Goal: Task Accomplishment & Management: Manage account settings

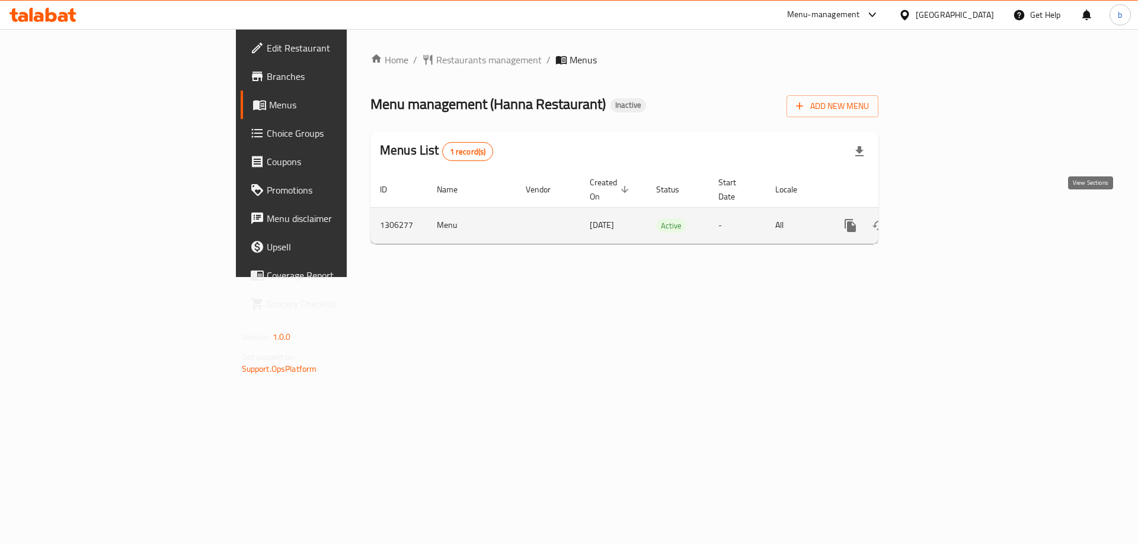
click at [943, 219] on icon "enhanced table" at bounding box center [935, 226] width 14 height 14
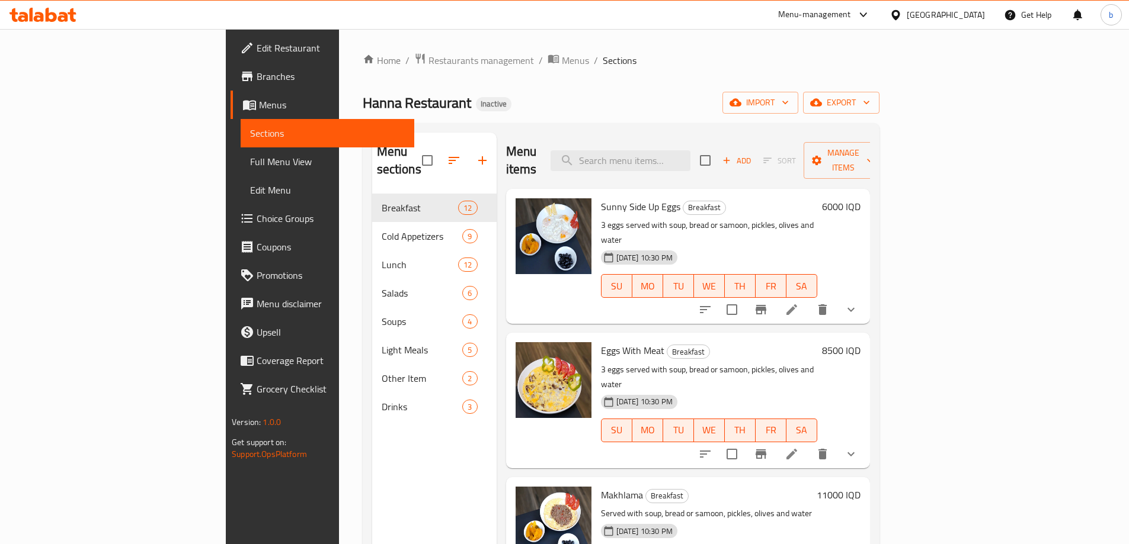
click at [250, 163] on span "Full Menu View" at bounding box center [327, 162] width 155 height 14
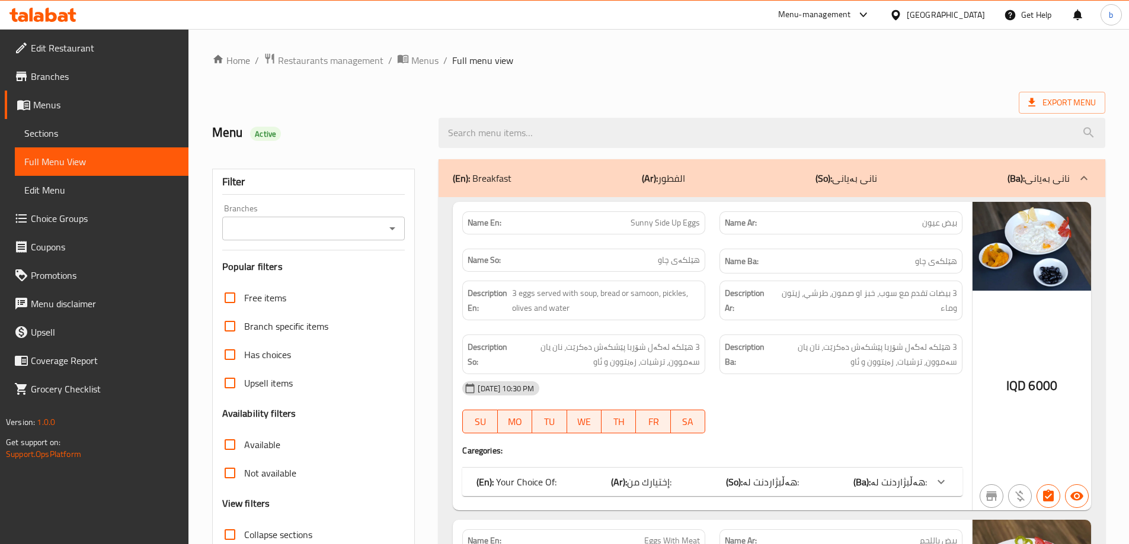
click at [385, 238] on div "Branches" at bounding box center [313, 229] width 183 height 24
click at [392, 233] on icon "Open" at bounding box center [392, 229] width 14 height 14
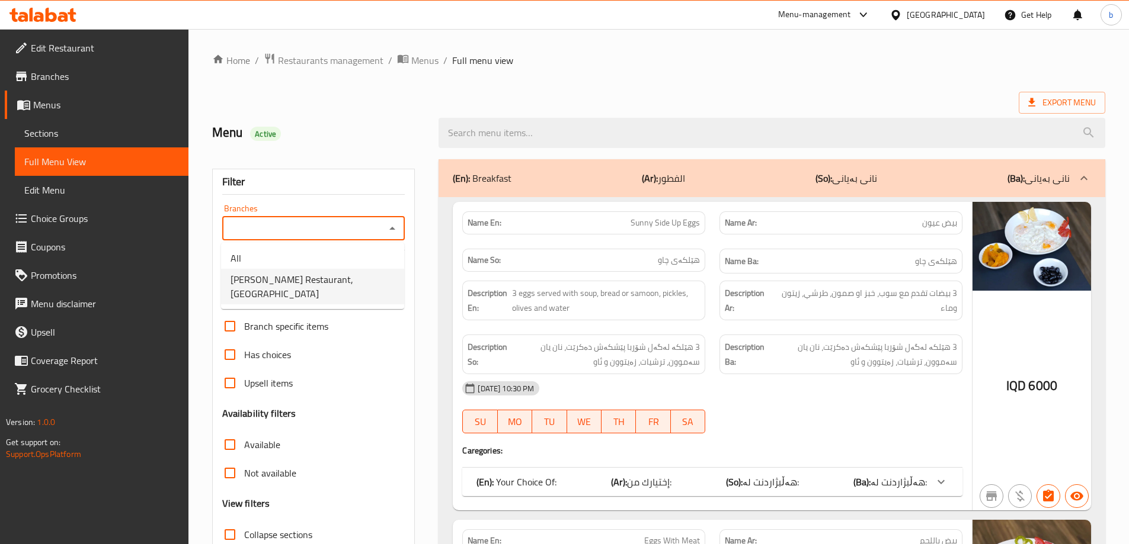
click at [343, 281] on li "Hanna Restaurant, Ankawa" at bounding box center [312, 287] width 183 height 36
type input "Hanna Restaurant, Ankawa"
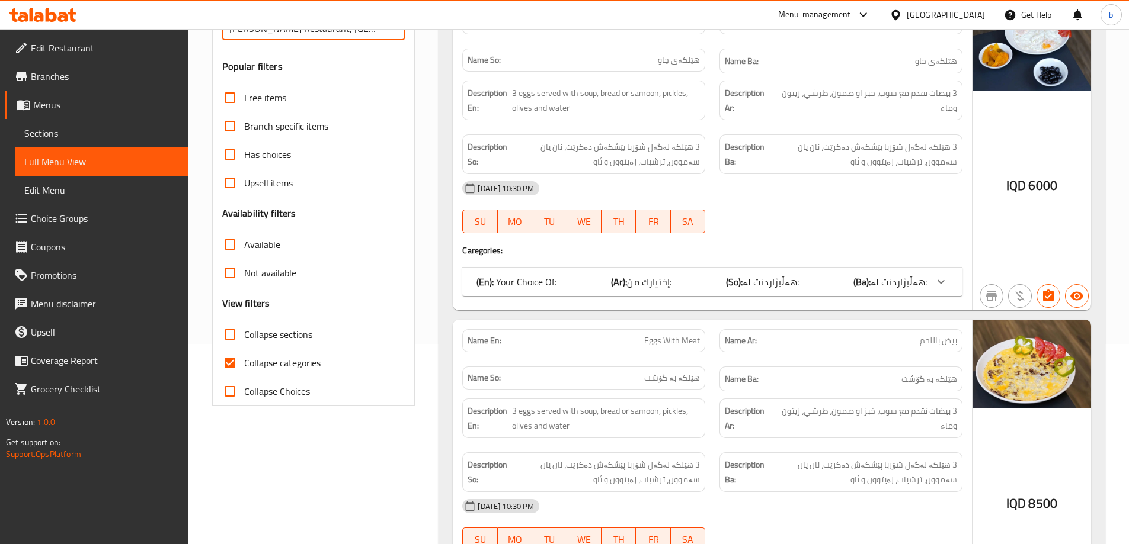
scroll to position [243, 0]
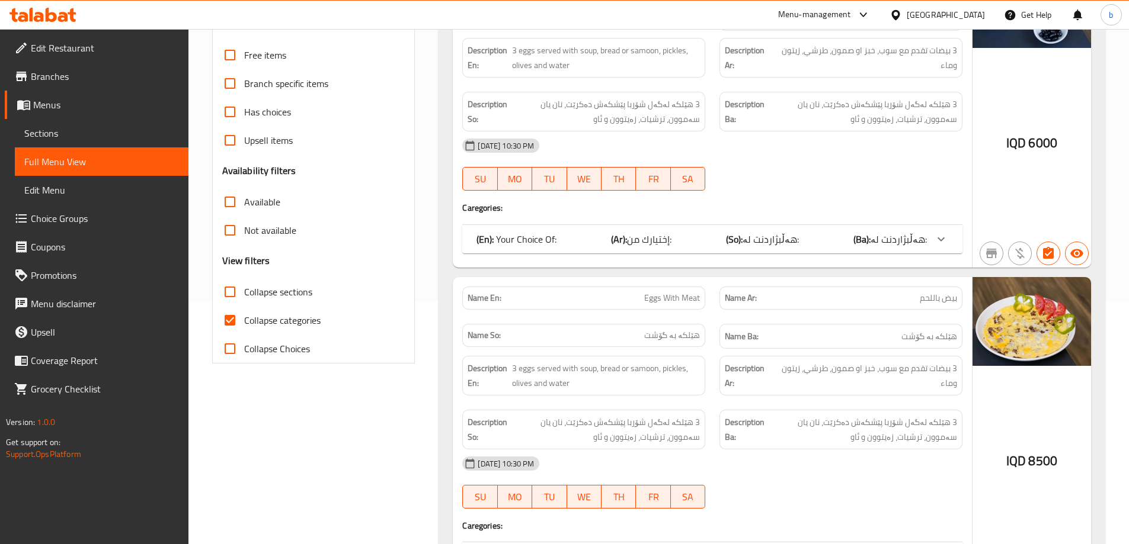
click at [231, 319] on input "Collapse categories" at bounding box center [230, 320] width 28 height 28
checkbox input "false"
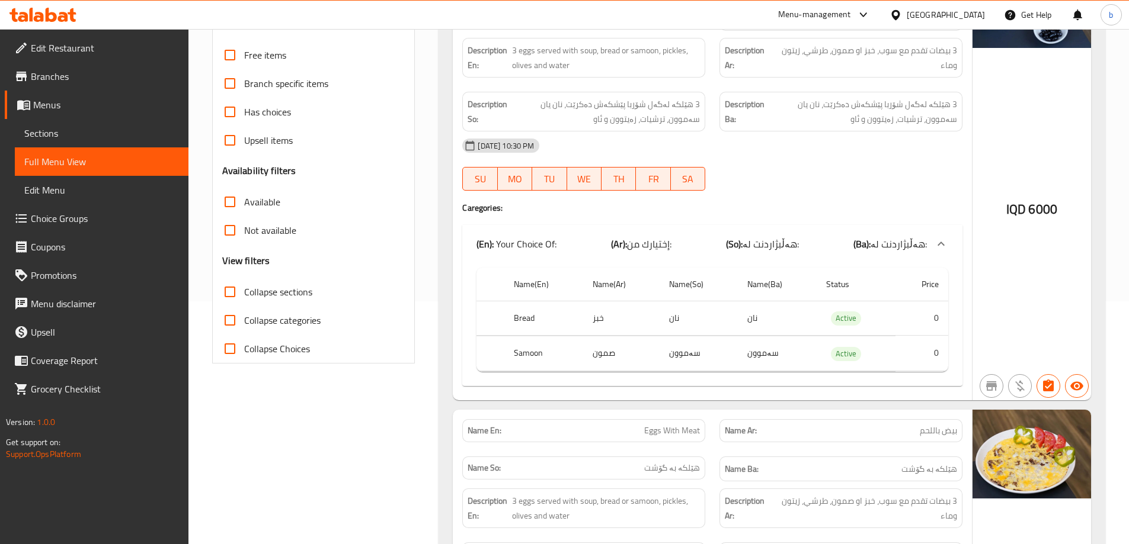
click at [230, 287] on input "Collapse sections" at bounding box center [230, 292] width 28 height 28
checkbox input "true"
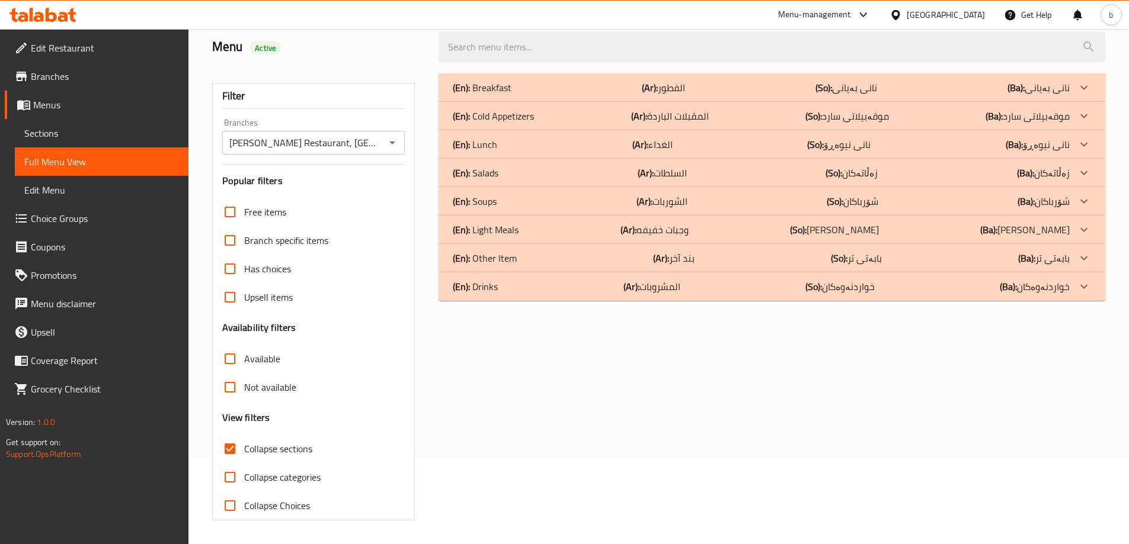
scroll to position [86, 0]
click at [706, 95] on div "(En): Lunch (Ar): الغداء (So): نانی نیوەڕۆ (Ba): نانی نیوەڕۆ" at bounding box center [761, 88] width 617 height 14
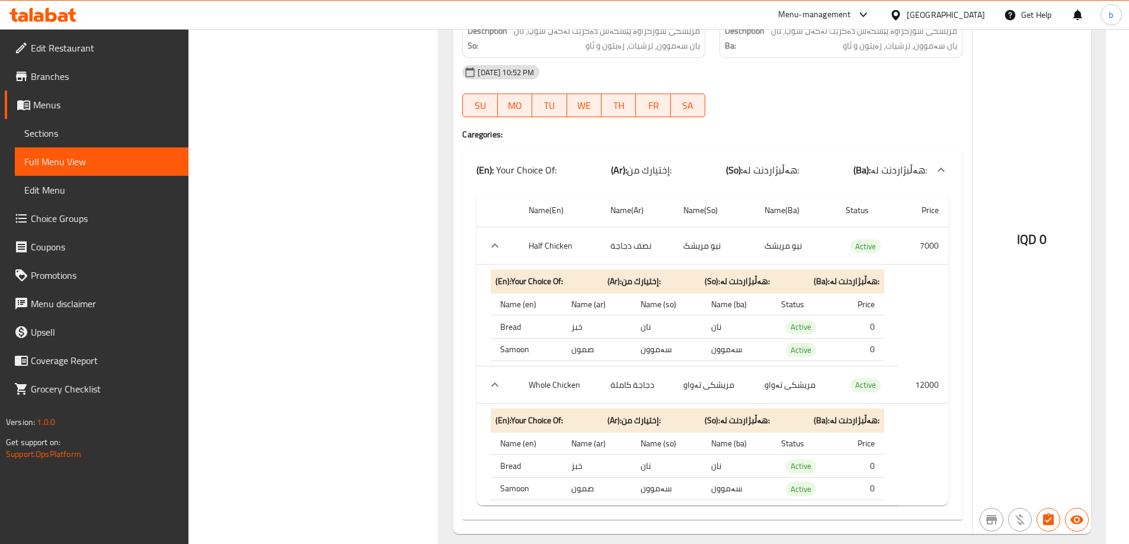
scroll to position [5762, 0]
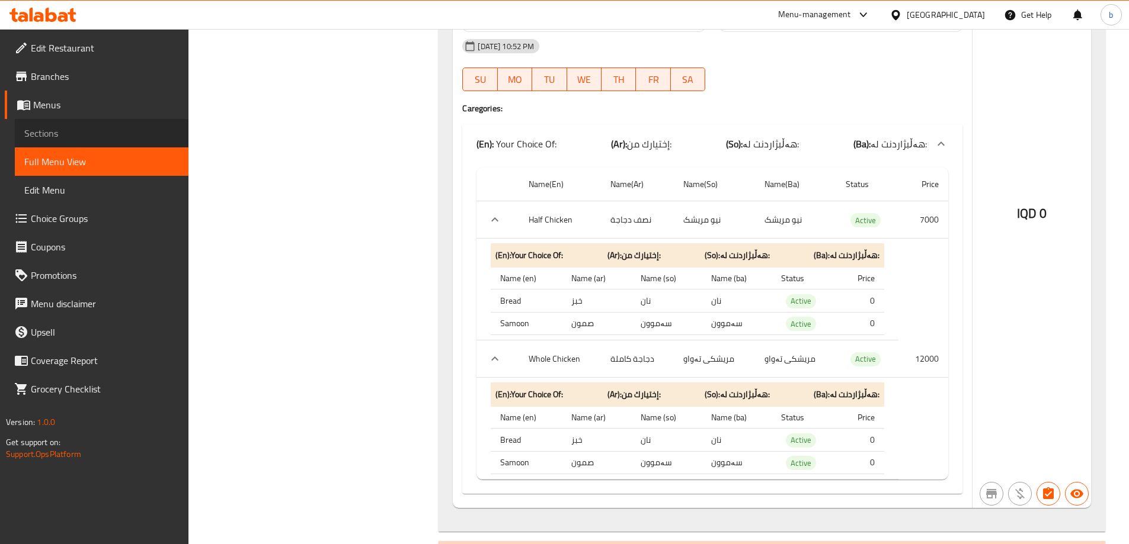
click at [94, 134] on span "Sections" at bounding box center [101, 133] width 155 height 14
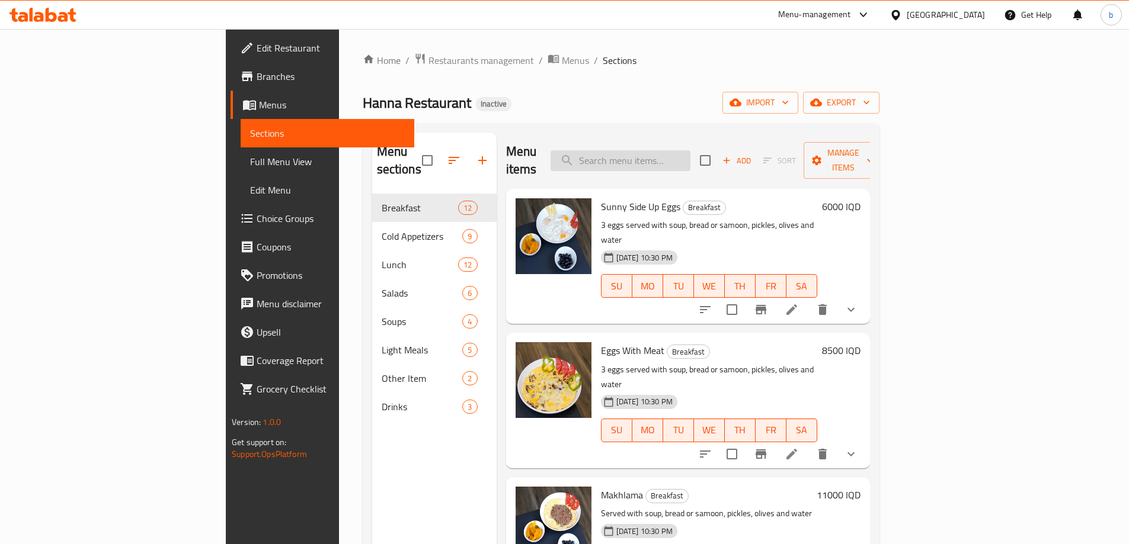
click at [690, 155] on input "search" at bounding box center [620, 160] width 140 height 21
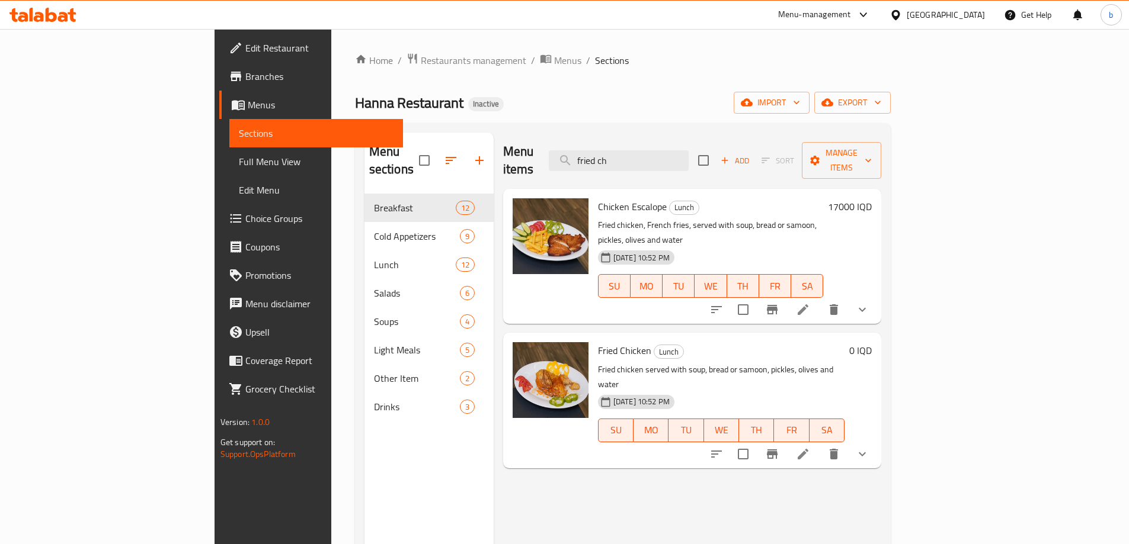
type input "fried ch"
click at [810, 447] on icon at bounding box center [803, 454] width 14 height 14
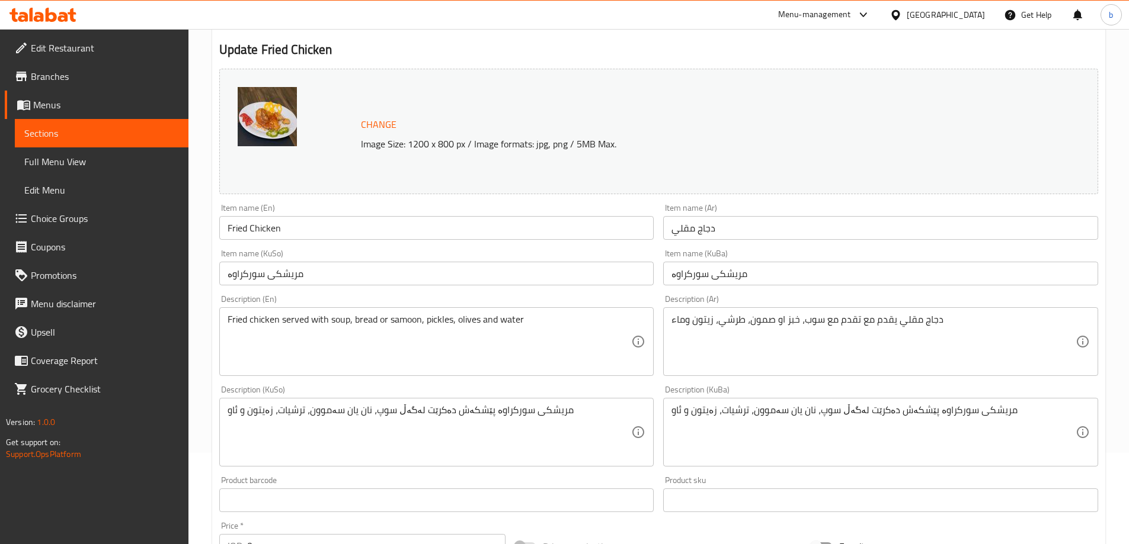
scroll to position [138, 0]
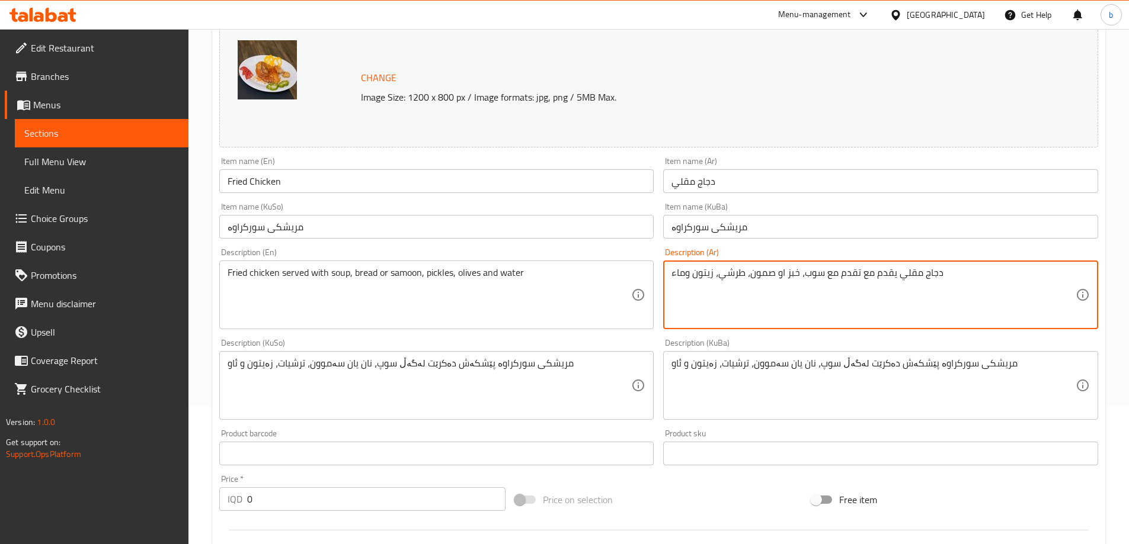
drag, startPoint x: 838, startPoint y: 275, endPoint x: 875, endPoint y: 282, distance: 37.3
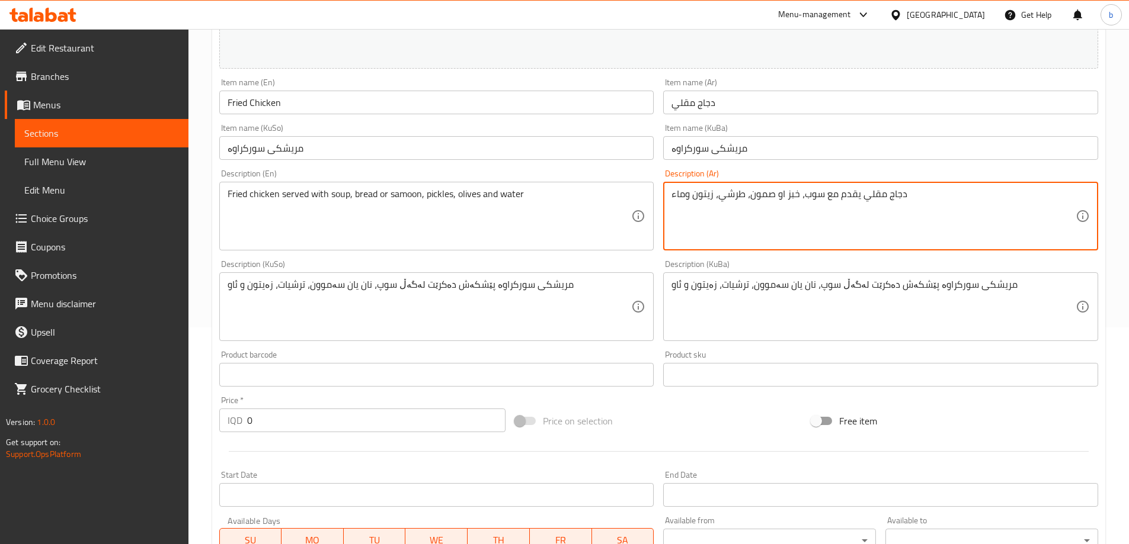
scroll to position [627, 0]
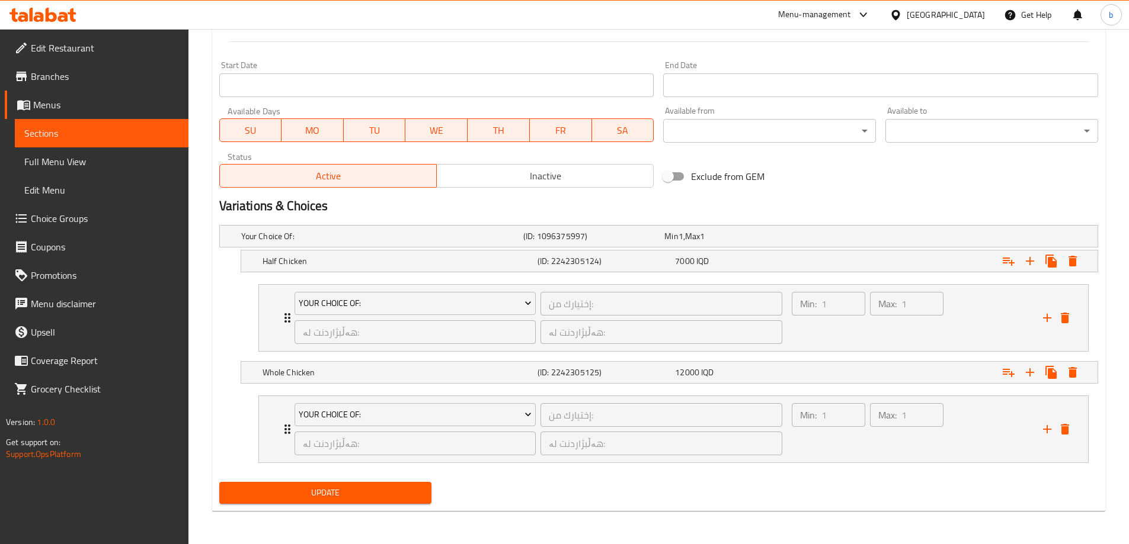
type textarea "دجاج مقلي يقدم مع سوب، خبز او صمون، طرشي، زيتون وماء"
click at [330, 490] on span "Update" at bounding box center [326, 493] width 194 height 15
click at [49, 140] on span "Sections" at bounding box center [101, 133] width 155 height 14
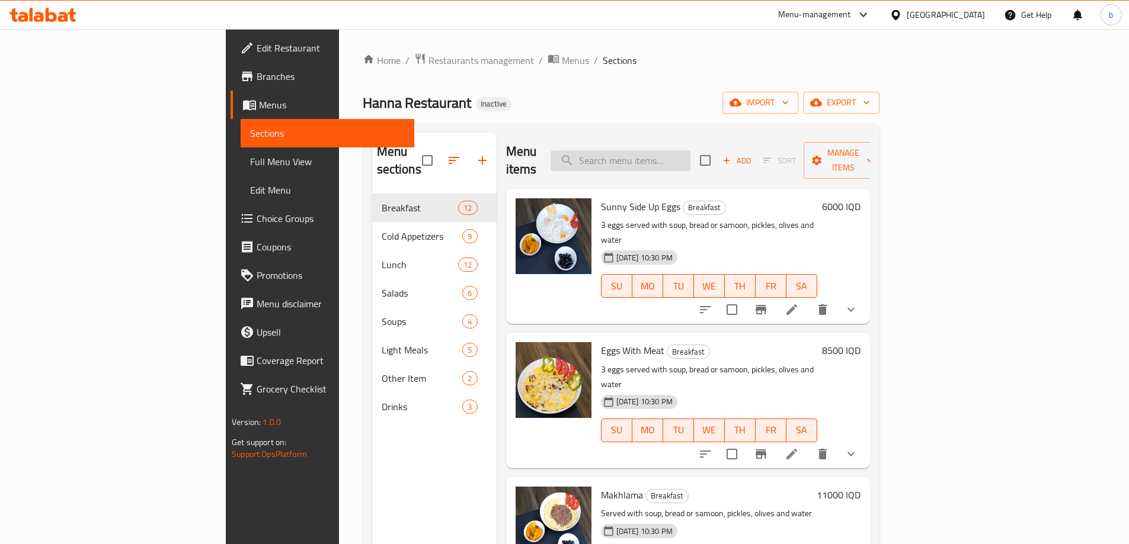
click at [690, 155] on input "search" at bounding box center [620, 160] width 140 height 21
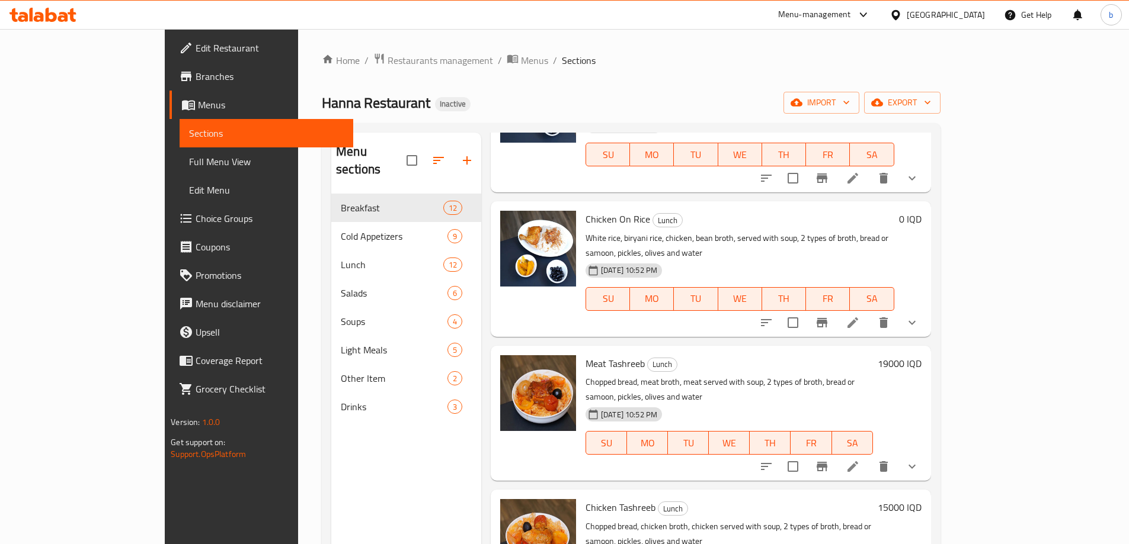
scroll to position [391, 0]
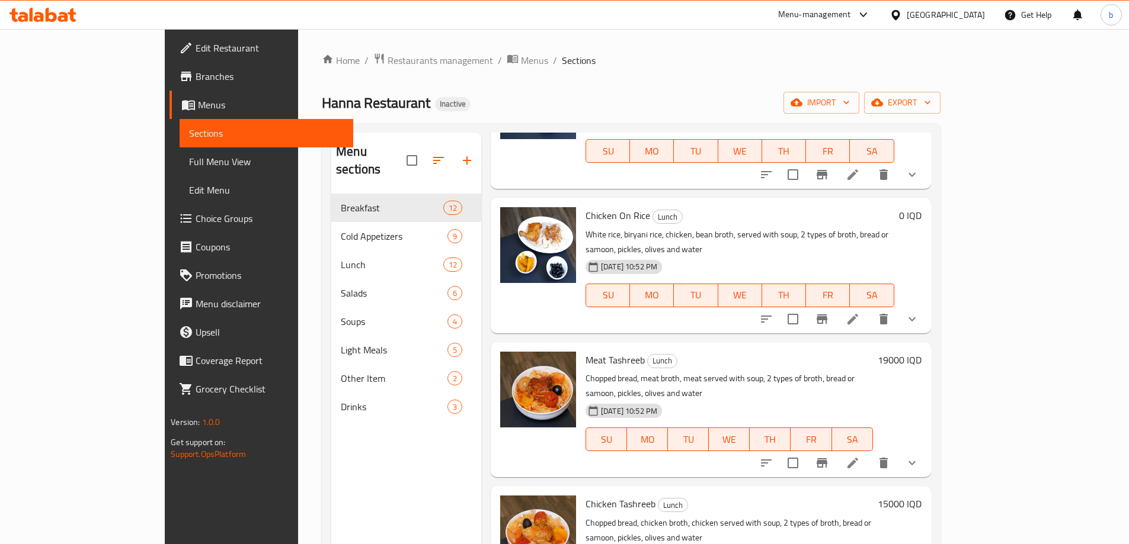
type input "broth"
click at [189, 166] on span "Full Menu View" at bounding box center [266, 162] width 155 height 14
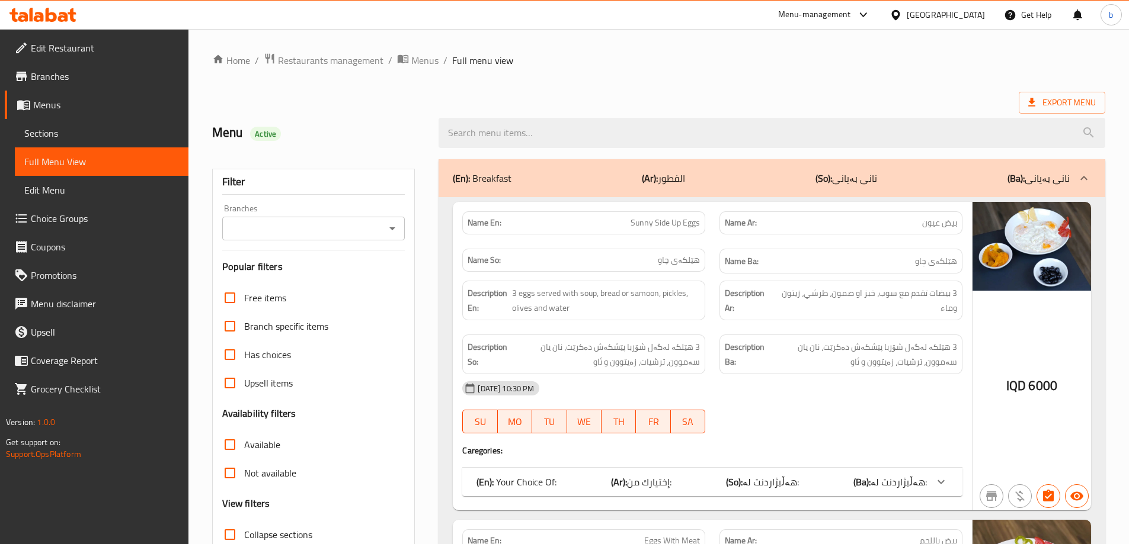
click at [386, 219] on div "Branches" at bounding box center [313, 229] width 183 height 24
click at [389, 230] on icon "Open" at bounding box center [392, 229] width 14 height 14
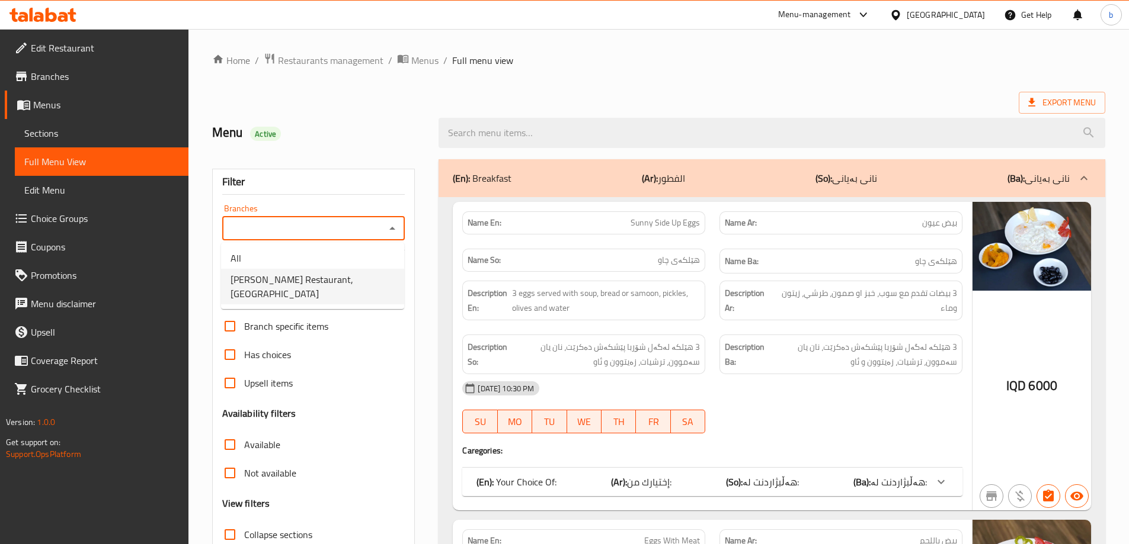
click at [326, 286] on span "Hanna Restaurant, Ankawa" at bounding box center [312, 287] width 164 height 28
type input "Hanna Restaurant, Ankawa"
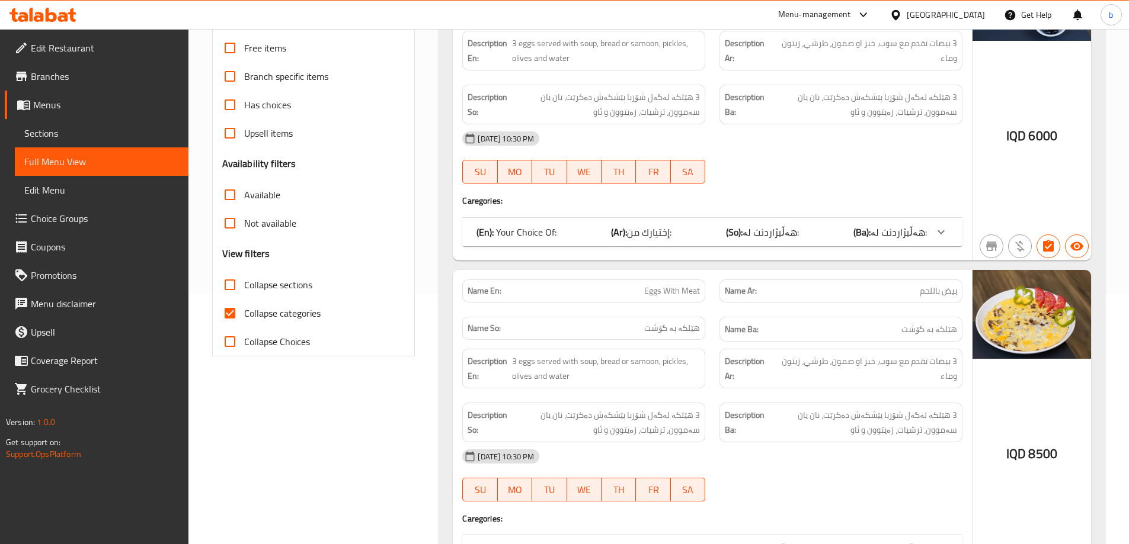
scroll to position [277, 0]
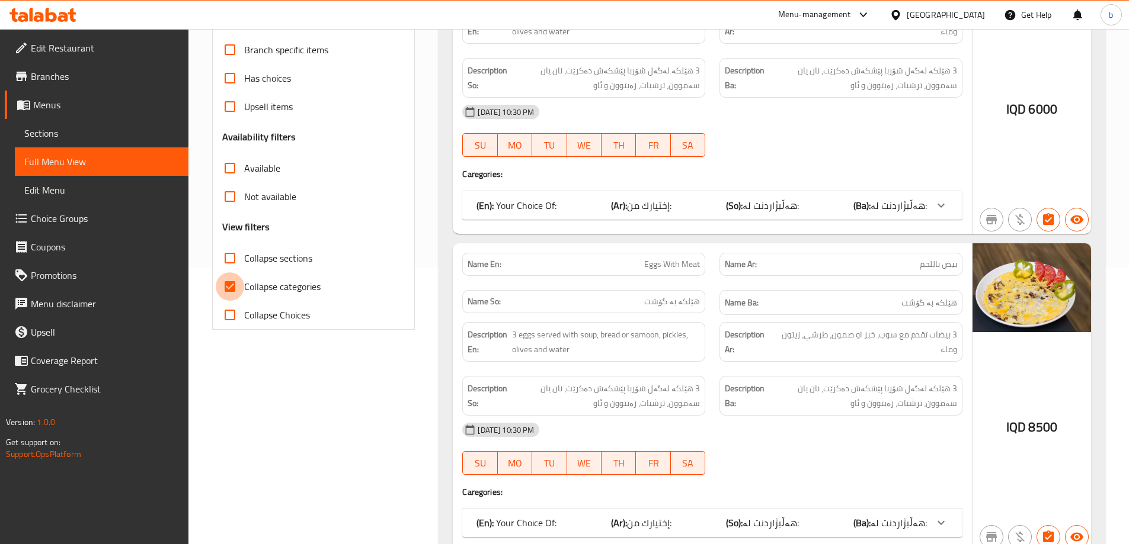
click at [230, 284] on input "Collapse categories" at bounding box center [230, 287] width 28 height 28
checkbox input "false"
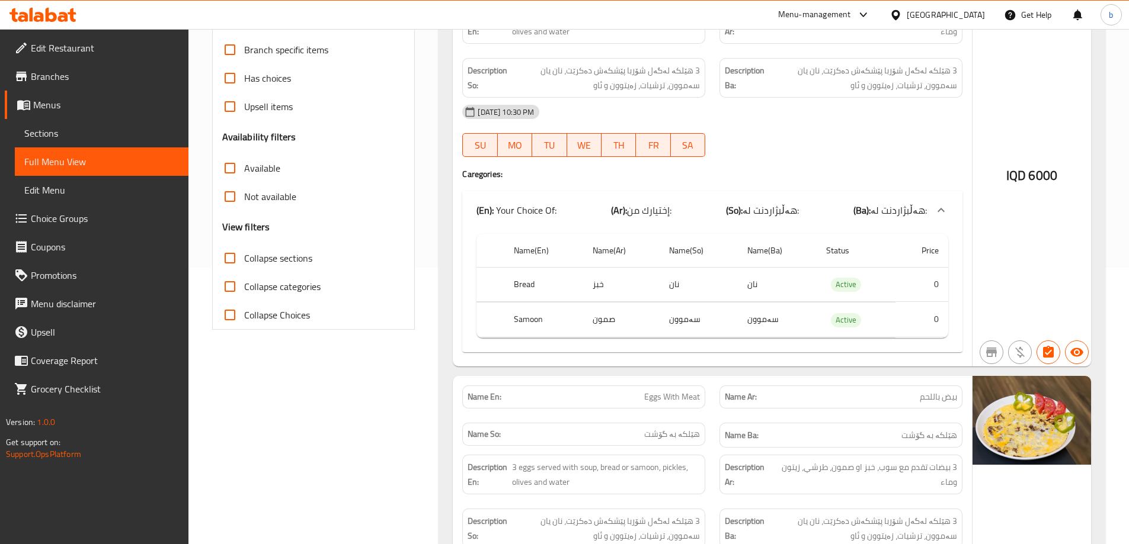
click at [229, 259] on input "Collapse sections" at bounding box center [230, 258] width 28 height 28
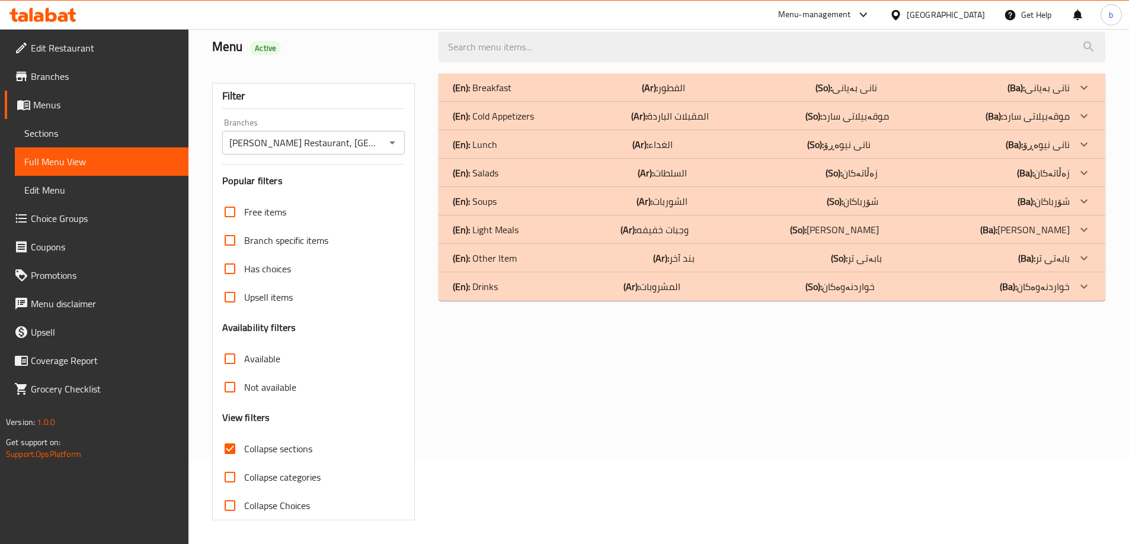
click at [230, 435] on input "Collapse sections" at bounding box center [230, 449] width 28 height 28
checkbox input "false"
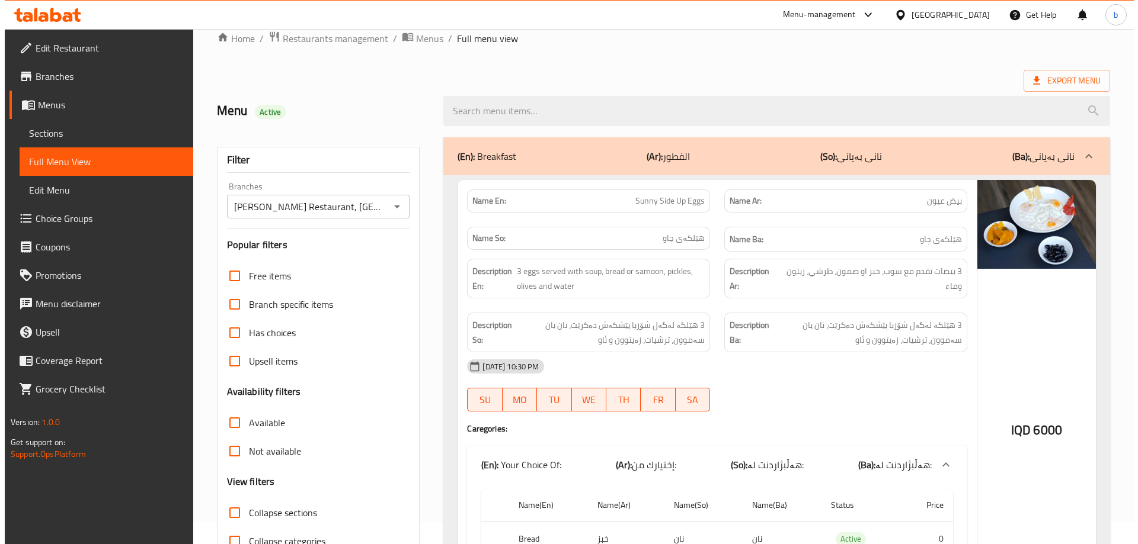
scroll to position [0, 0]
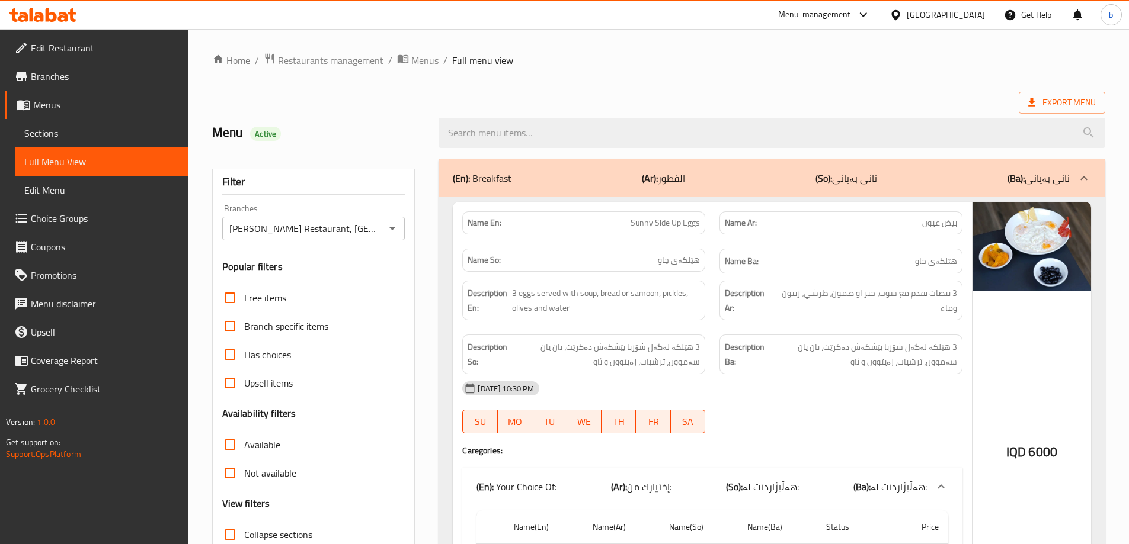
click at [655, 103] on div "Export Menu" at bounding box center [658, 103] width 893 height 22
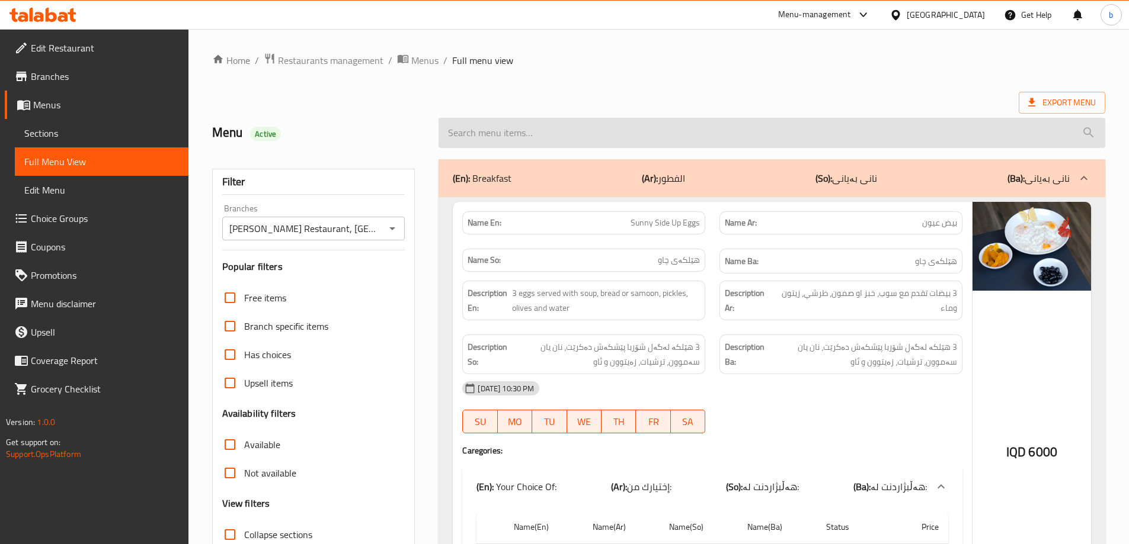
click at [651, 119] on input "search" at bounding box center [771, 133] width 667 height 30
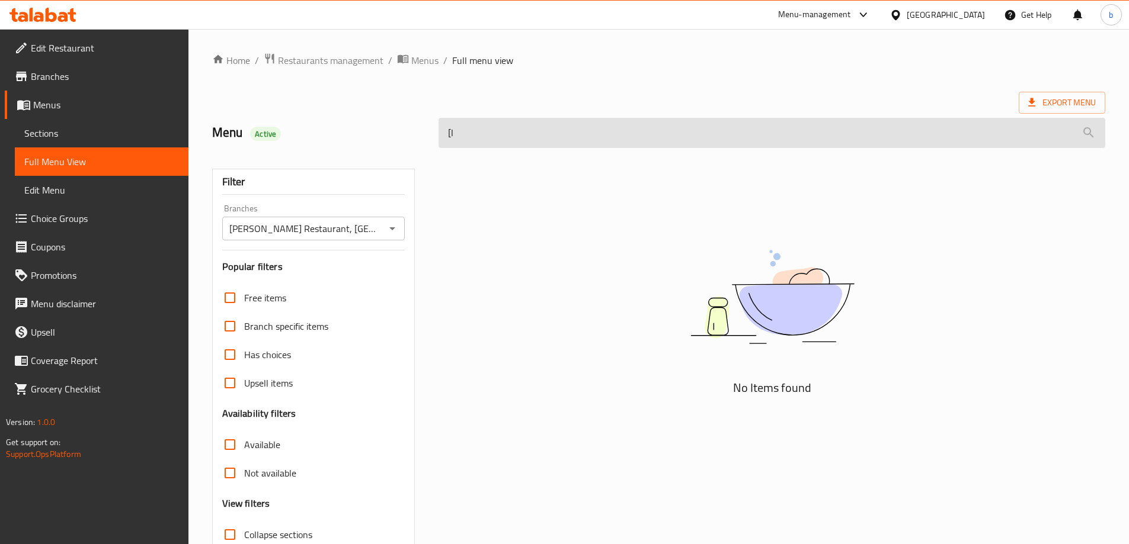
type input "["
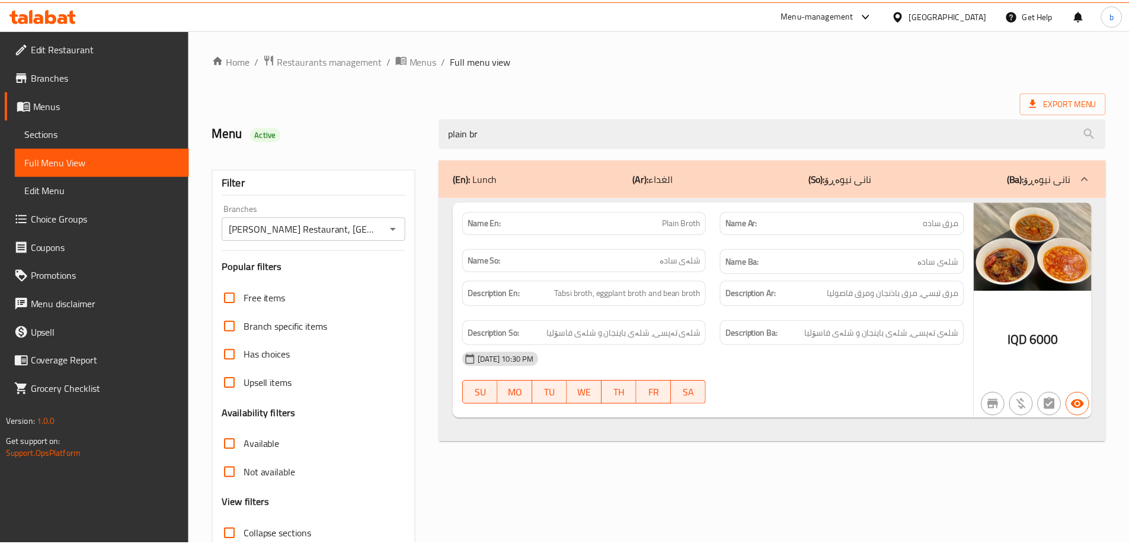
scroll to position [86, 0]
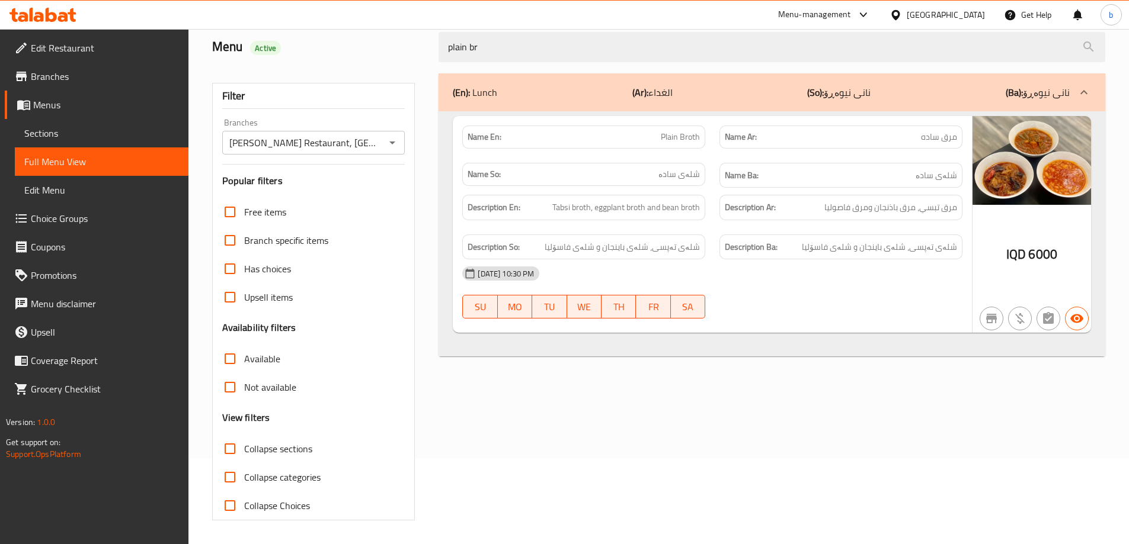
drag, startPoint x: 499, startPoint y: 50, endPoint x: 374, endPoint y: 50, distance: 125.0
click at [374, 50] on div "Menu Active plain br" at bounding box center [658, 47] width 907 height 53
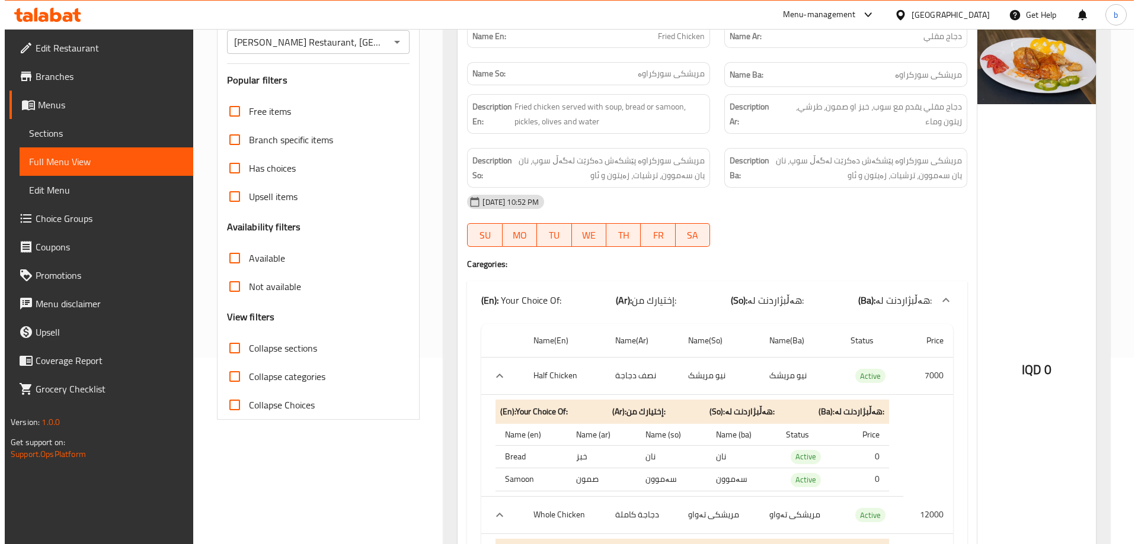
scroll to position [0, 0]
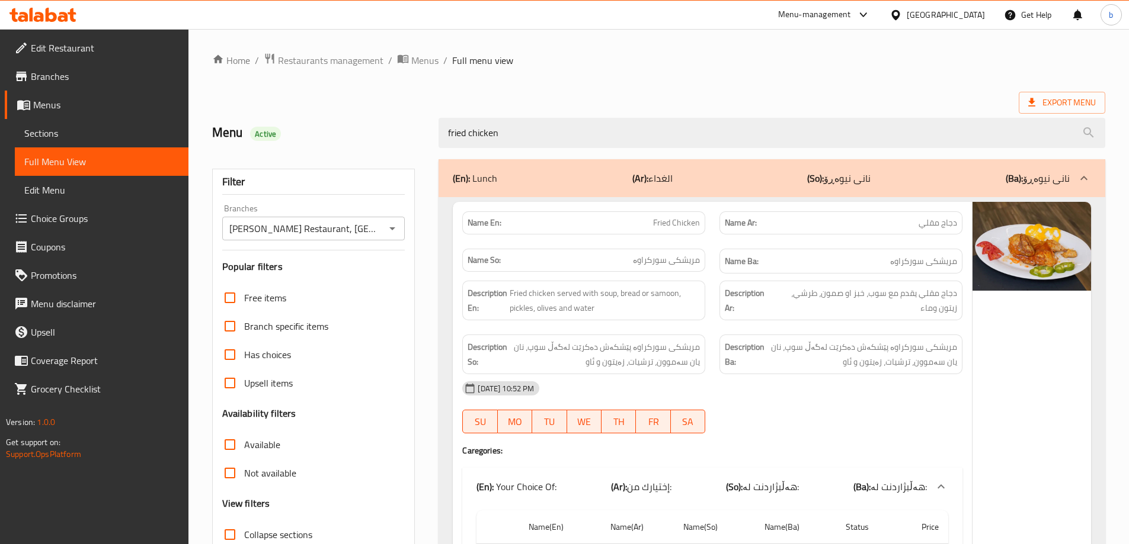
type input "fried chicken"
click at [85, 27] on div "Menu-management Iraq Get Help b" at bounding box center [564, 15] width 1129 height 28
click at [110, 42] on span "Edit Restaurant" at bounding box center [105, 48] width 148 height 14
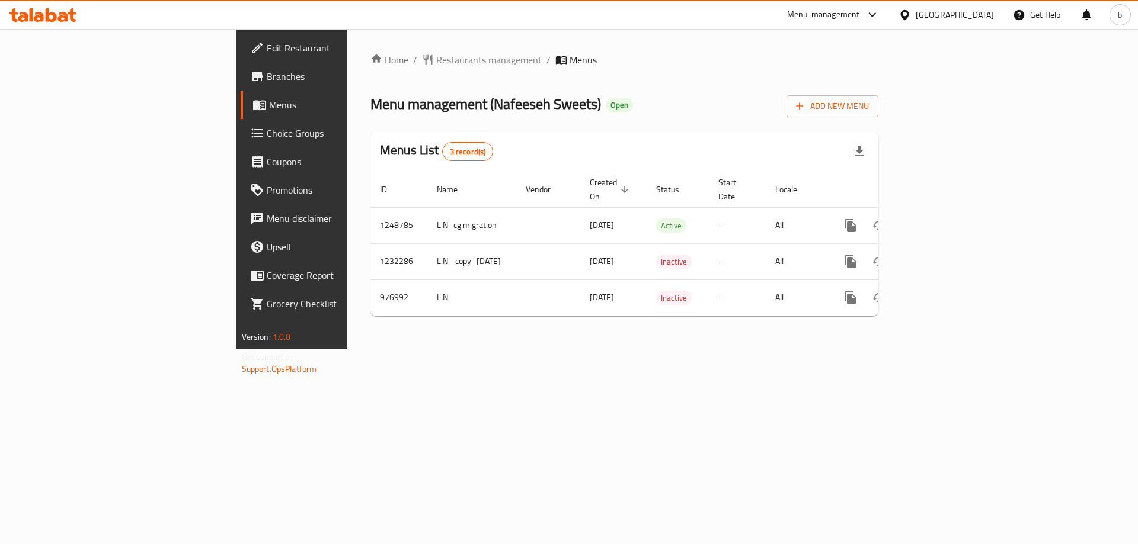
click at [46, 14] on div at bounding box center [569, 272] width 1138 height 544
click at [50, 14] on icon at bounding box center [51, 15] width 11 height 14
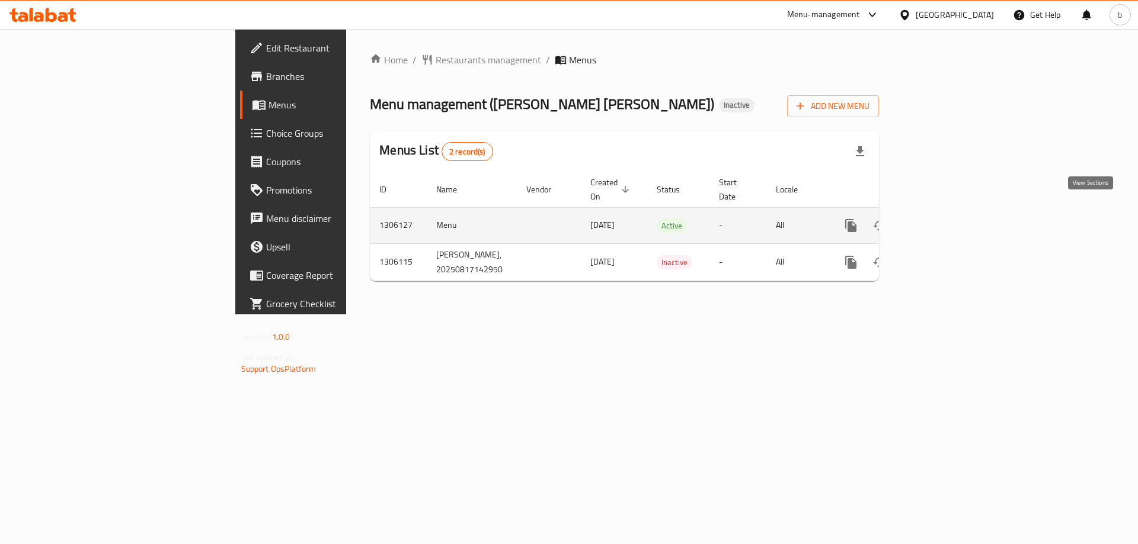
click at [950, 215] on link "enhanced table" at bounding box center [936, 226] width 28 height 28
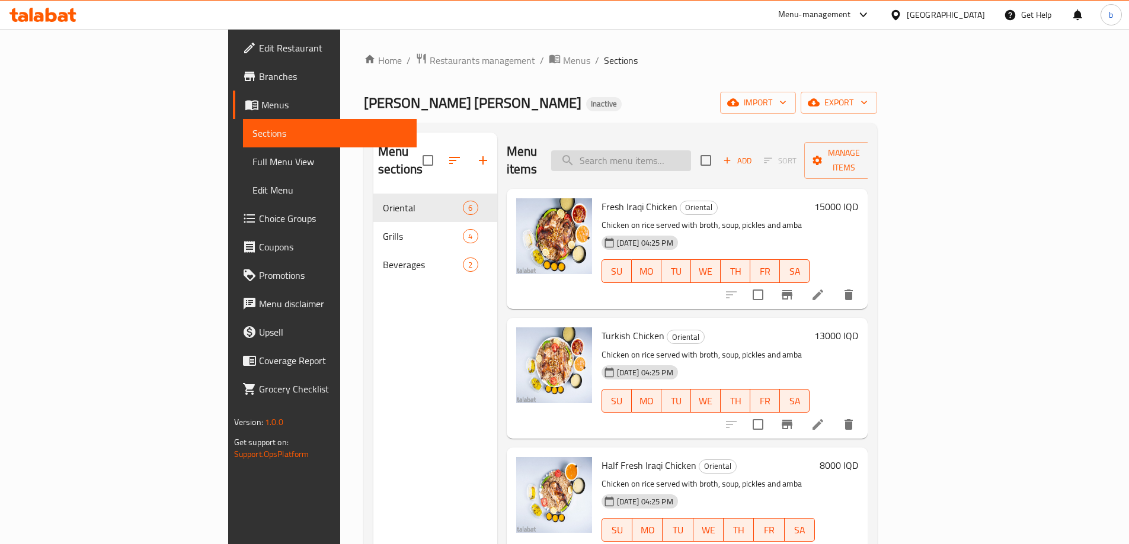
click at [663, 150] on input "search" at bounding box center [621, 160] width 140 height 21
type input "small"
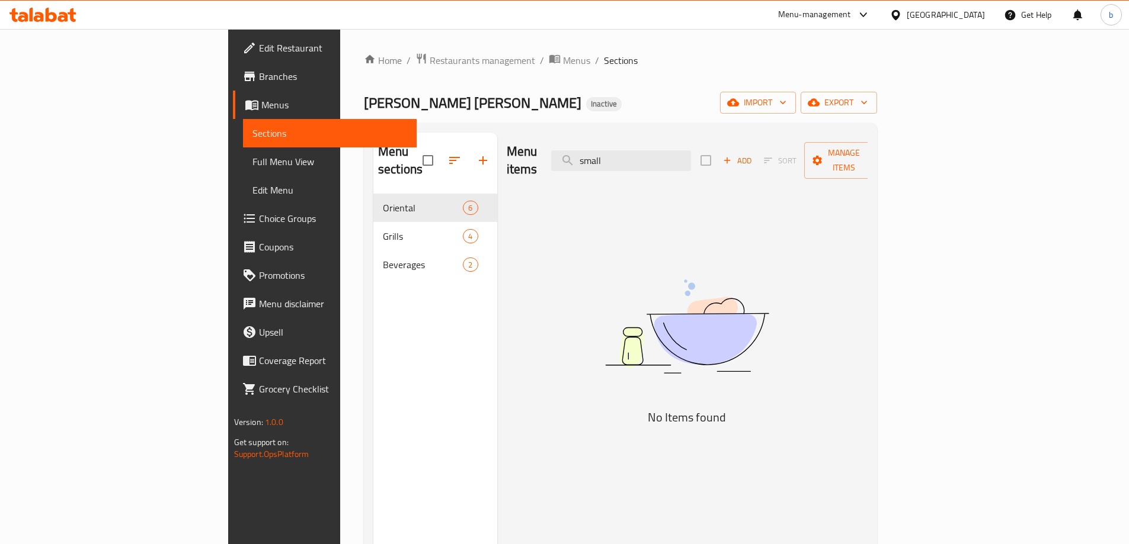
drag, startPoint x: 677, startPoint y: 151, endPoint x: 605, endPoint y: 161, distance: 72.4
click at [595, 159] on div "Menu items small Add Sort Manage items" at bounding box center [687, 161] width 361 height 56
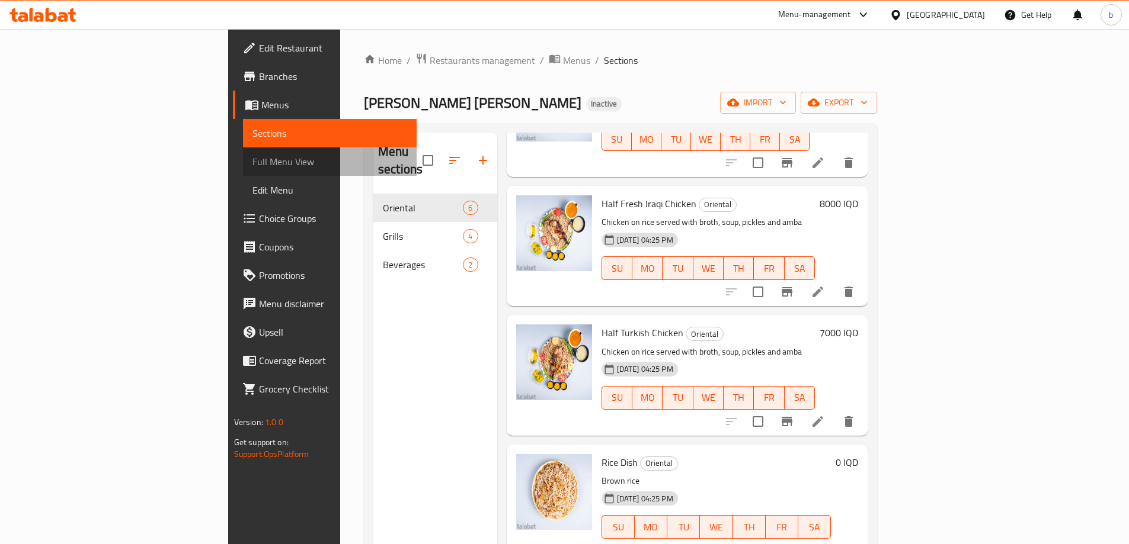
click at [243, 171] on link "Full Menu View" at bounding box center [330, 162] width 174 height 28
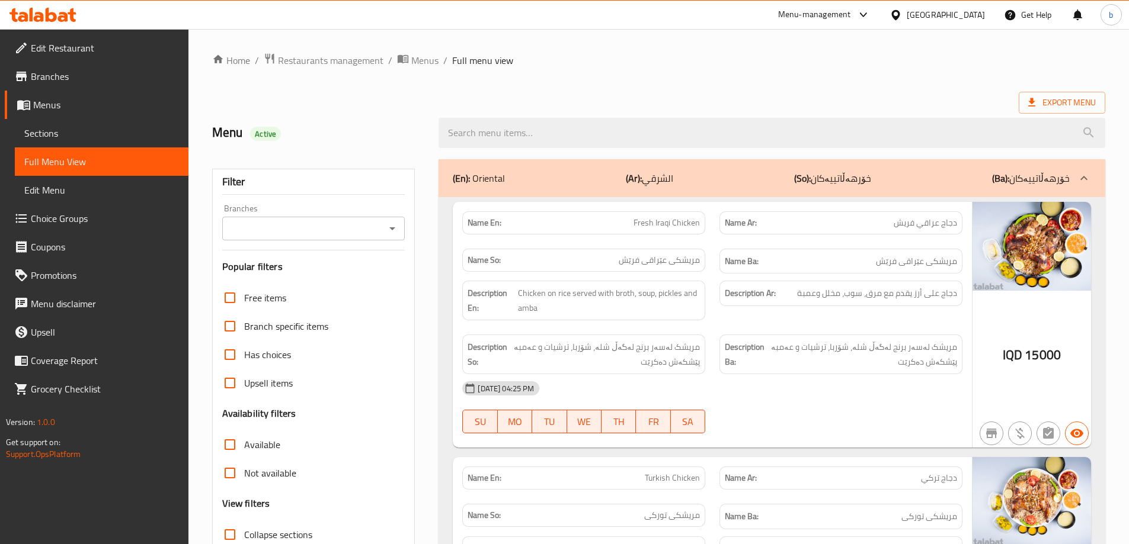
click at [372, 230] on input "Branches" at bounding box center [304, 228] width 156 height 17
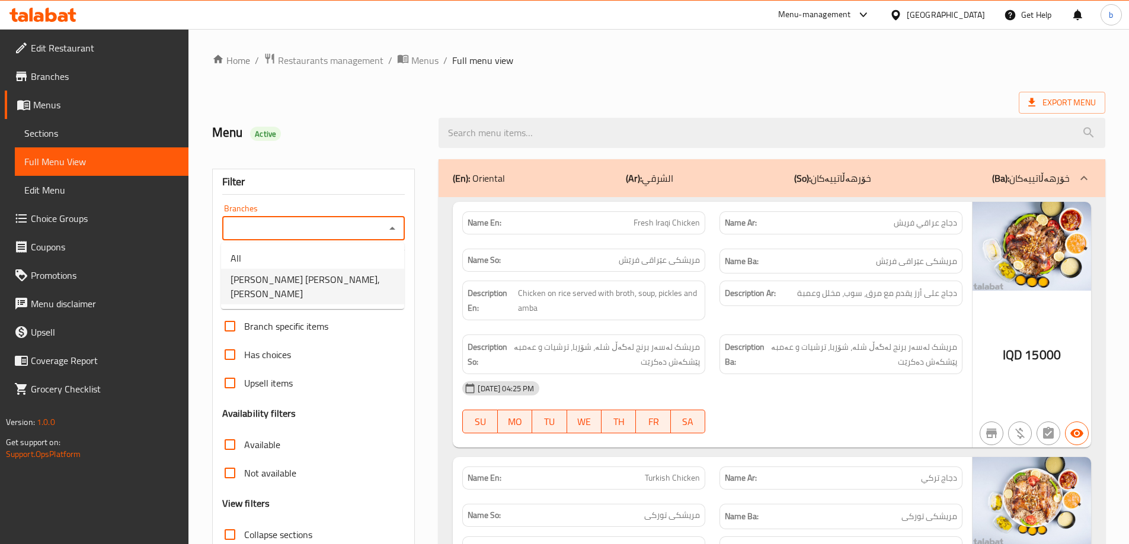
click at [344, 275] on span "Dajaj Tanoor Al Madhief, Al Amriya" at bounding box center [312, 287] width 164 height 28
type input "Dajaj Tanoor Al Madhief, Al Amriya"
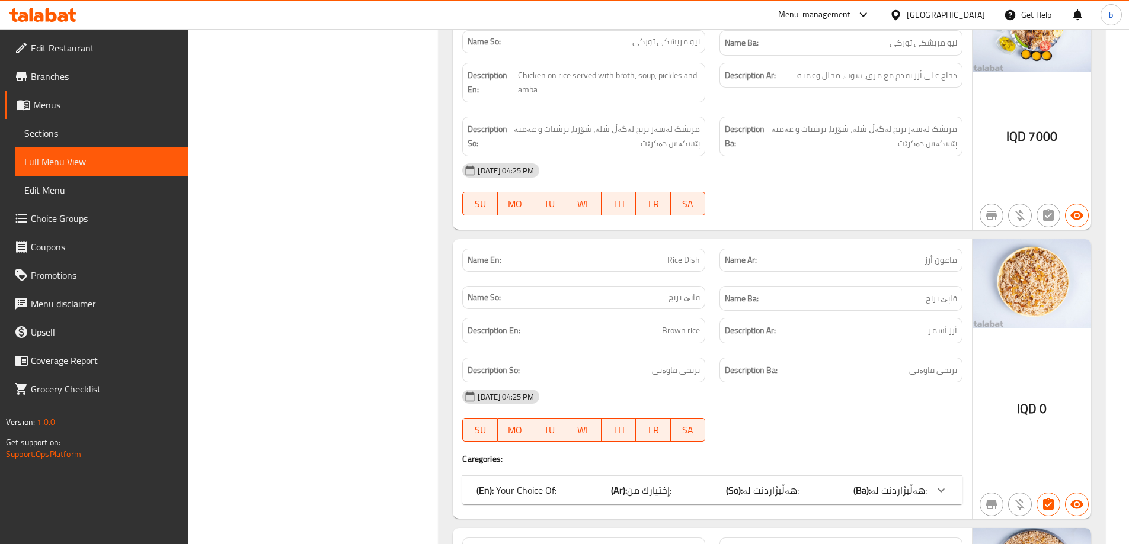
scroll to position [1124, 0]
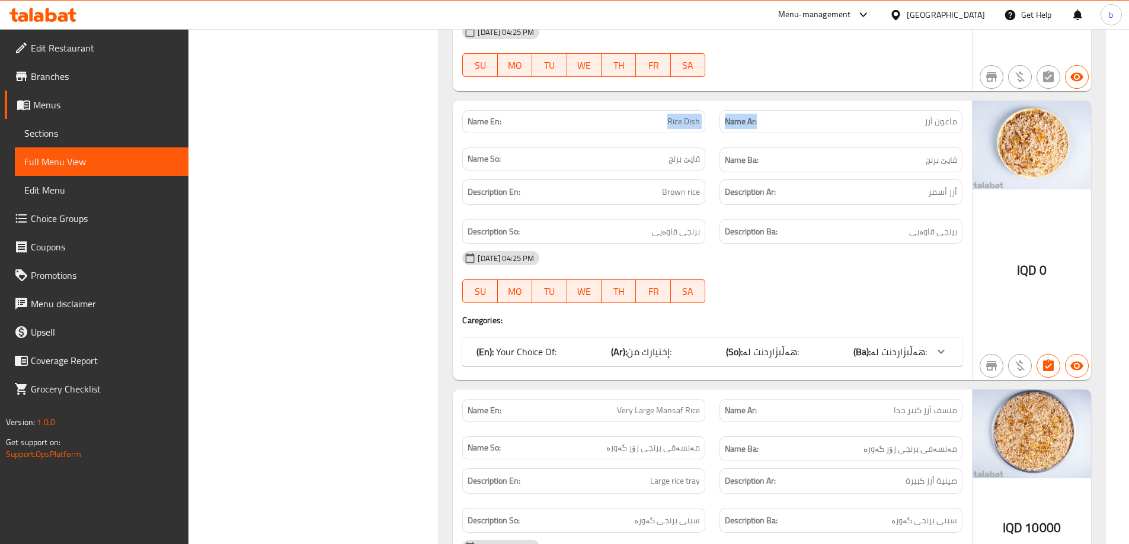
drag, startPoint x: 671, startPoint y: 121, endPoint x: 758, endPoint y: 129, distance: 87.4
click at [758, 129] on div "Name En: Rice Dish Name Ar: ماعون أرز Name So: قاپێ برنج Name Ba: قاپێ برنج" at bounding box center [712, 141] width 514 height 77
click at [671, 132] on div "Name En: Rice Dish" at bounding box center [583, 121] width 243 height 23
click at [686, 123] on span "Rice Dish" at bounding box center [683, 122] width 33 height 12
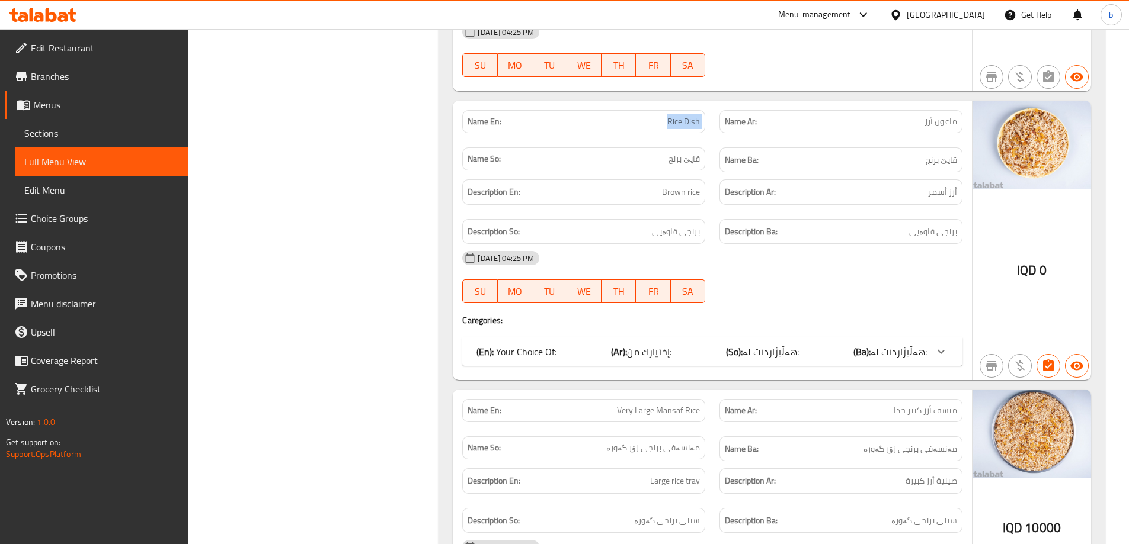
click at [686, 123] on span "Rice Dish" at bounding box center [683, 122] width 33 height 12
copy span "Rice Dish"
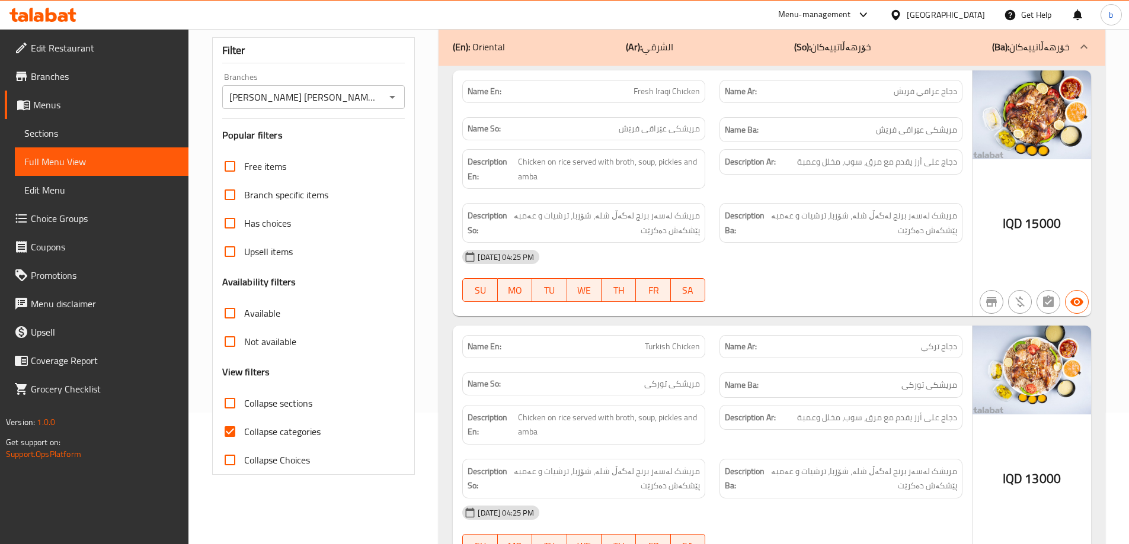
scroll to position [0, 0]
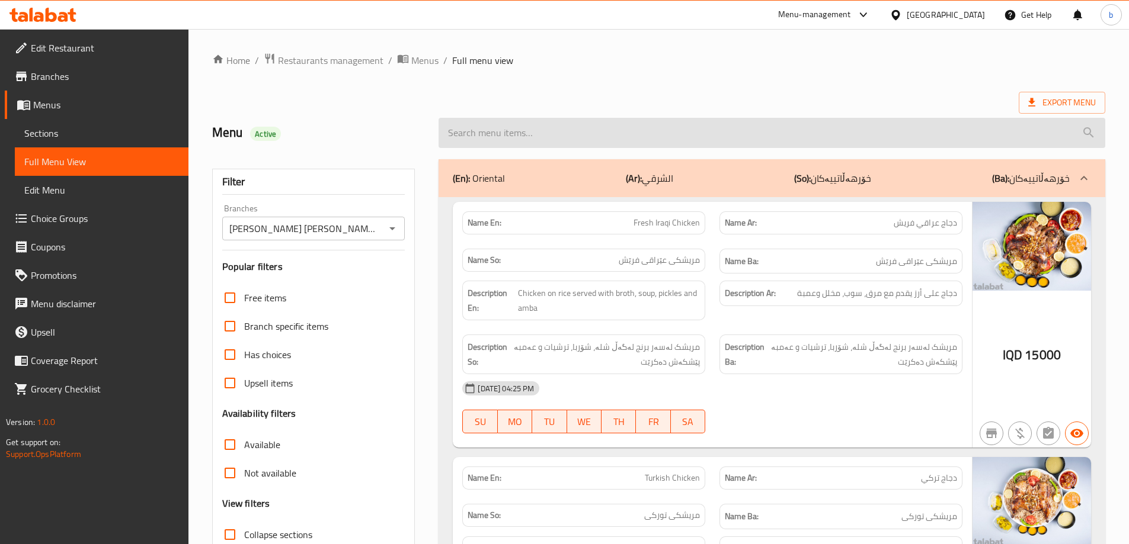
click at [660, 141] on input "search" at bounding box center [771, 133] width 667 height 30
paste input "Rice Dish"
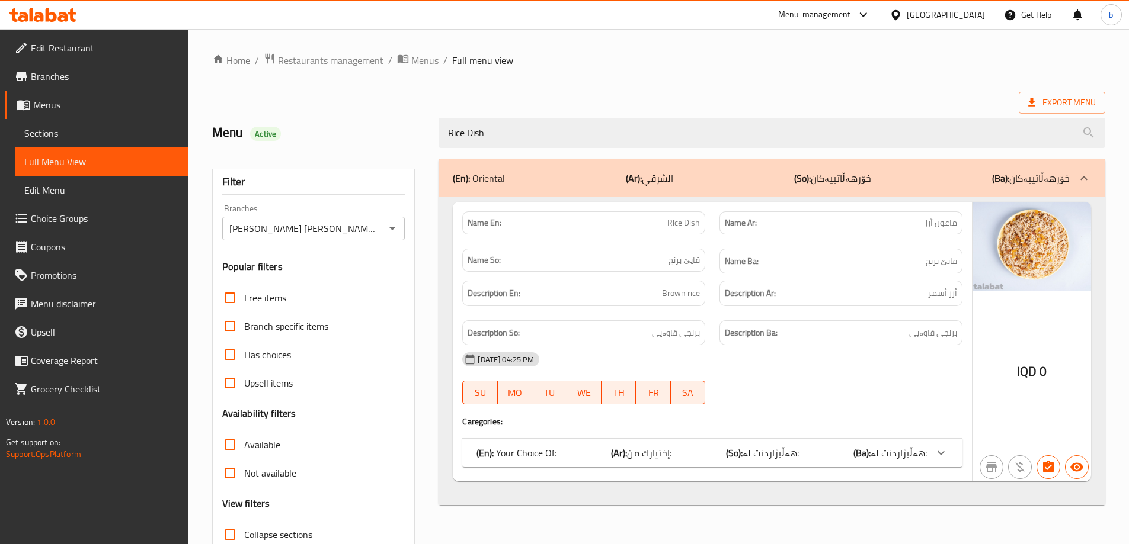
scroll to position [86, 0]
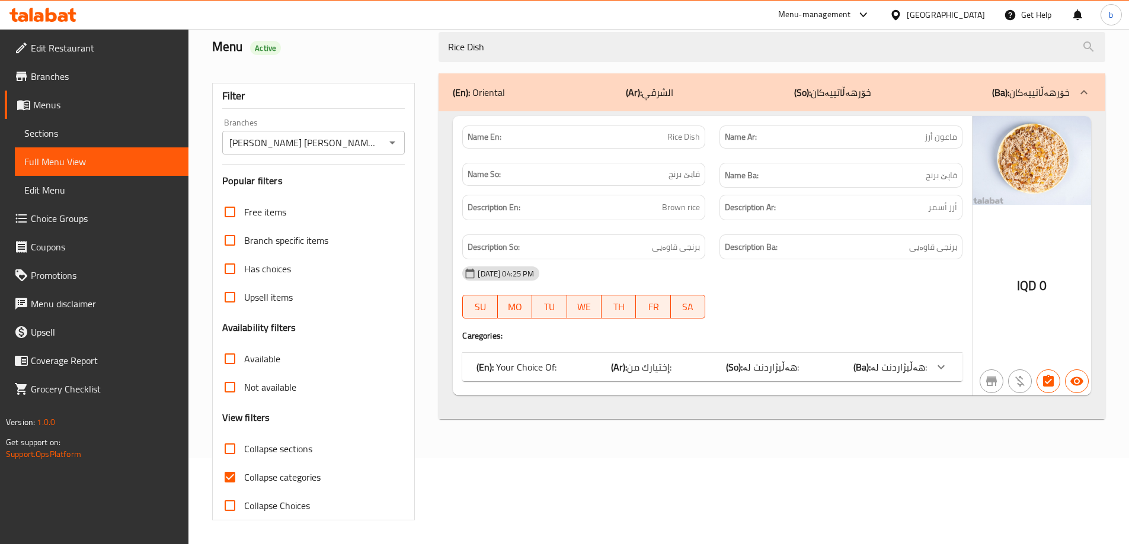
type input "Rice Dish"
click at [232, 480] on input "Collapse categories" at bounding box center [230, 477] width 28 height 28
checkbox input "false"
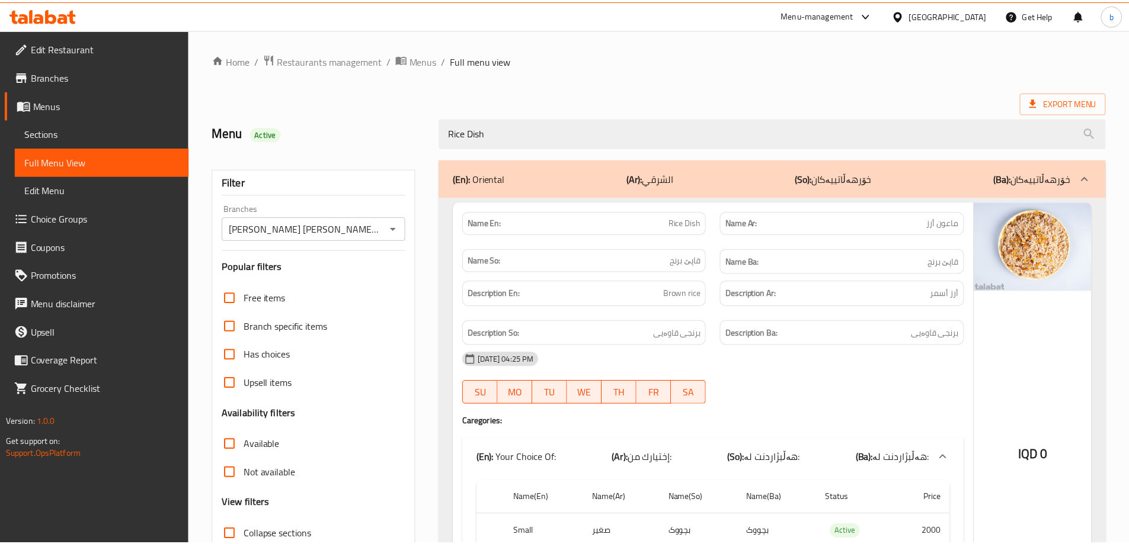
scroll to position [152, 0]
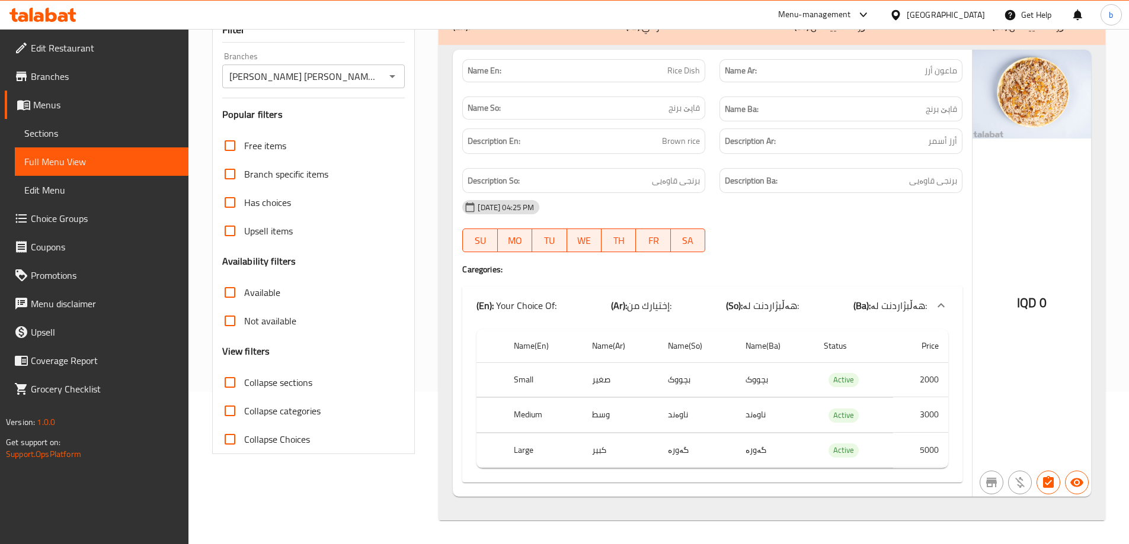
click at [53, 21] on icon at bounding box center [51, 15] width 11 height 14
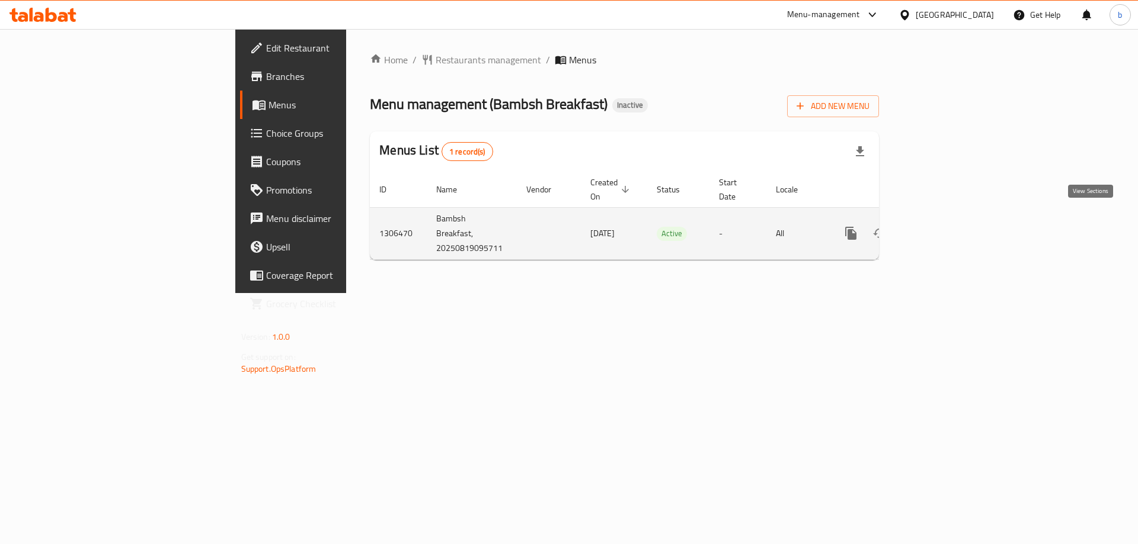
click at [941, 228] on icon "enhanced table" at bounding box center [936, 233] width 11 height 11
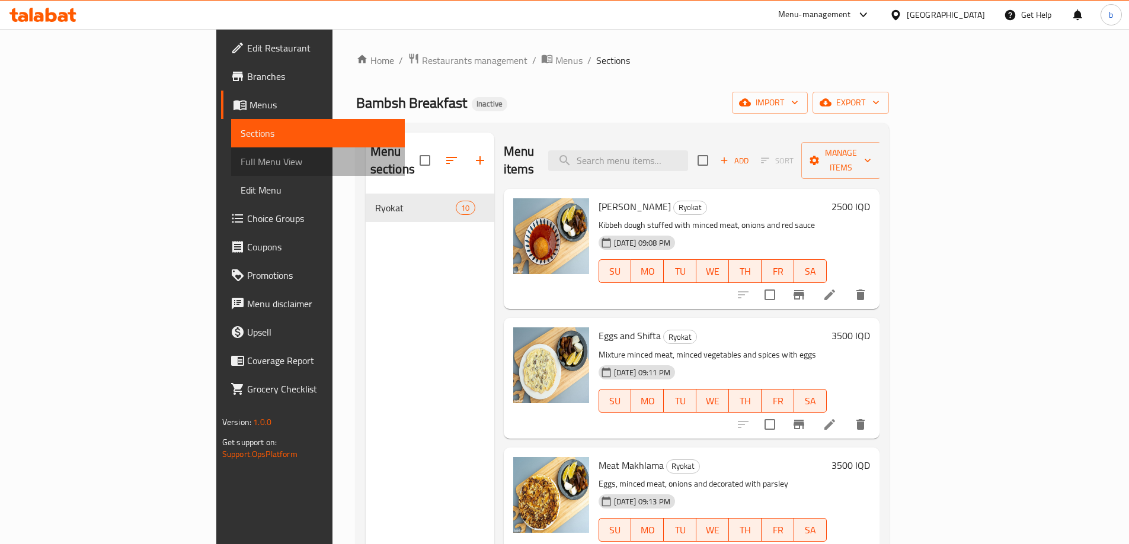
click at [241, 165] on span "Full Menu View" at bounding box center [318, 162] width 155 height 14
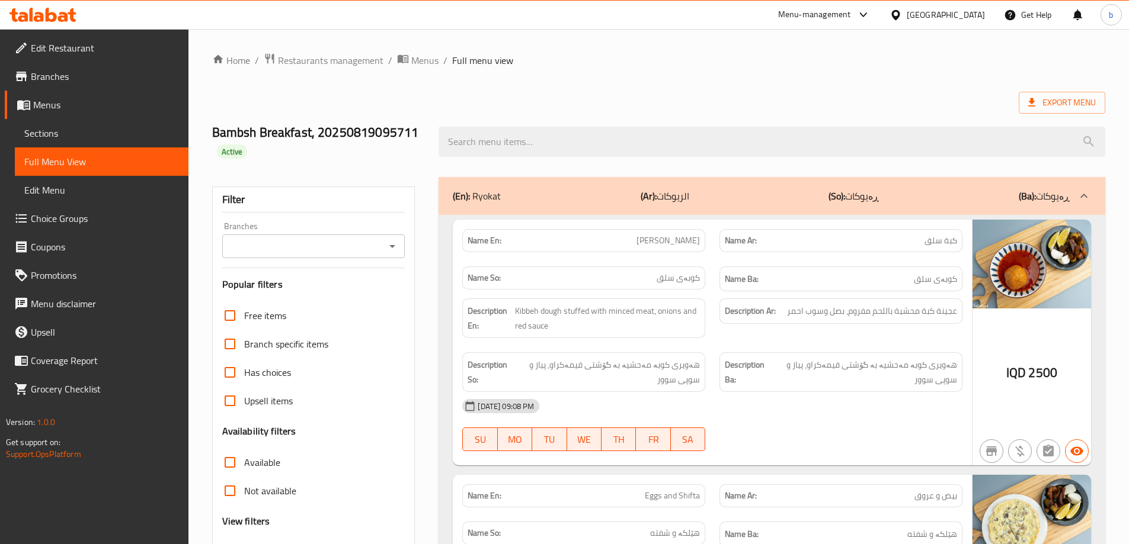
click at [387, 249] on icon "Open" at bounding box center [392, 246] width 14 height 14
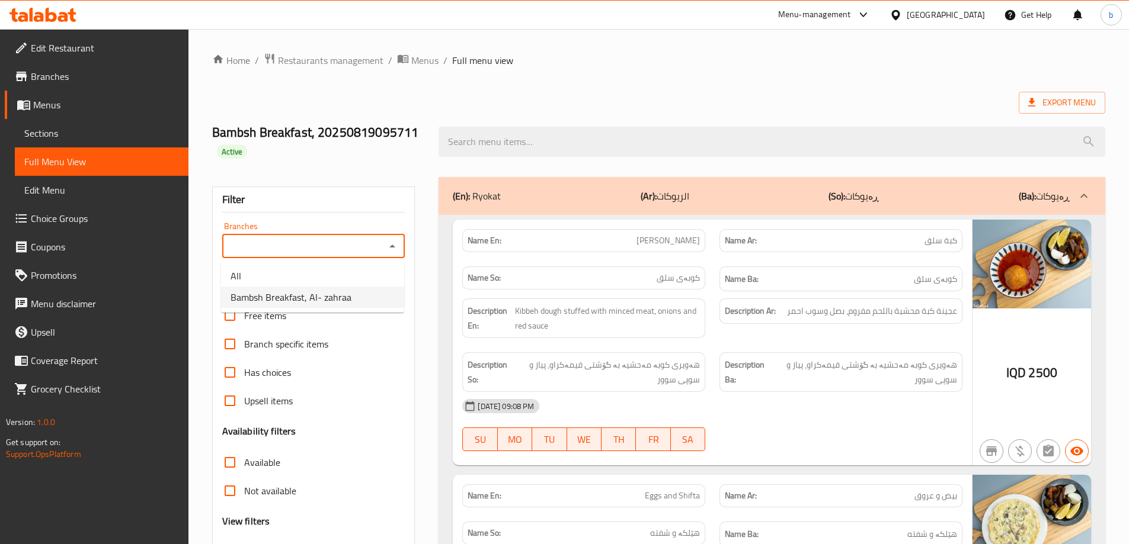
click at [306, 297] on span "Bambsh Breakfast, Al- zahraa" at bounding box center [290, 297] width 121 height 14
type input "Bambsh Breakfast, Al- zahraa"
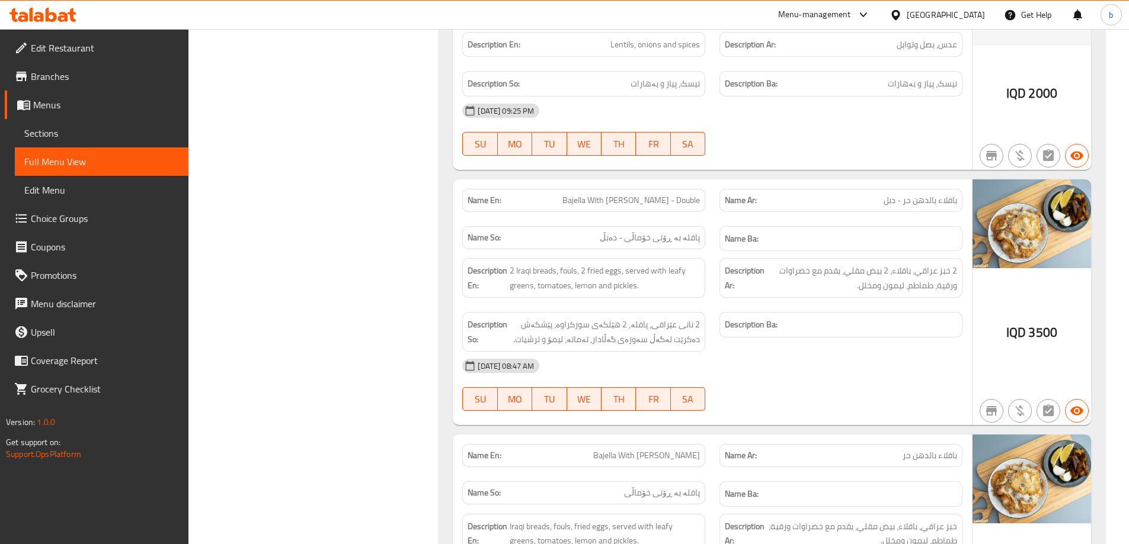
scroll to position [1906, 0]
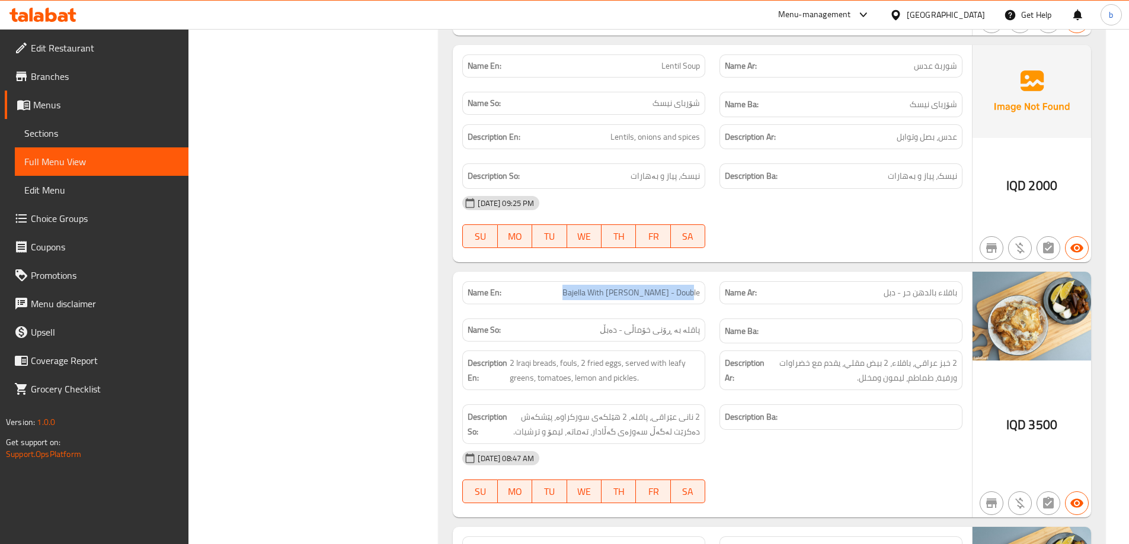
drag, startPoint x: 563, startPoint y: 291, endPoint x: 704, endPoint y: 303, distance: 141.6
click at [704, 303] on div "Name En: Bajella With Baladi Ghee - Double" at bounding box center [583, 292] width 257 height 37
copy span "Bajella With Baladi Ghee - Double"
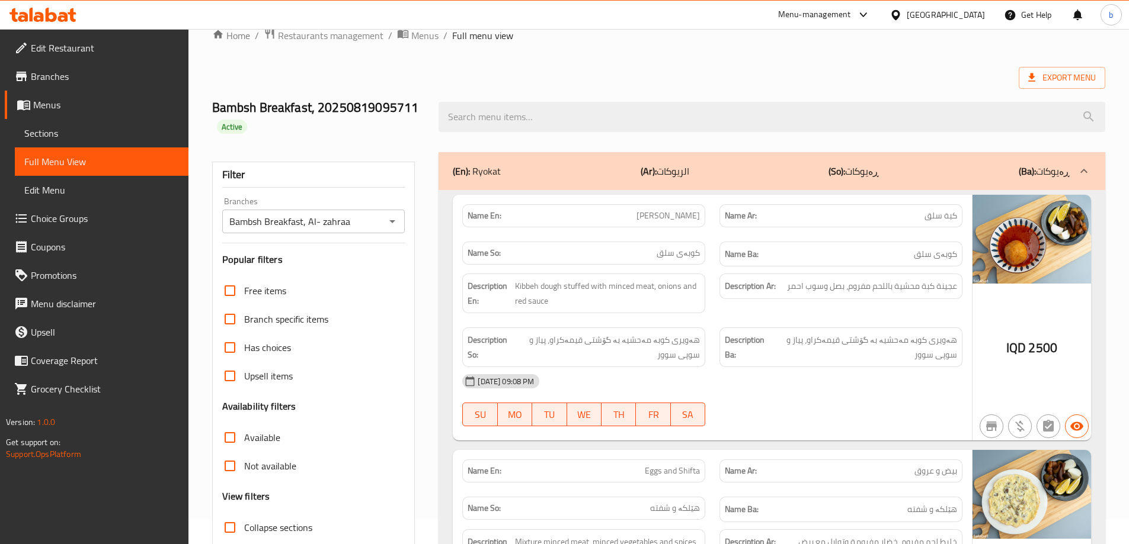
scroll to position [0, 0]
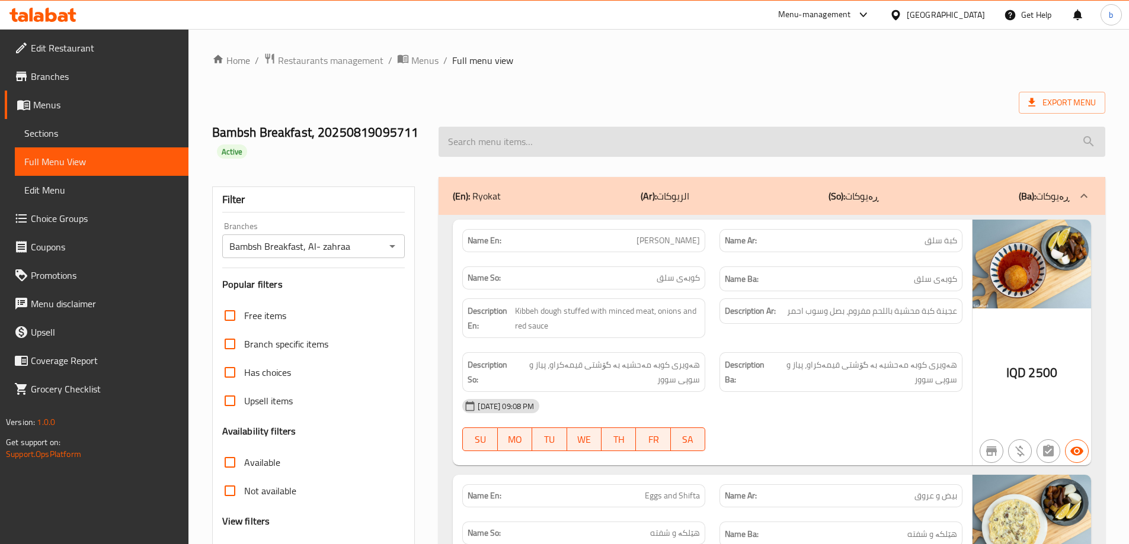
click at [640, 142] on input "search" at bounding box center [771, 142] width 667 height 30
paste input "Bajella With Baladi Ghee - Double"
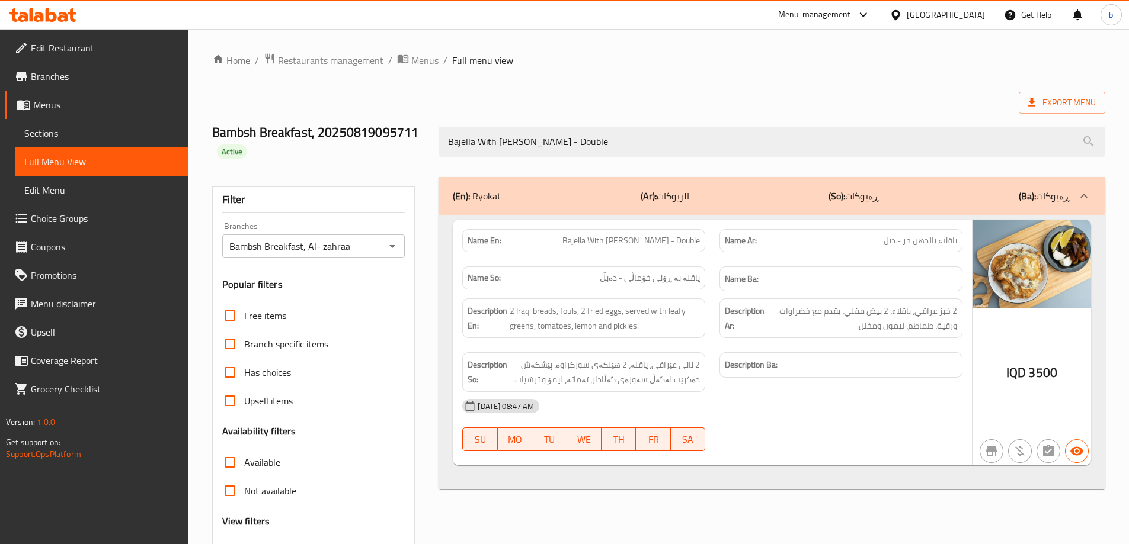
type input "Bajella With Baladi Ghee - Double"
click at [731, 102] on div "Export Menu" at bounding box center [658, 103] width 893 height 22
drag, startPoint x: 556, startPoint y: 309, endPoint x: 480, endPoint y: 307, distance: 75.3
click at [480, 307] on h6 "Description En: 2 Iraqi breads, fouls, 2 fried eggs, served with leafy greens, …" at bounding box center [583, 318] width 232 height 29
click at [575, 312] on span "2 Iraqi breads, fouls, 2 fried eggs, served with leafy greens, tomatoes, lemon …" at bounding box center [605, 318] width 190 height 29
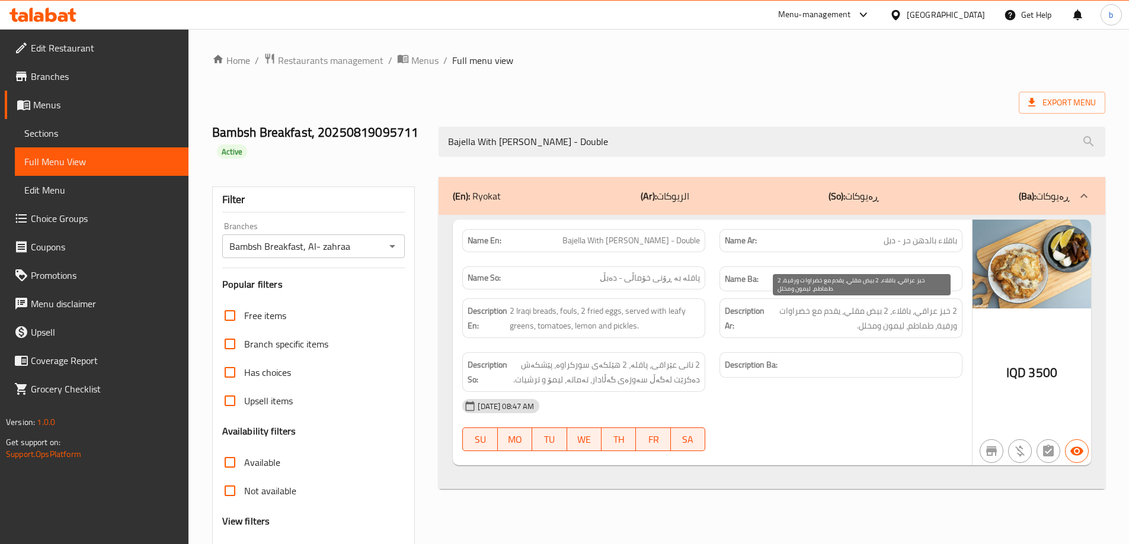
click at [790, 309] on span "2 خبز عراقي، باقلاء، 2 بيض مقلي، يقدم مع خضراوات ورقية، طماطم، ليمون ومخلل." at bounding box center [862, 318] width 190 height 29
copy span "خضراوات"
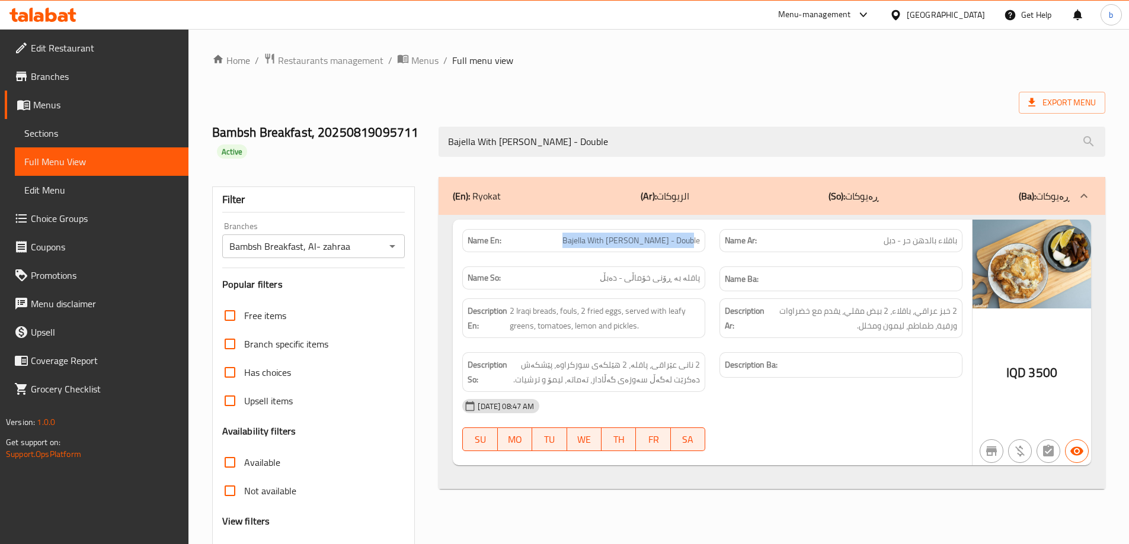
drag, startPoint x: 650, startPoint y: 243, endPoint x: 709, endPoint y: 246, distance: 58.8
click at [709, 246] on div "Name En: Bajella With Baladi Ghee - Double" at bounding box center [583, 240] width 257 height 37
copy span "Bajella With Baladi Ghee - Double"
click at [138, 132] on span "Sections" at bounding box center [101, 133] width 155 height 14
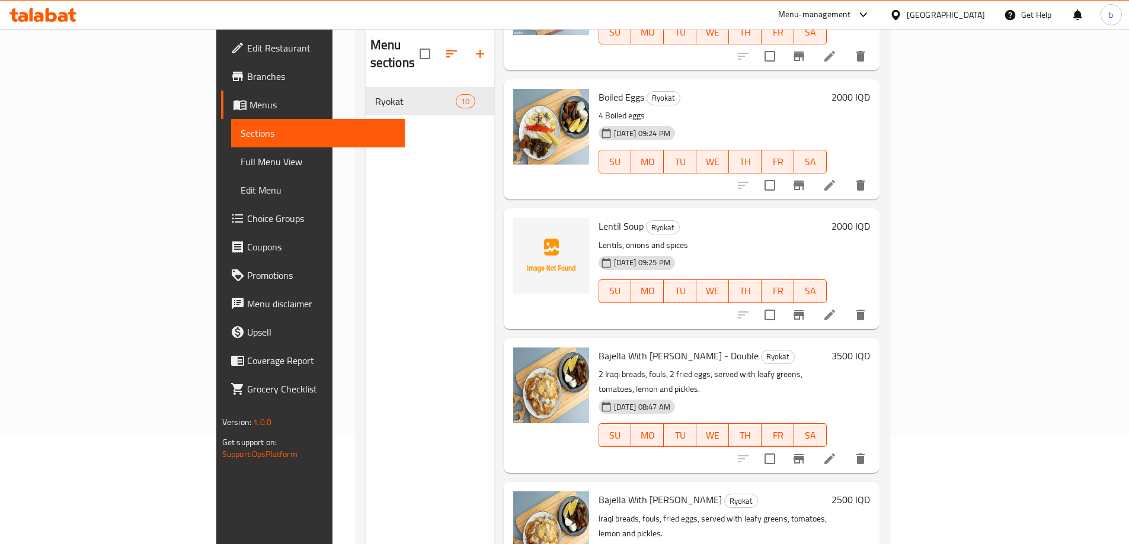
scroll to position [166, 0]
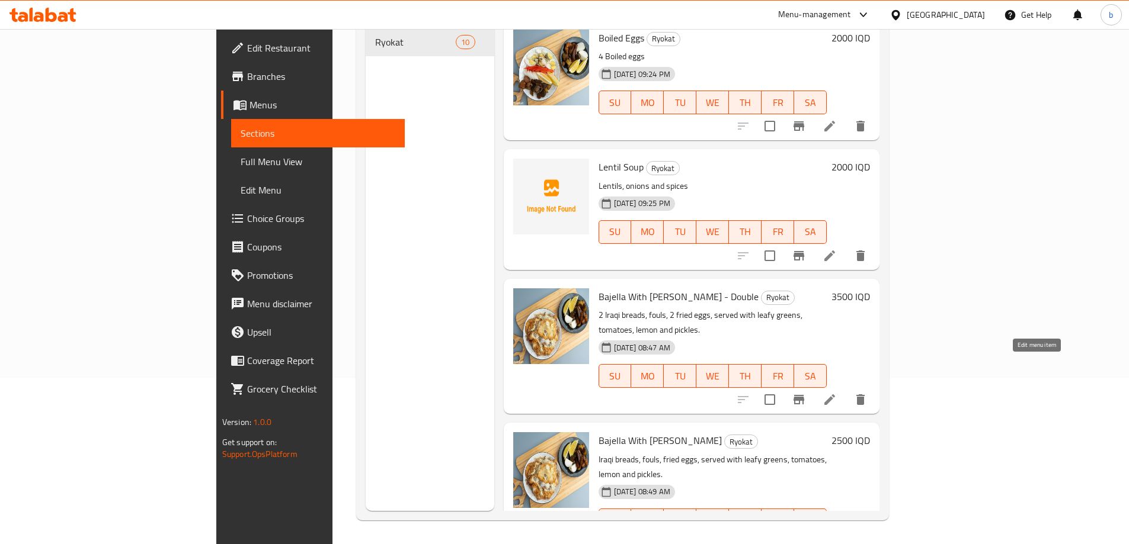
click at [837, 393] on icon at bounding box center [829, 400] width 14 height 14
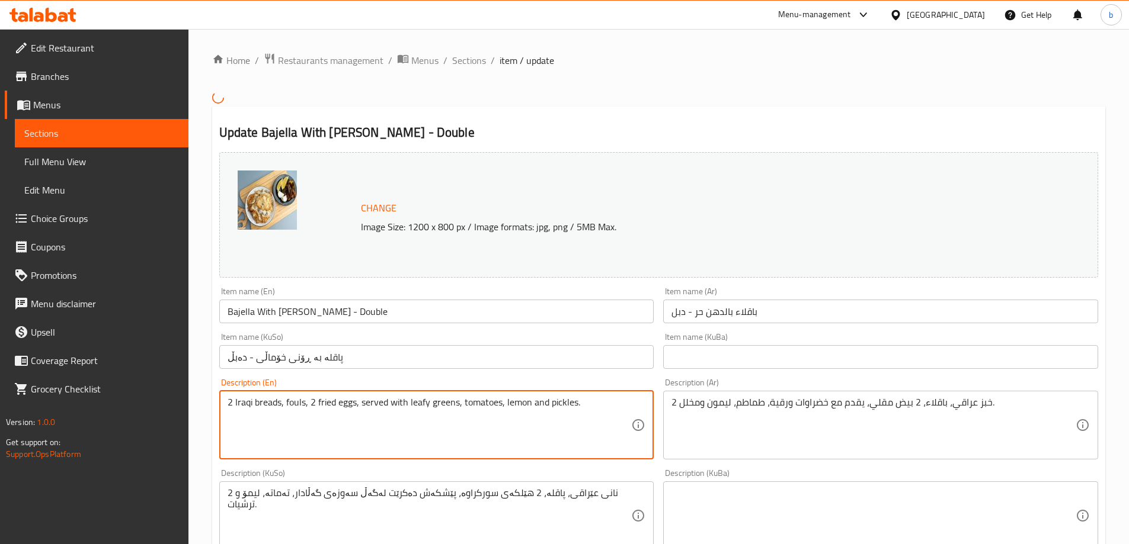
click at [300, 402] on textarea "2 Iraqi breads, fouls, 2 fried eggs, served with leafy greens, tomatoes, lemon …" at bounding box center [430, 425] width 404 height 56
paste textarea "Bajella"
click at [292, 405] on textarea "2 Iraqi breads, Bajella, 2 fried eggs, served with leafy greens, tomatoes, lemo…" at bounding box center [430, 425] width 404 height 56
click at [449, 403] on textarea "2 Iraqi breads, bajella, 2 fried eggs, served with leafy greens, tomatoes, lemo…" at bounding box center [430, 425] width 404 height 56
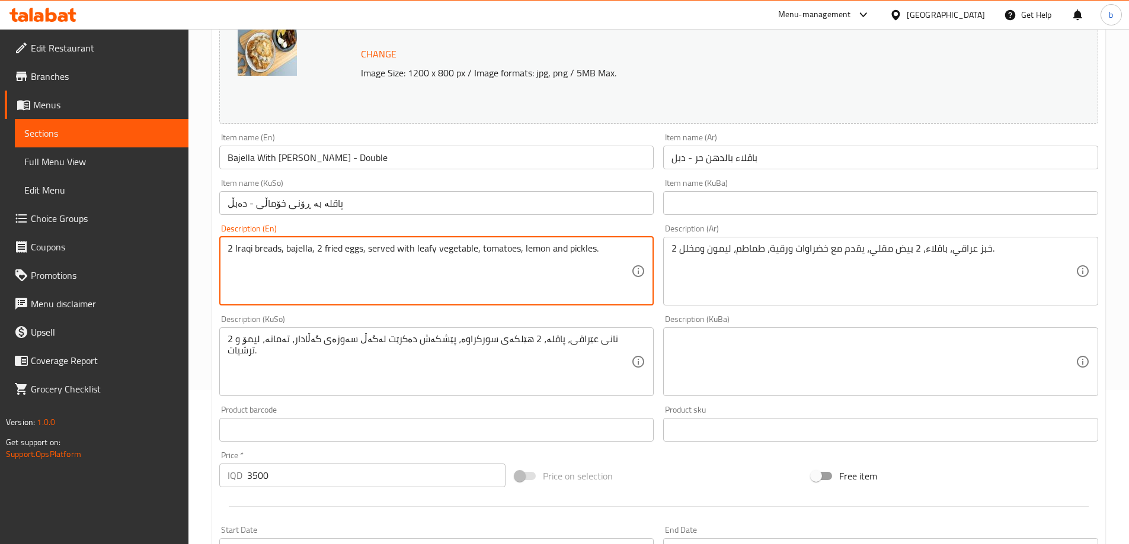
scroll to position [277, 0]
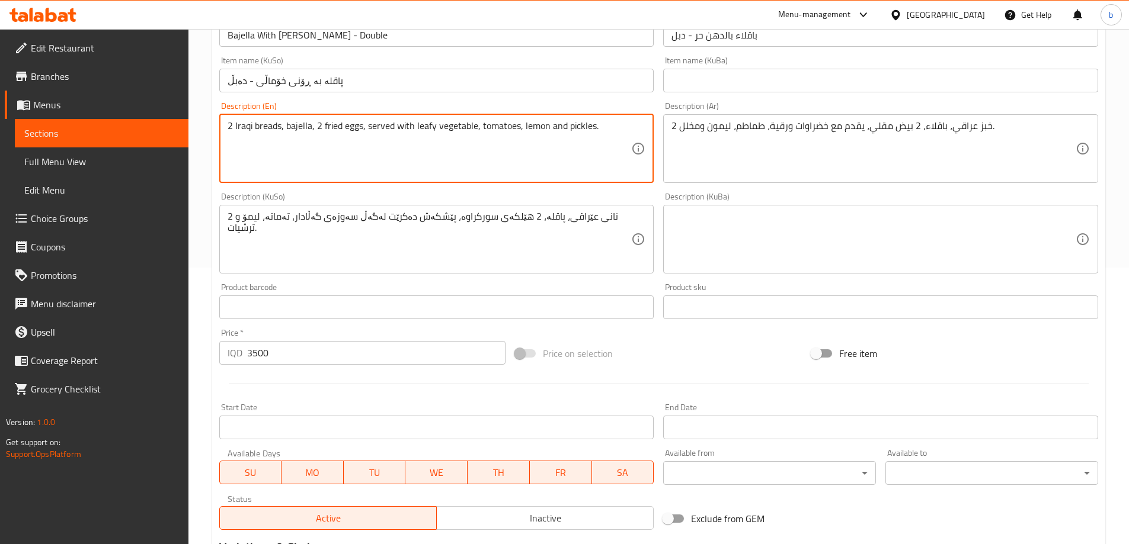
type textarea "2 Iraqi breads, bajella, 2 fried eggs, served with leafy vegetable, tomatoes, l…"
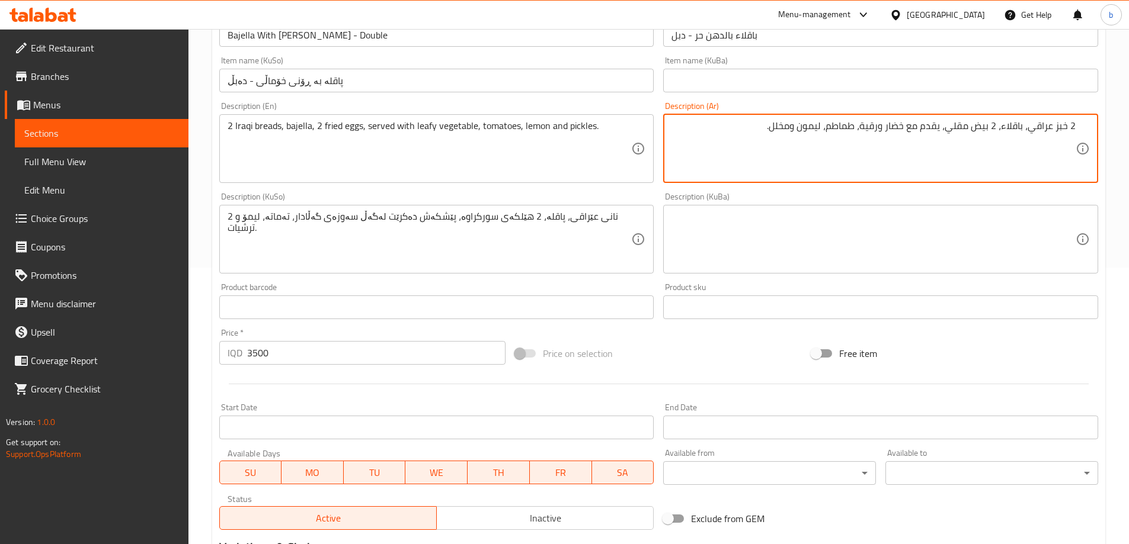
type textarea "2 خبز عراقي، باقلاء، 2 بيض مقلي، يقدم مع خضار ورقية، طماطم، ليمون ومخلل."
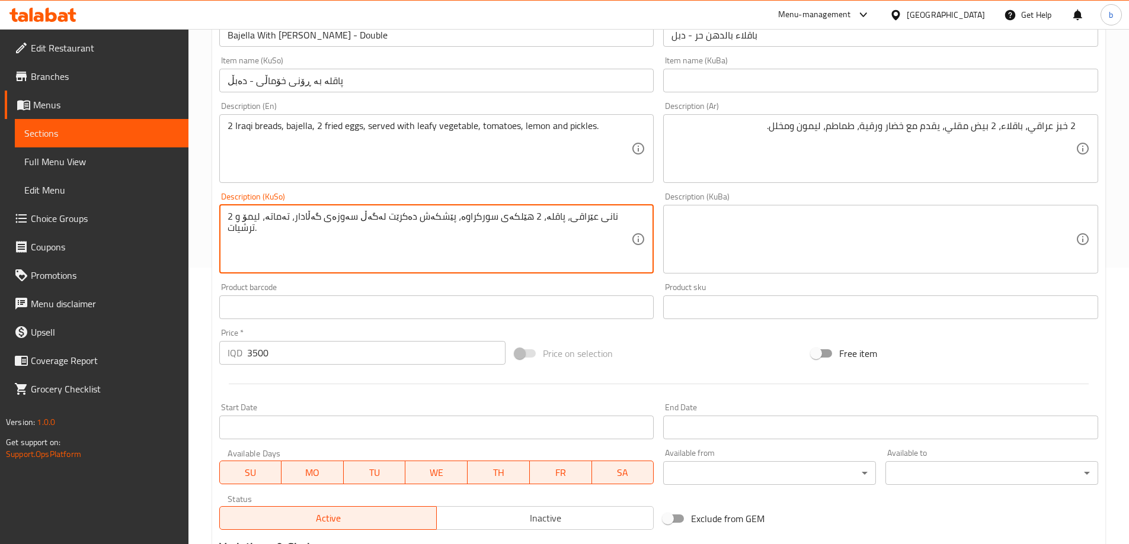
click at [361, 219] on textarea "2 نانی عێراقی، پاقلە، 2 هێلکەی سورکراوە، پێشکەش دەکرێت لەگەڵ سەوزەی گەڵادار، تە…" at bounding box center [430, 239] width 404 height 56
click at [357, 225] on textarea "2 نانی عێراقی، پاقلە، 2 هێلکەی سورکراوە، پێشکەش دەکرێت لەگەڵ سەوزەی گەڵادار، تە…" at bounding box center [430, 239] width 404 height 56
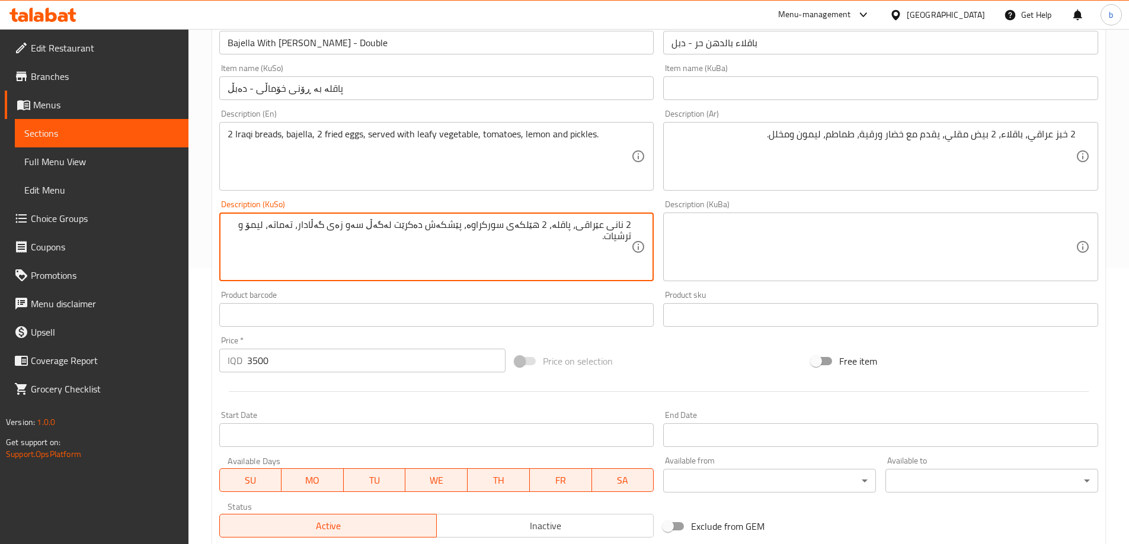
type textarea "2 نانی عێراقی، پاقلە، 2 هێلکەی سورکراوە، پێشکەش دەکرێت لەگەڵ سەو زەی گەڵادار، ت…"
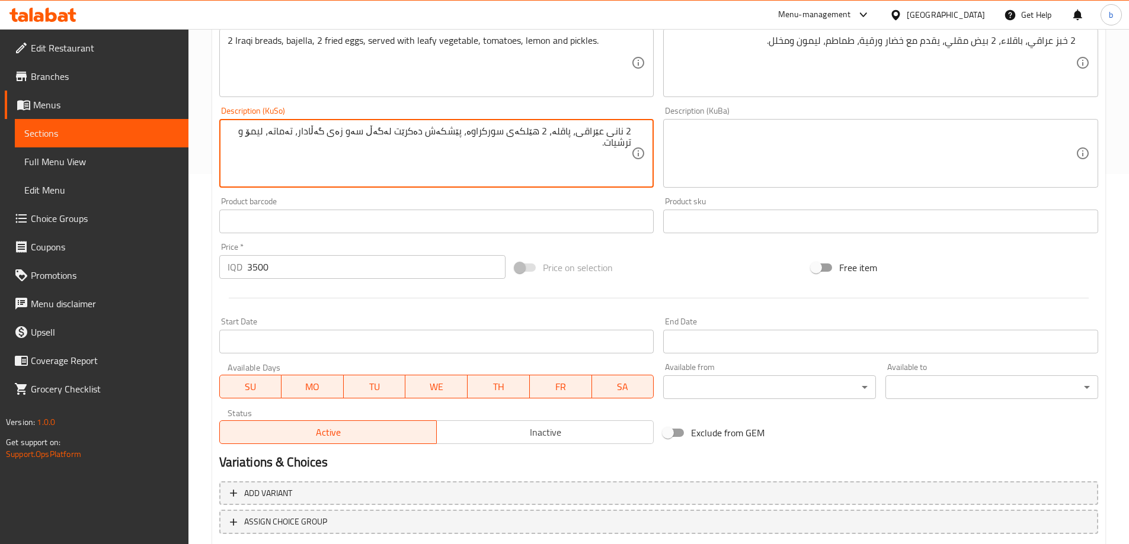
scroll to position [446, 0]
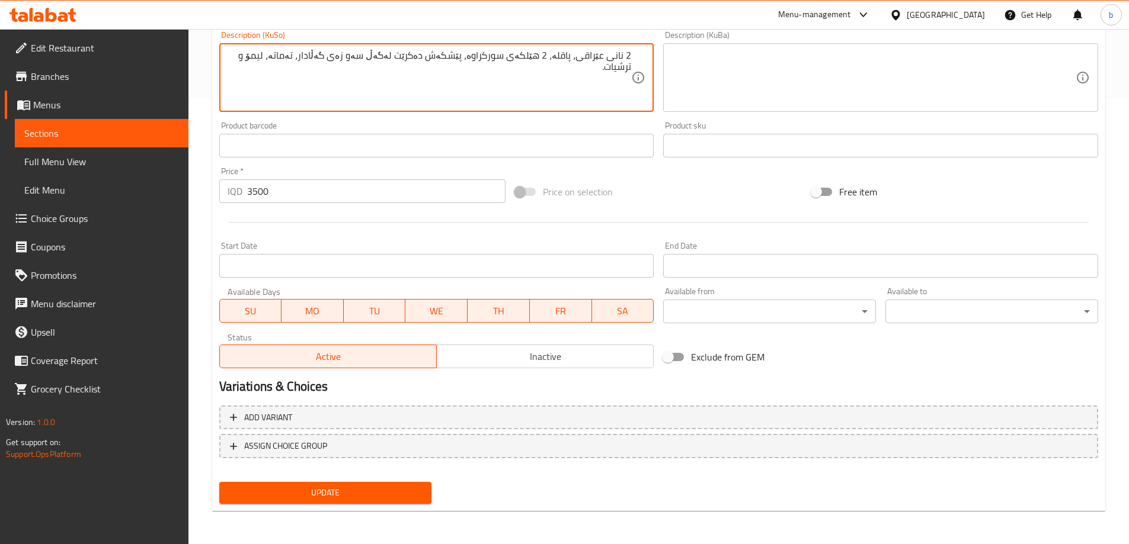
click at [312, 491] on span "Update" at bounding box center [326, 493] width 194 height 15
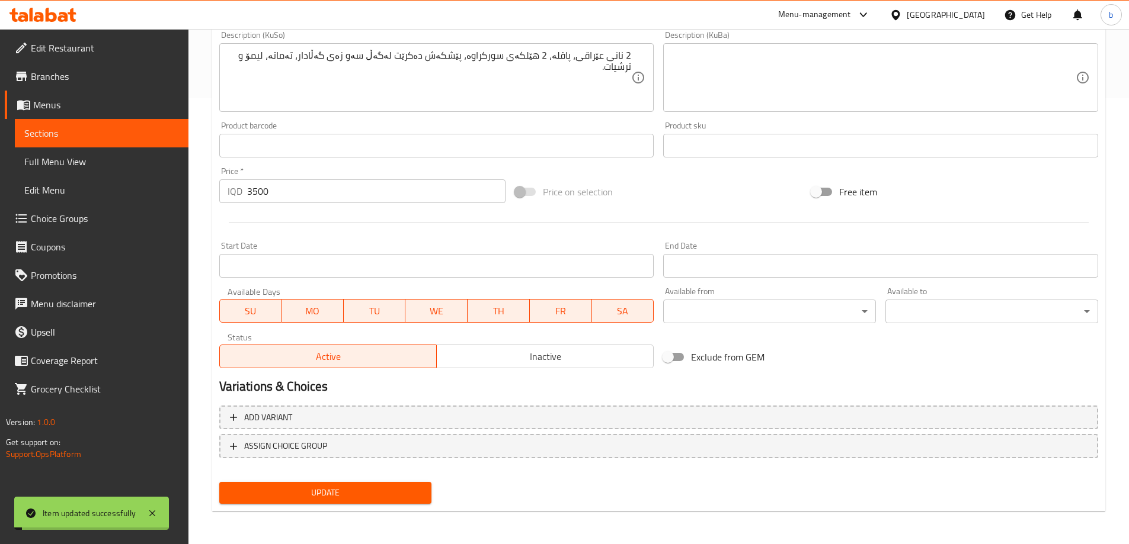
click at [123, 142] on link "Sections" at bounding box center [102, 133] width 174 height 28
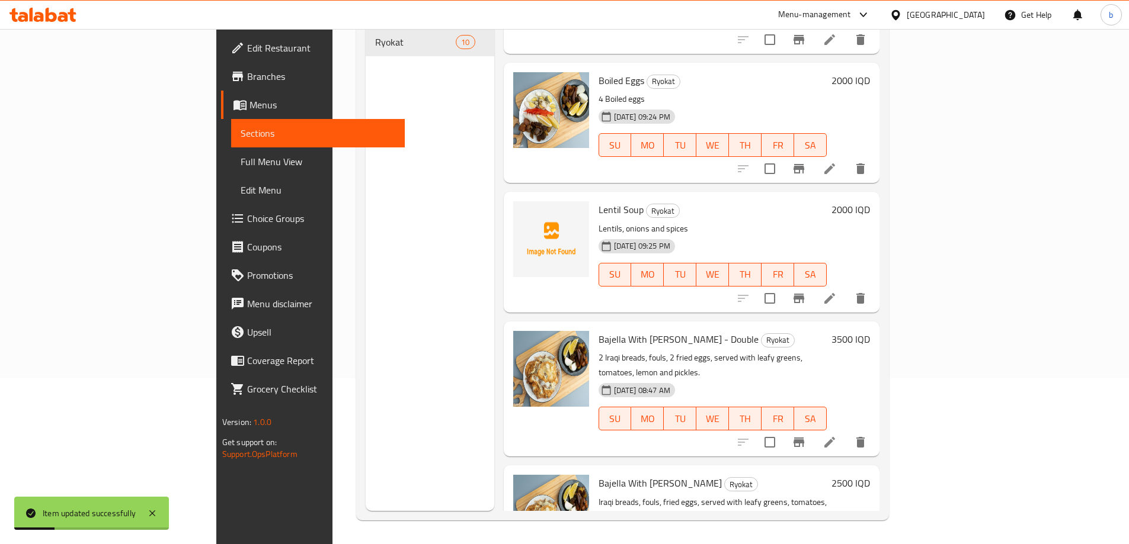
scroll to position [780, 0]
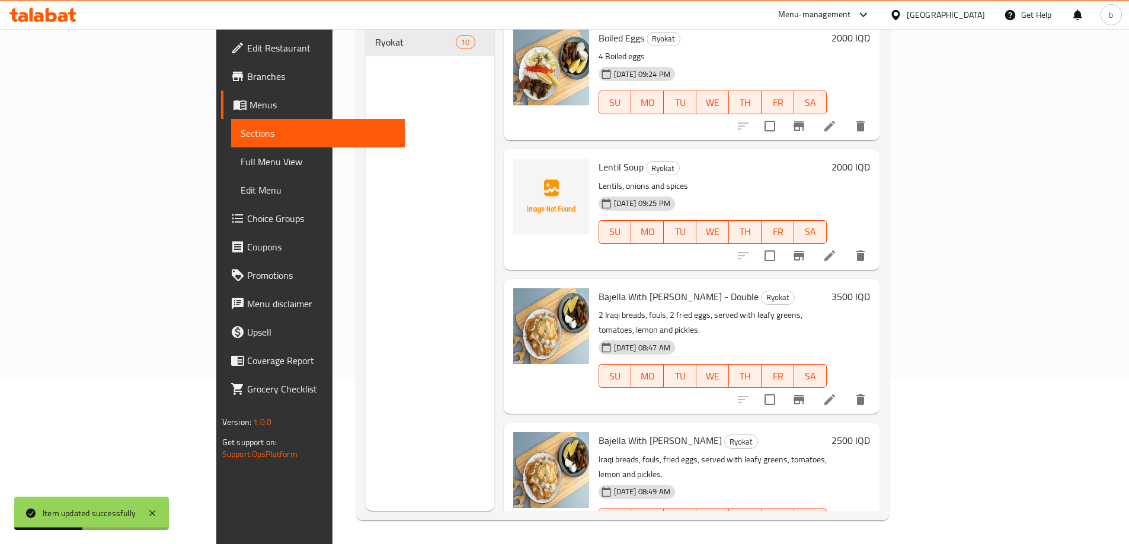
click at [846, 534] on li at bounding box center [829, 544] width 33 height 21
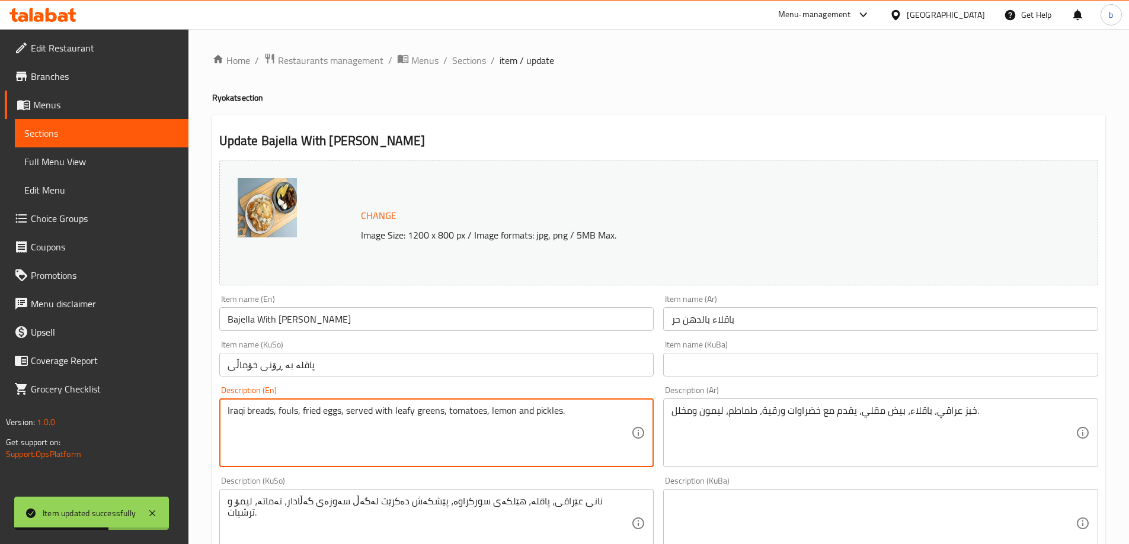
drag, startPoint x: 412, startPoint y: 408, endPoint x: 84, endPoint y: 401, distance: 328.9
paste textarea "2 Iraqi breads, bajella, 2 fried eggs, served with leafy vegetable"
drag, startPoint x: 236, startPoint y: 409, endPoint x: 186, endPoint y: 412, distance: 49.9
click at [186, 412] on div "Edit Restaurant Branches Menus Sections Full Menu View Edit Menu Choice Groups …" at bounding box center [564, 510] width 1129 height 962
type textarea "Iraqi breads, bajella, fried eggs, served with leafy vegetable, tomatoes, lemon…"
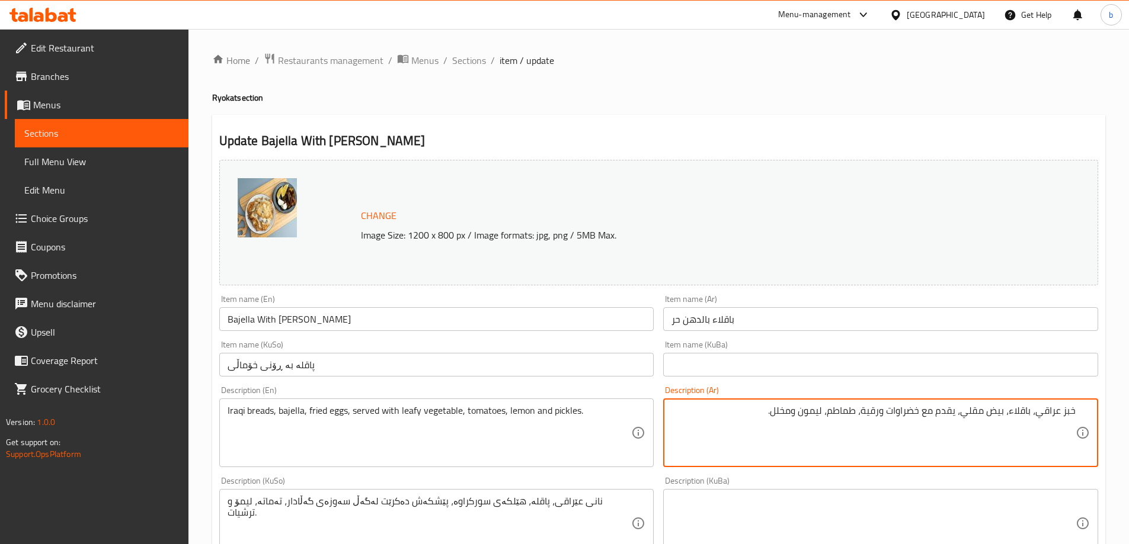
paste textarea "2 خبز عراقي، باقلاء، 2 بيض مقلي، يقدم مع خضار"
type textarea "خبز عراقي، باقلاء، بيض مقلي، يقدم مع خضار ورقية، طماطم، ليمون ومخلل."
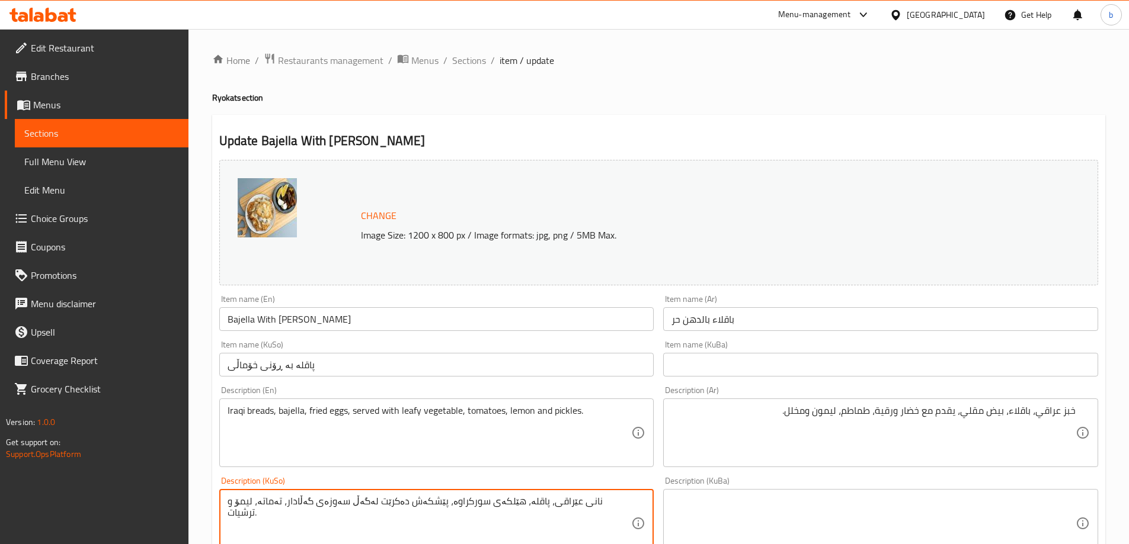
paste textarea "2 نانی عێراقی، پاقلە، 2 هێلکەی سورکراوە، پێشکەش دەکرێت لەگەڵ سەو"
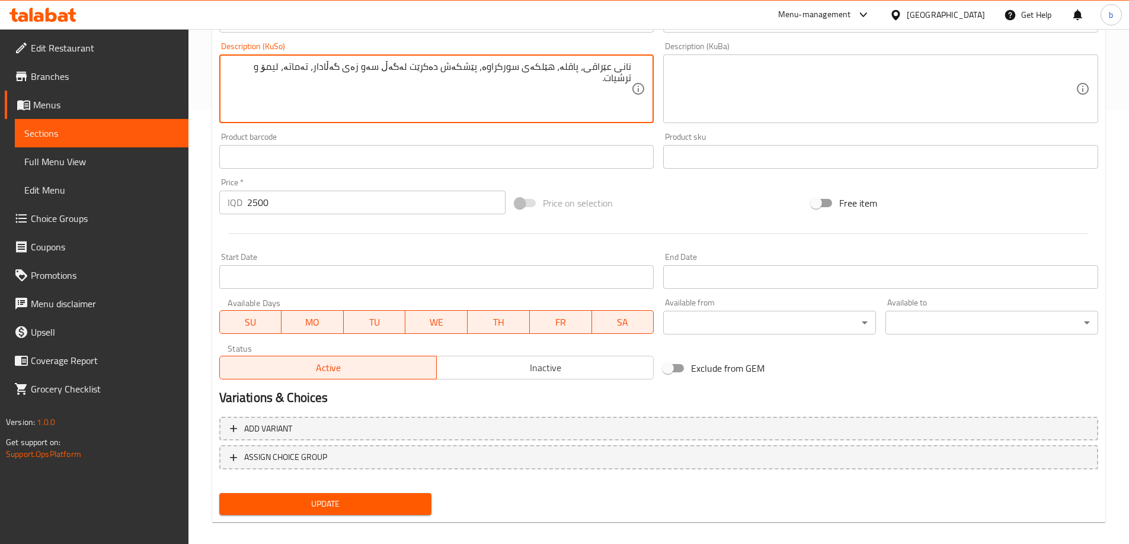
scroll to position [446, 0]
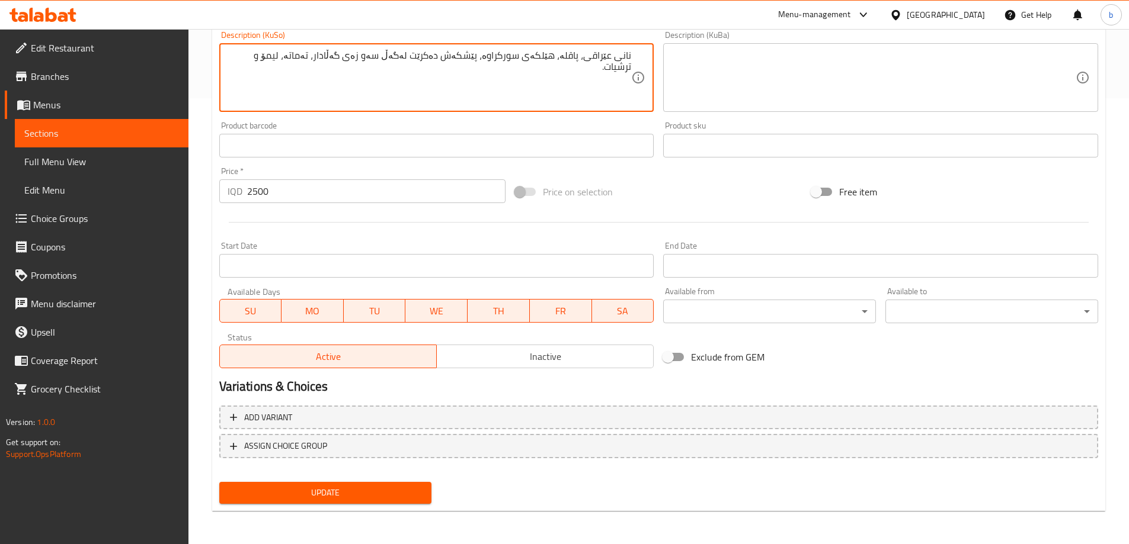
type textarea "نانی عێراقی، پاقلە، هێلکەی سورکراوە، پێشکەش دەکرێت لەگەڵ سەو زەی گەڵادار، تەمات…"
click at [360, 491] on span "Update" at bounding box center [326, 493] width 194 height 15
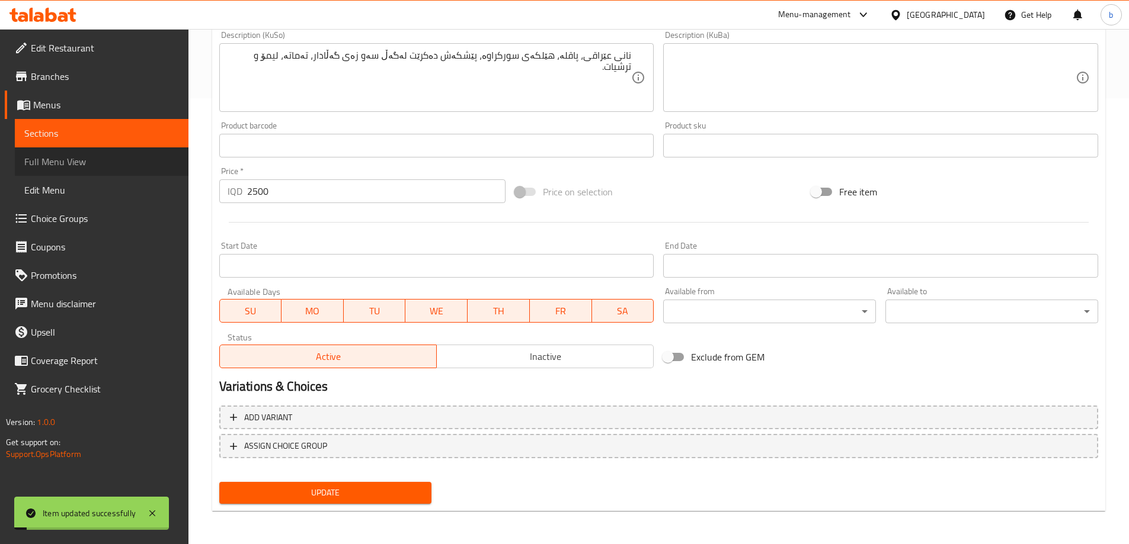
click at [71, 158] on span "Full Menu View" at bounding box center [101, 162] width 155 height 14
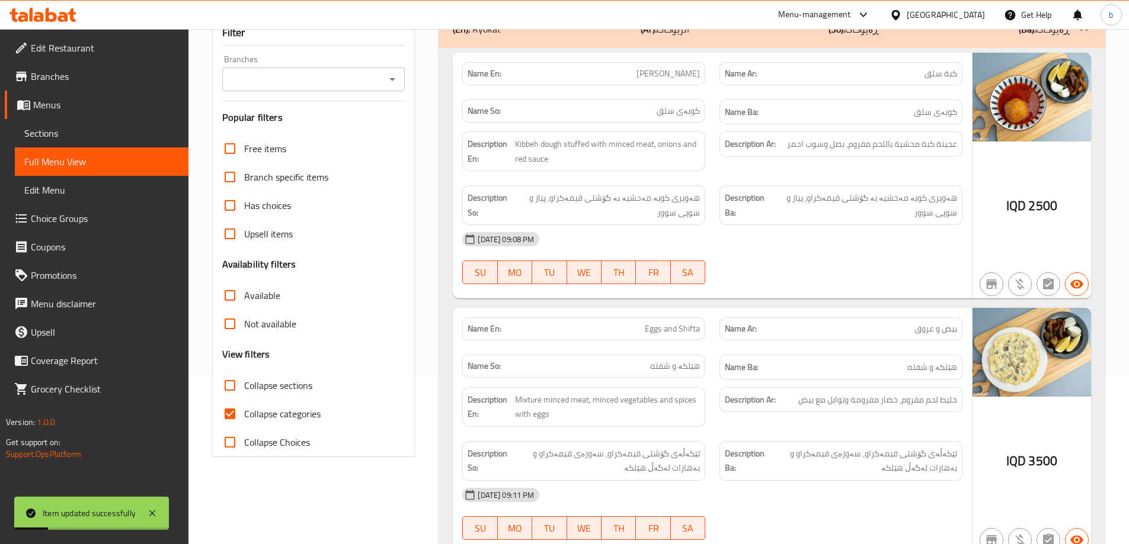
scroll to position [31, 0]
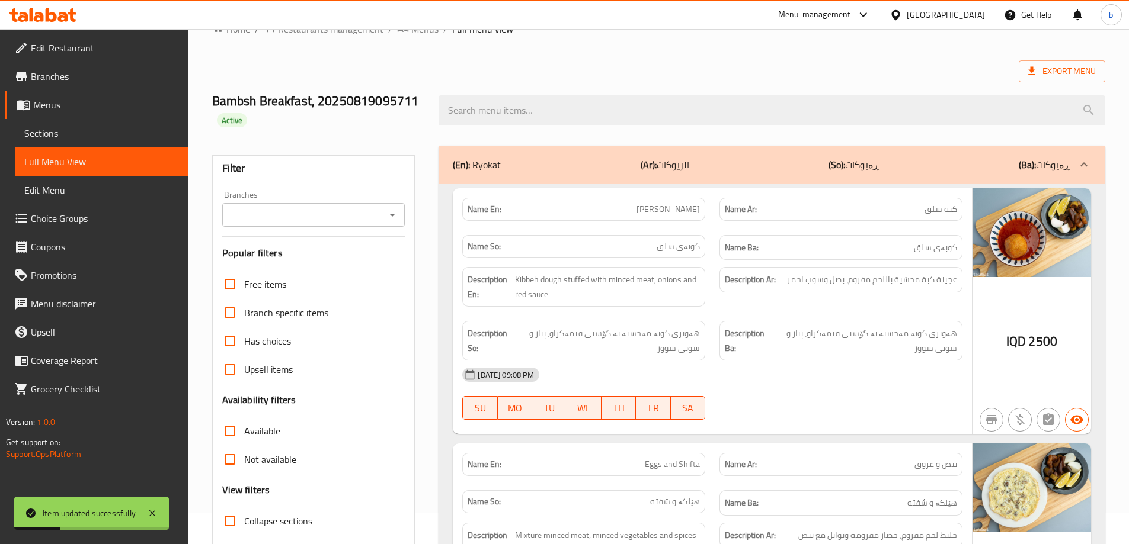
click at [392, 215] on icon "Open" at bounding box center [392, 215] width 6 height 3
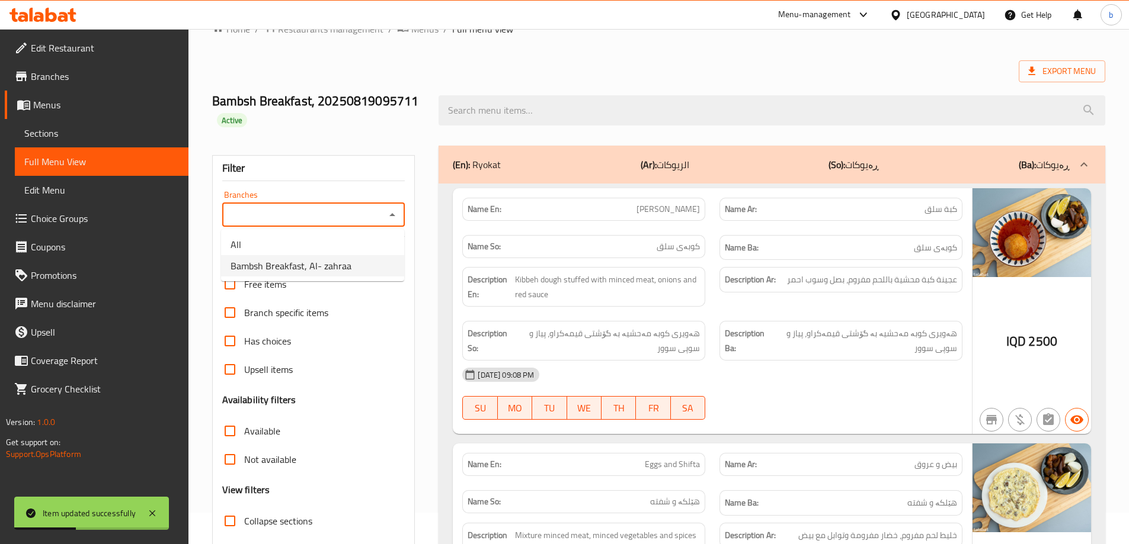
click at [345, 272] on span "Bambsh Breakfast, Al- zahraa" at bounding box center [290, 266] width 121 height 14
type input "Bambsh Breakfast, Al- zahraa"
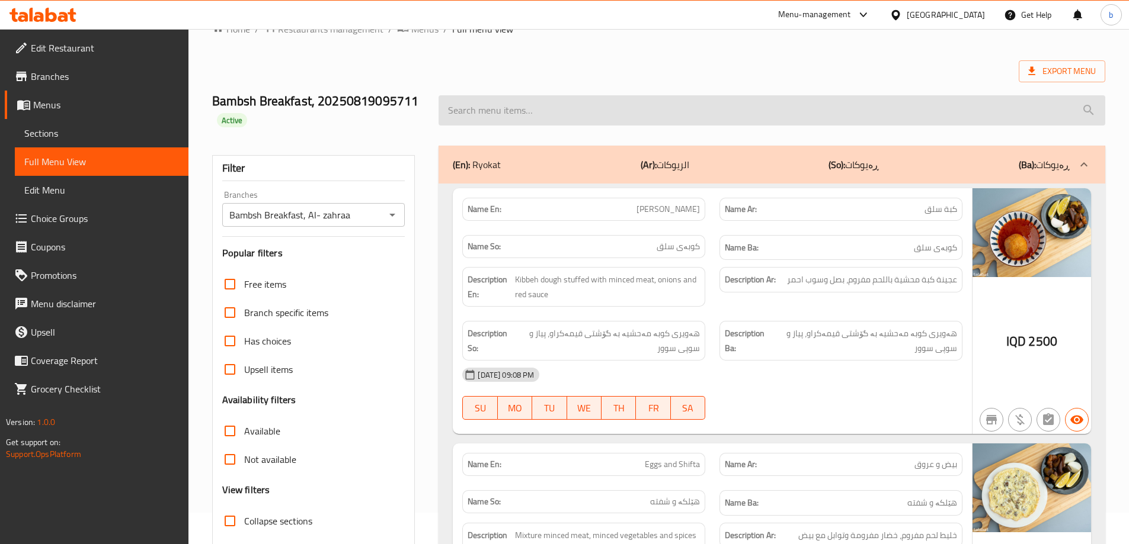
click at [582, 117] on input "search" at bounding box center [771, 110] width 667 height 30
paste input "2 نانی عێراقی، پاقلە، 2 هێلکەی سورکراوە، پێشکەش دەکرێت لەگەڵ سەو زەی گەڵادار، ت…"
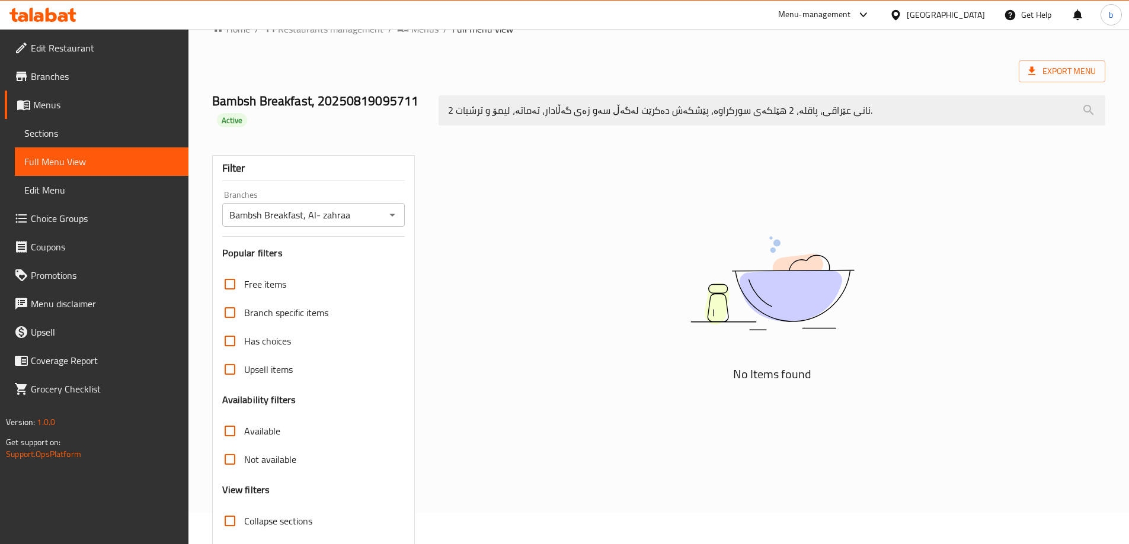
paste input "Bajella With Baladi Ghee - Double"
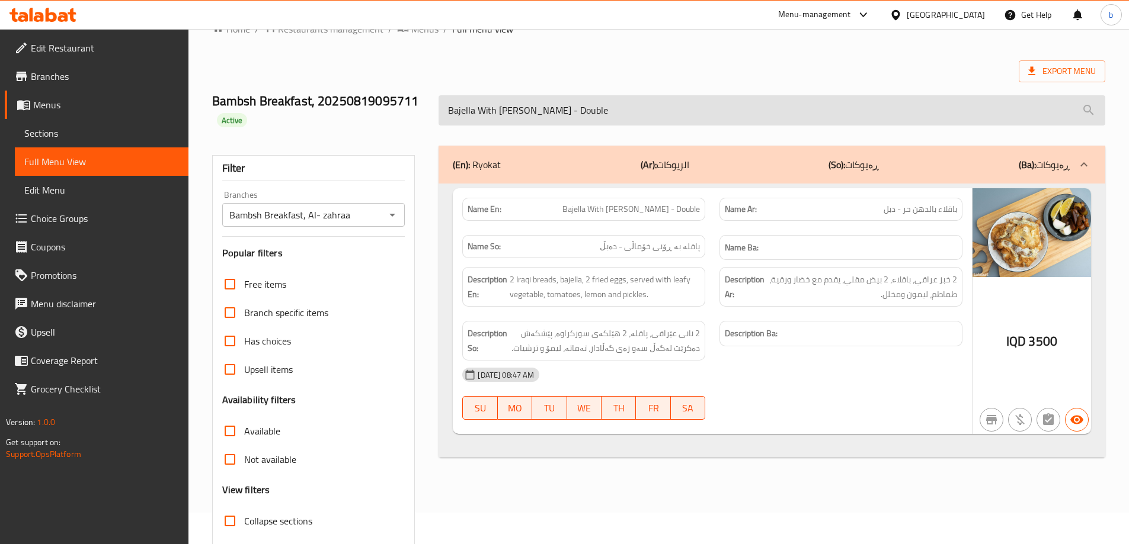
drag, startPoint x: 618, startPoint y: 117, endPoint x: 544, endPoint y: 120, distance: 74.1
click at [544, 120] on input "Bajella With Baladi Ghee - Double" at bounding box center [771, 110] width 667 height 30
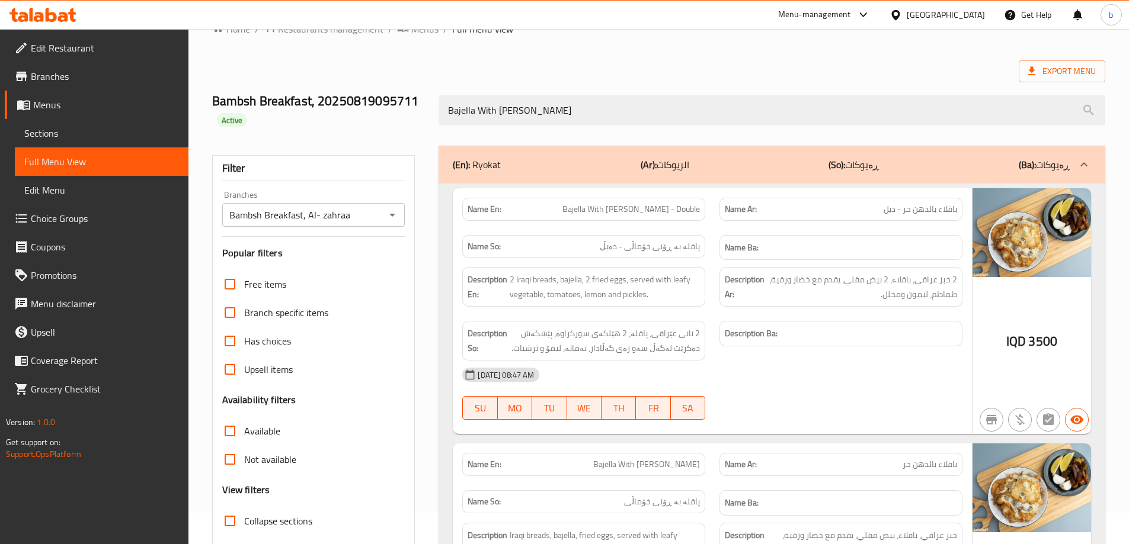
type input "Bajella With Baladi Ghee"
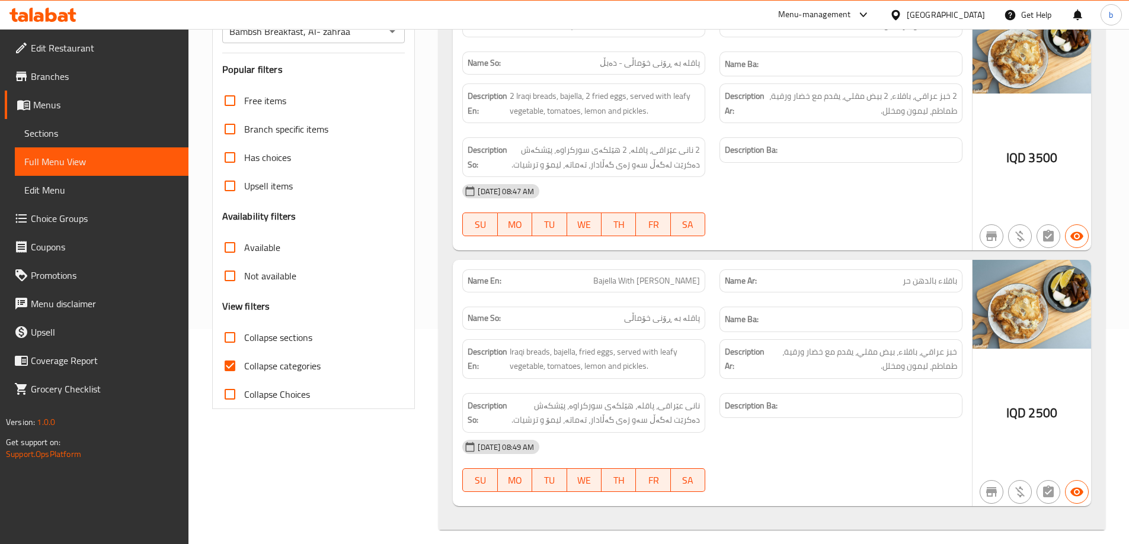
scroll to position [225, 0]
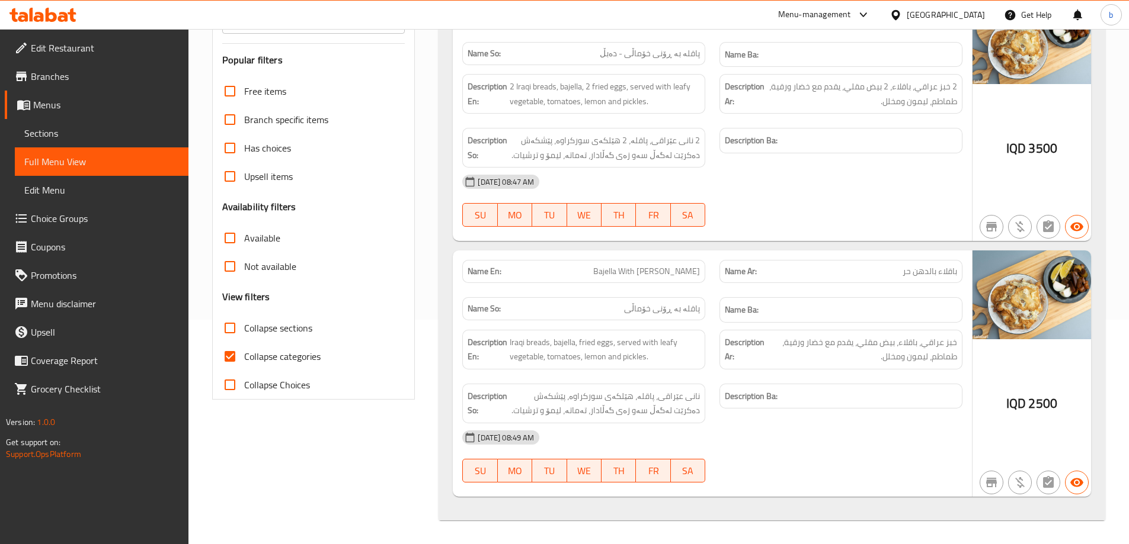
click at [239, 351] on input "Collapse categories" at bounding box center [230, 356] width 28 height 28
checkbox input "false"
click at [35, 10] on icon at bounding box center [42, 15] width 67 height 14
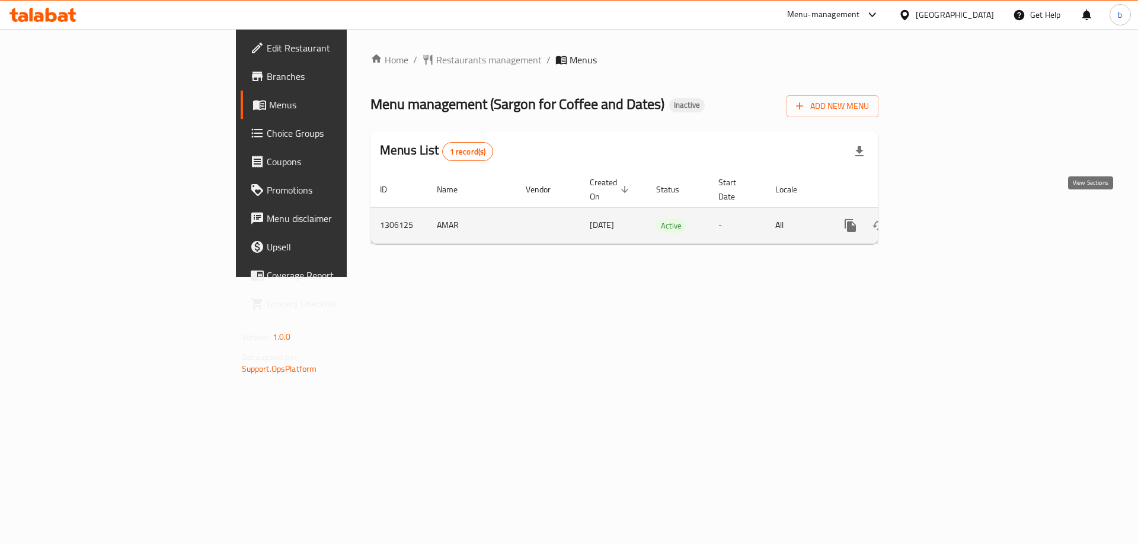
click at [941, 220] on icon "enhanced table" at bounding box center [935, 225] width 11 height 11
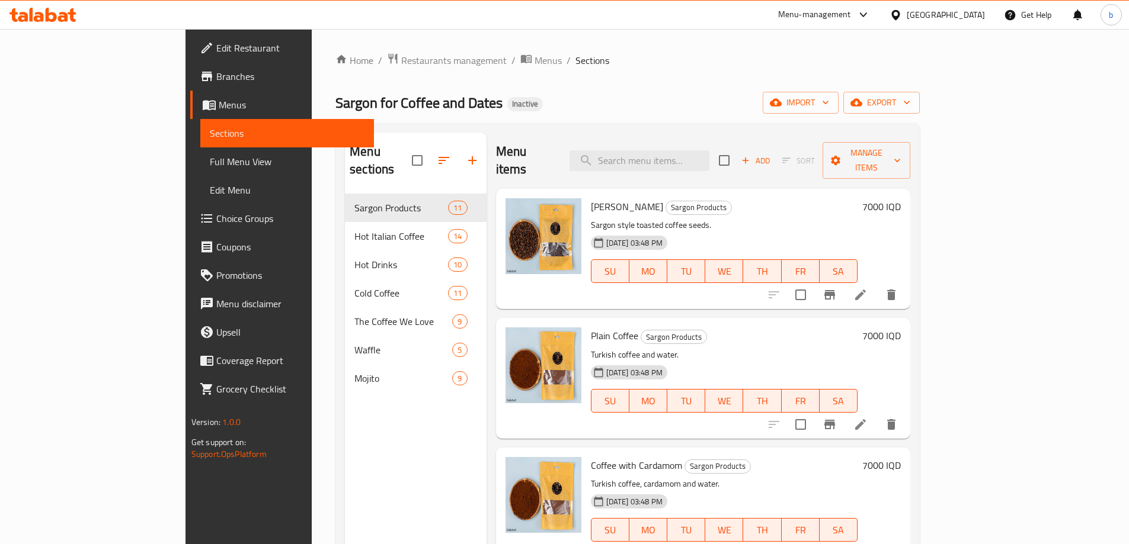
click at [63, 13] on icon at bounding box center [63, 17] width 10 height 10
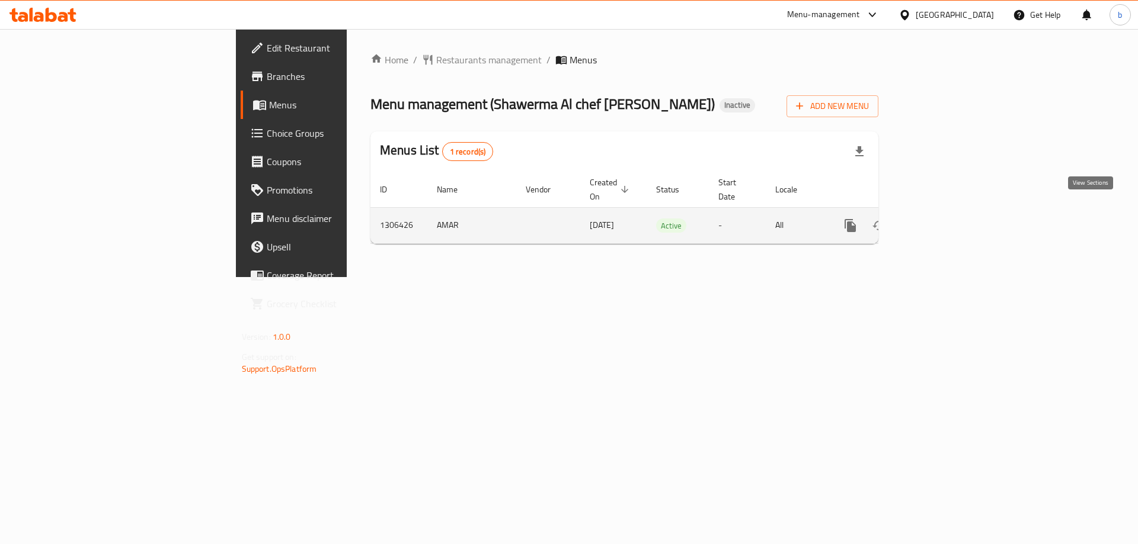
click at [950, 214] on link "enhanced table" at bounding box center [935, 226] width 28 height 28
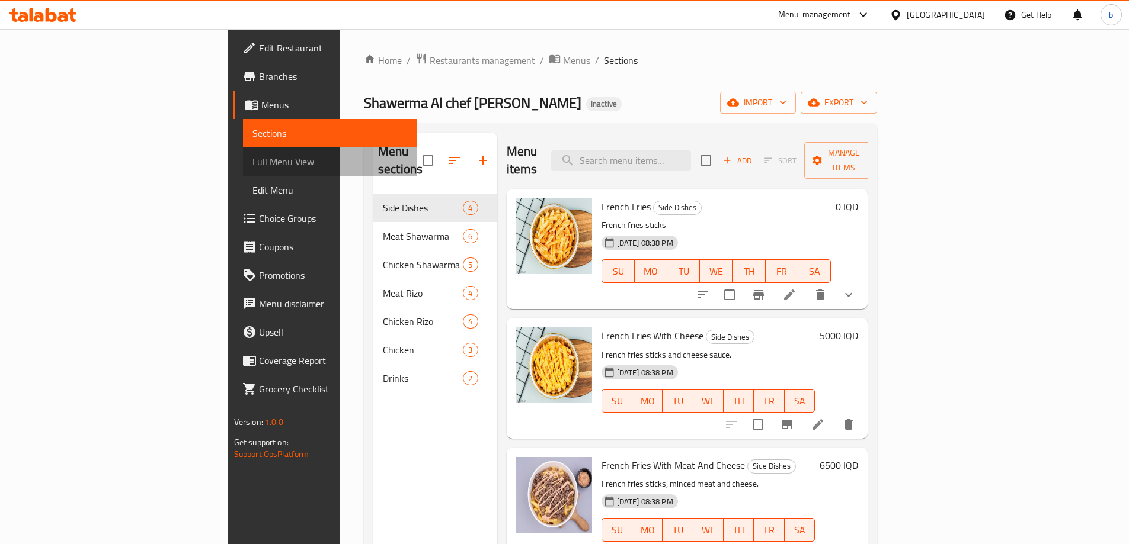
click at [252, 165] on span "Full Menu View" at bounding box center [329, 162] width 155 height 14
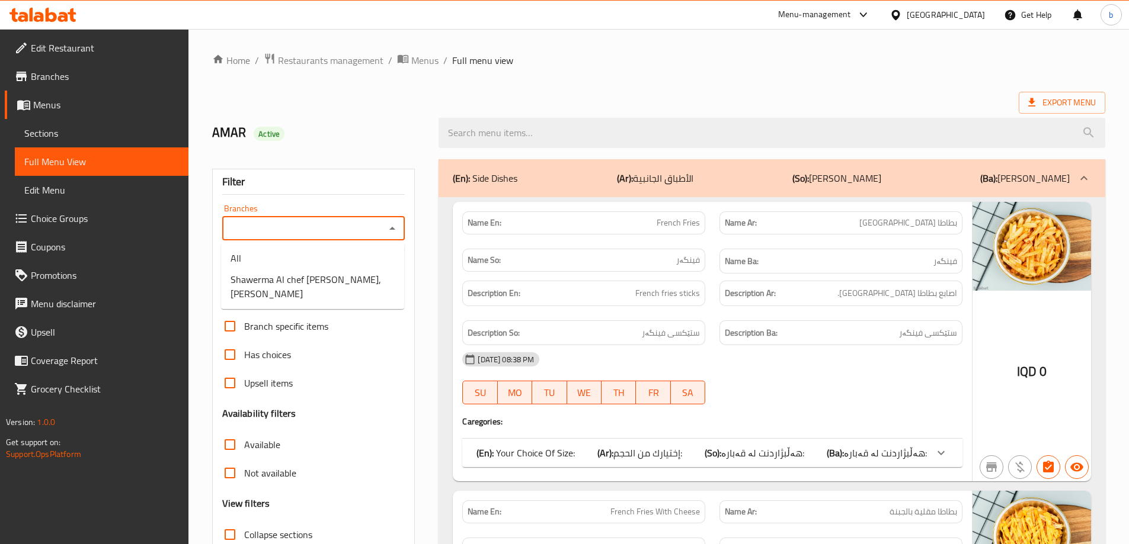
click at [375, 226] on input "Branches" at bounding box center [304, 228] width 156 height 17
click at [318, 278] on span "Shawerma Al chef [PERSON_NAME], [PERSON_NAME]" at bounding box center [312, 287] width 164 height 28
type input "Shawerma Al chef [PERSON_NAME], [PERSON_NAME]"
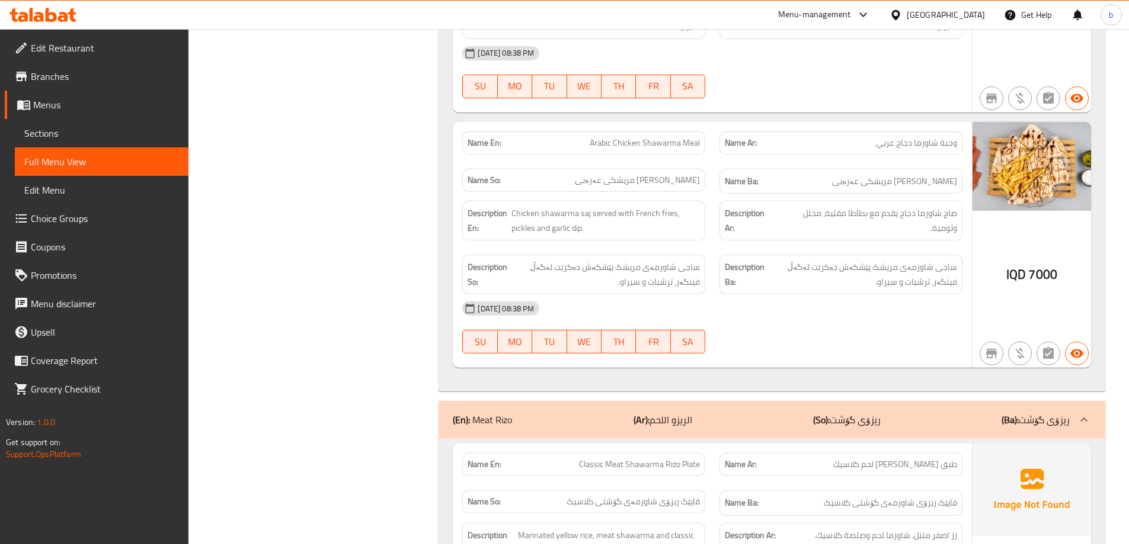
scroll to position [3818, 0]
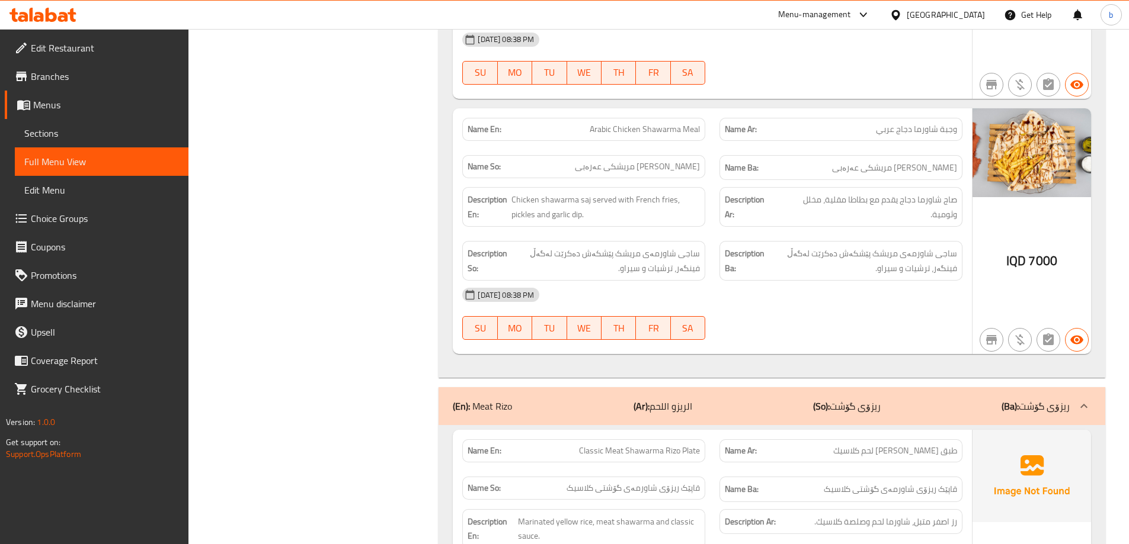
drag, startPoint x: 1118, startPoint y: 300, endPoint x: 1124, endPoint y: 300, distance: 6.5
click at [1121, 300] on div "Home / Restaurants management / Menus / Full menu view Export Menu AMAR Active …" at bounding box center [658, 105] width 940 height 7788
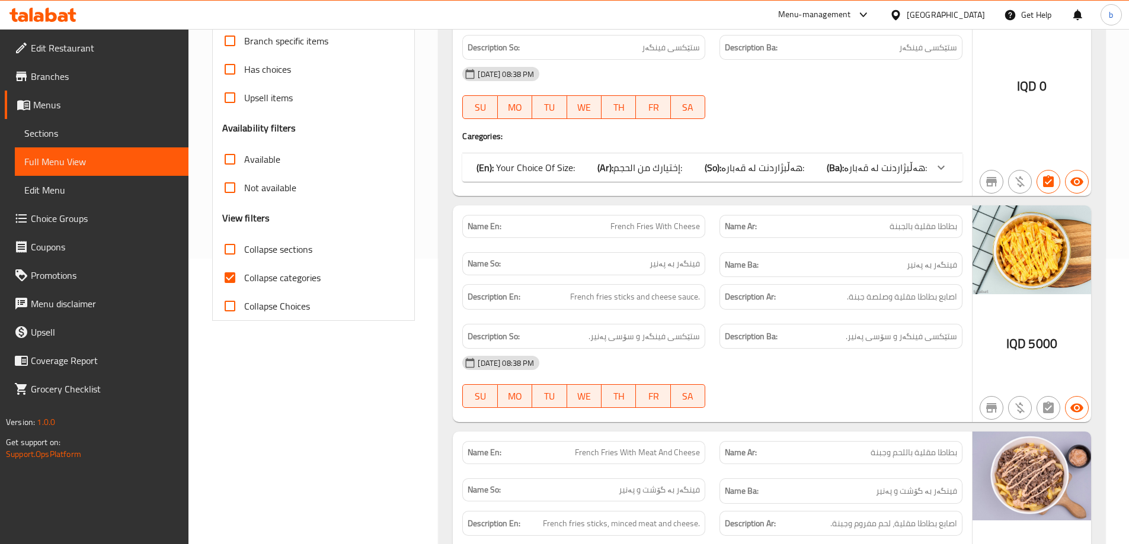
scroll to position [415, 0]
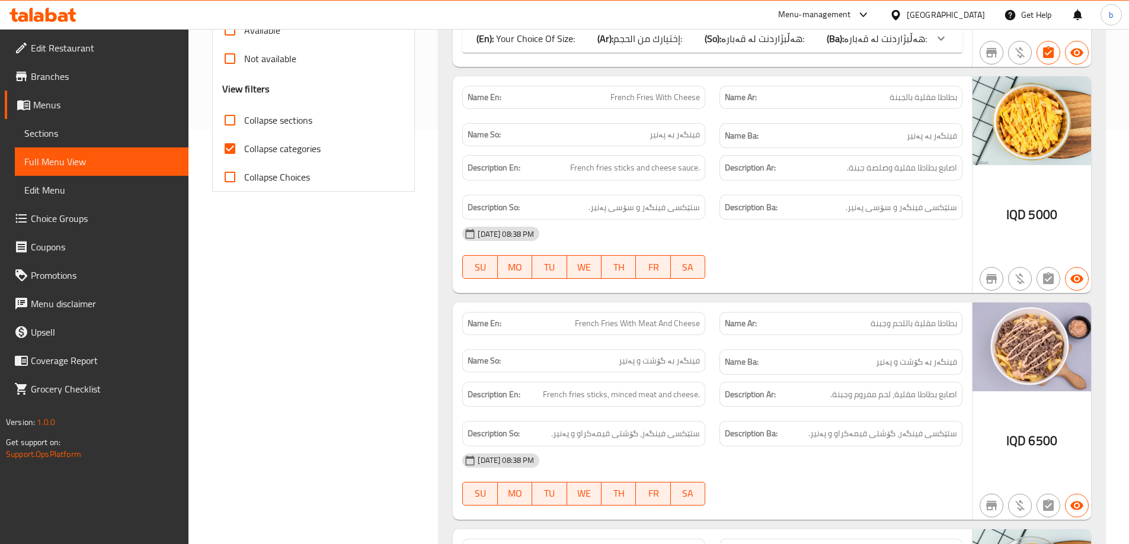
click at [233, 146] on input "Collapse categories" at bounding box center [230, 148] width 28 height 28
checkbox input "false"
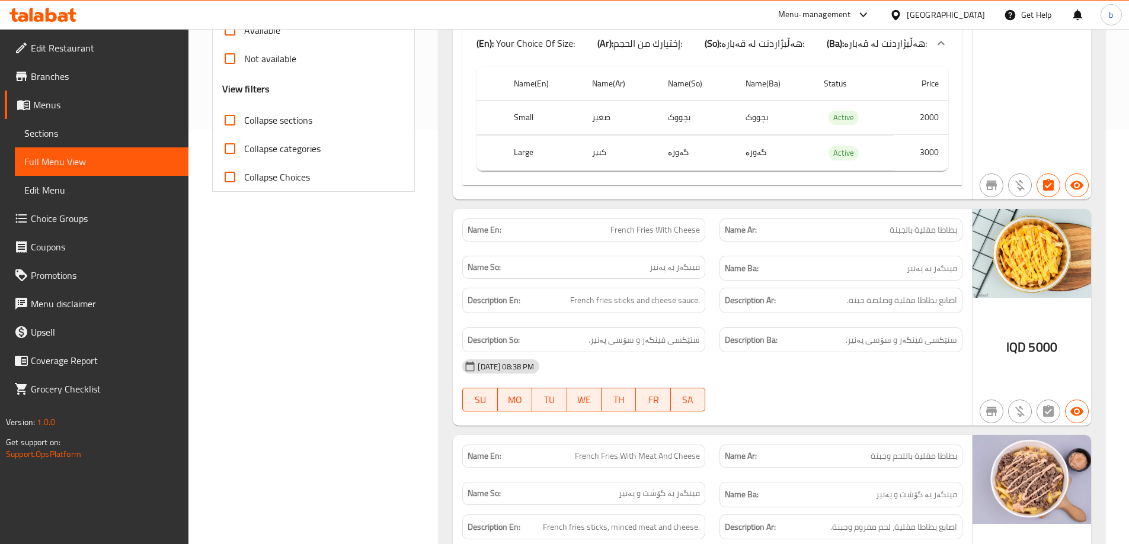
click at [232, 124] on input "Collapse sections" at bounding box center [230, 120] width 28 height 28
checkbox input "true"
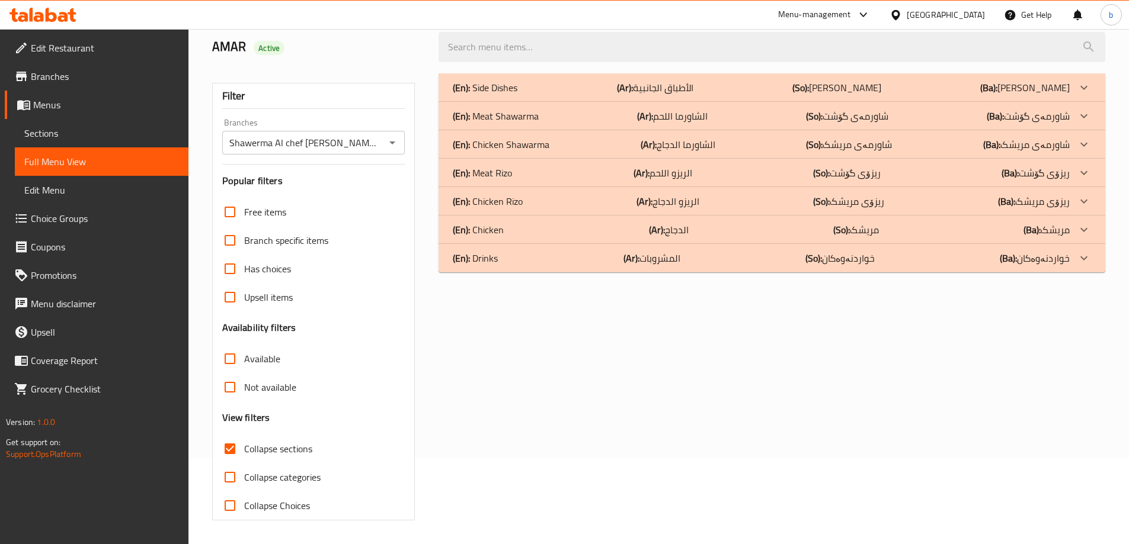
scroll to position [86, 0]
click at [773, 95] on div "(En): Meat Rizo (Ar): الريزو اللحم (So): ریزۆی گۆشت (Ba): ریزۆی گۆشت" at bounding box center [761, 88] width 617 height 14
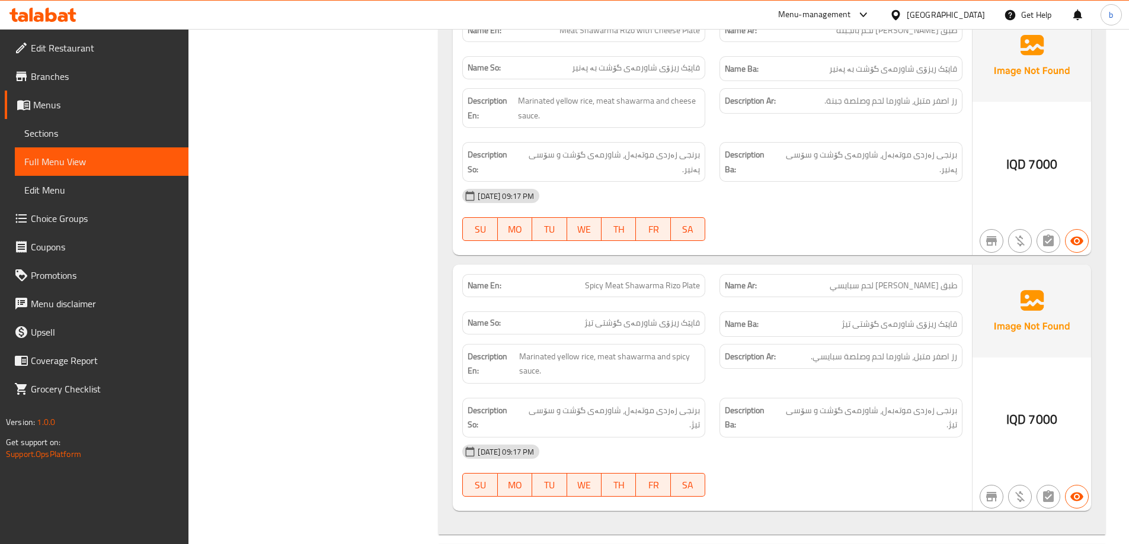
scroll to position [893, 0]
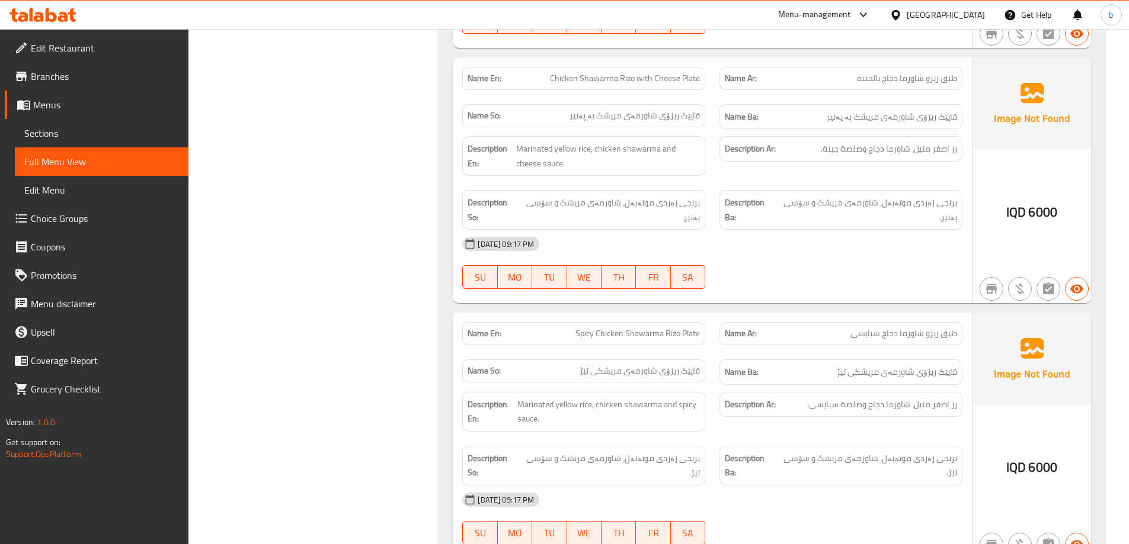
scroll to position [1860, 0]
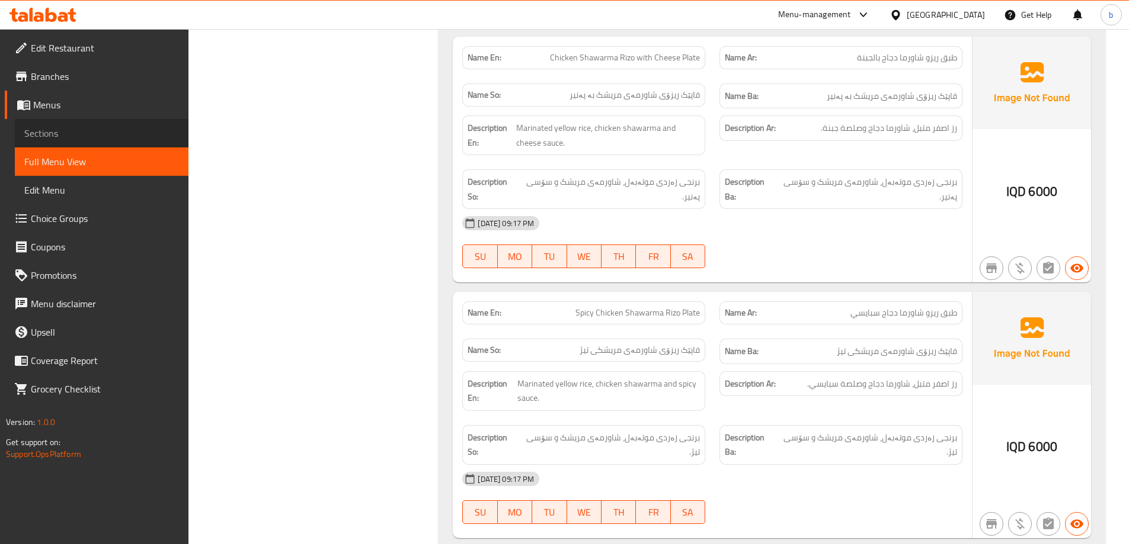
click at [113, 140] on span "Sections" at bounding box center [101, 133] width 155 height 14
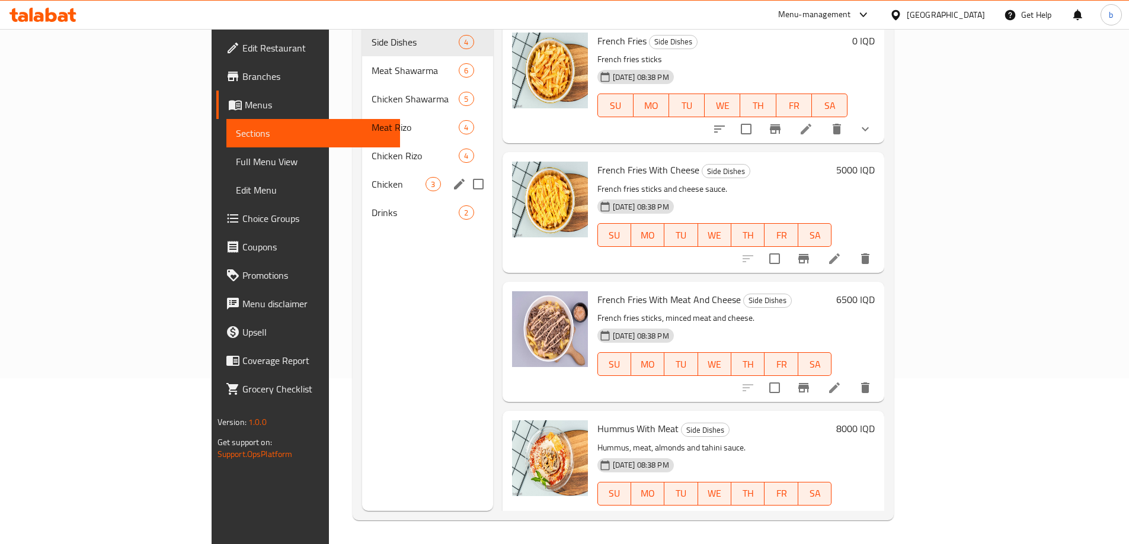
click at [371, 149] on span "Chicken Rizo" at bounding box center [414, 156] width 87 height 14
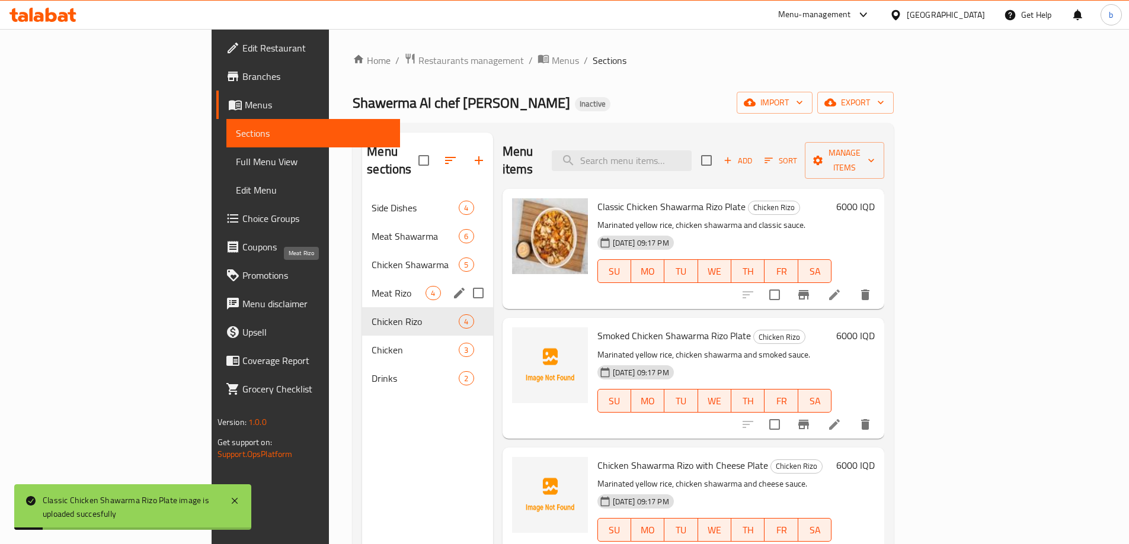
click at [371, 286] on span "Meat Rizo" at bounding box center [398, 293] width 54 height 14
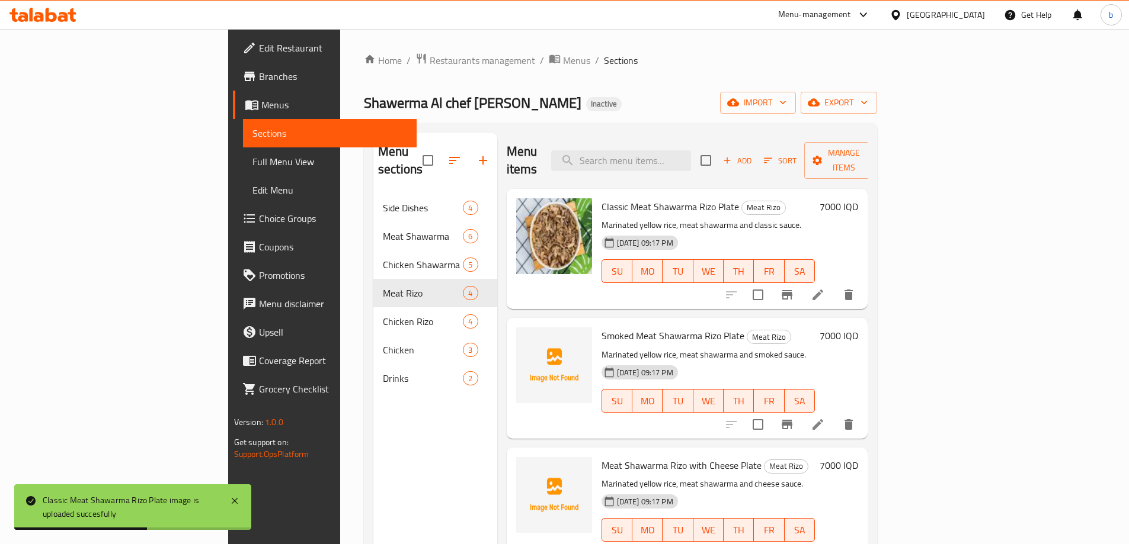
click at [373, 442] on div "Menu sections Side Dishes 4 Meat Shawarma 6 Chicken Shawarma 5 Meat Rizo 4 Chic…" at bounding box center [435, 405] width 124 height 544
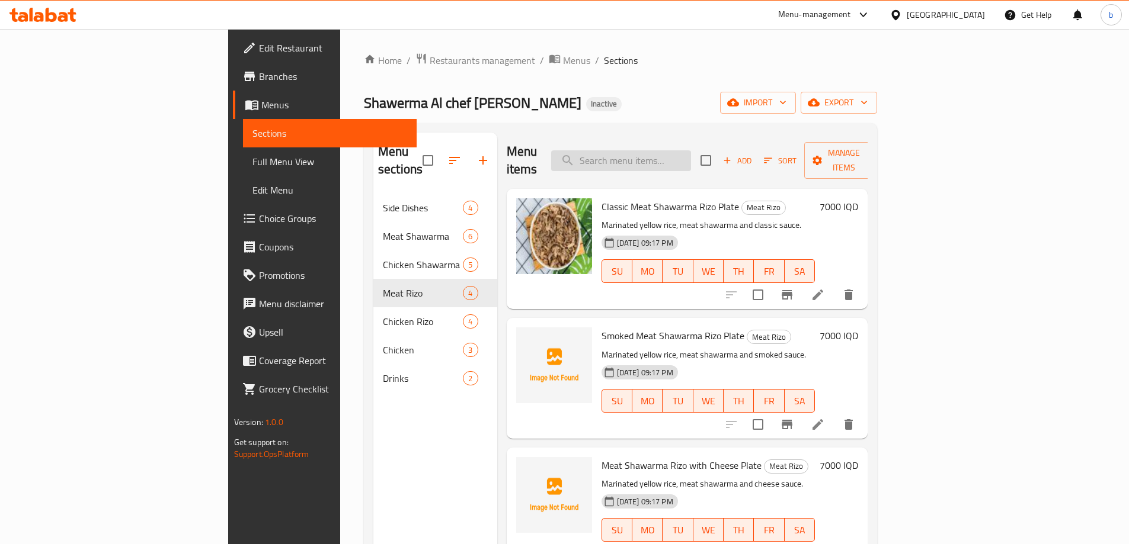
click at [691, 150] on input "search" at bounding box center [621, 160] width 140 height 21
paste input "Arabic Chicken Shawarma Meal"
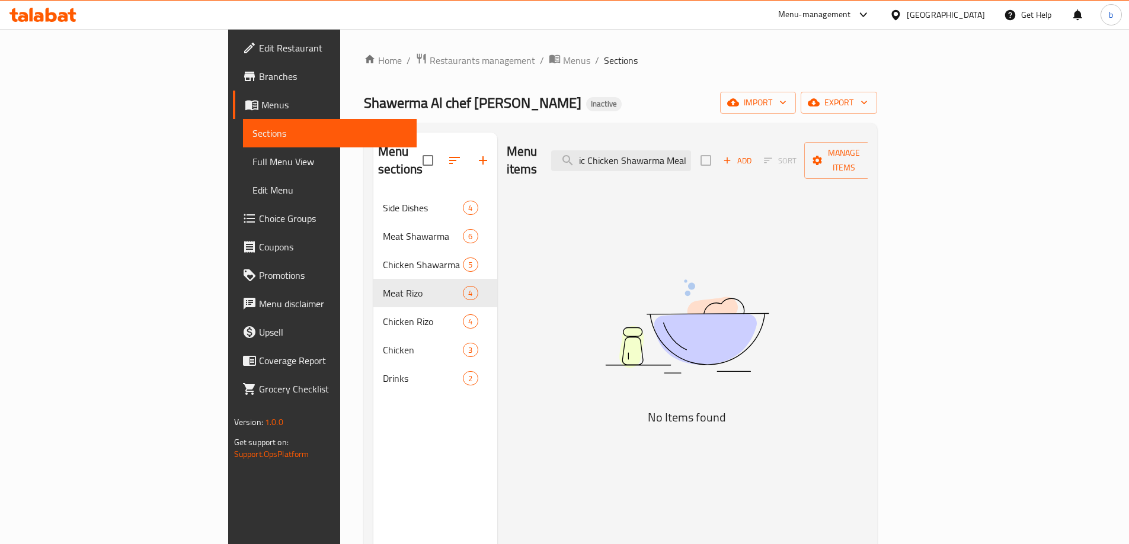
type input "Arabic Chicken Shawarma Meal"
click at [252, 164] on span "Full Menu View" at bounding box center [329, 162] width 155 height 14
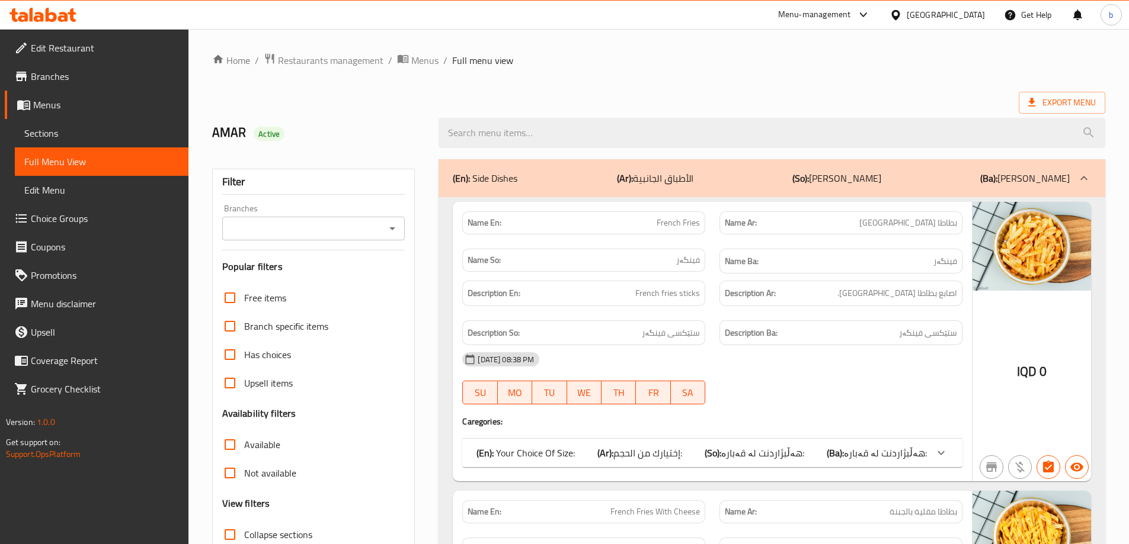
click at [392, 232] on icon "Open" at bounding box center [392, 229] width 14 height 14
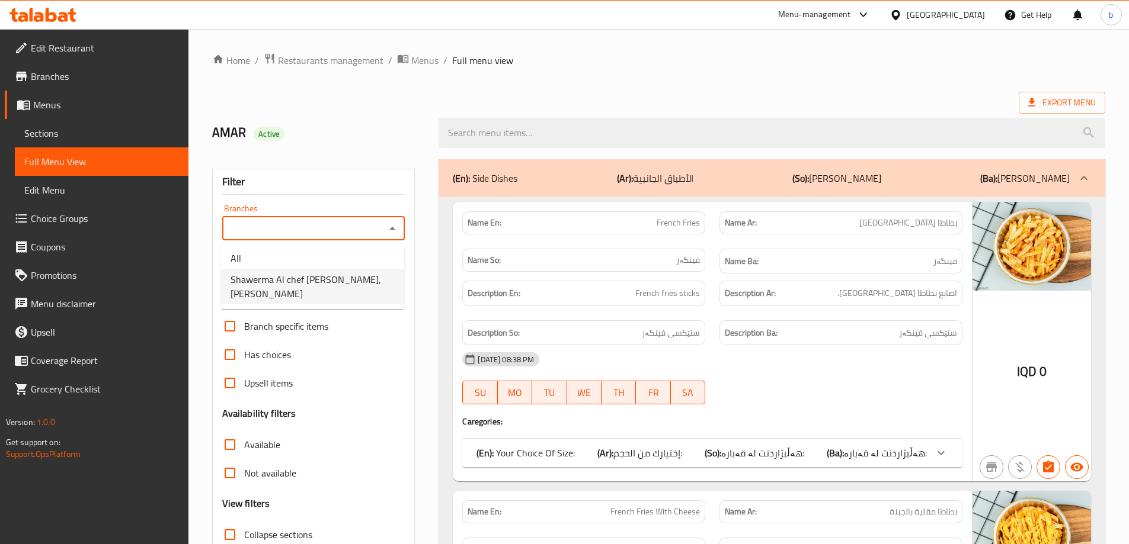
click at [287, 284] on span "Shawerma Al chef Serwan, Karadah Kharij" at bounding box center [312, 287] width 164 height 28
type input "Shawerma Al chef Serwan, Karadah Kharij"
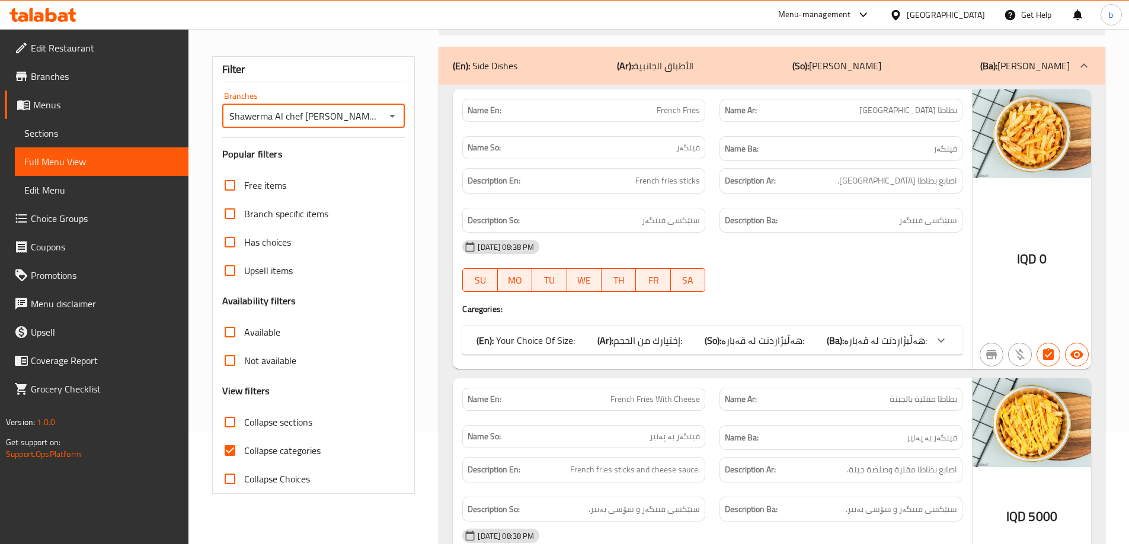
scroll to position [138, 0]
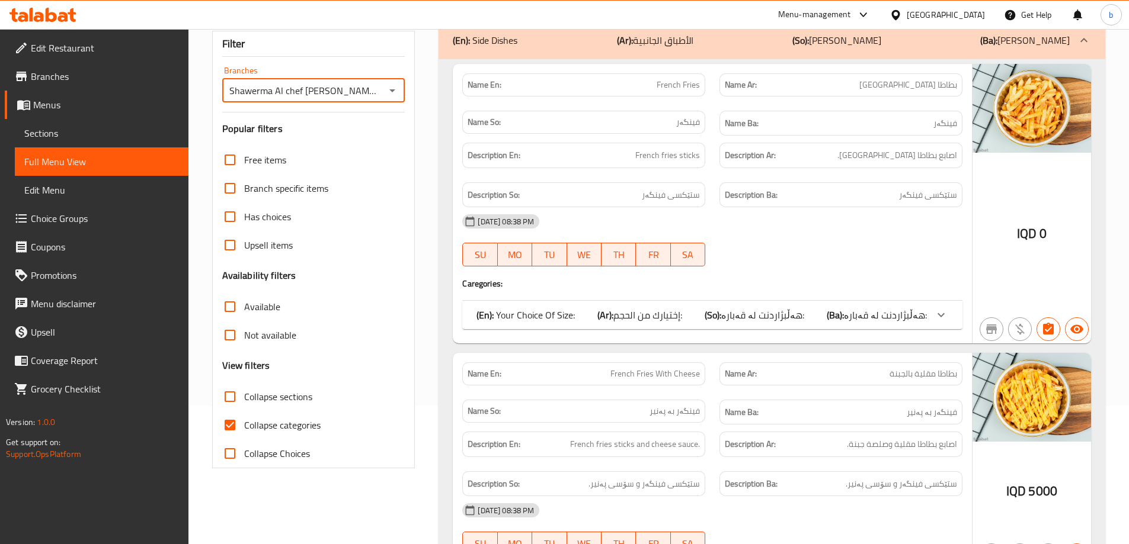
click at [229, 397] on input "Collapse sections" at bounding box center [230, 397] width 28 height 28
checkbox input "true"
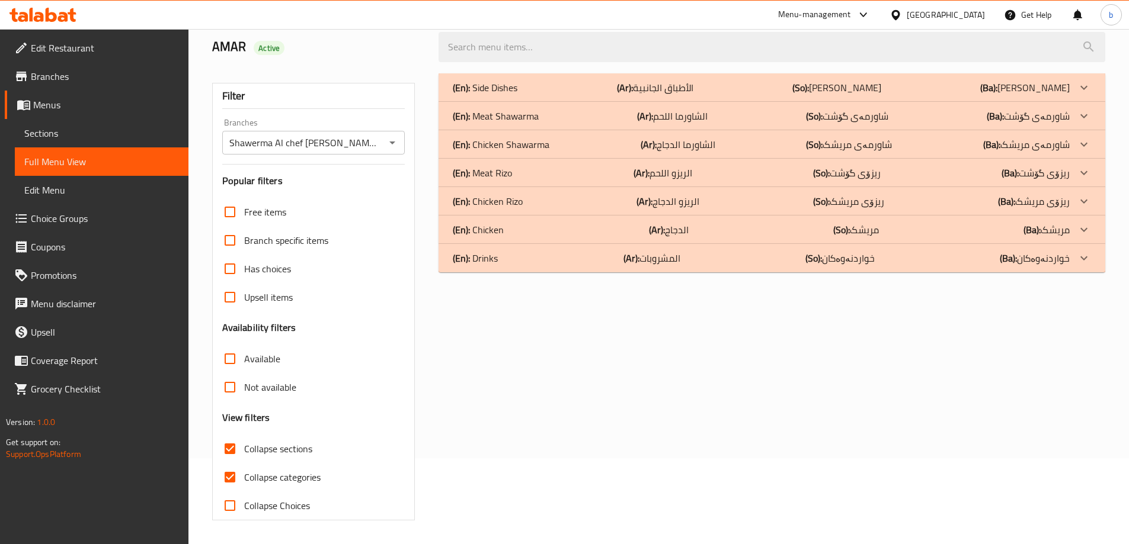
click at [220, 463] on input "Collapse categories" at bounding box center [230, 477] width 28 height 28
checkbox input "false"
click at [781, 102] on div "(En): Chicken Rizo (Ar): الريزو الدجاج (So): ریزۆی مریشک (Ba): ریزۆی مریشک" at bounding box center [771, 87] width 667 height 28
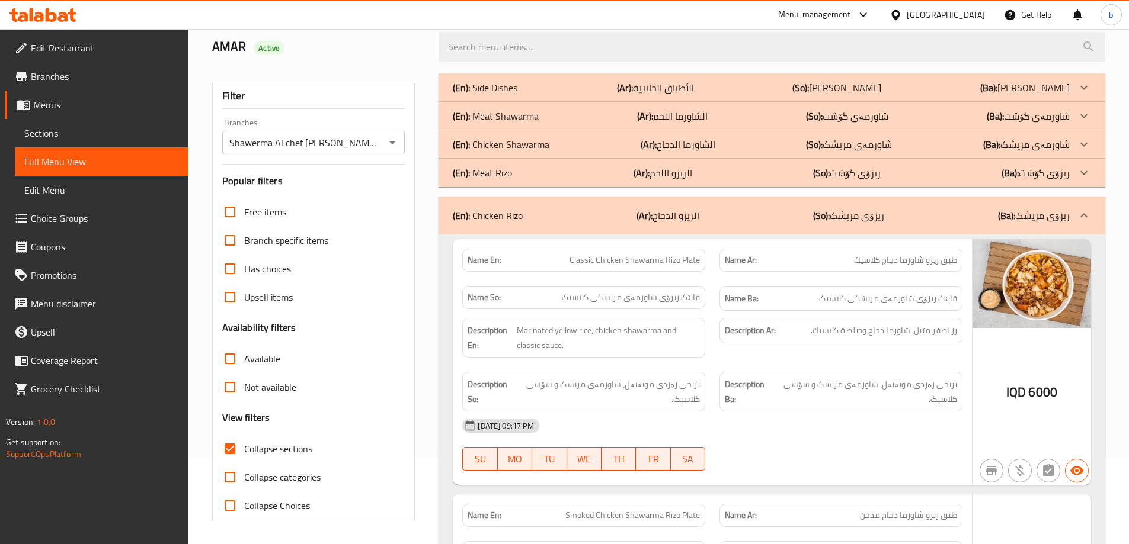
click at [770, 102] on div "(En): Meat Rizo (Ar): الريزو اللحم (So): ریزۆی گۆشت (Ba): ریزۆی گۆشت" at bounding box center [771, 87] width 667 height 28
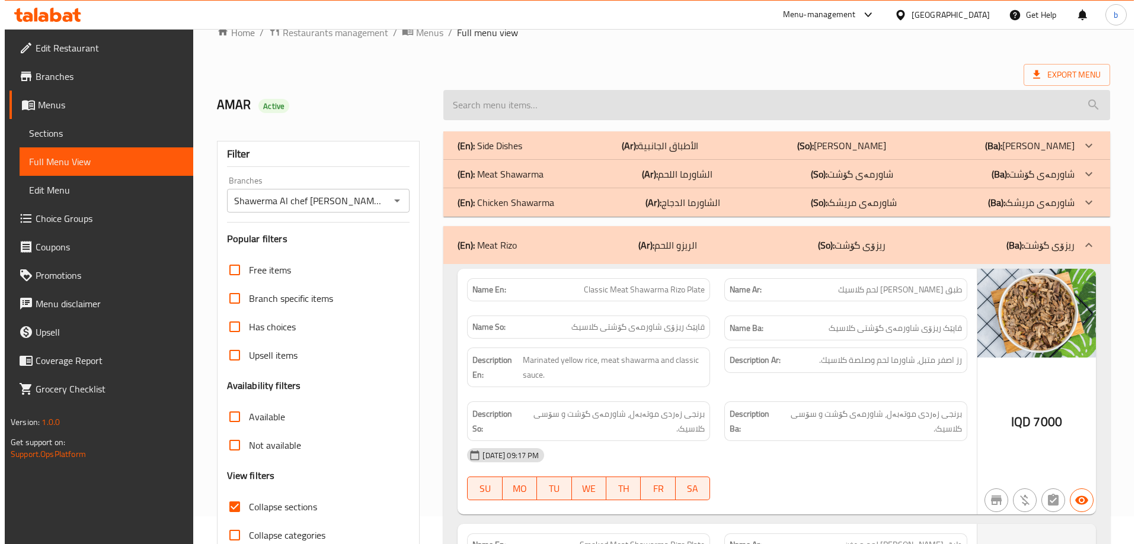
scroll to position [0, 0]
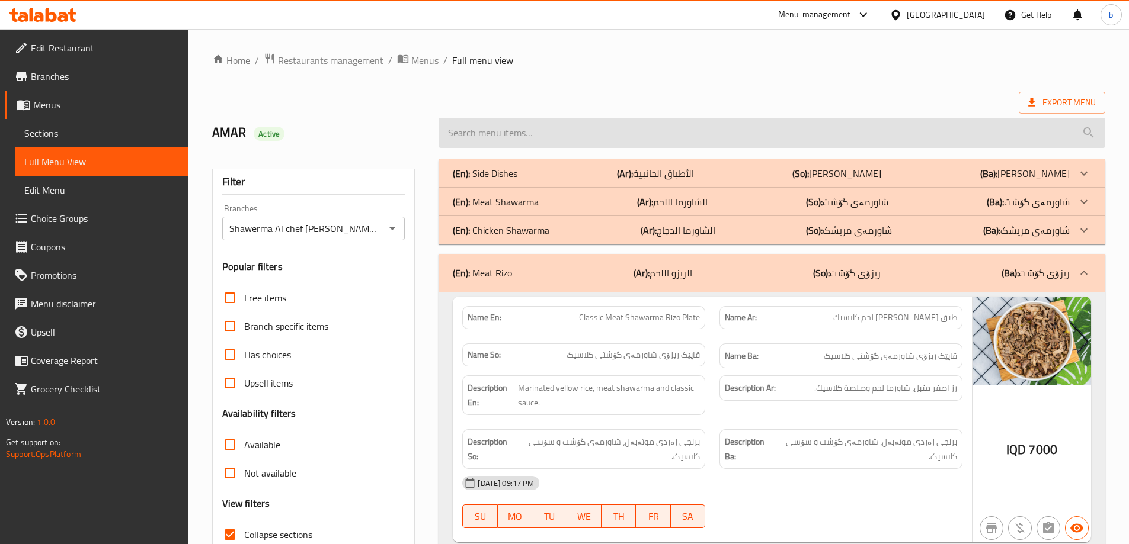
click at [645, 130] on input "search" at bounding box center [771, 133] width 667 height 30
paste input "Arabic Chicken Shawarma Meal"
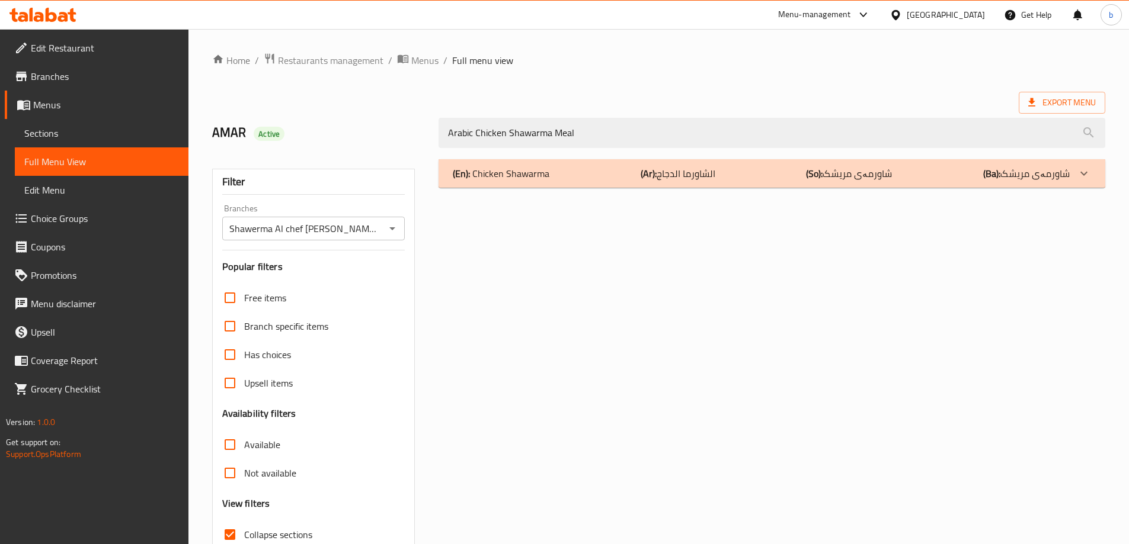
click at [623, 181] on div "(En): Chicken Shawarma (Ar): الشاورما الدجاج (So): شاورمەی مریشک (Ba): شاورمەی …" at bounding box center [771, 173] width 667 height 28
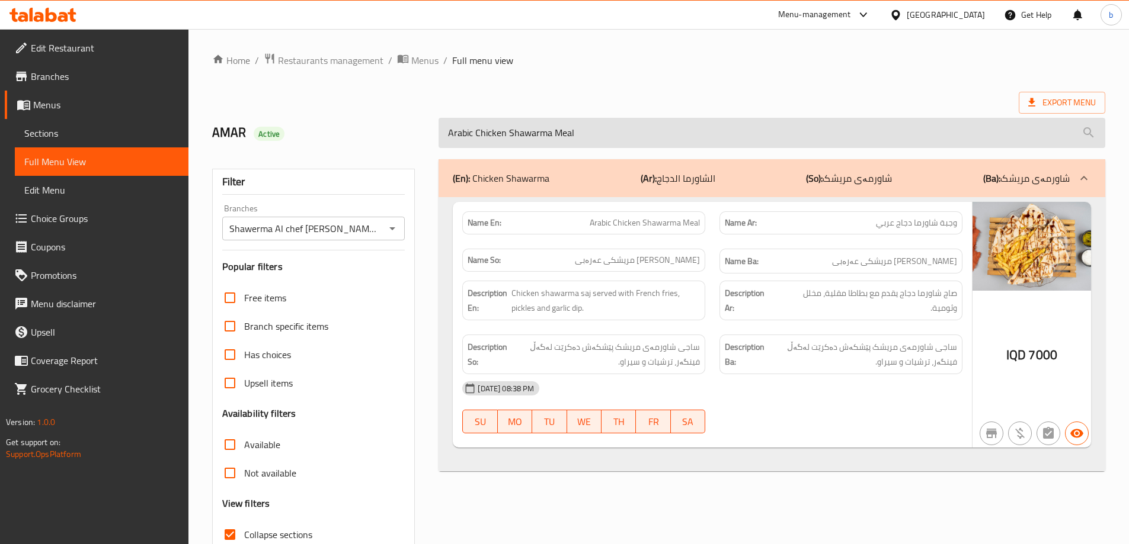
drag, startPoint x: 648, startPoint y: 137, endPoint x: 463, endPoint y: 145, distance: 185.0
click at [376, 143] on div "AMAR Active Arabic Chicken Shawarma Meal" at bounding box center [658, 133] width 907 height 53
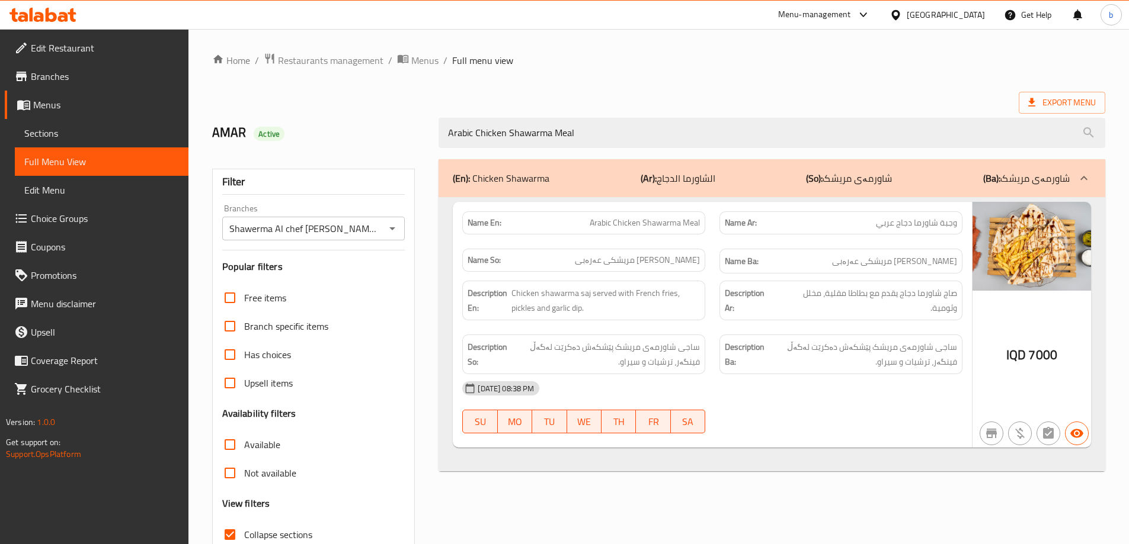
click at [738, 89] on div "Home / Restaurants management / Menus / Full menu view Export Menu AMAR Active …" at bounding box center [658, 330] width 893 height 554
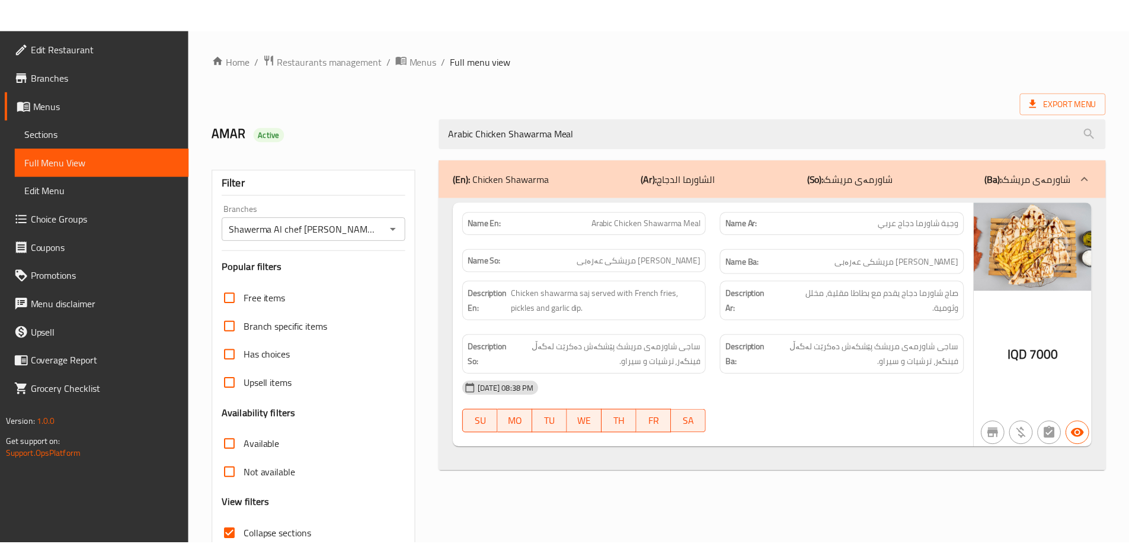
scroll to position [86, 0]
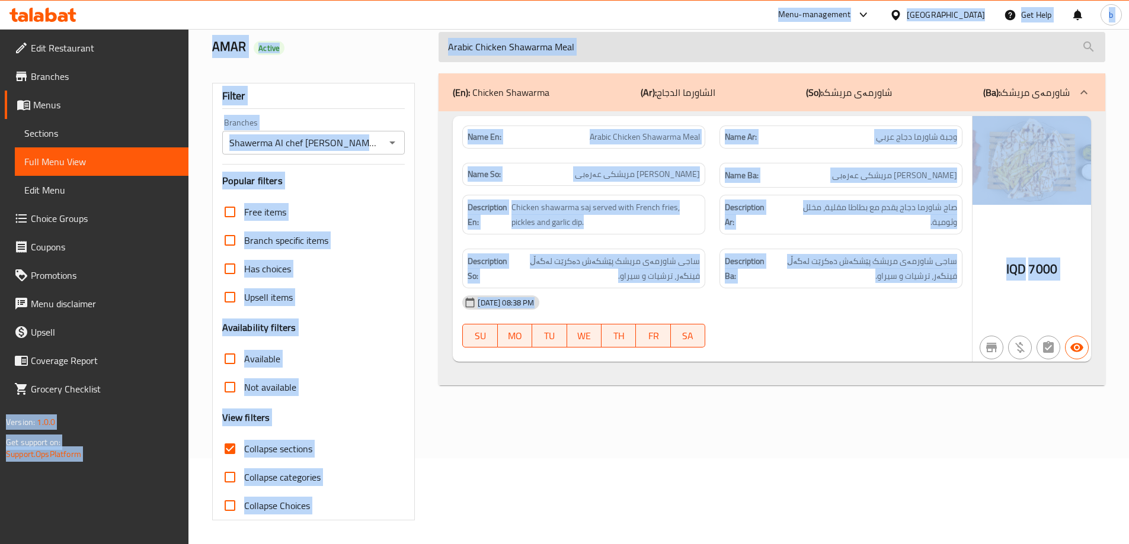
click at [636, 57] on input "Arabic Chicken Shawarma Meal" at bounding box center [771, 47] width 667 height 30
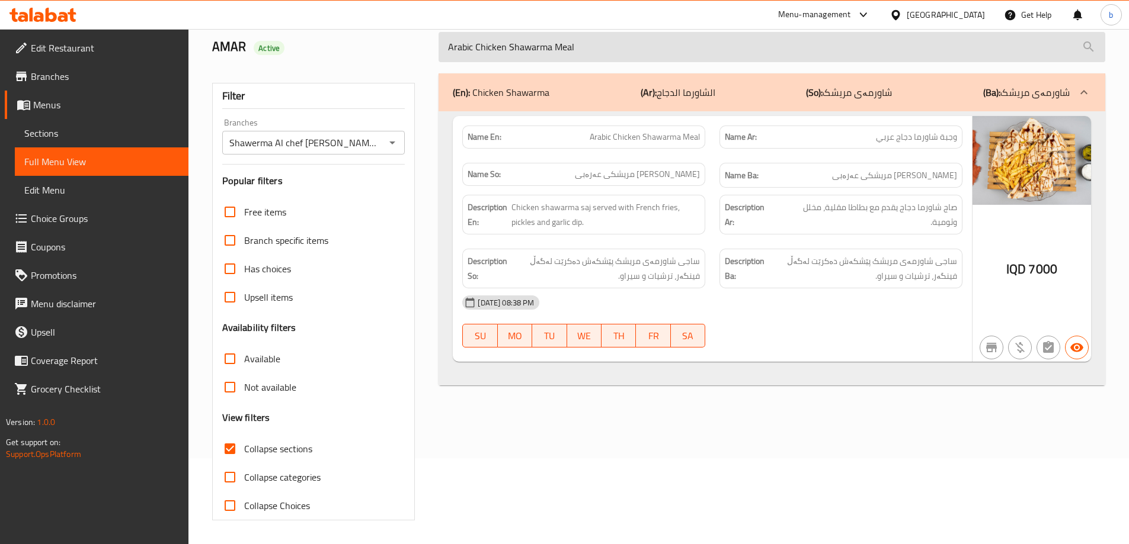
paste input "Meat Shawarma Meal"
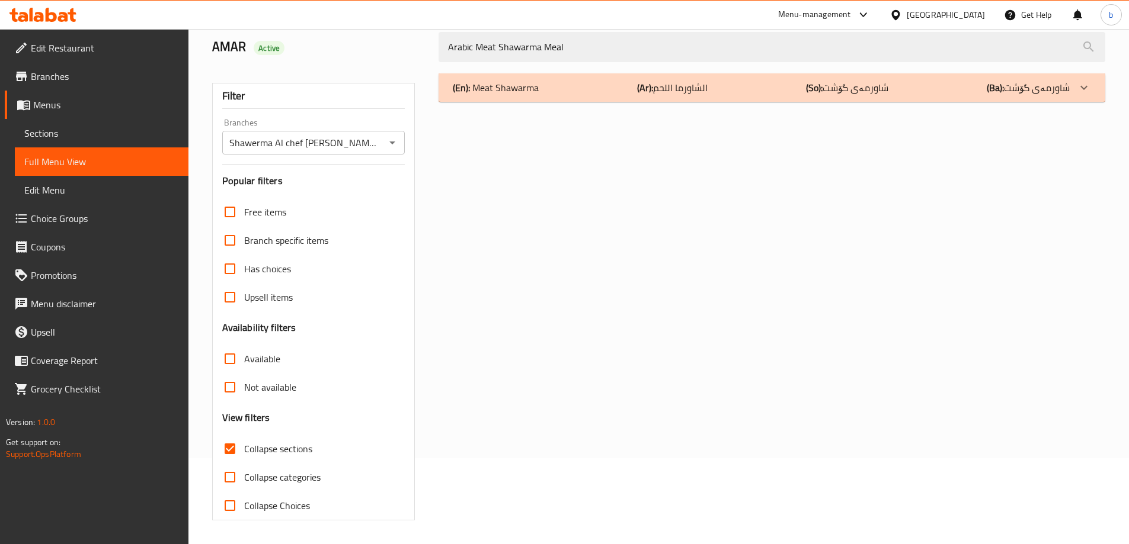
type input "Arabic Meat Shawarma Meal"
click at [652, 77] on div "(En): Meat Shawarma (Ar): الشاورما اللحم (So): شاورمەی گۆشت (Ba): شاورمەی گۆشت" at bounding box center [771, 87] width 667 height 28
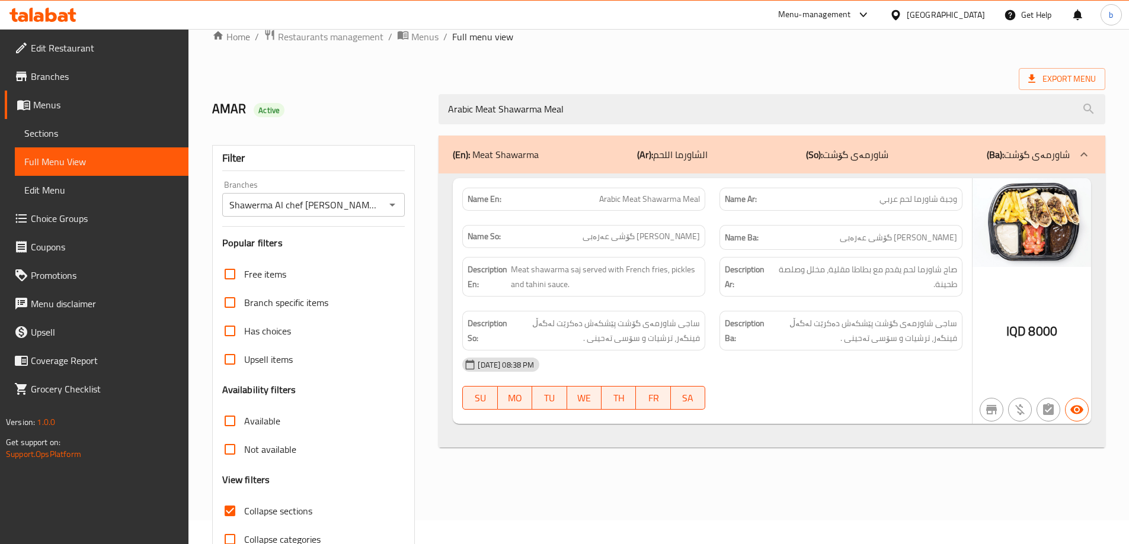
scroll to position [0, 0]
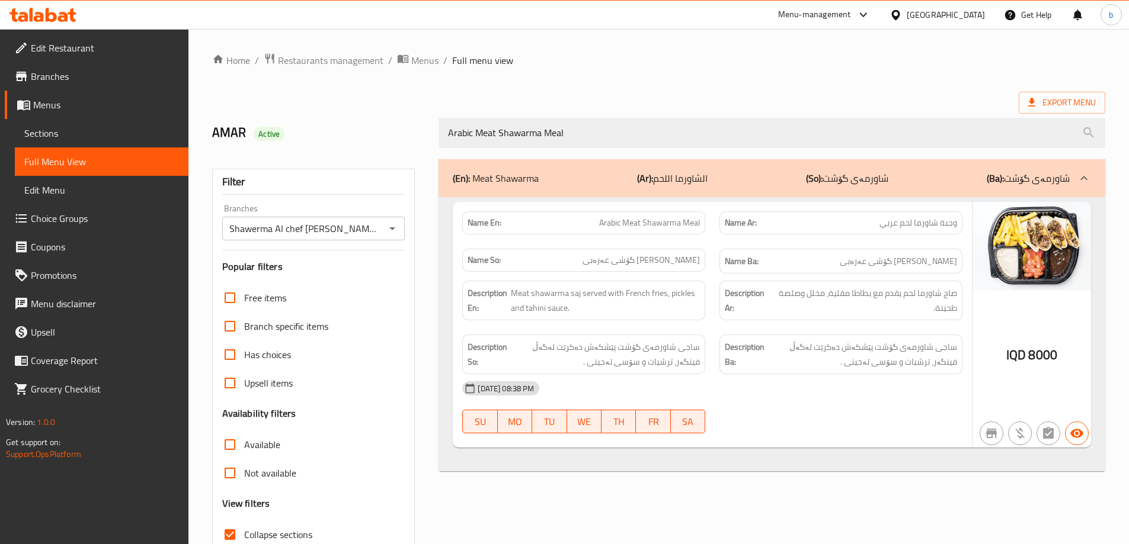
drag, startPoint x: 636, startPoint y: 145, endPoint x: 367, endPoint y: 133, distance: 269.3
click at [367, 133] on div "AMAR Active Arabic Meat Shawarma Meal" at bounding box center [658, 133] width 907 height 53
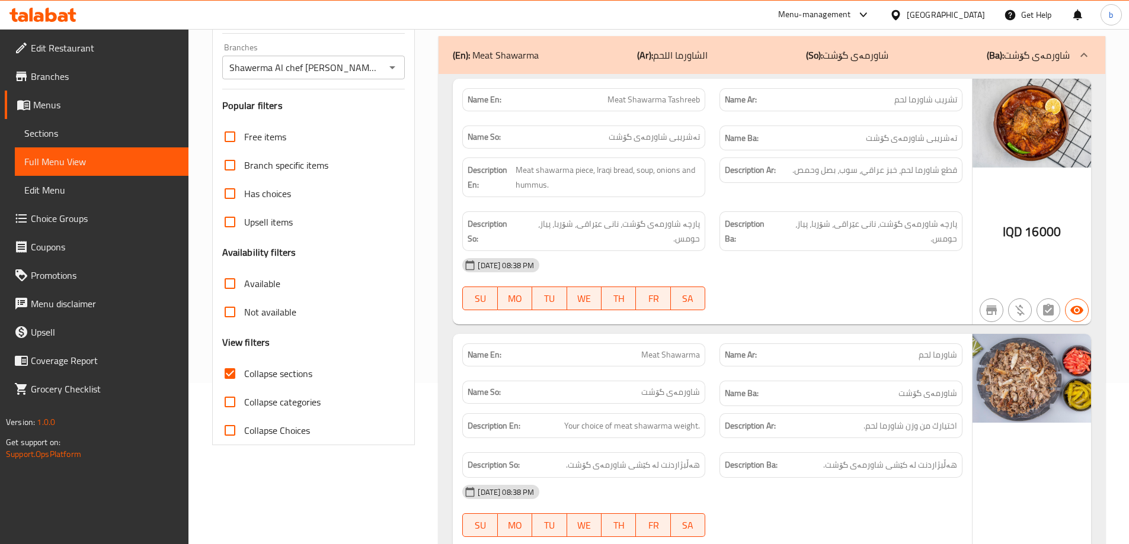
scroll to position [138, 0]
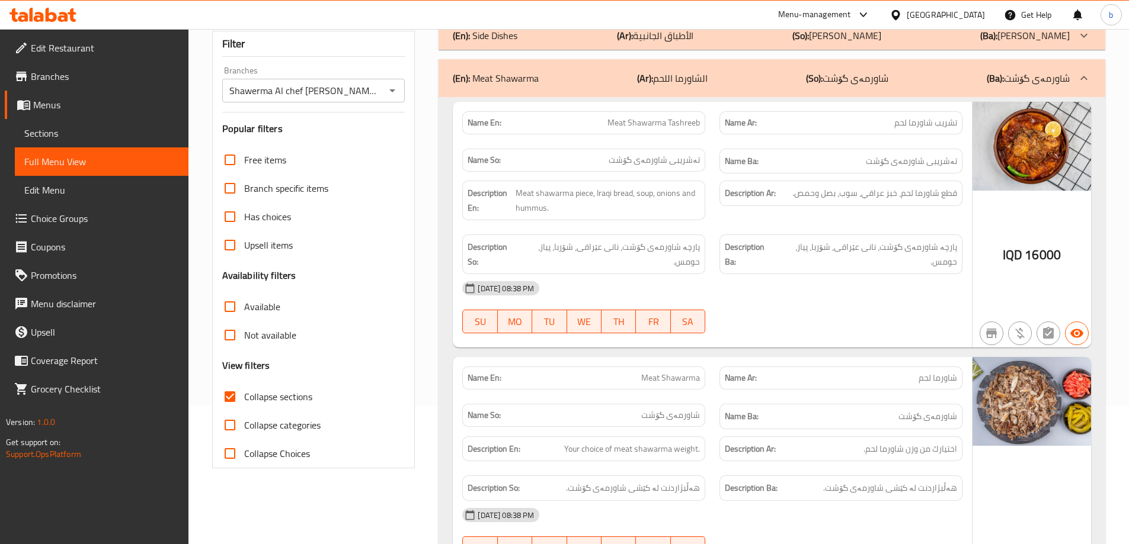
click at [800, 81] on div "(En): Meat Shawarma (Ar): الشاورما اللحم (So): شاورمەی گۆشت (Ba): شاورمەی گۆشت" at bounding box center [761, 78] width 617 height 14
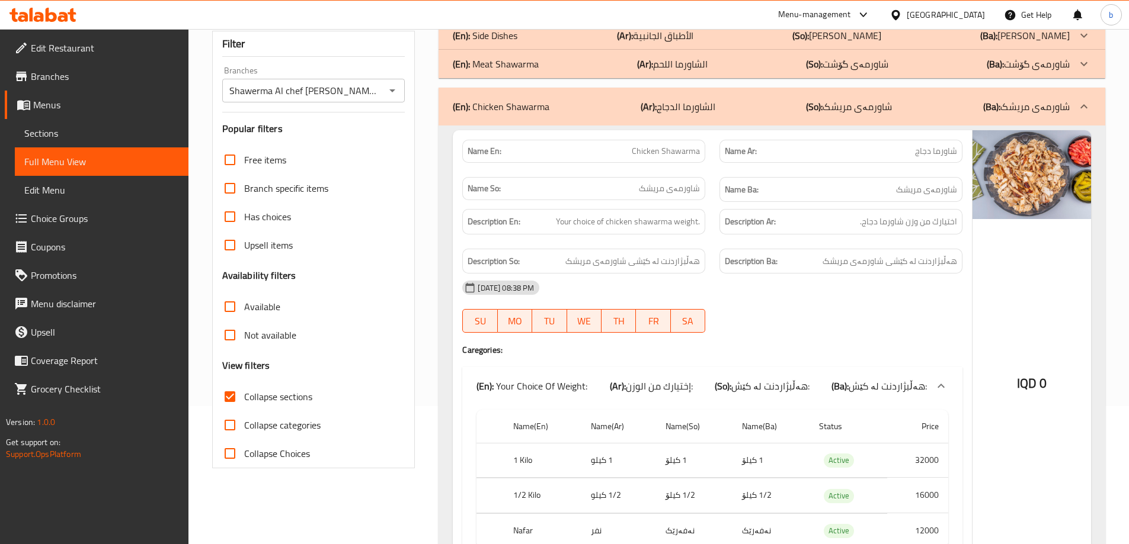
click at [808, 103] on b "(So):" at bounding box center [814, 107] width 17 height 18
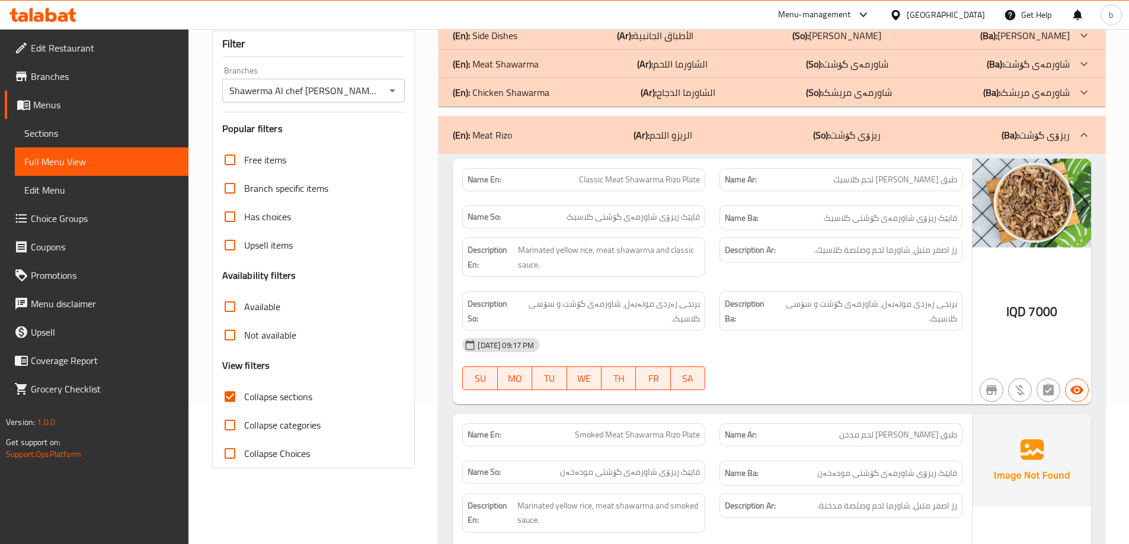
click at [228, 406] on input "Collapse sections" at bounding box center [230, 397] width 28 height 28
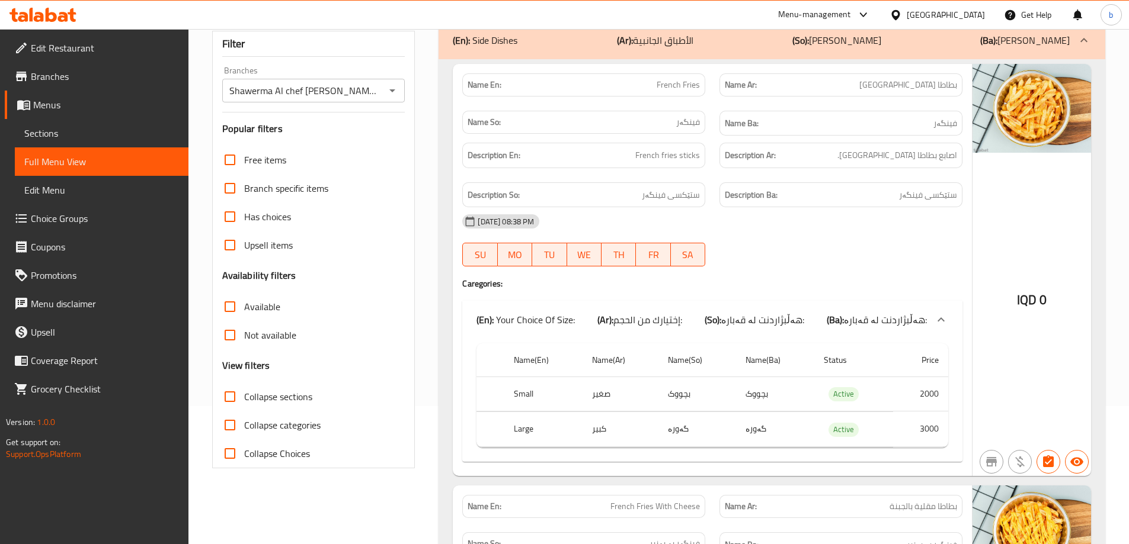
click at [228, 406] on input "Collapse sections" at bounding box center [230, 397] width 28 height 28
checkbox input "true"
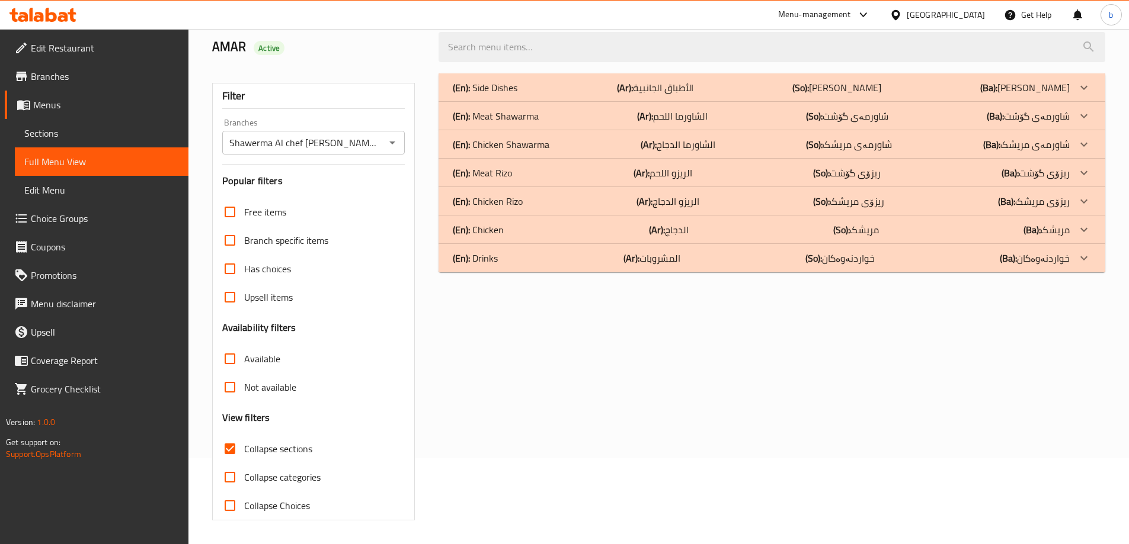
scroll to position [86, 0]
click at [864, 95] on p "(So): ریزۆی مریشک" at bounding box center [836, 88] width 89 height 14
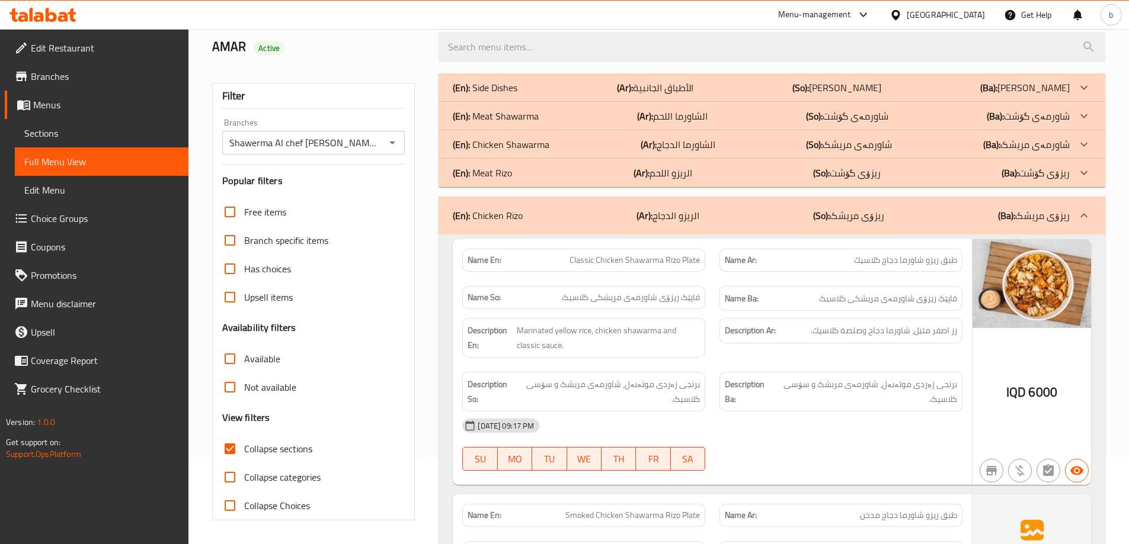
click at [865, 95] on p "(So): ریزۆی گۆشت" at bounding box center [836, 88] width 89 height 14
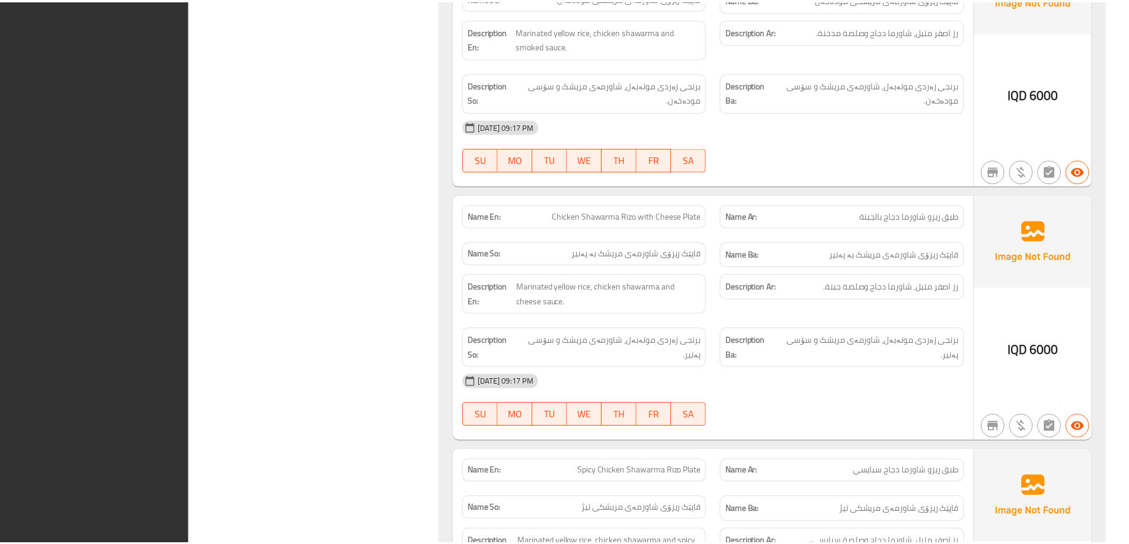
scroll to position [1939, 0]
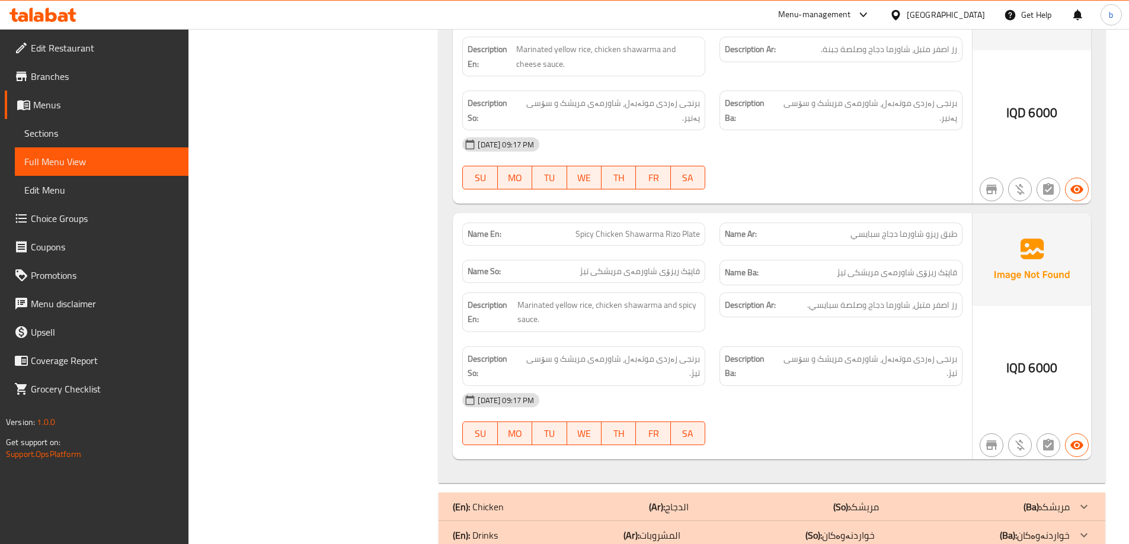
click at [101, 137] on span "Sections" at bounding box center [101, 133] width 155 height 14
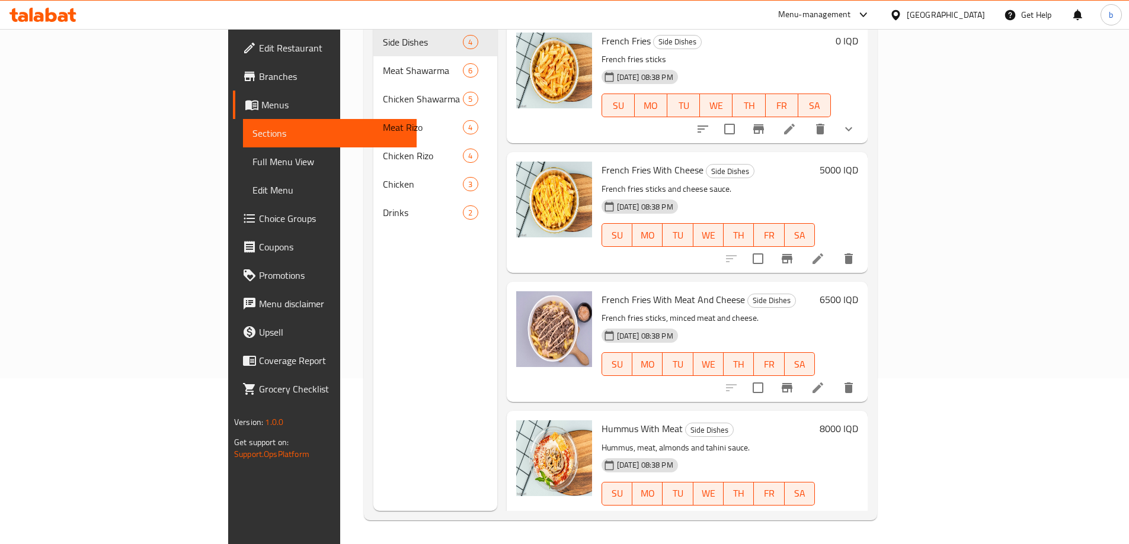
scroll to position [166, 0]
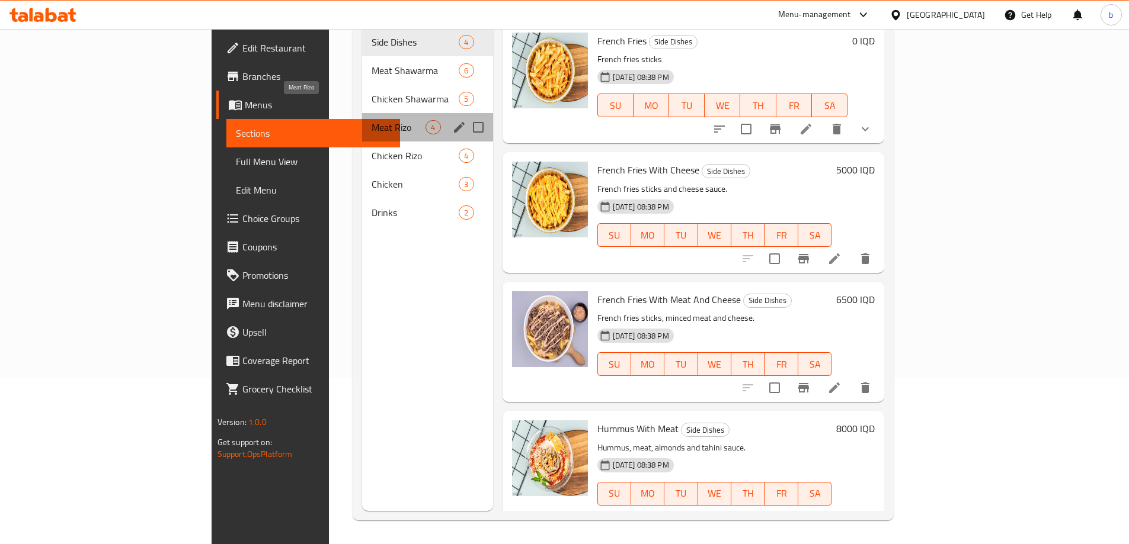
click at [371, 120] on span "Meat Rizo" at bounding box center [398, 127] width 54 height 14
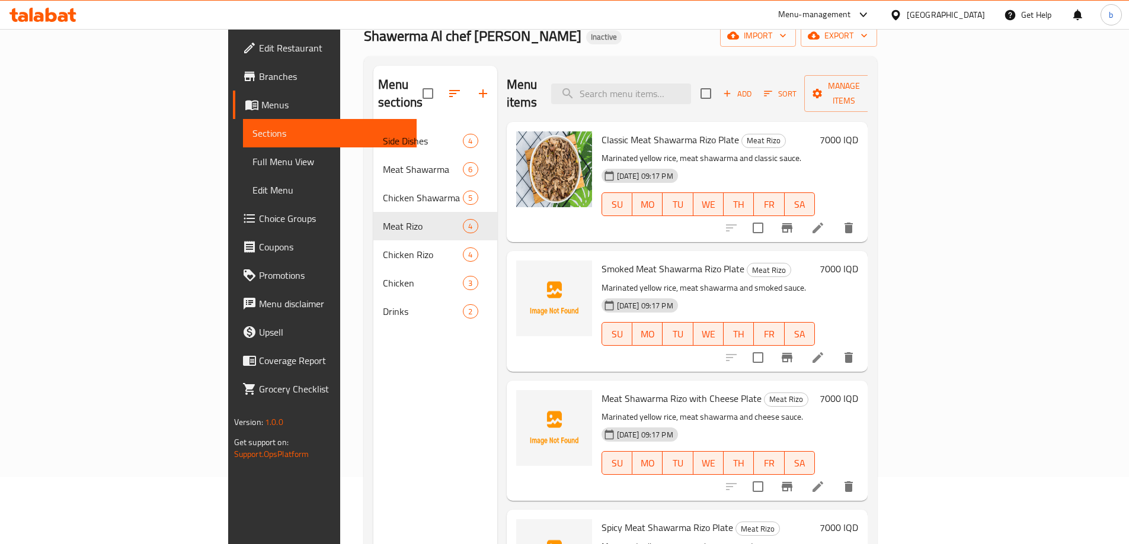
scroll to position [28, 0]
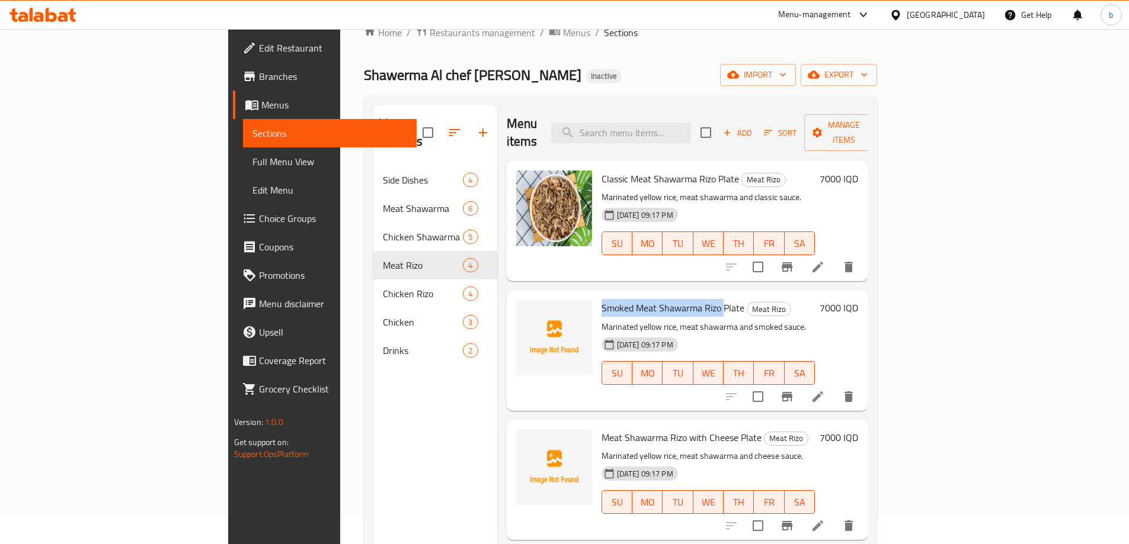
drag, startPoint x: 543, startPoint y: 289, endPoint x: 666, endPoint y: 295, distance: 122.8
click at [666, 295] on div "Smoked Meat Shawarma Rizo Plate Meat Rizo Marinated yellow rice, meat shawarma …" at bounding box center [708, 350] width 223 height 111
copy span "Smoked Meat Shawarma Rizo"
drag, startPoint x: 544, startPoint y: 427, endPoint x: 680, endPoint y: 427, distance: 135.7
click at [680, 427] on div "Meat Shawarma Rizo with Cheese Plate Meat Rizo Marinated yellow rice, meat shaw…" at bounding box center [708, 480] width 223 height 111
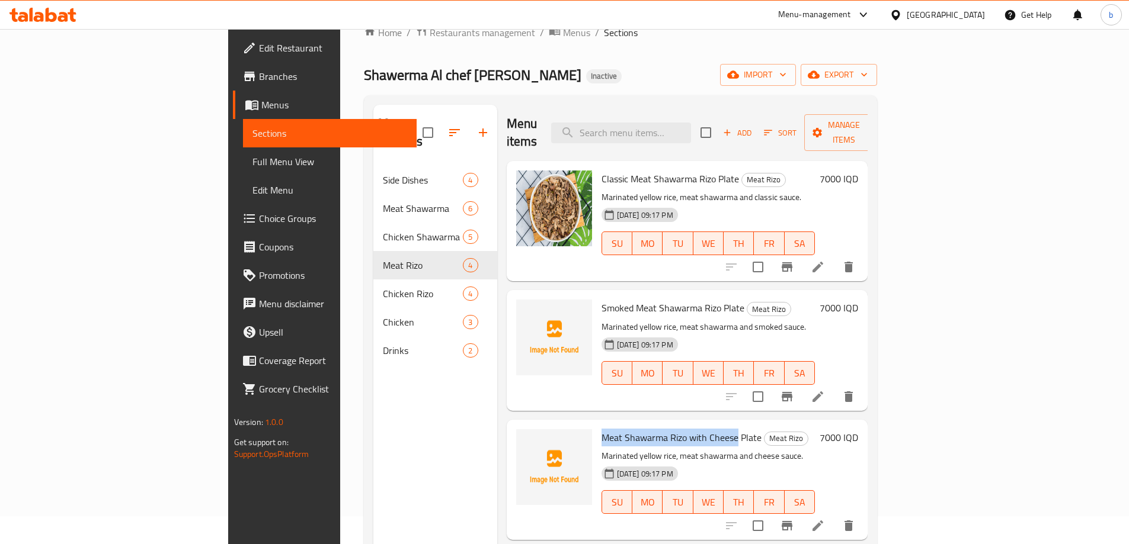
copy span "Meat Shawarma Rizo with Cheese"
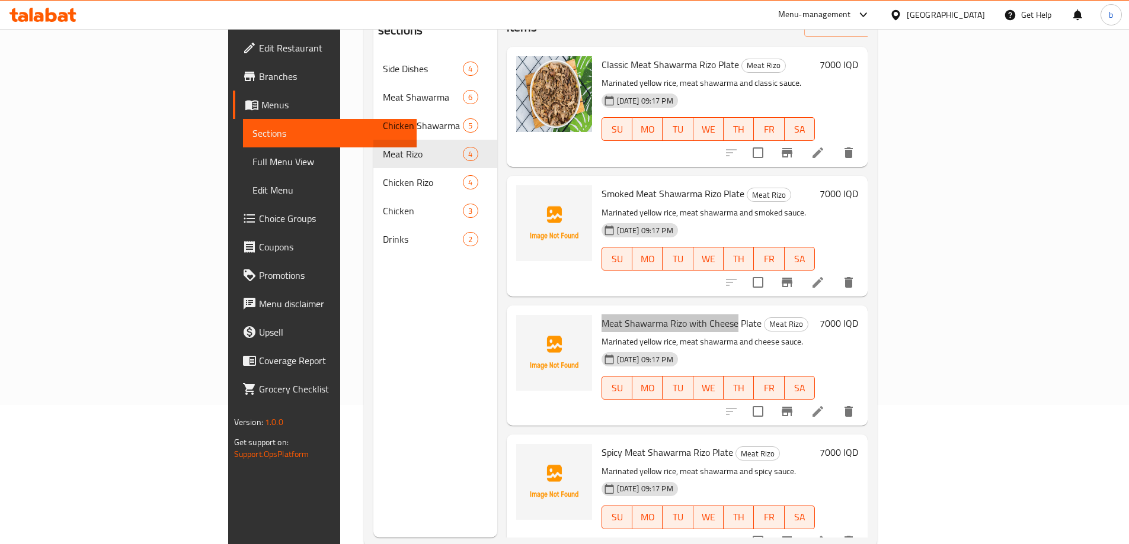
scroll to position [166, 0]
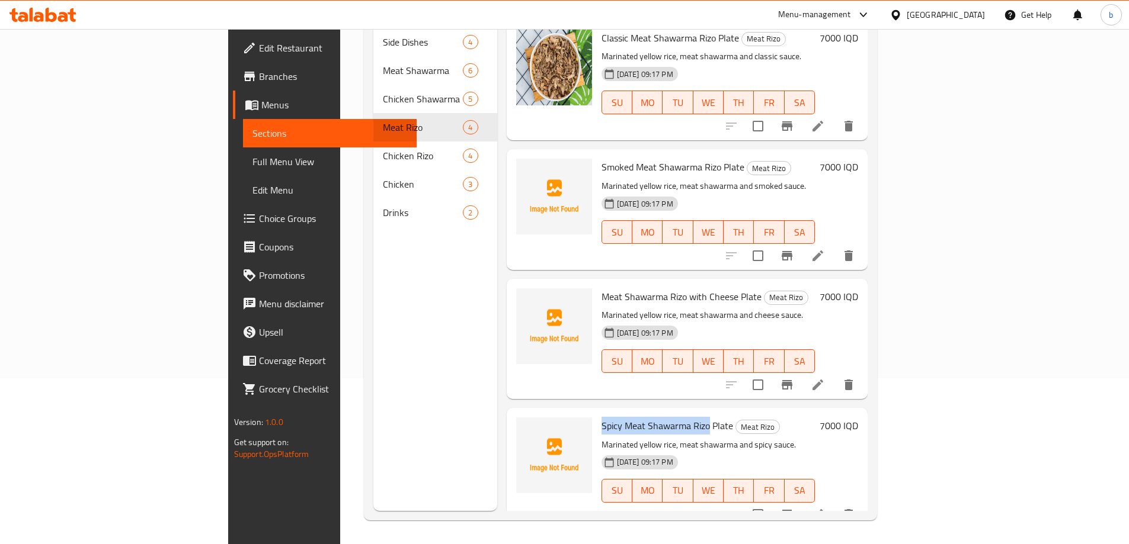
drag, startPoint x: 546, startPoint y: 411, endPoint x: 652, endPoint y: 416, distance: 106.2
click at [652, 417] on span "Spicy Meat Shawarma Rizo Plate" at bounding box center [667, 426] width 132 height 18
copy span "Spicy Meat Shawarma Rizo"
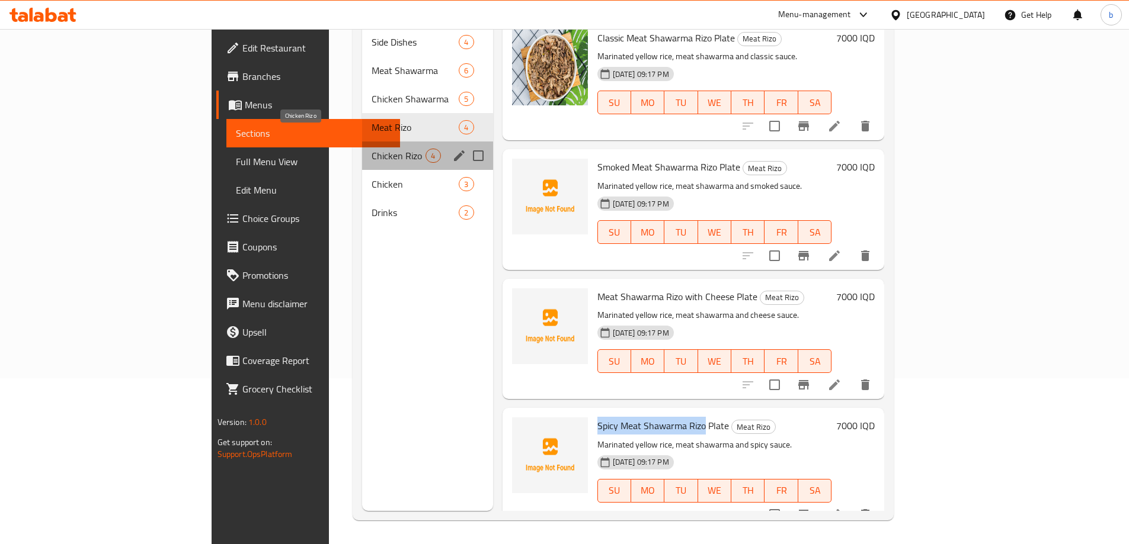
click at [371, 149] on span "Chicken Rizo" at bounding box center [398, 156] width 54 height 14
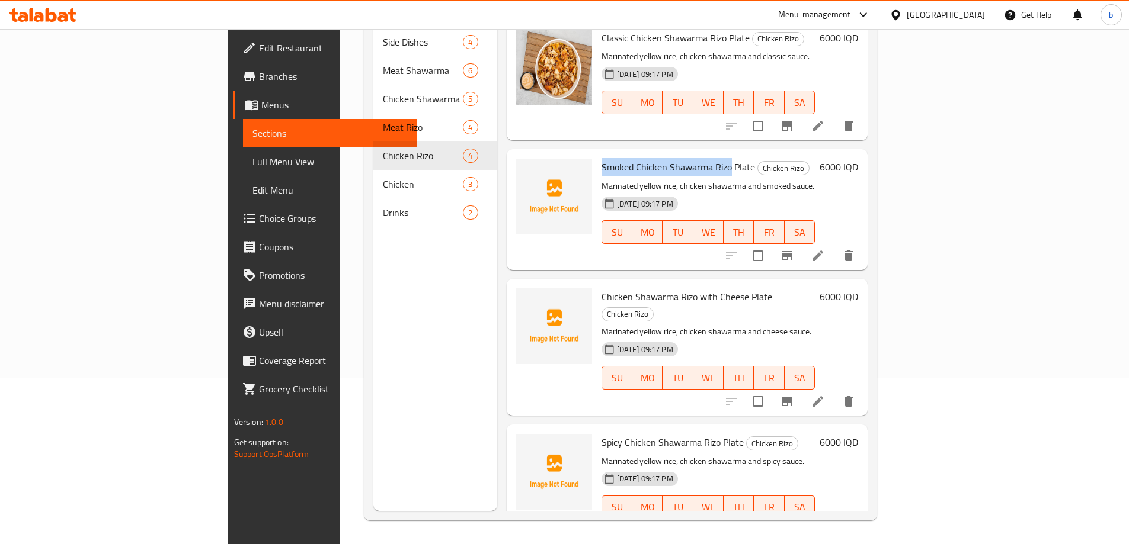
drag, startPoint x: 539, startPoint y: 149, endPoint x: 674, endPoint y: 152, distance: 134.5
click at [674, 154] on div "Smoked Chicken Shawarma Rizo Plate Chicken Rizo Marinated yellow rice, chicken …" at bounding box center [708, 209] width 223 height 111
copy span "Smoked Chicken Shawarma Rizo"
drag, startPoint x: 544, startPoint y: 279, endPoint x: 688, endPoint y: 285, distance: 144.1
click at [688, 288] on span "Chicken Shawarma Rizo with Cheese Plate" at bounding box center [686, 297] width 171 height 18
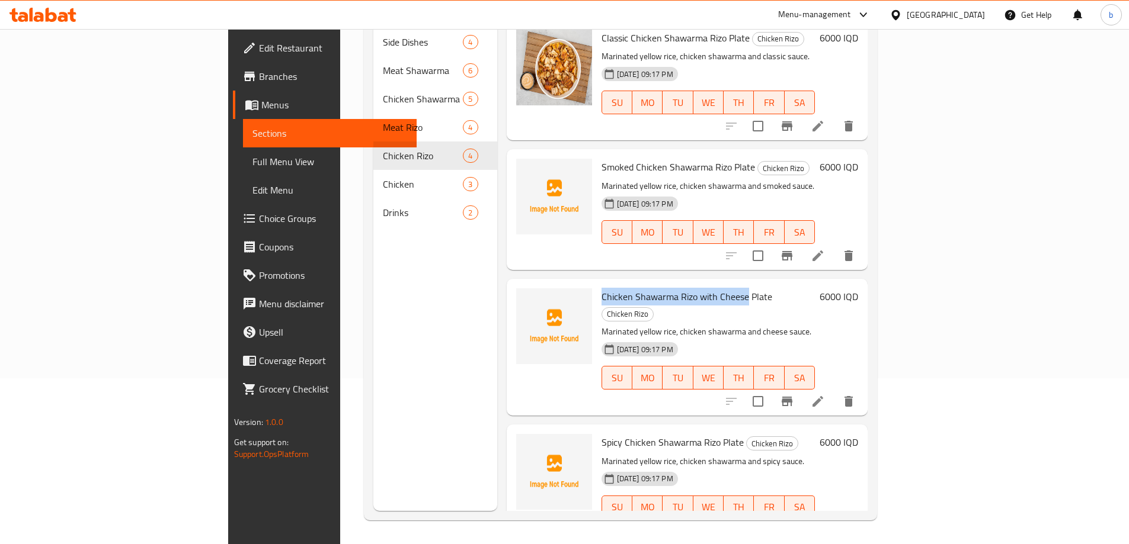
copy span "Chicken Shawarma Rizo with Cheese"
drag, startPoint x: 544, startPoint y: 411, endPoint x: 662, endPoint y: 414, distance: 117.3
click at [662, 430] on div "Spicy Chicken Shawarma Rizo Plate Chicken Rizo Marinated yellow rice, chicken s…" at bounding box center [708, 485] width 223 height 111
copy span "Spicy Chicken Shawarma Rizo"
click at [373, 362] on div "Menu sections Side Dishes 4 Meat Shawarma 6 Chicken Shawarma 5 Meat Rizo 4 Chic…" at bounding box center [435, 239] width 124 height 544
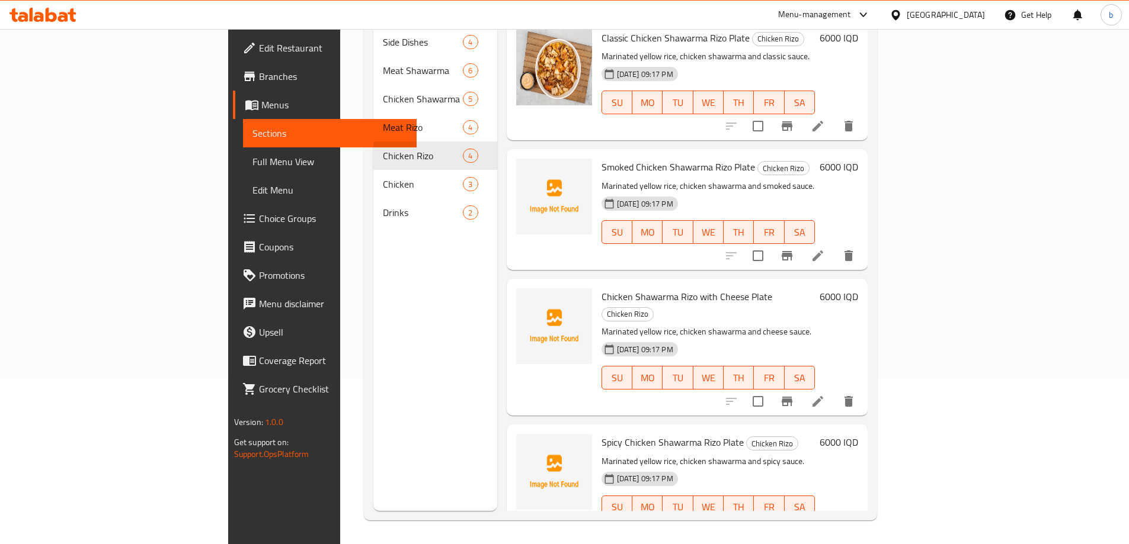
click at [63, 20] on icon at bounding box center [42, 15] width 67 height 14
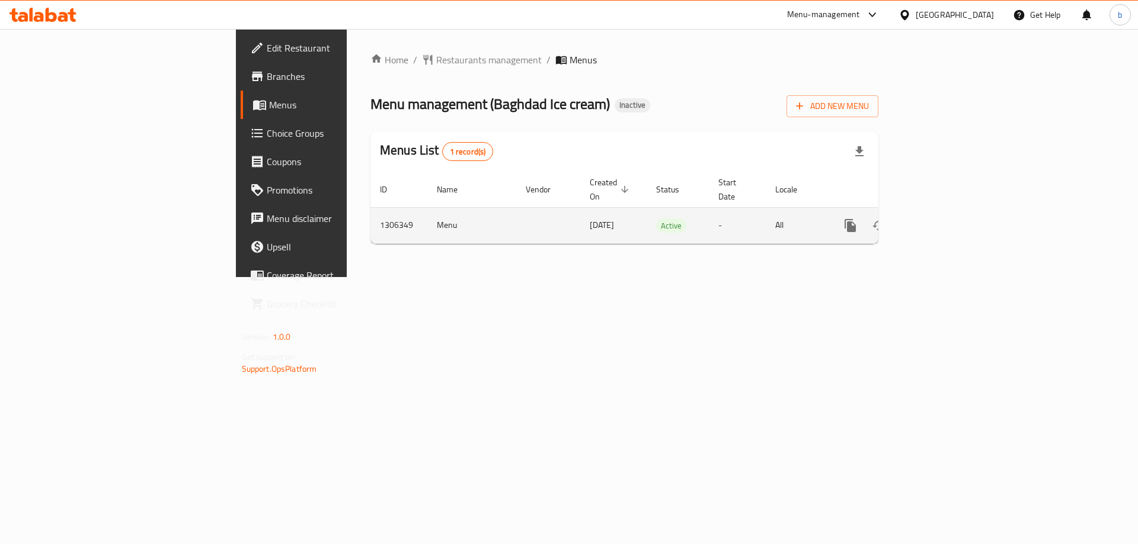
click at [943, 219] on icon "enhanced table" at bounding box center [935, 226] width 14 height 14
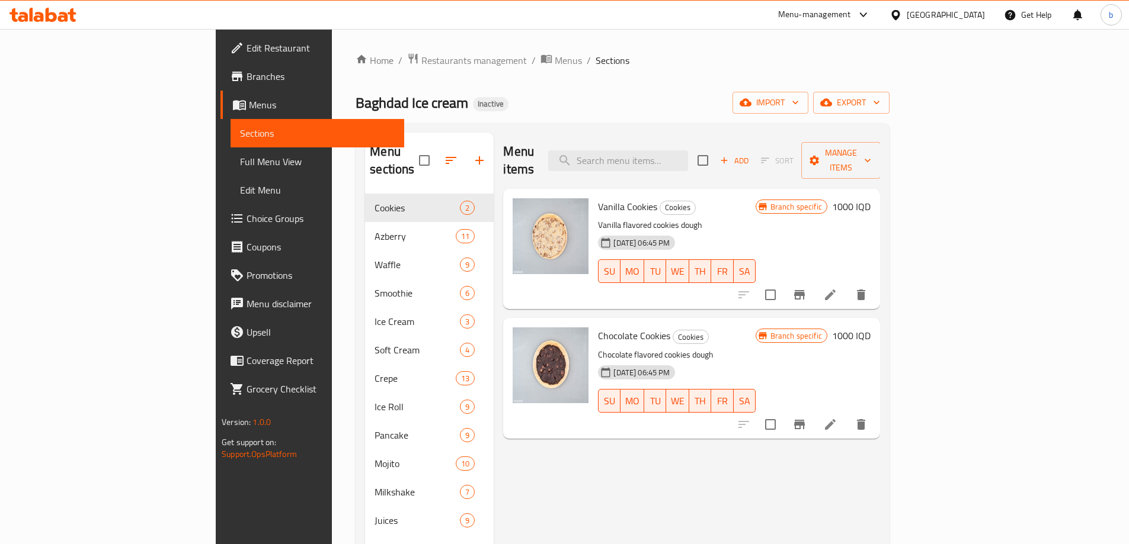
click at [240, 164] on span "Full Menu View" at bounding box center [317, 162] width 155 height 14
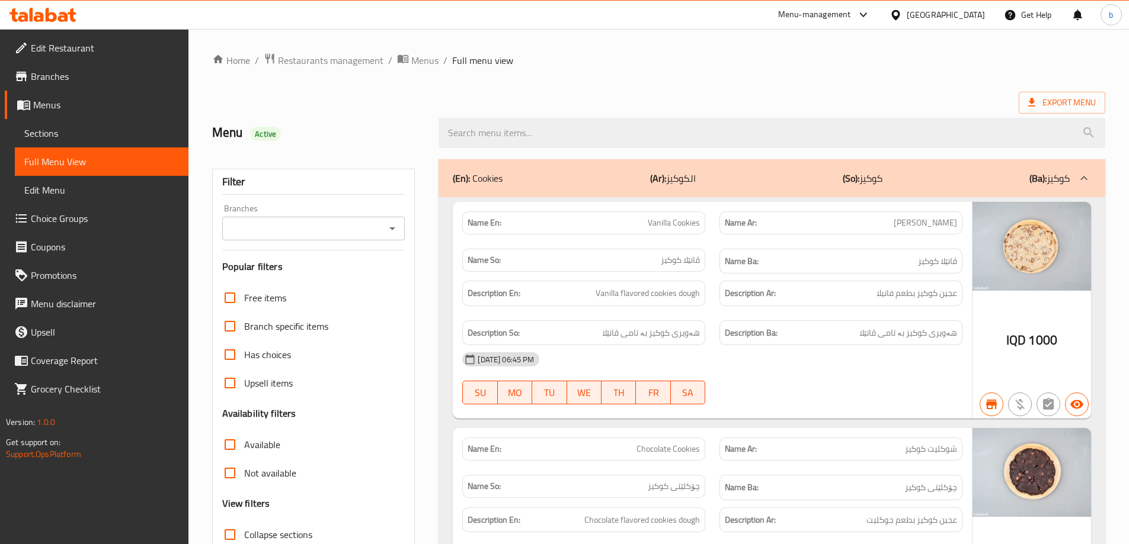
click at [400, 230] on button "Open" at bounding box center [392, 228] width 17 height 17
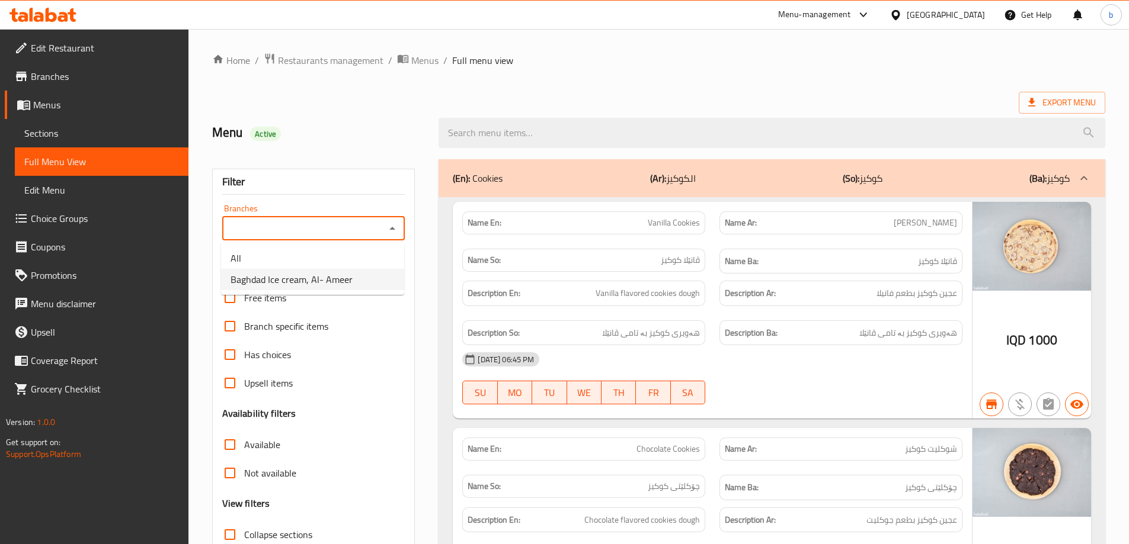
click at [324, 285] on span "Baghdad Ice cream, Al- Ameer" at bounding box center [291, 280] width 122 height 14
type input "Baghdad Ice cream, Al- Ameer"
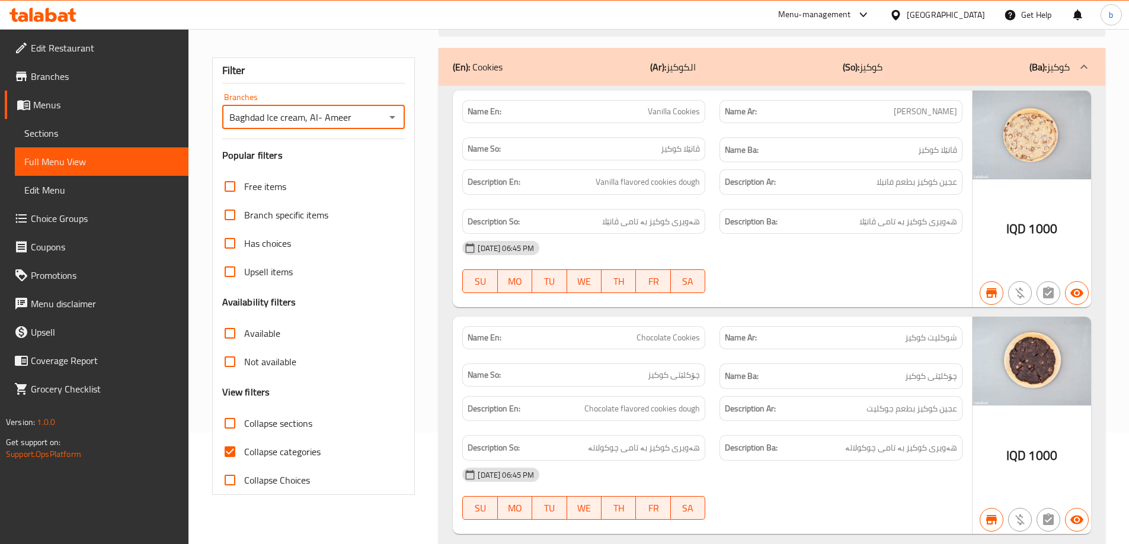
scroll to position [138, 0]
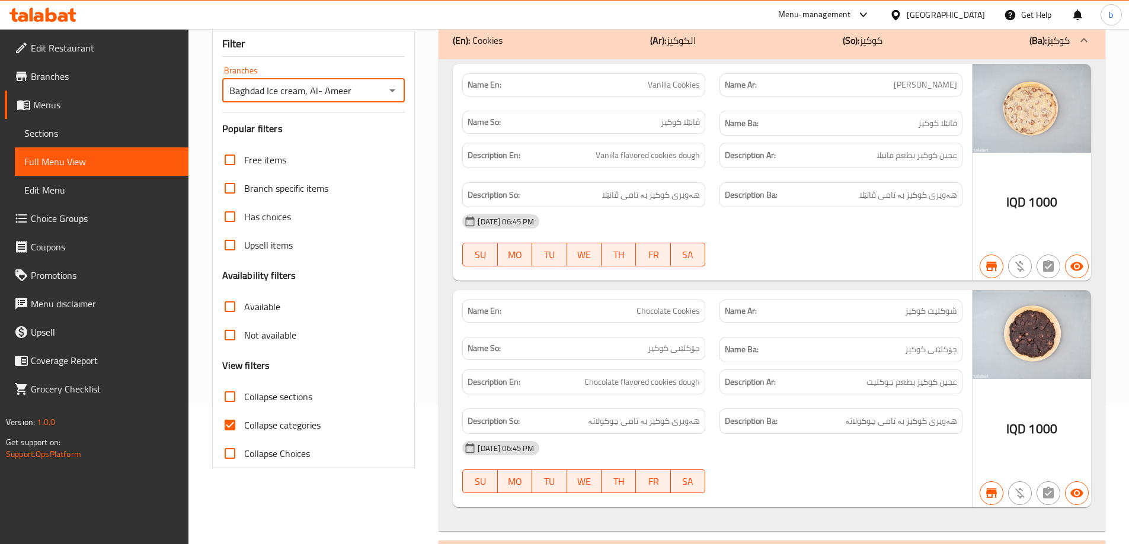
click at [236, 432] on input "Collapse categories" at bounding box center [230, 425] width 28 height 28
checkbox input "false"
click at [226, 402] on input "Collapse sections" at bounding box center [230, 397] width 28 height 28
checkbox input "true"
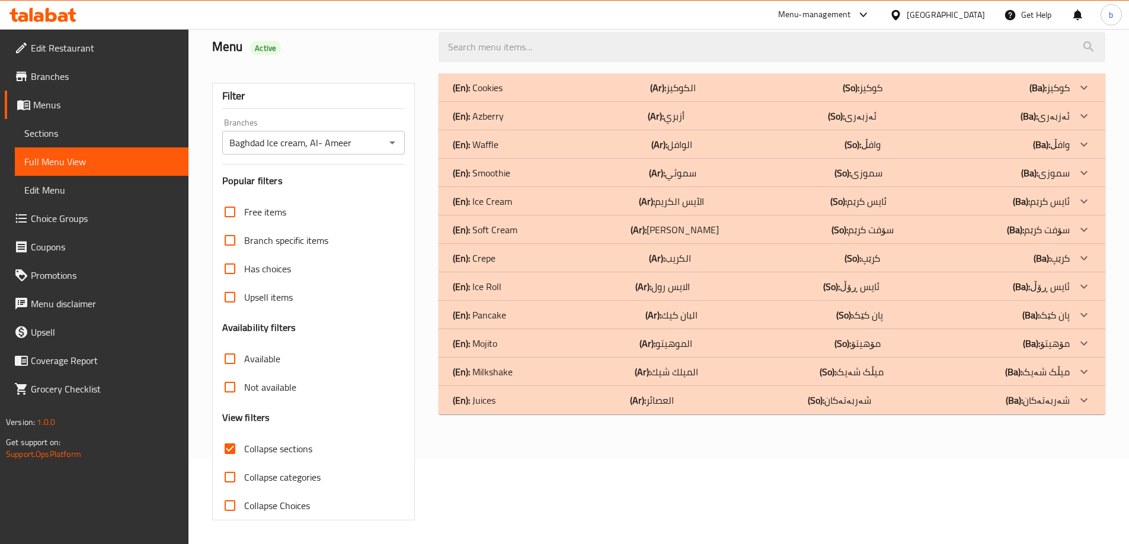
scroll to position [86, 0]
click at [808, 95] on div "(En): Ice Cream (Ar): الآيس الكريم (So): ئایس کرێم (Ba): ئایس کرێم" at bounding box center [761, 88] width 617 height 14
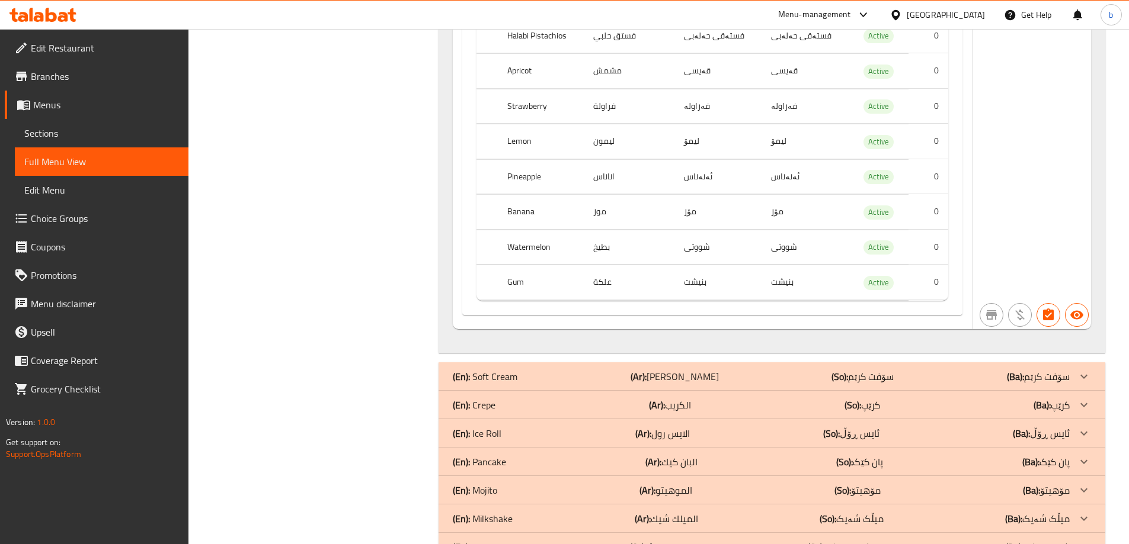
scroll to position [2667, 0]
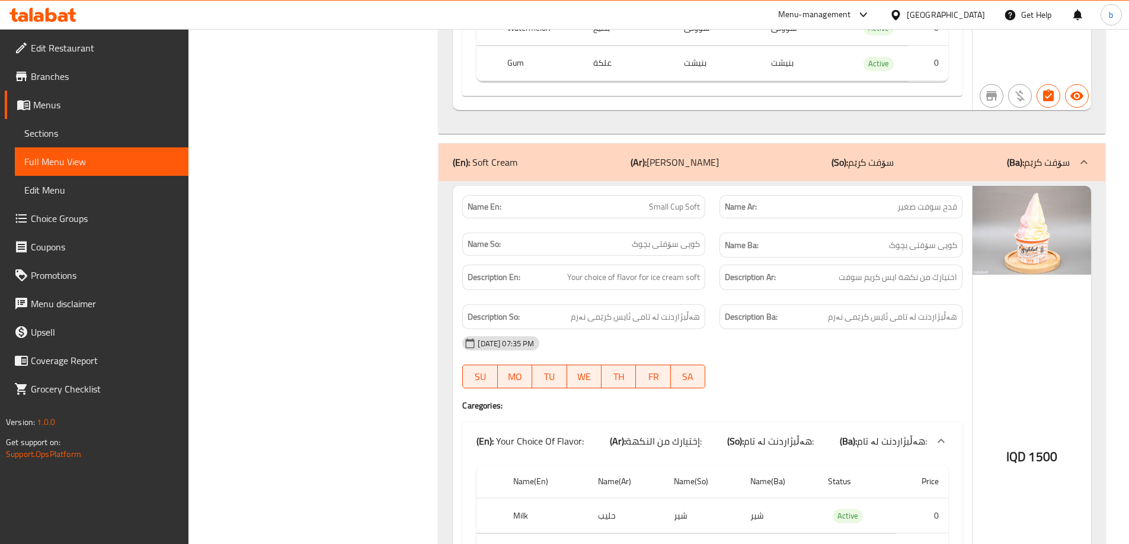
scroll to position [2808, 0]
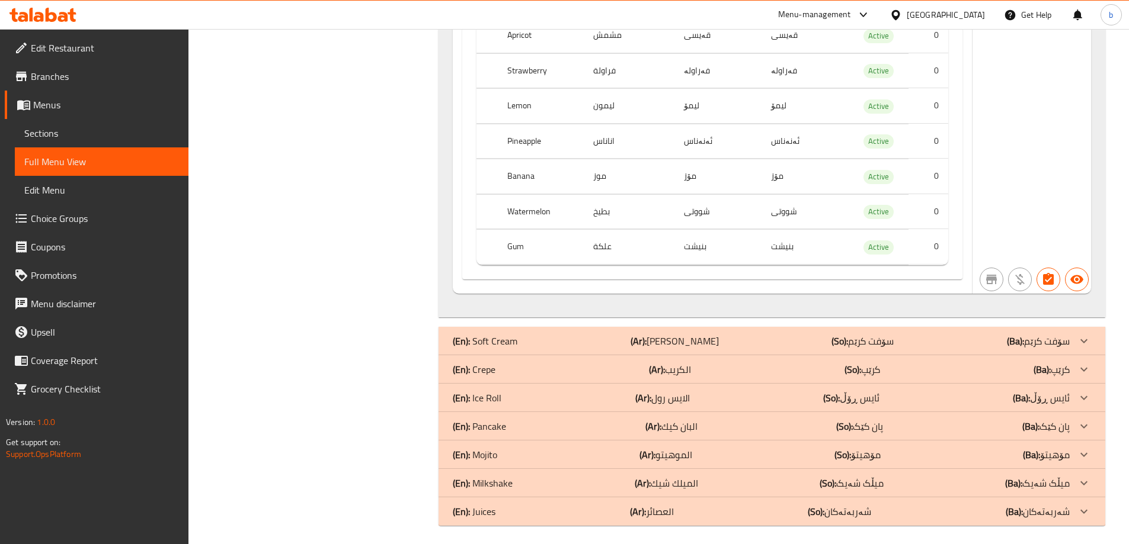
scroll to position [2667, 0]
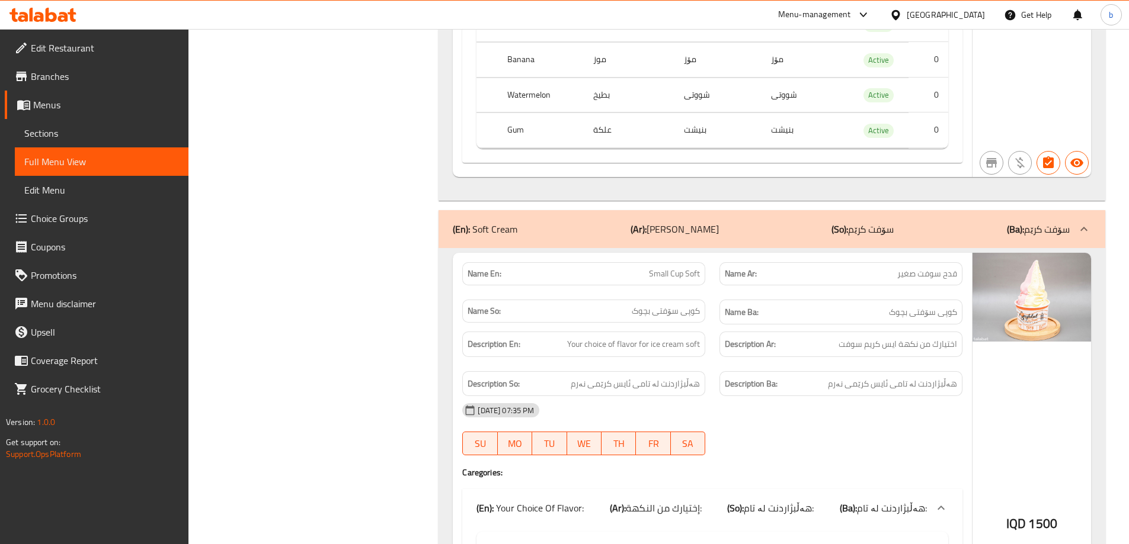
scroll to position [2805, 0]
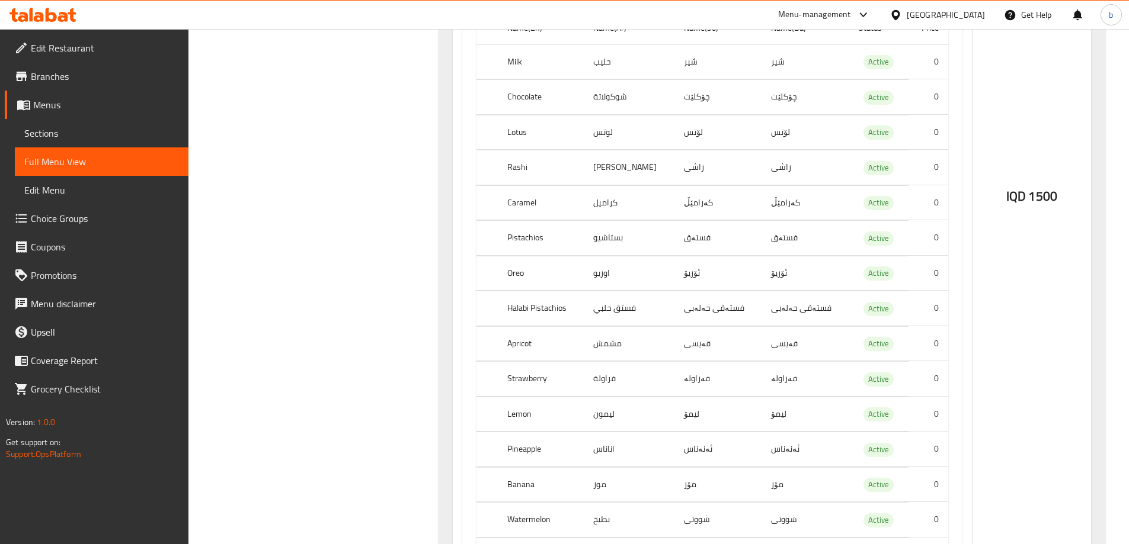
scroll to position [0, 0]
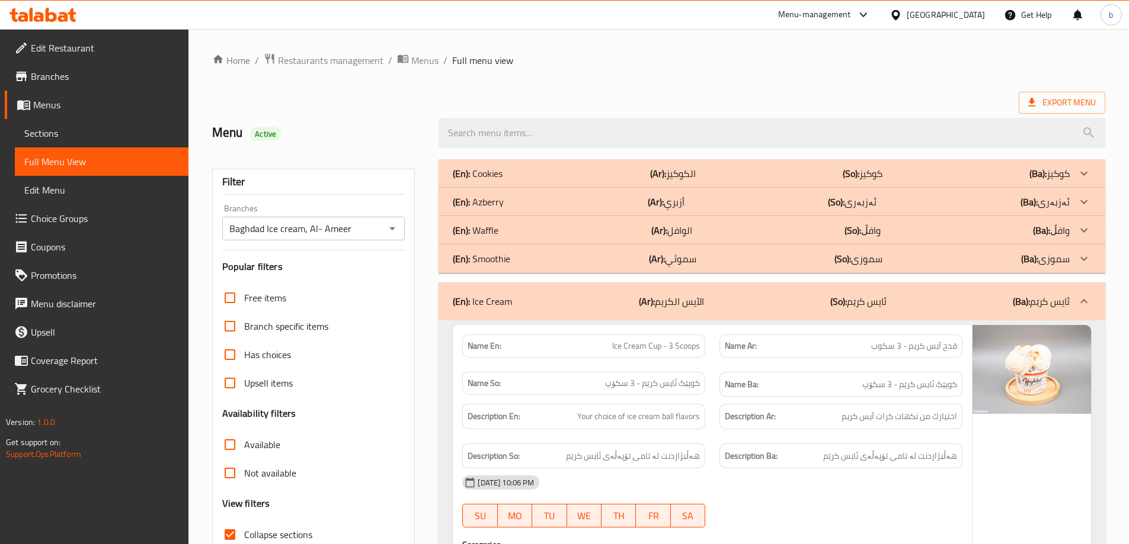
click at [575, 114] on div at bounding box center [771, 133] width 681 height 44
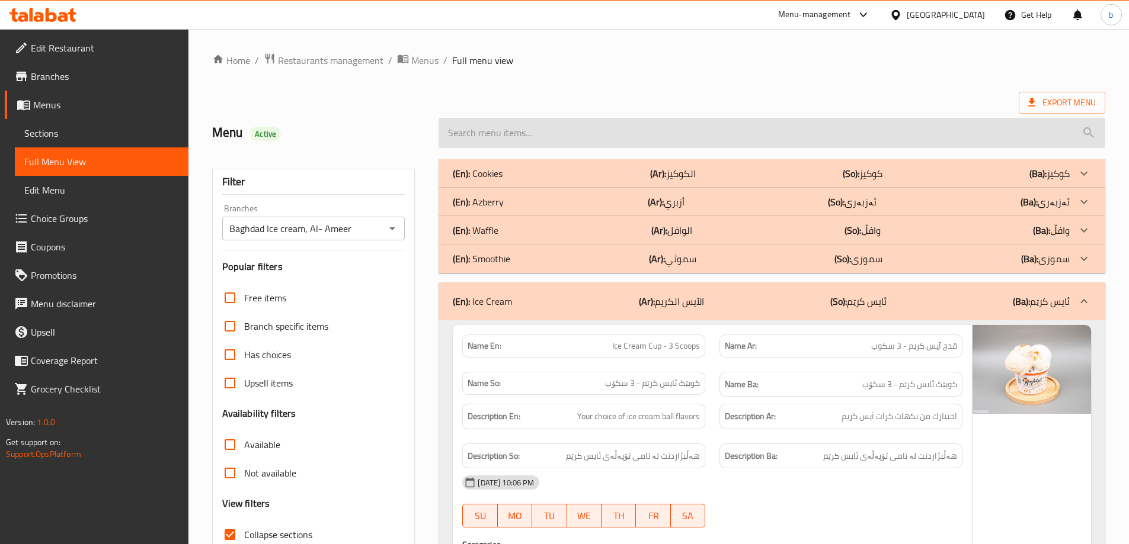
click at [594, 124] on input "search" at bounding box center [771, 133] width 667 height 30
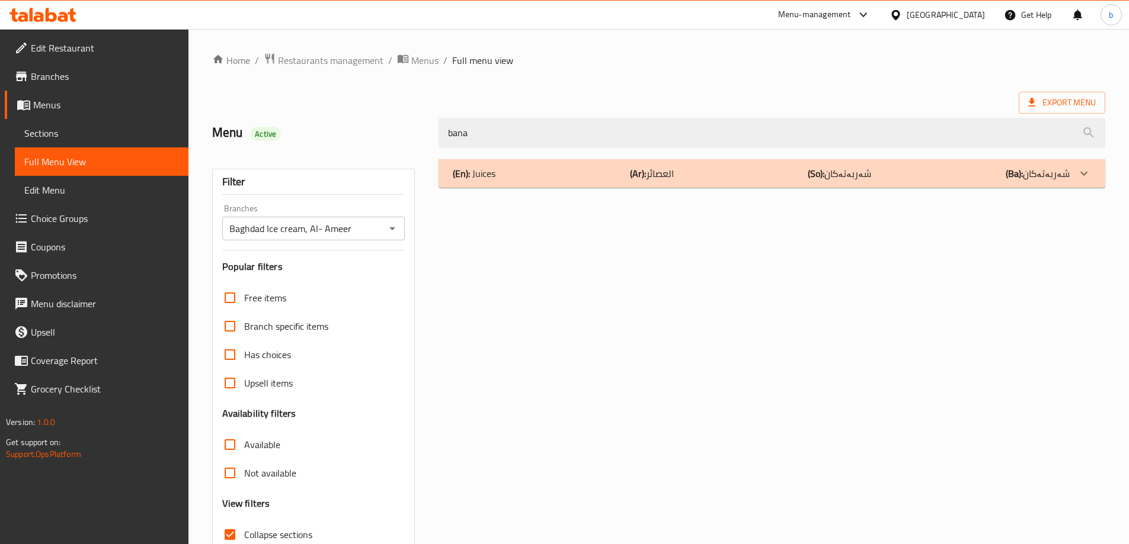
click at [667, 191] on div "(En): Juices (Ar): العصائر (So): شەربەتەکان (Ba): شەربەتەکان Name En: Strawberr…" at bounding box center [771, 383] width 681 height 462
click at [664, 182] on div "(En): Juices (Ar): العصائر (So): شەربەتەکان (Ba): شەربەتەکان" at bounding box center [771, 173] width 667 height 28
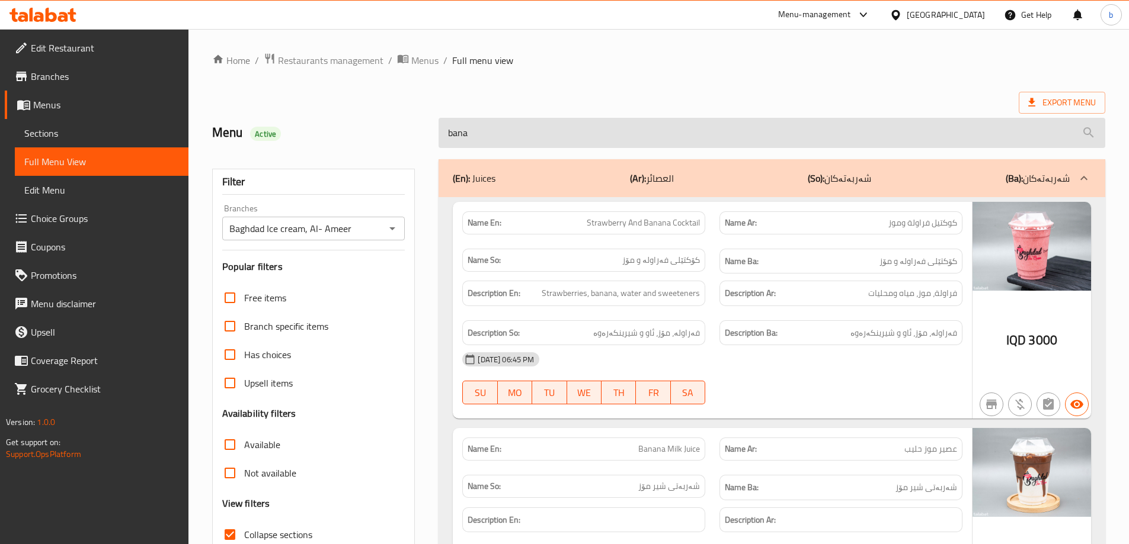
click at [563, 142] on input "bana" at bounding box center [771, 133] width 667 height 30
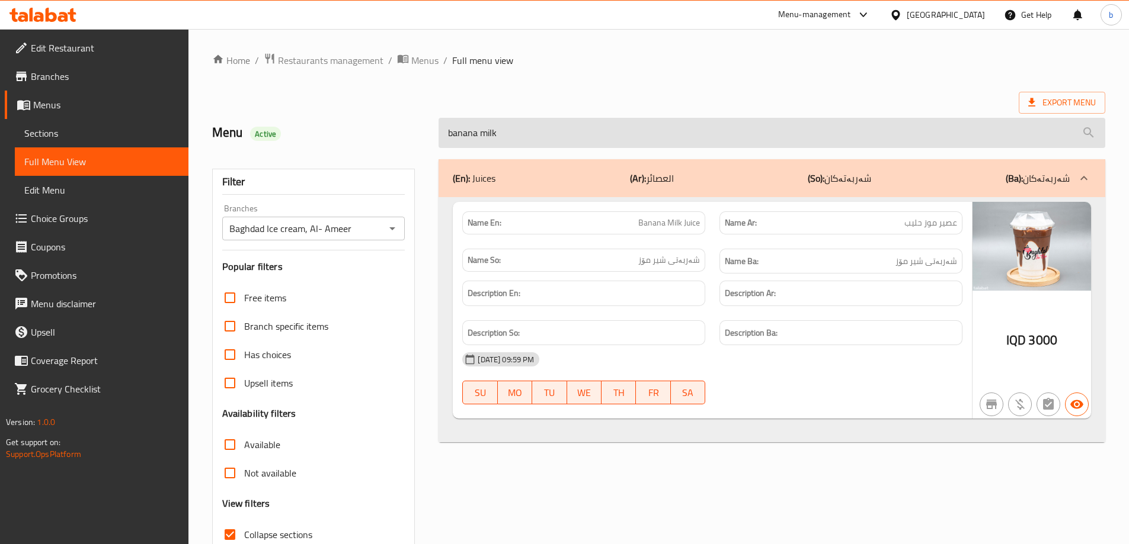
type input "banana milk"
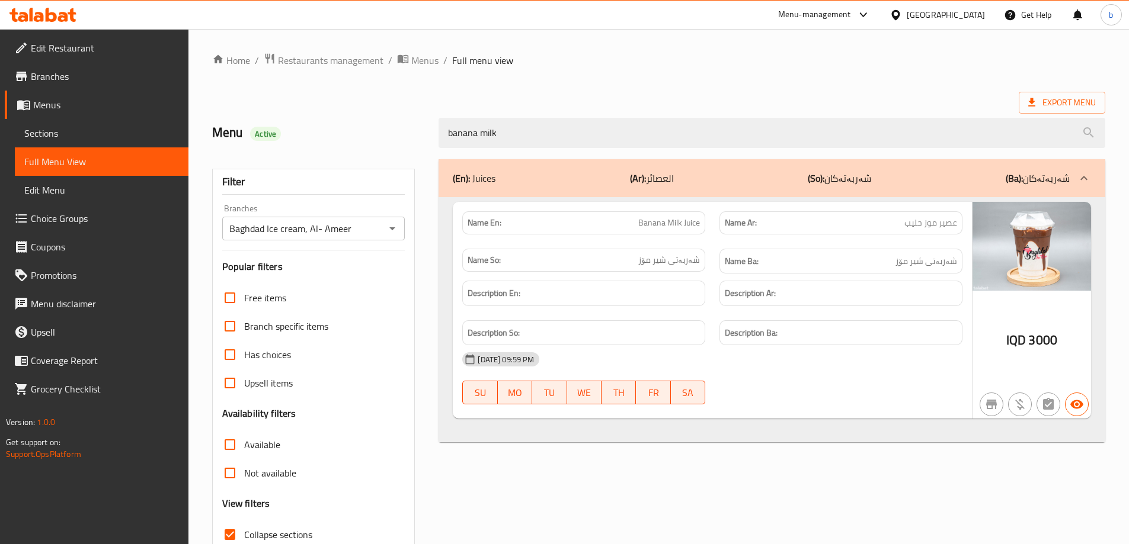
click at [673, 116] on div "banana milk" at bounding box center [771, 133] width 681 height 44
drag, startPoint x: 569, startPoint y: 133, endPoint x: 398, endPoint y: 147, distance: 171.8
click at [398, 147] on div "Menu Active banana milk" at bounding box center [658, 133] width 907 height 53
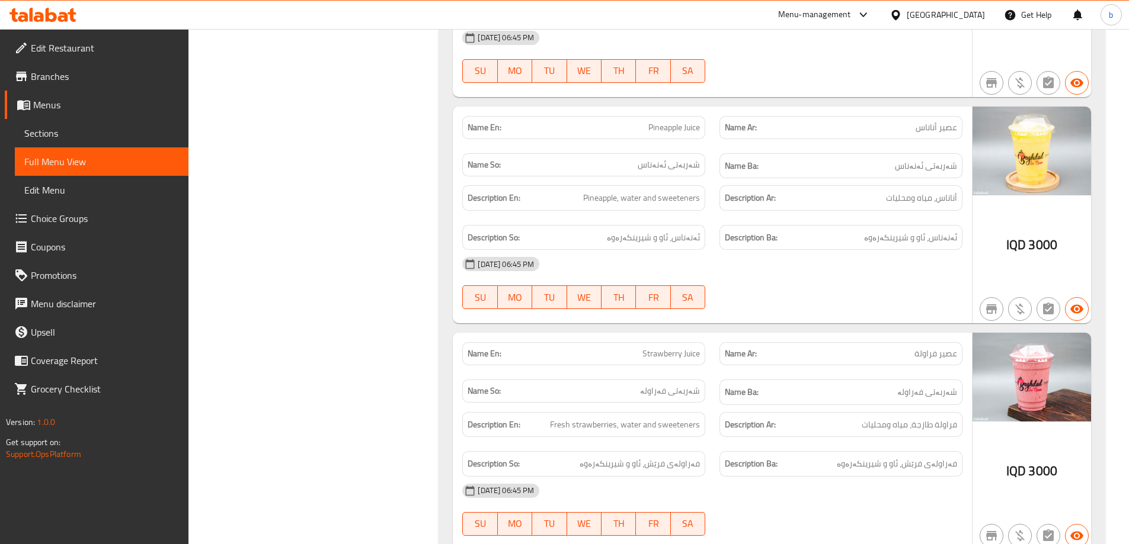
scroll to position [2761, 0]
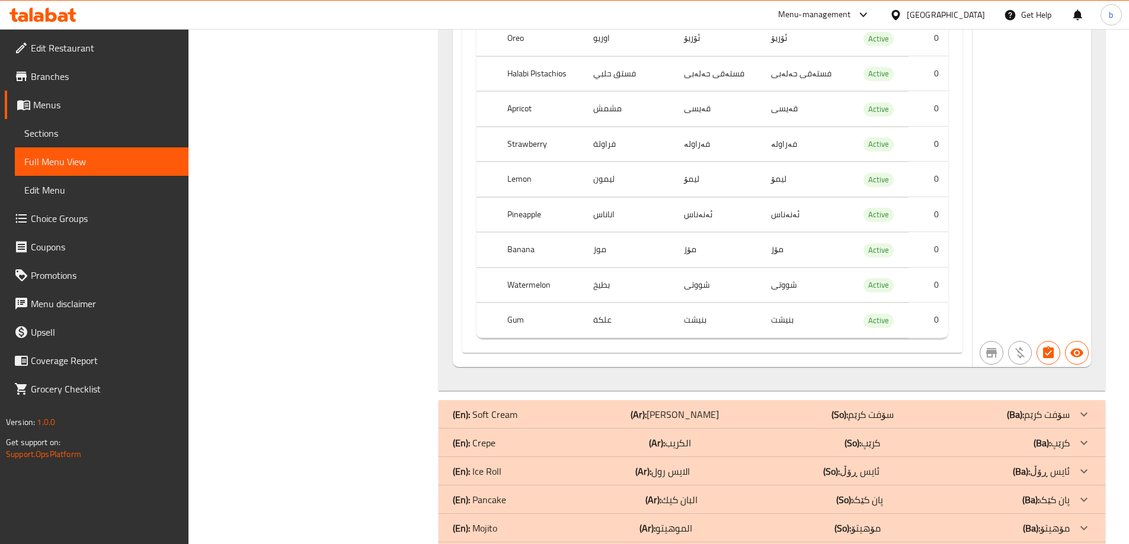
scroll to position [2253, 0]
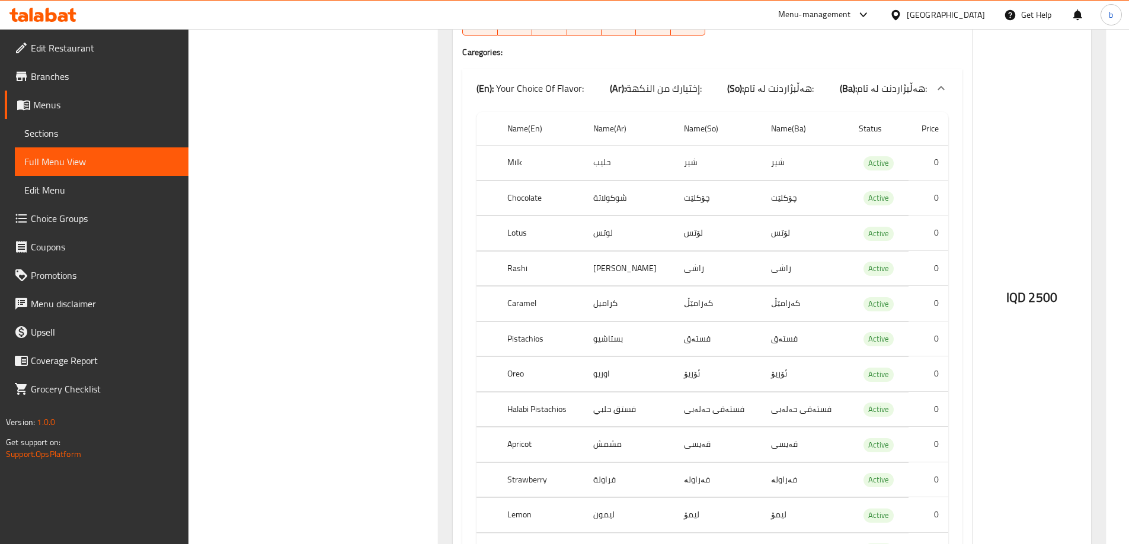
click at [91, 49] on span "Edit Restaurant" at bounding box center [105, 48] width 148 height 14
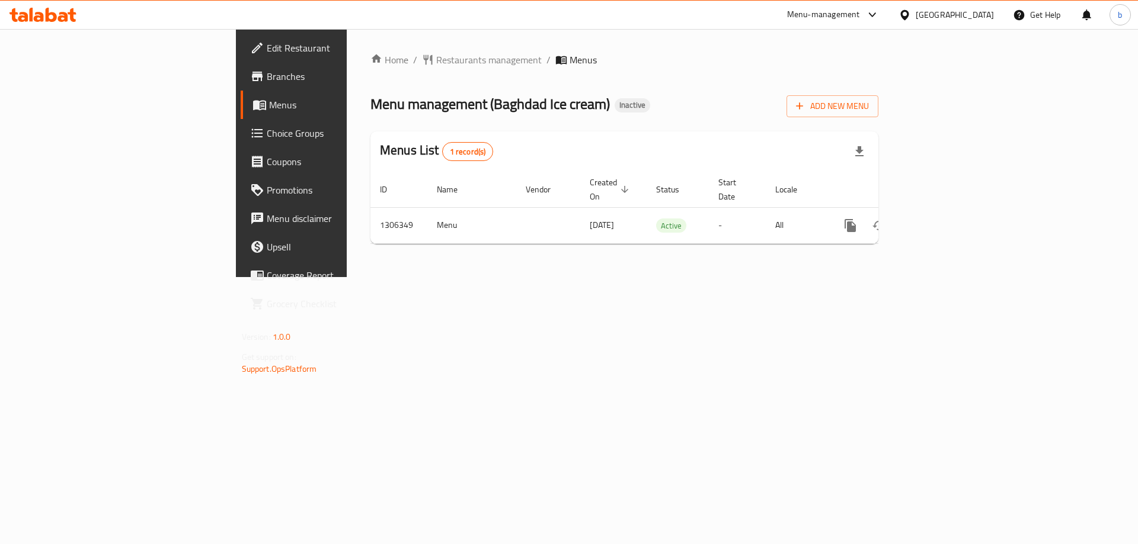
click at [51, 21] on icon at bounding box center [51, 15] width 11 height 14
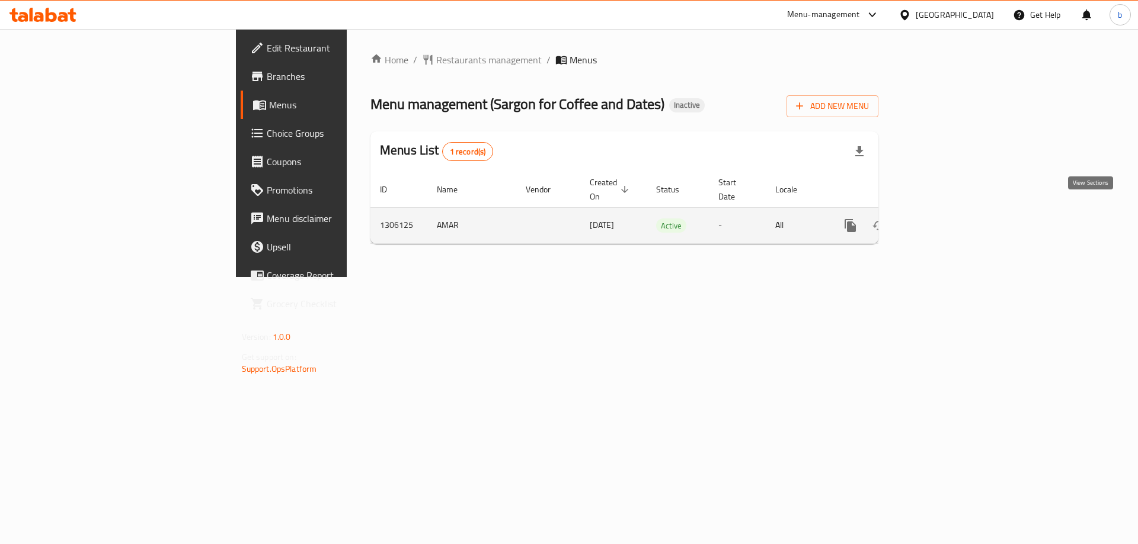
click at [950, 212] on link "enhanced table" at bounding box center [935, 226] width 28 height 28
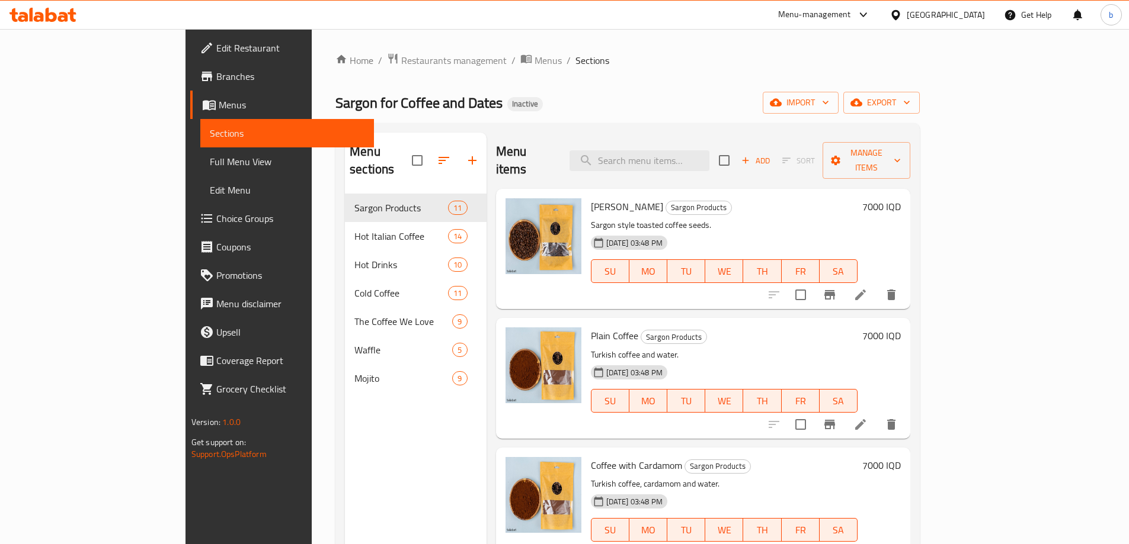
click at [210, 161] on span "Full Menu View" at bounding box center [287, 162] width 155 height 14
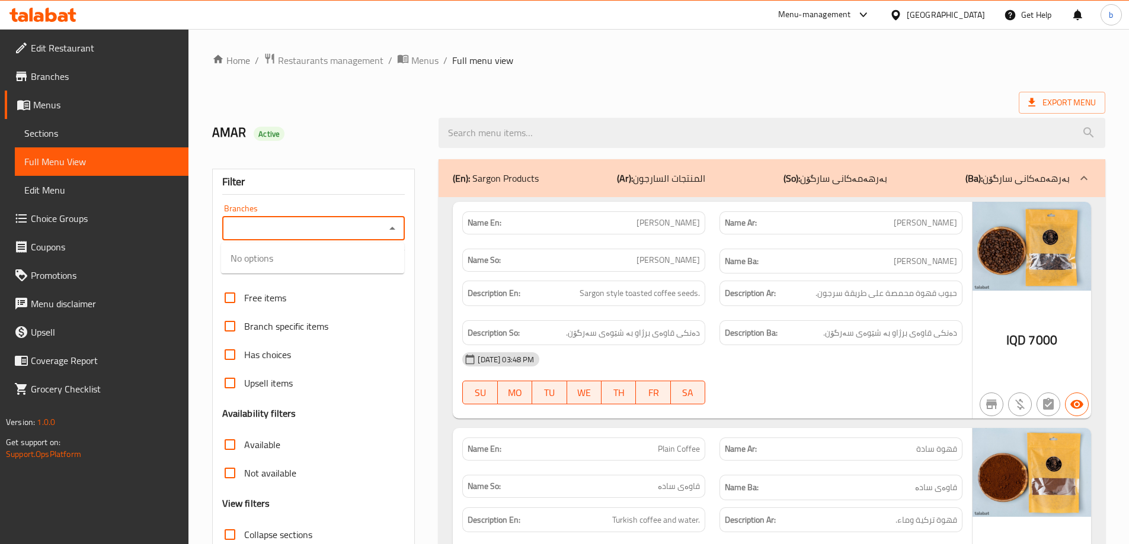
click at [350, 235] on input "Branches" at bounding box center [304, 228] width 156 height 17
click at [251, 289] on span "Sargon for Coffee and Dates, Al aathameya" at bounding box center [312, 287] width 164 height 28
type input "Sargon for Coffee and Dates, Al aathameya"
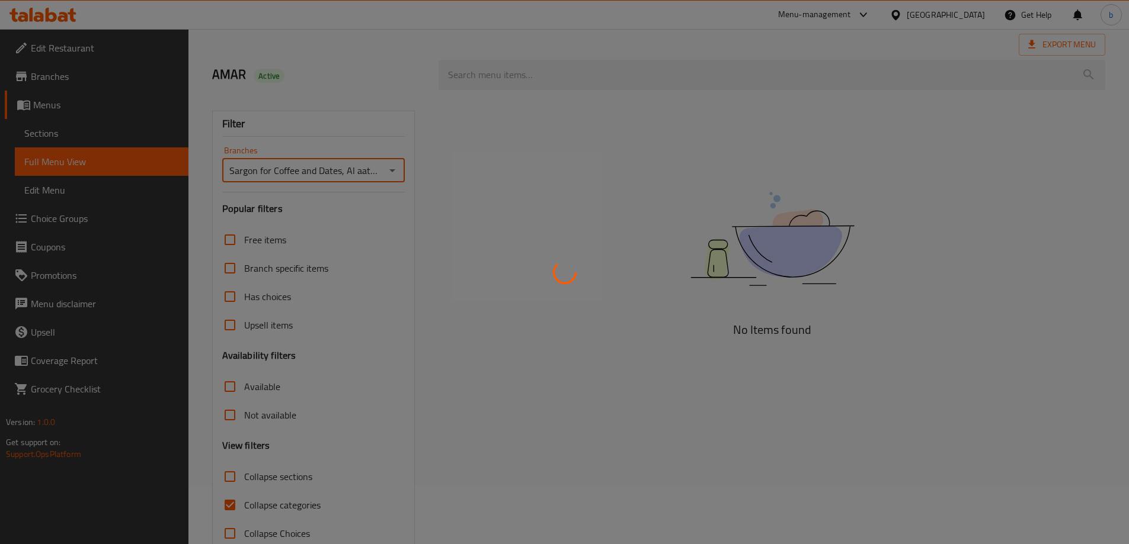
scroll to position [86, 0]
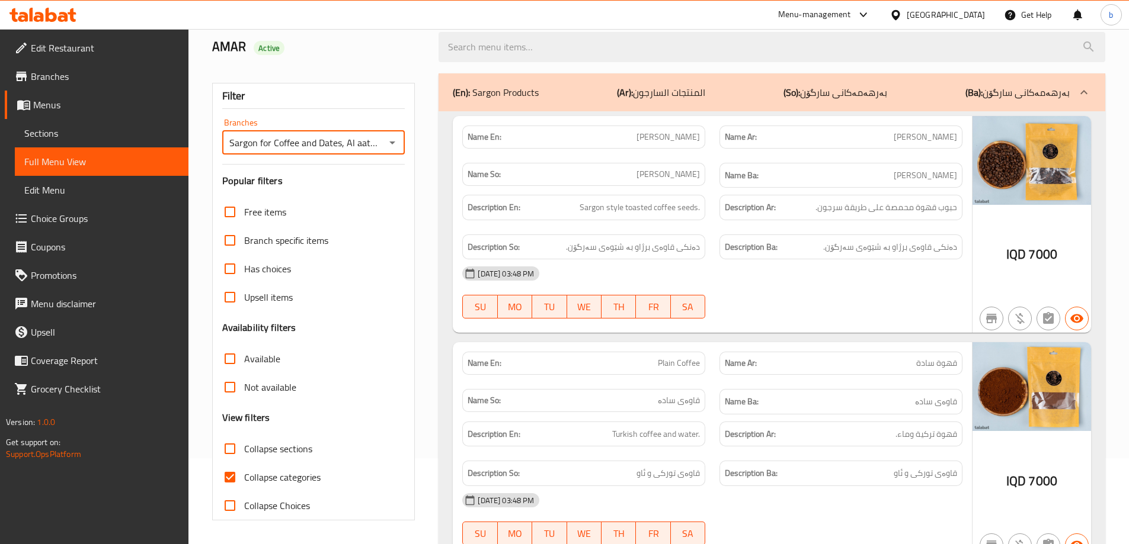
click at [235, 443] on input "Collapse sections" at bounding box center [230, 449] width 28 height 28
checkbox input "true"
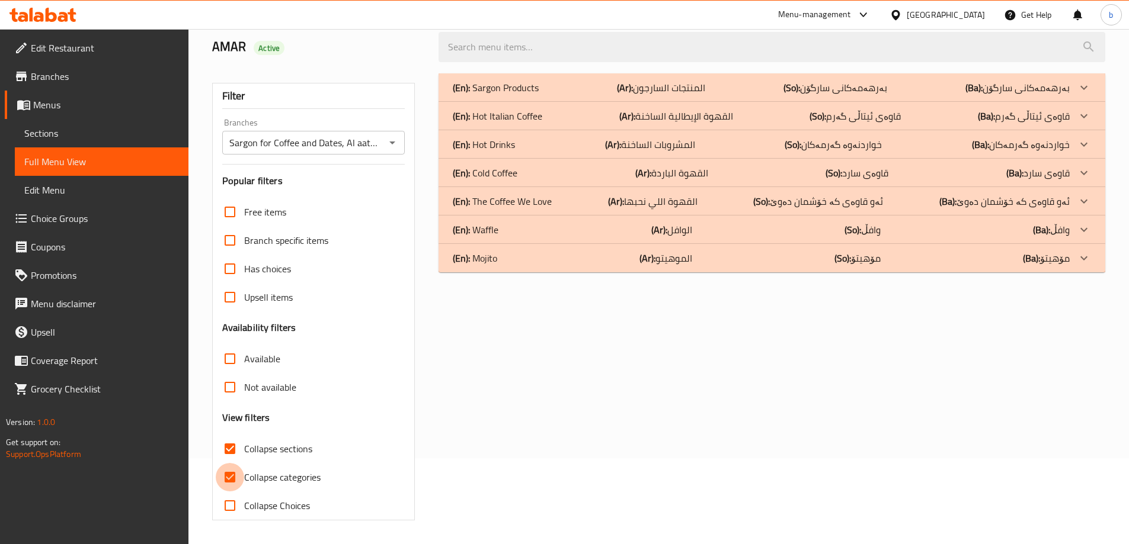
click at [229, 478] on input "Collapse categories" at bounding box center [230, 477] width 28 height 28
checkbox input "false"
click at [705, 95] on p "(Ar): القهوة الإيطالية الساخنة" at bounding box center [661, 88] width 88 height 14
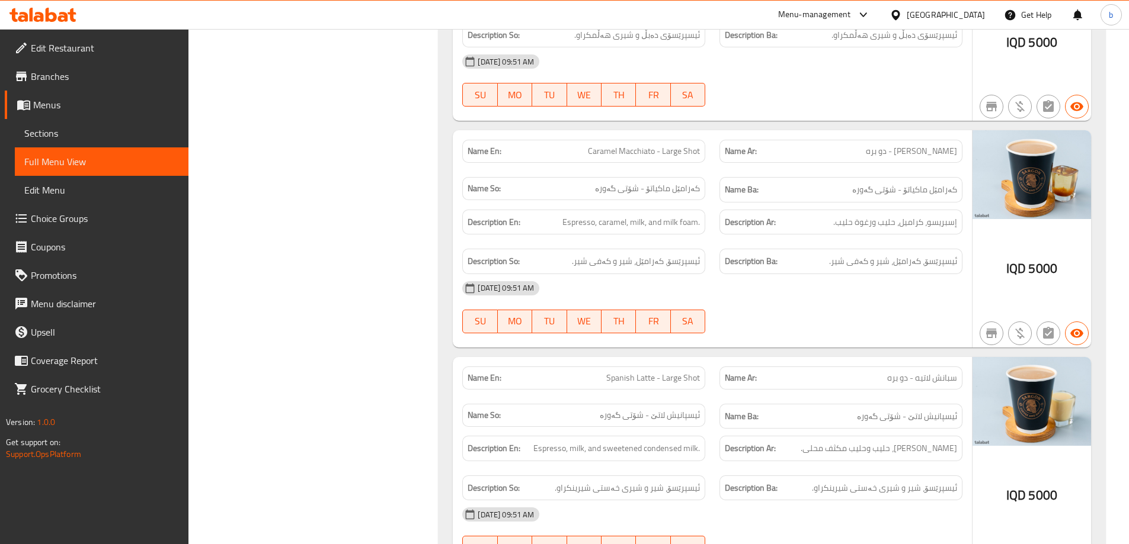
scroll to position [1382, 0]
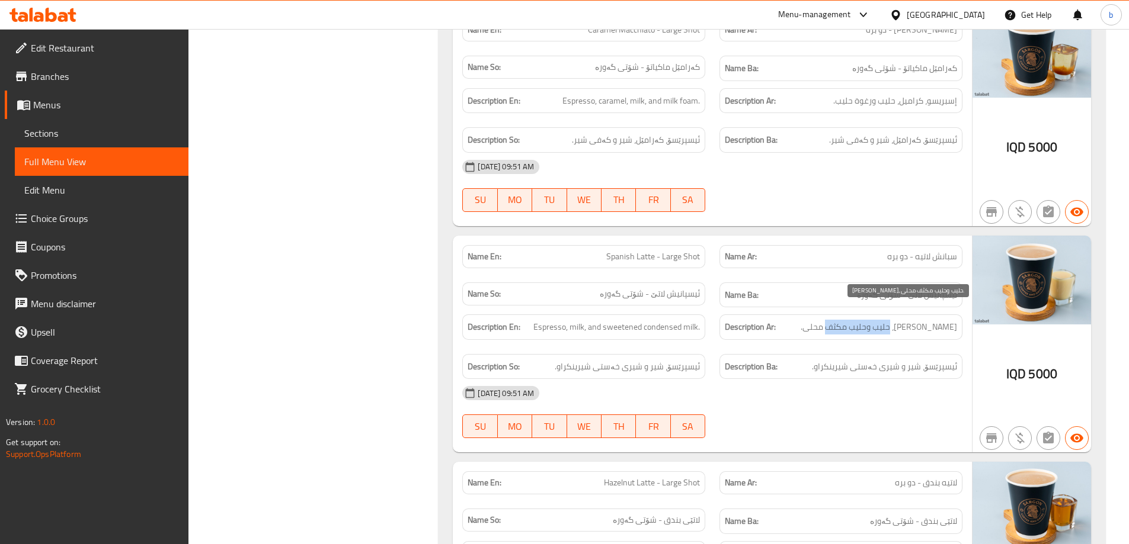
drag, startPoint x: 835, startPoint y: 314, endPoint x: 899, endPoint y: 318, distance: 64.7
click at [899, 320] on span "[PERSON_NAME]، حليب وحليب مكثف محلى." at bounding box center [878, 327] width 156 height 15
copy span "حليب مكثف محلى."
click at [853, 328] on div "Description Ar: اسبريسو، حليب وحليب مكثف محلى." at bounding box center [840, 327] width 257 height 40
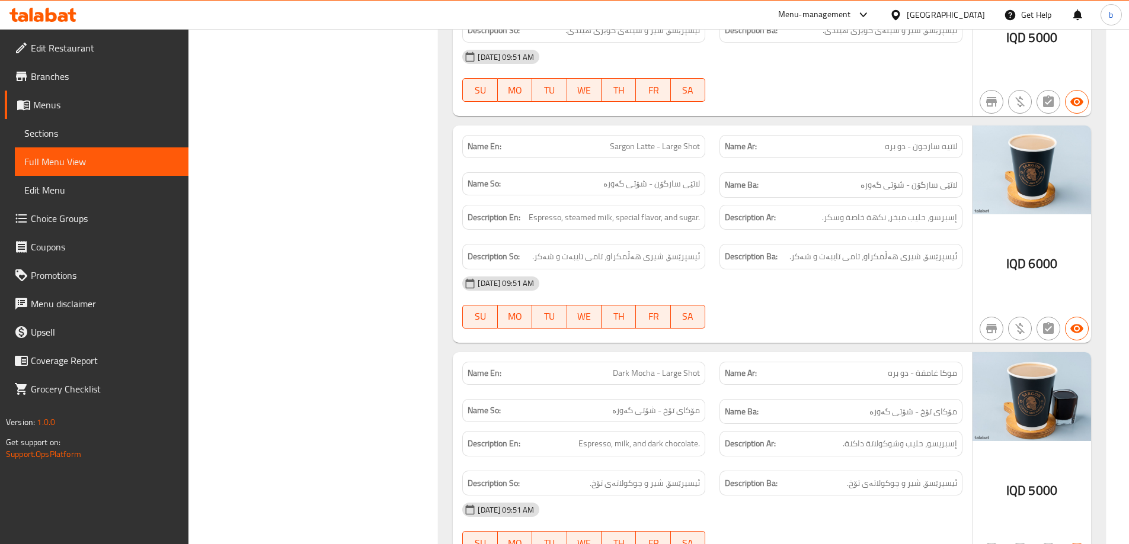
scroll to position [2488, 0]
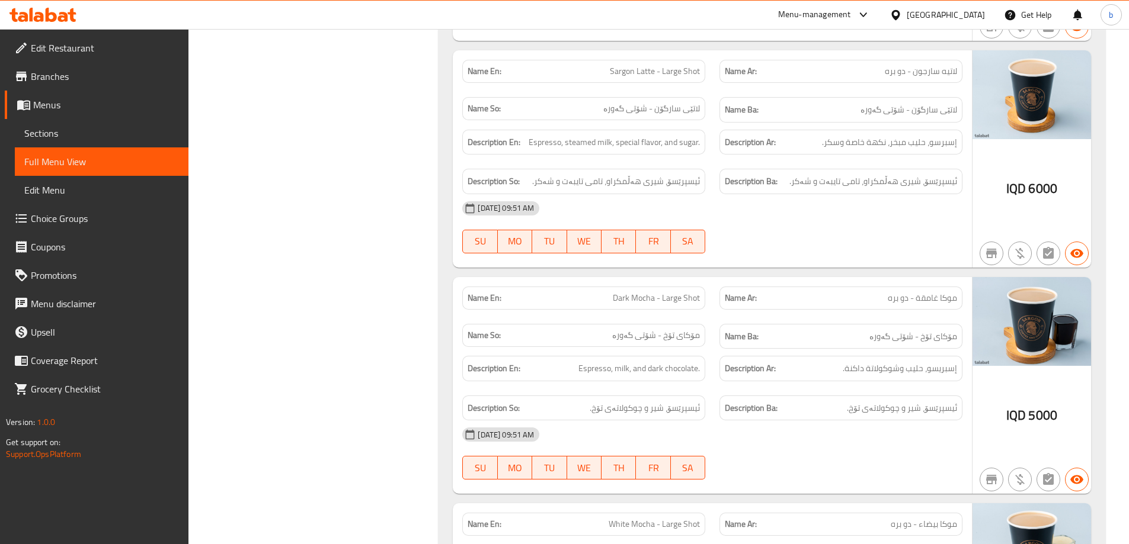
click at [928, 292] on span "موكا غامقة - دو بره" at bounding box center [922, 298] width 69 height 12
copy span "غامقة"
click at [723, 349] on div "Description Ar: إسبريسو، حليب وشوكولاتة داكنة." at bounding box center [840, 369] width 257 height 40
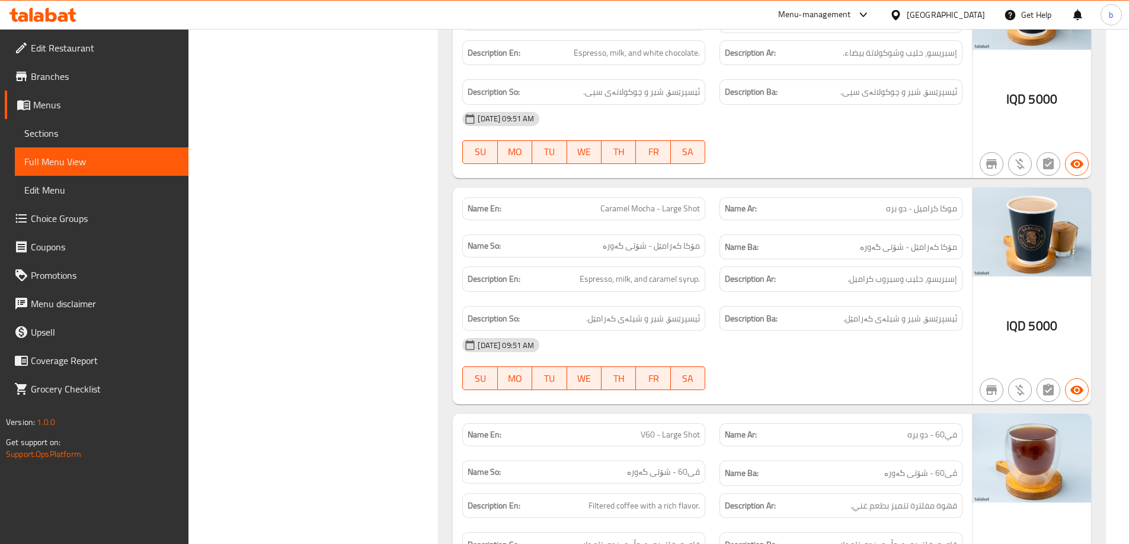
scroll to position [3180, 0]
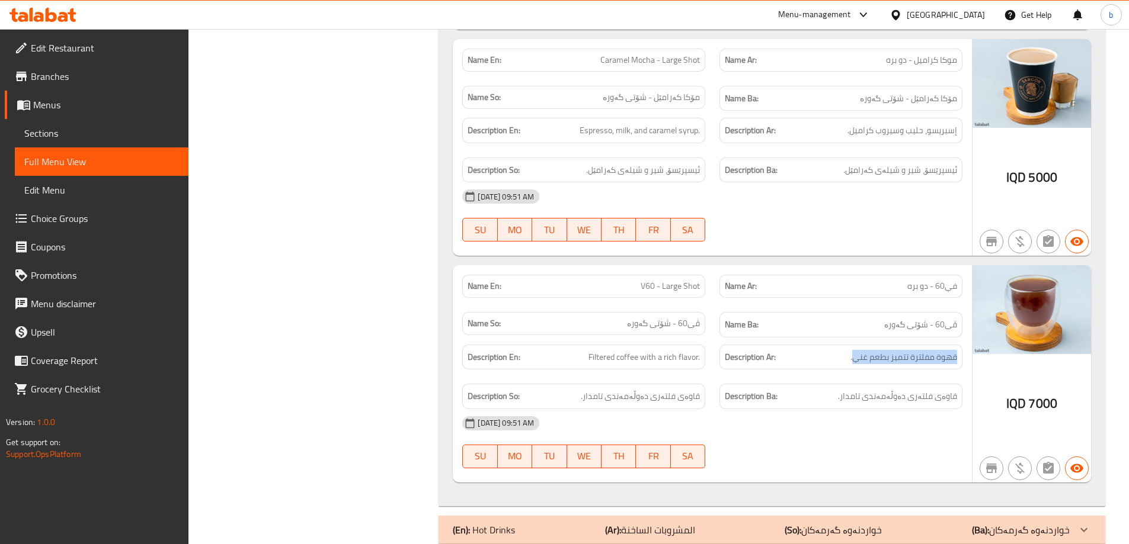
drag, startPoint x: 854, startPoint y: 328, endPoint x: 959, endPoint y: 328, distance: 104.3
click at [959, 345] on div "Description Ar: قهوة مفلترة تتميز بطعم غني." at bounding box center [840, 357] width 243 height 25
click at [120, 132] on span "Sections" at bounding box center [101, 133] width 155 height 14
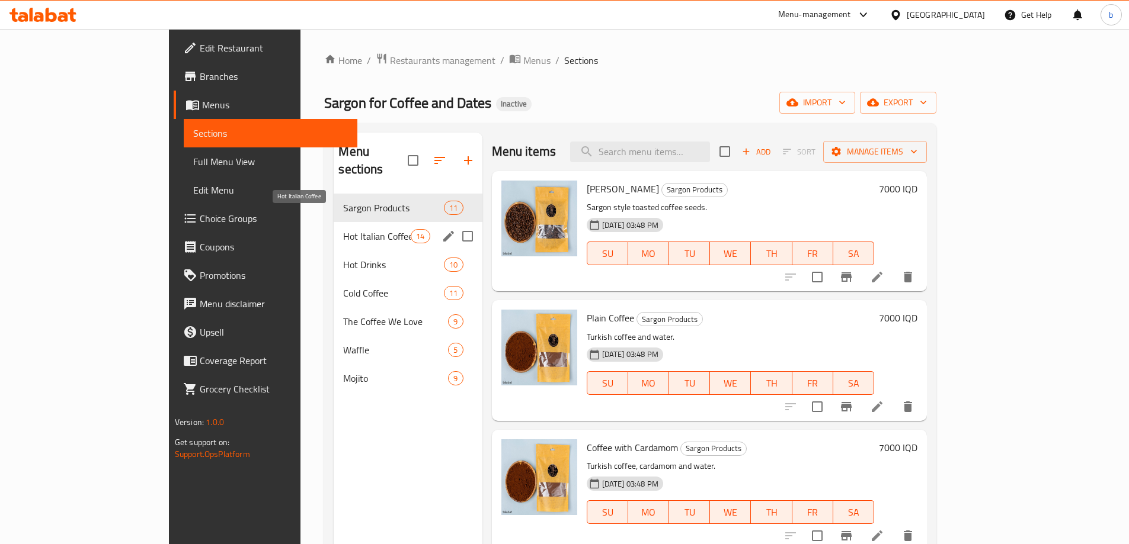
click at [343, 229] on span "Hot Italian Coffee" at bounding box center [377, 236] width 68 height 14
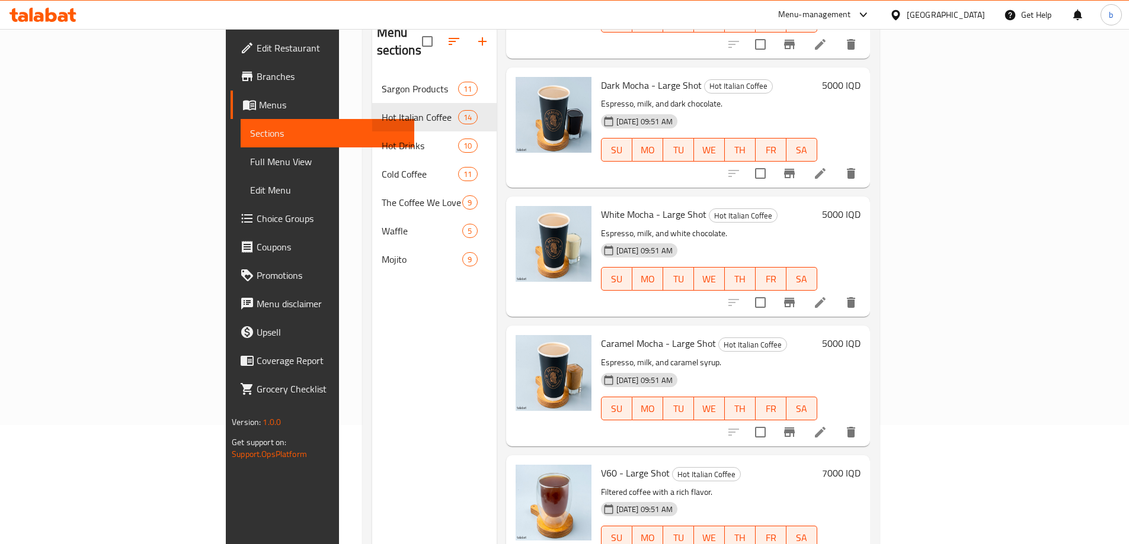
scroll to position [166, 0]
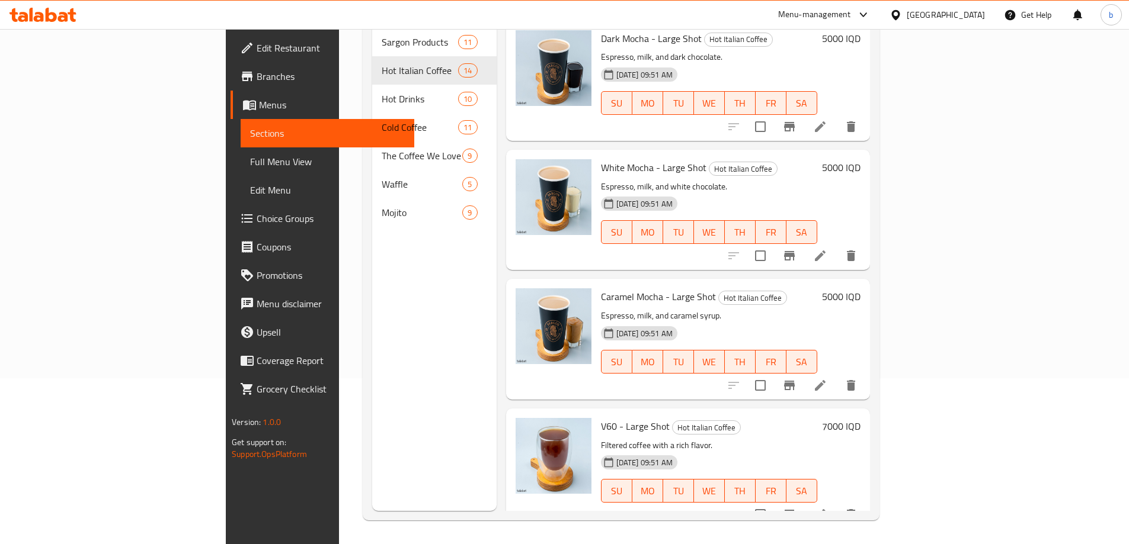
click at [825, 510] on icon at bounding box center [820, 515] width 11 height 11
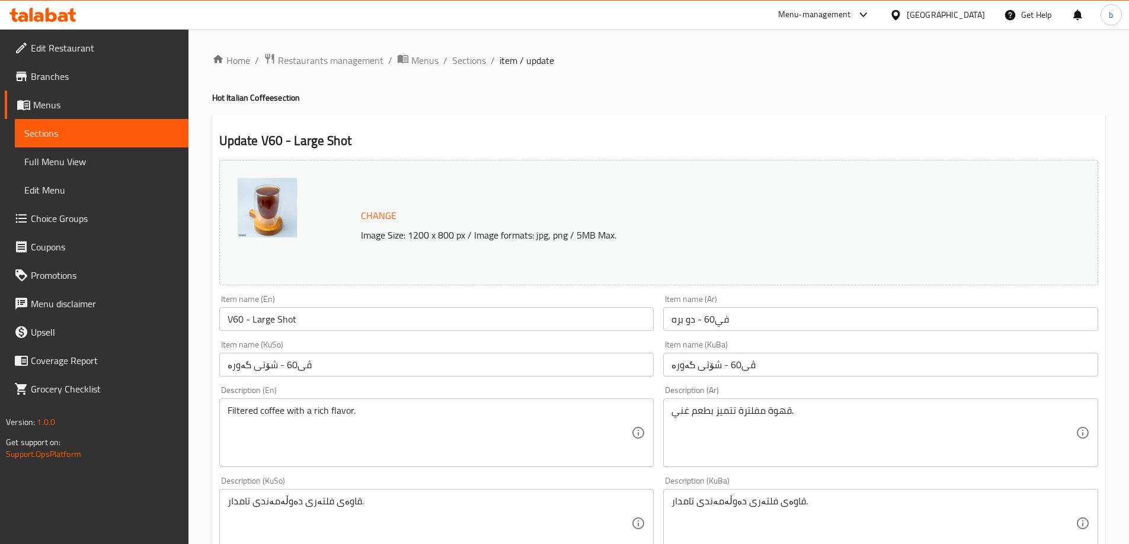
scroll to position [138, 0]
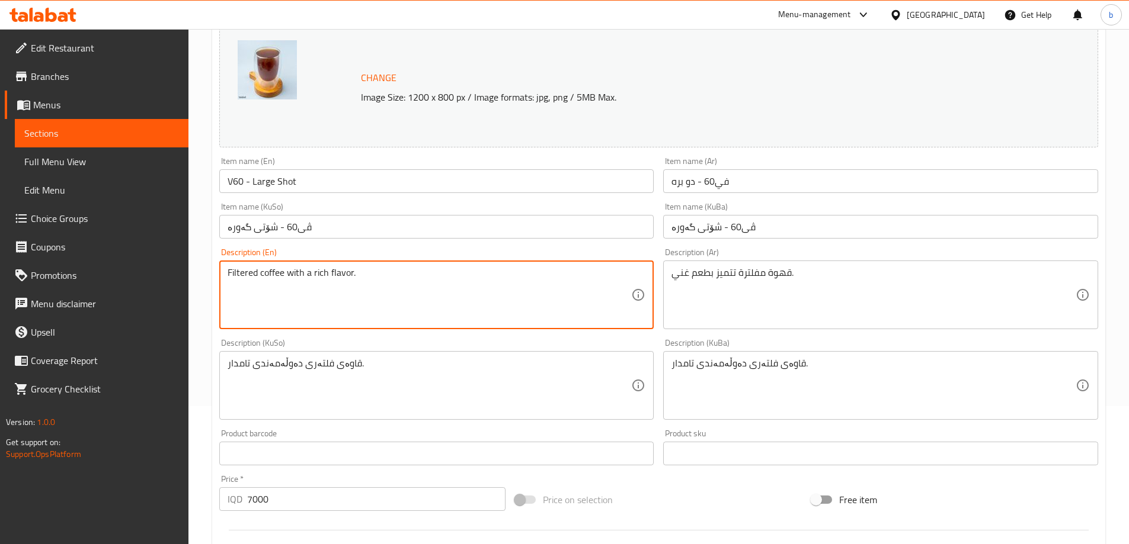
drag, startPoint x: 367, startPoint y: 270, endPoint x: 284, endPoint y: 270, distance: 82.4
type textarea "Filtered coffee"
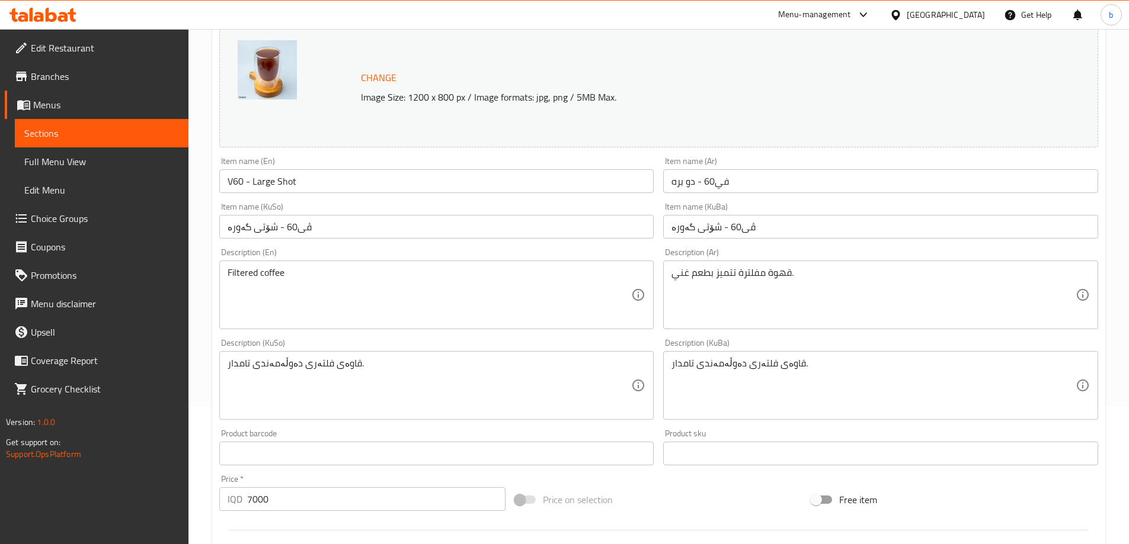
drag, startPoint x: 668, startPoint y: 275, endPoint x: 729, endPoint y: 281, distance: 61.3
click at [736, 281] on div "قهوة مفلترة تتميز بطعم غني. Description (Ar)" at bounding box center [880, 295] width 435 height 69
drag, startPoint x: 666, startPoint y: 277, endPoint x: 712, endPoint y: 275, distance: 45.6
click at [716, 275] on div "قهوة مفلترة تتميز بطعم غني. Description (Ar)" at bounding box center [880, 295] width 435 height 69
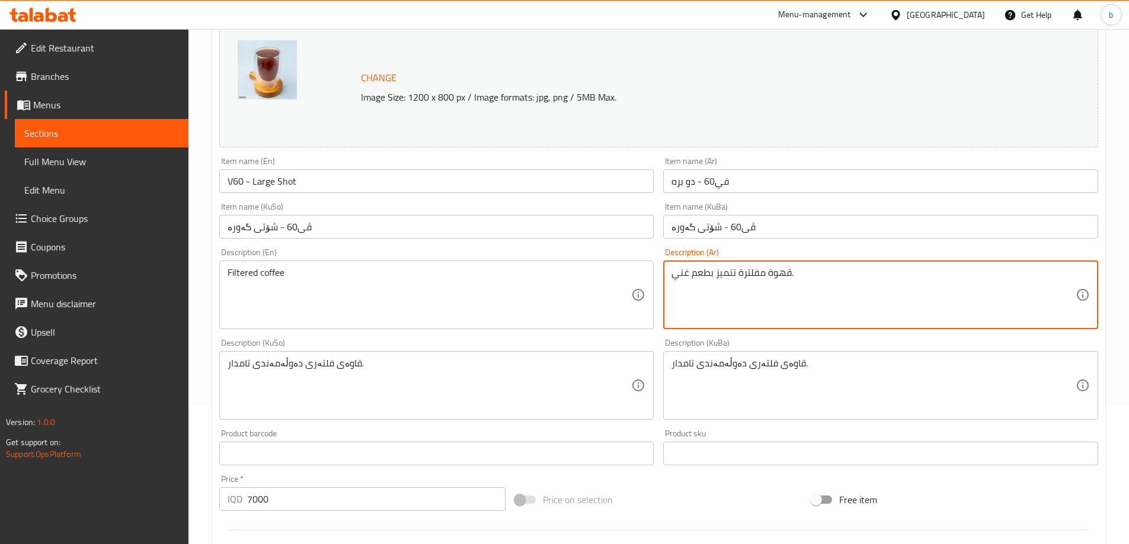
drag, startPoint x: 671, startPoint y: 272, endPoint x: 737, endPoint y: 274, distance: 65.8
click at [737, 274] on textarea "قهوة مفلترة تتميز بطعم غني." at bounding box center [873, 295] width 404 height 56
type textarea "قهوة مفلترة."
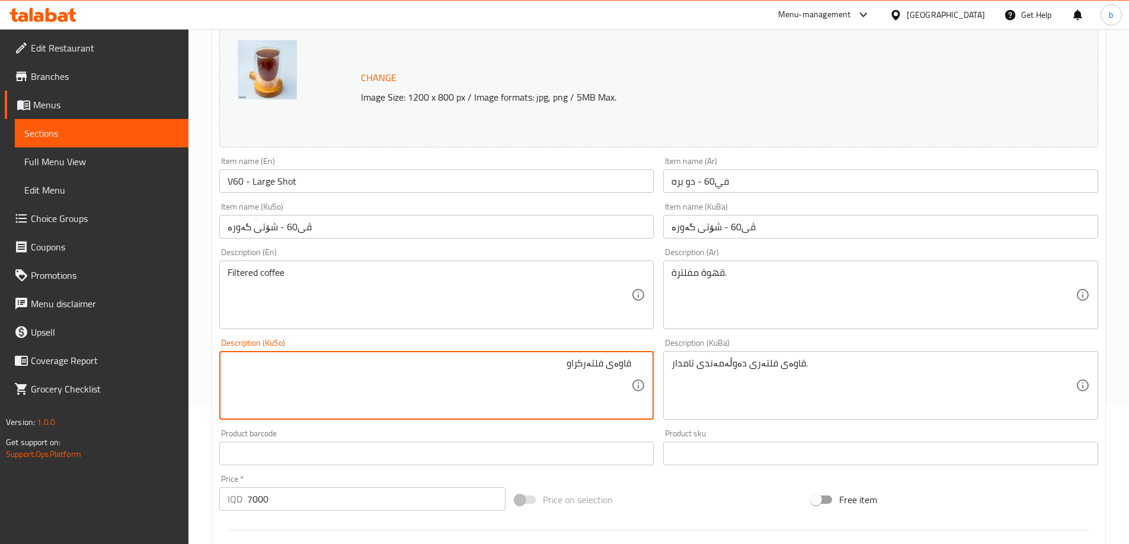
type textarea "قاوەی فلتەرکراو"
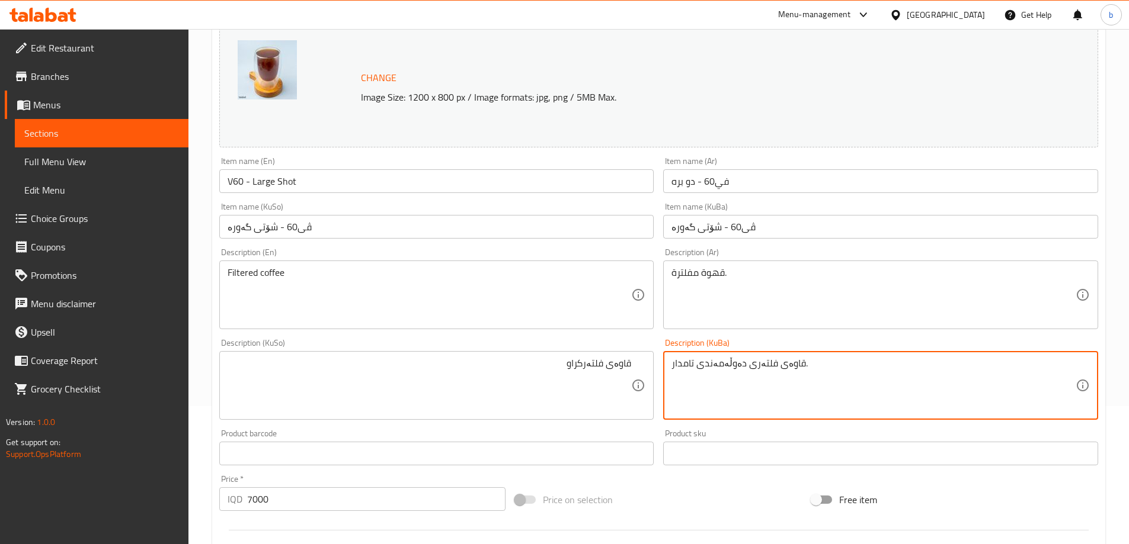
paste textarea "کراو"
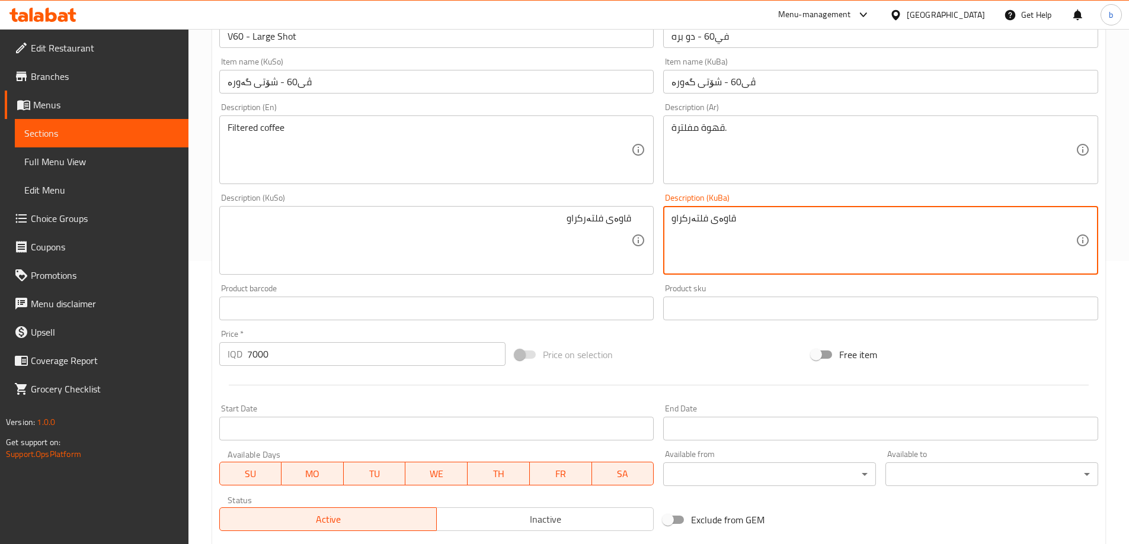
scroll to position [446, 0]
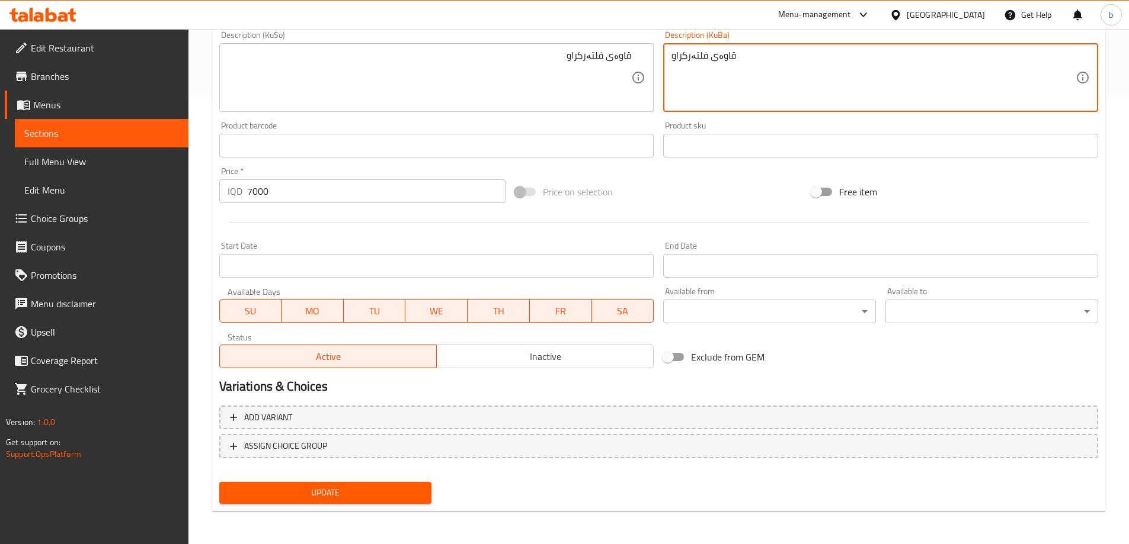
type textarea "قاوەی فلتەرکراو"
click at [352, 480] on div "Update" at bounding box center [325, 493] width 222 height 31
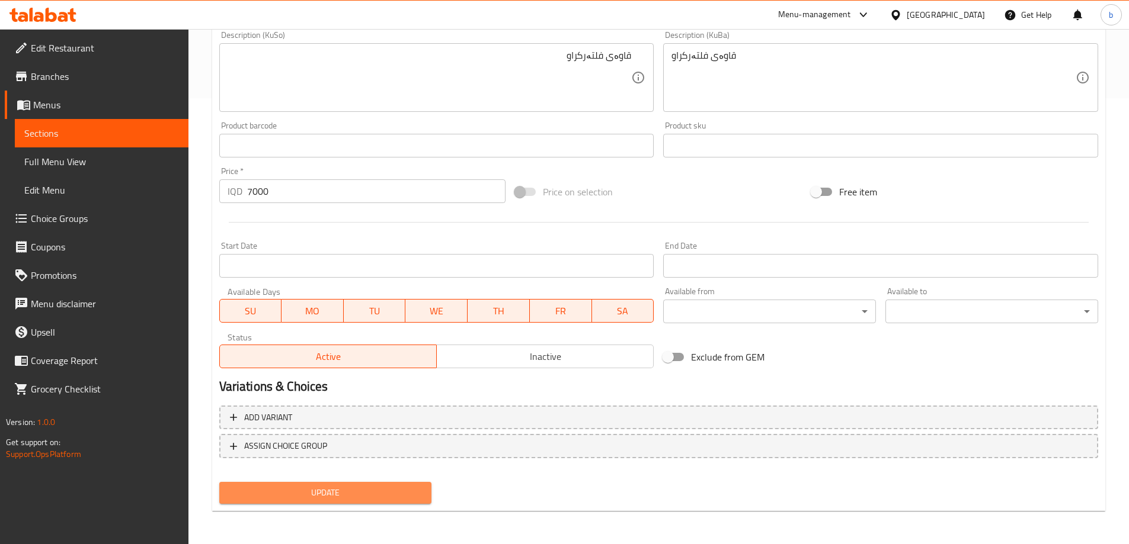
click at [362, 485] on button "Update" at bounding box center [325, 493] width 213 height 22
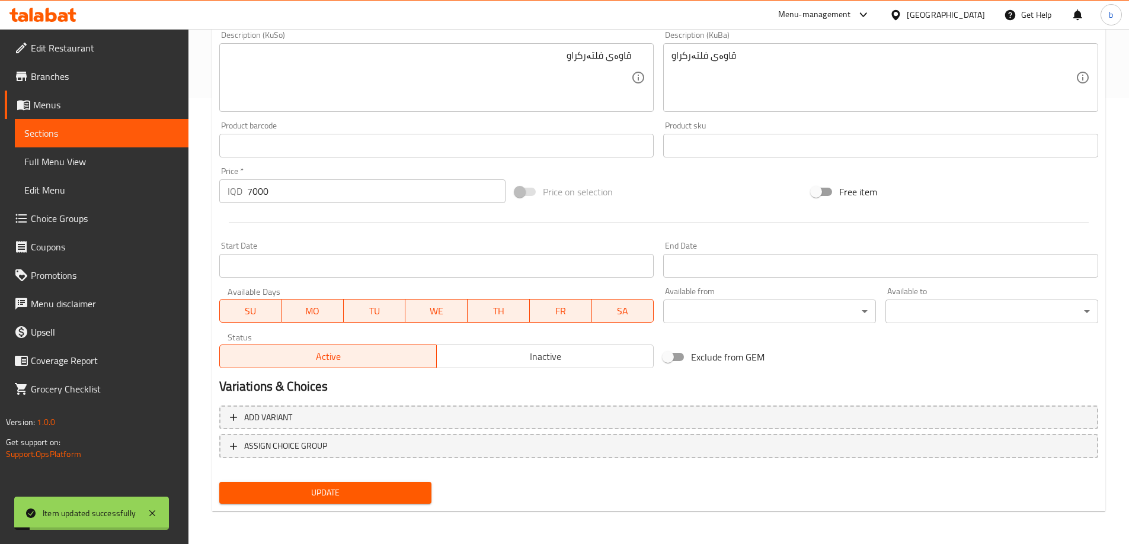
click at [112, 133] on span "Sections" at bounding box center [101, 133] width 155 height 14
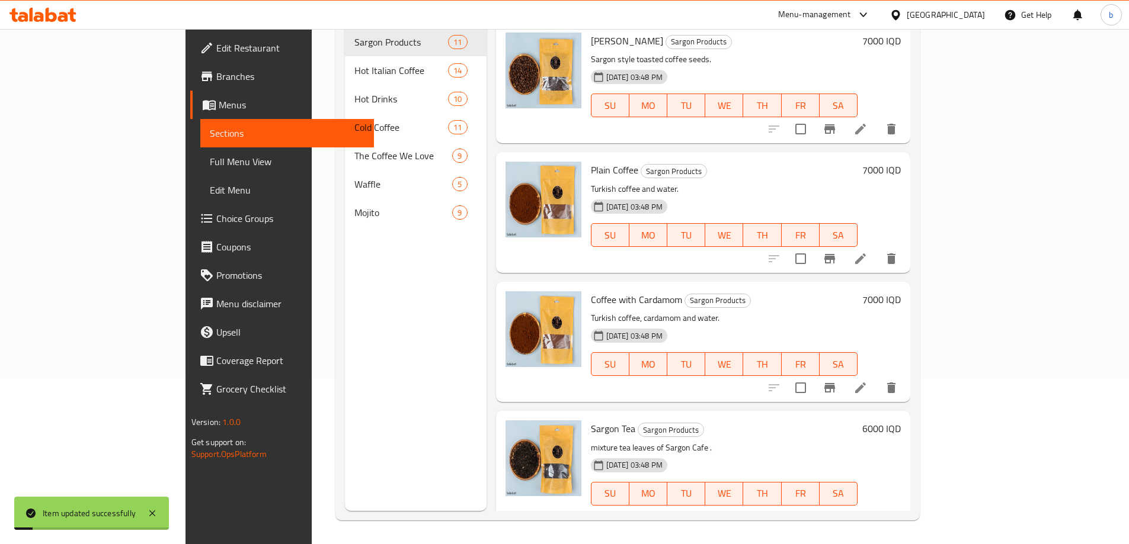
scroll to position [166, 0]
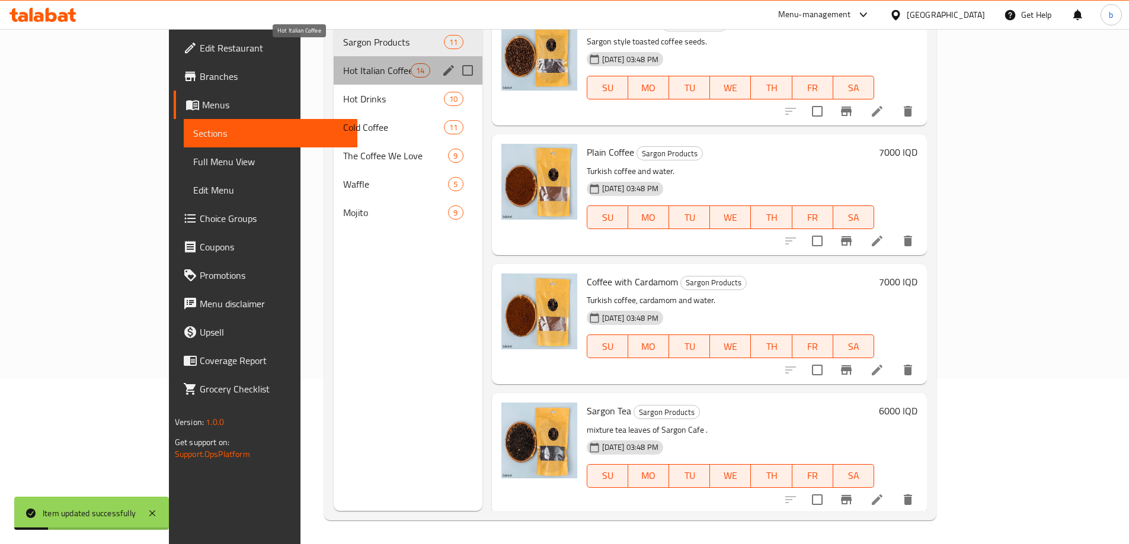
click at [343, 63] on span "Hot Italian Coffee" at bounding box center [377, 70] width 68 height 14
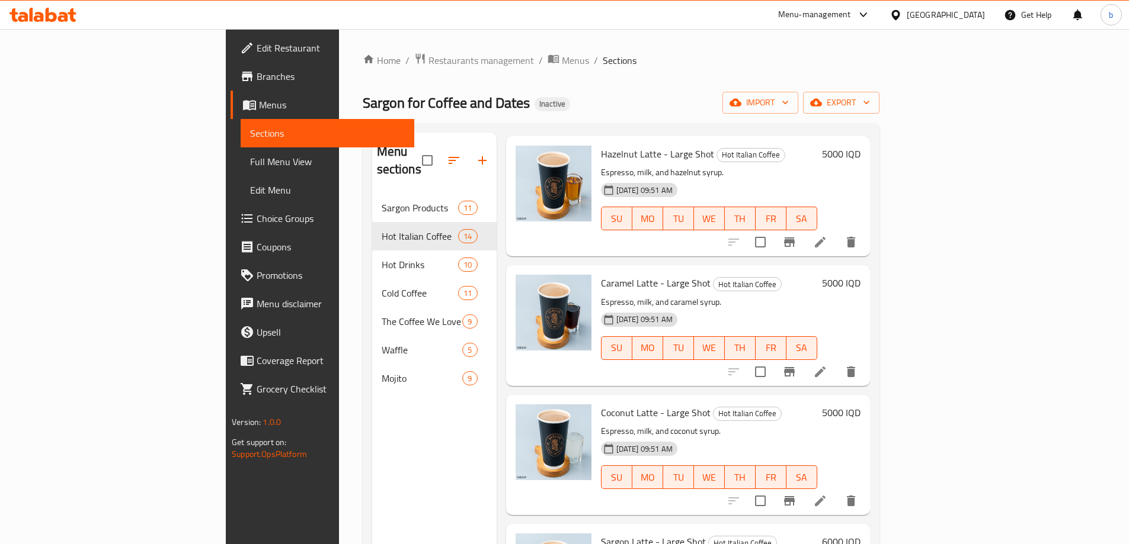
scroll to position [967, 0]
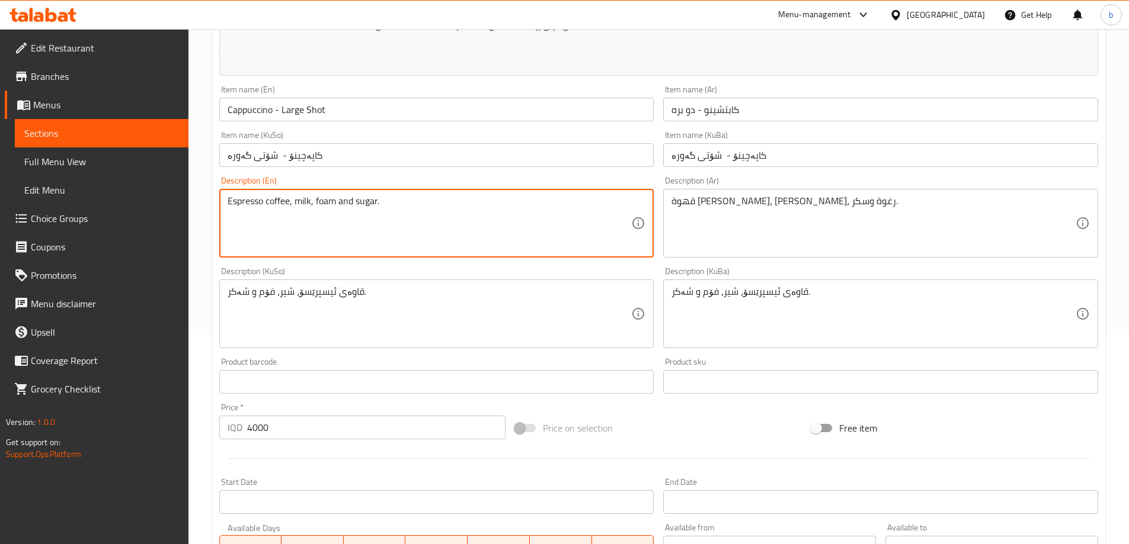
scroll to position [446, 0]
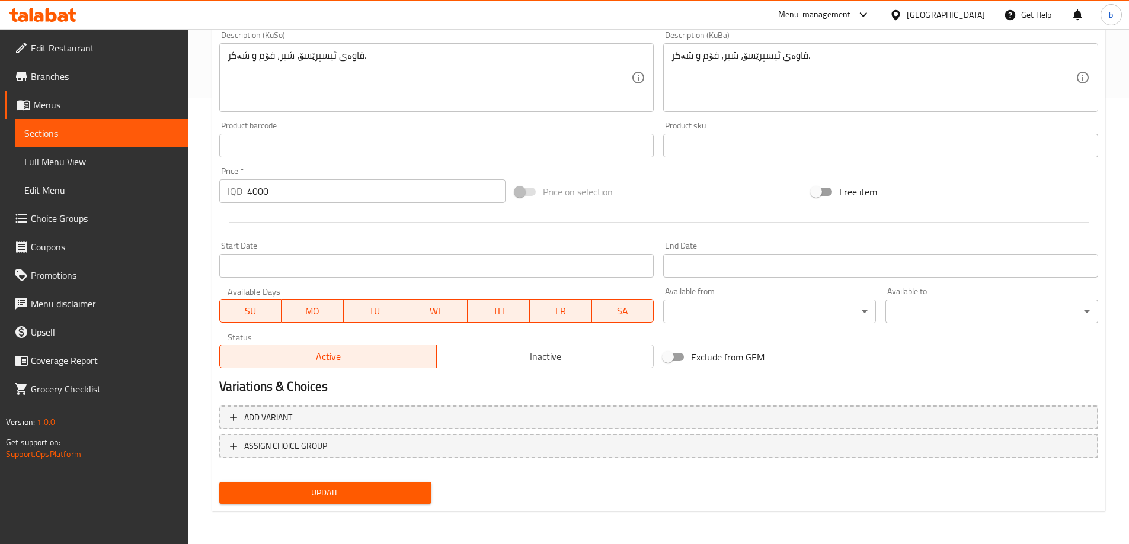
type textarea "Espresso coffee, milk, foam and sugar."
click at [333, 508] on div "Update" at bounding box center [325, 493] width 222 height 31
click at [332, 504] on button "Update" at bounding box center [325, 493] width 213 height 22
type textarea "Espresso, caramel, milk and milk foam."
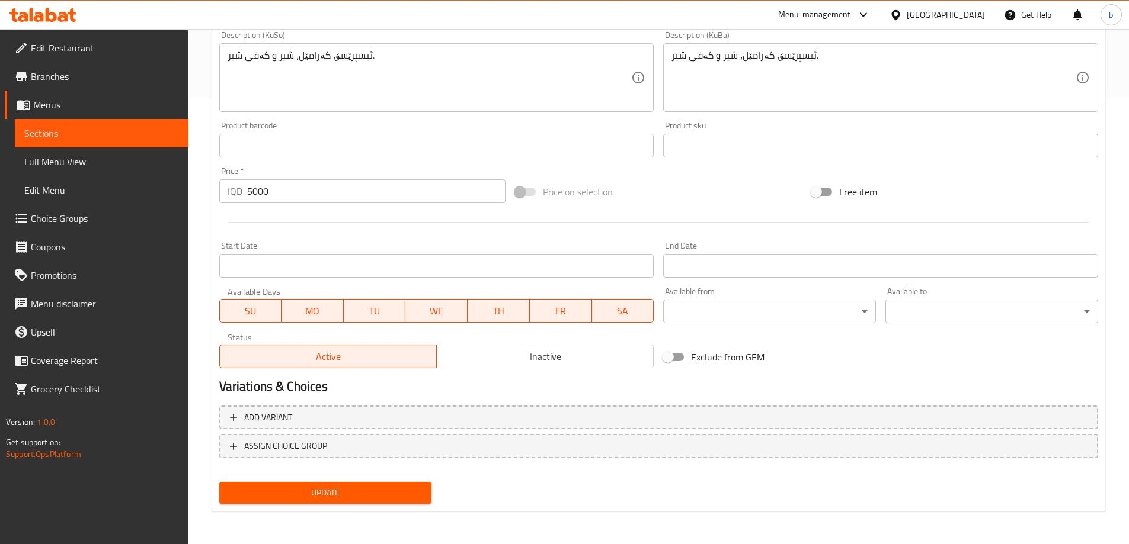
click at [408, 498] on span "Update" at bounding box center [326, 493] width 194 height 15
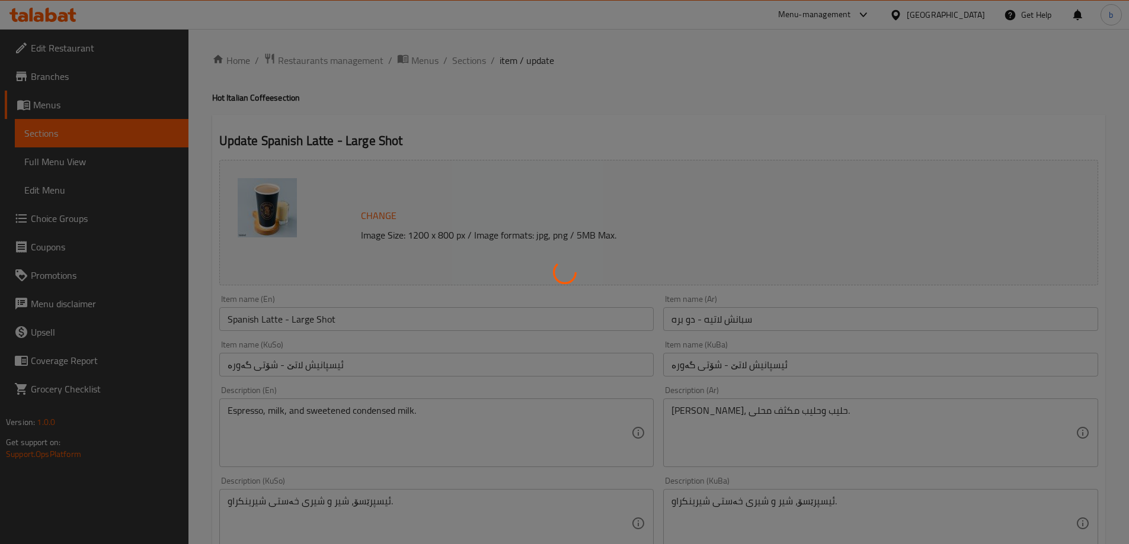
click at [286, 411] on div at bounding box center [564, 272] width 1129 height 544
click at [289, 413] on div at bounding box center [564, 272] width 1129 height 544
click at [287, 412] on div at bounding box center [564, 272] width 1129 height 544
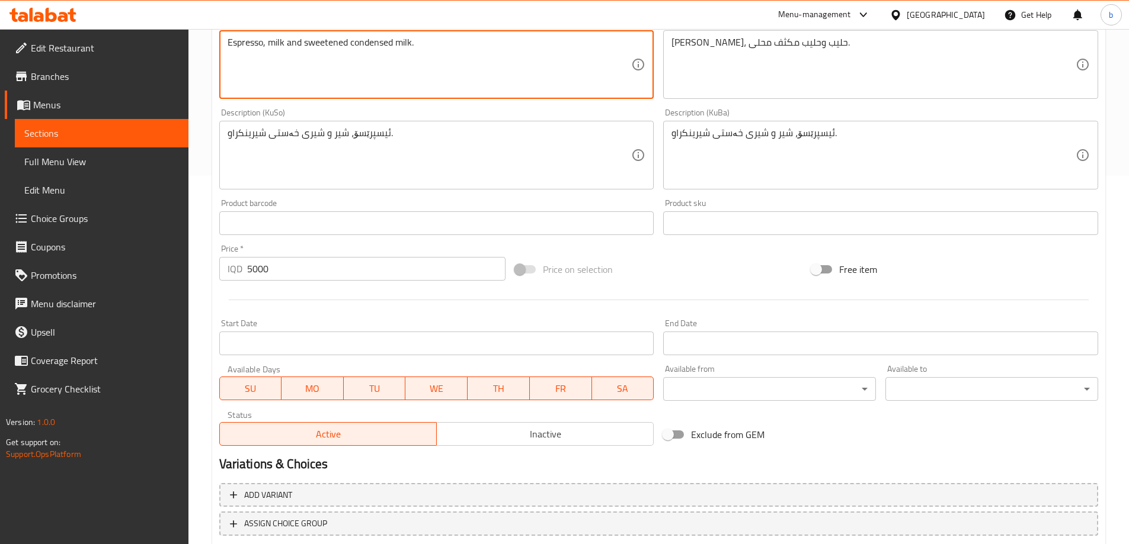
scroll to position [446, 0]
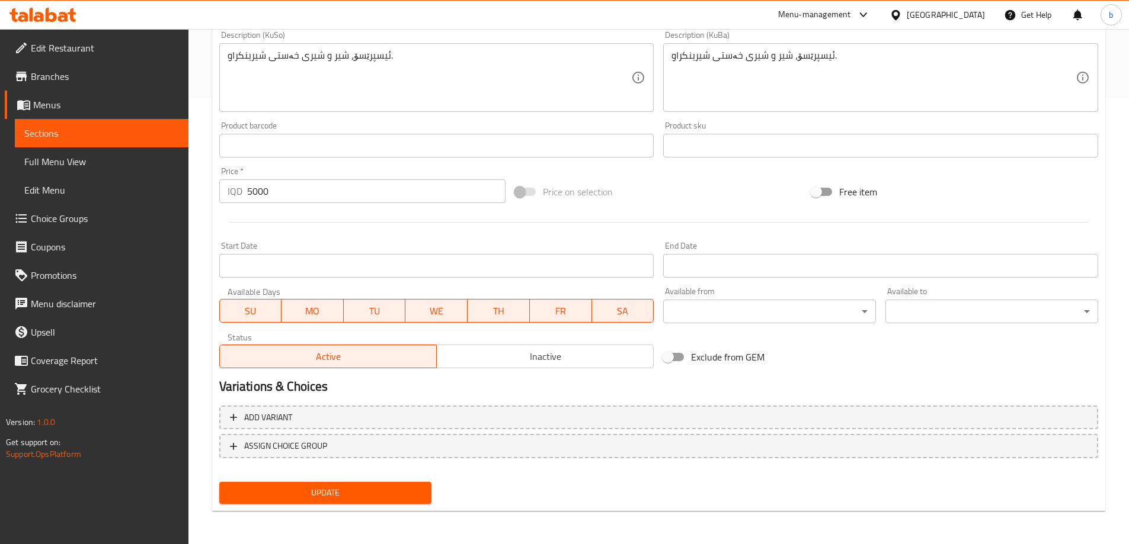
type textarea "Espresso, milk and sweetened condensed milk."
click at [370, 499] on span "Update" at bounding box center [326, 493] width 194 height 15
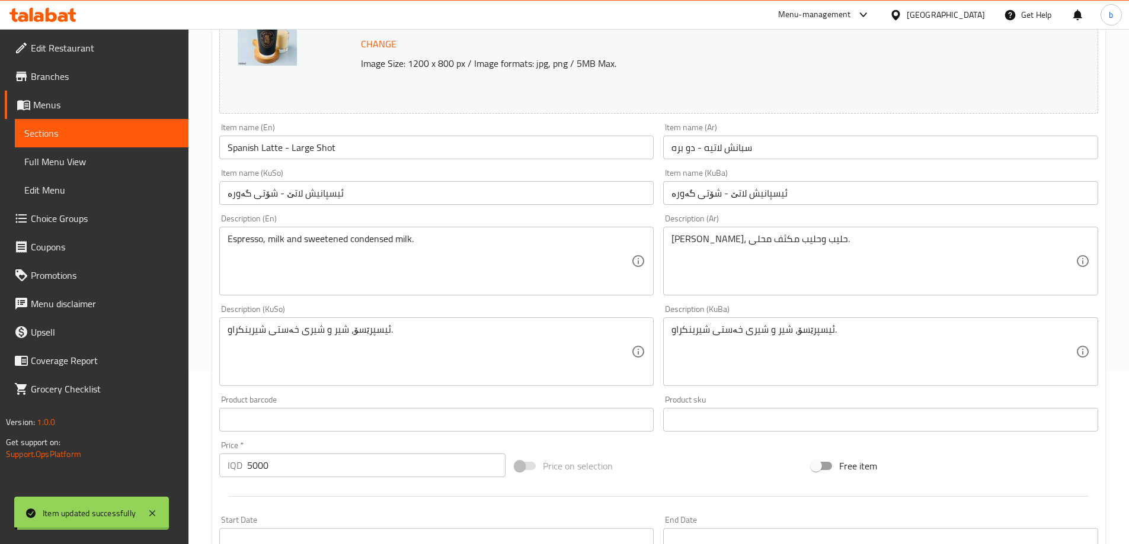
scroll to position [0, 0]
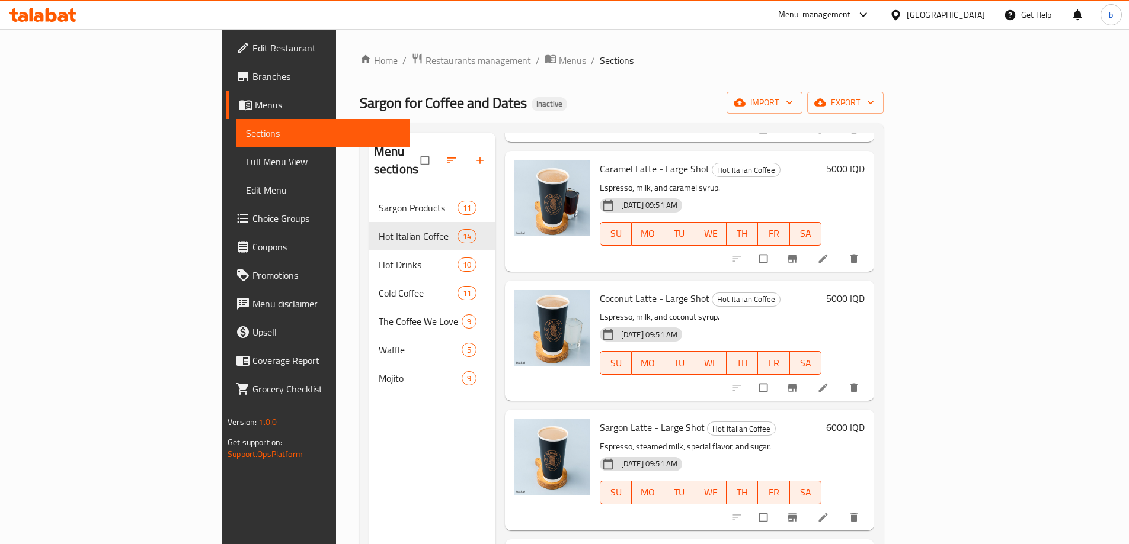
scroll to position [967, 0]
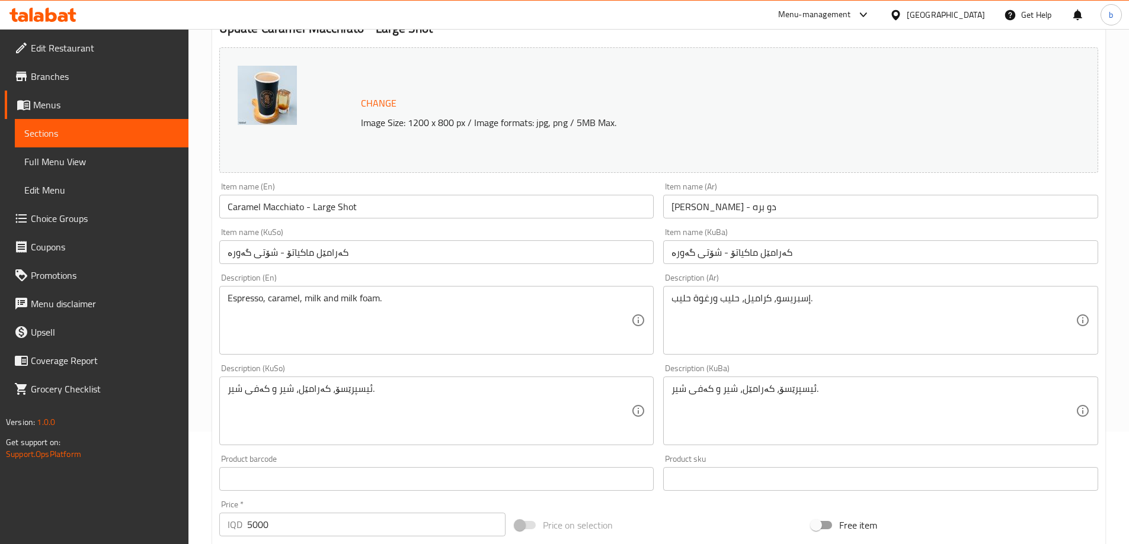
scroll to position [138, 0]
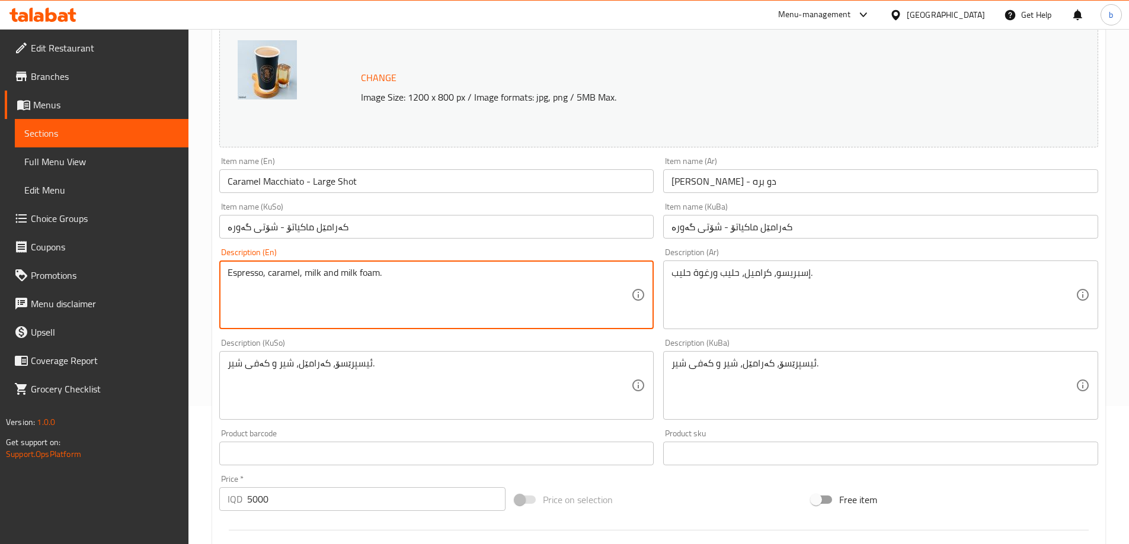
click at [118, 134] on span "Sections" at bounding box center [101, 133] width 155 height 14
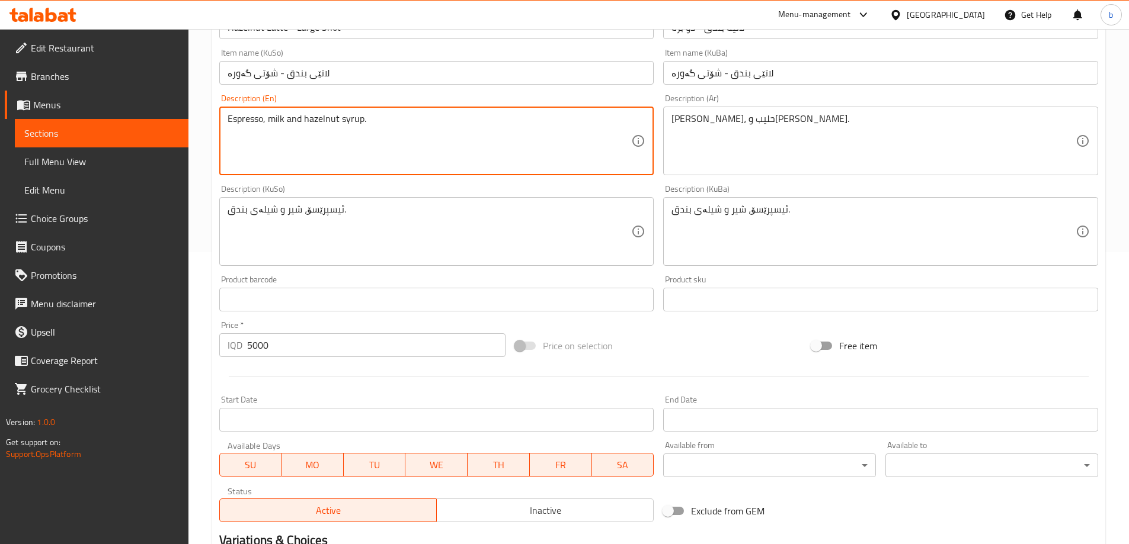
scroll to position [446, 0]
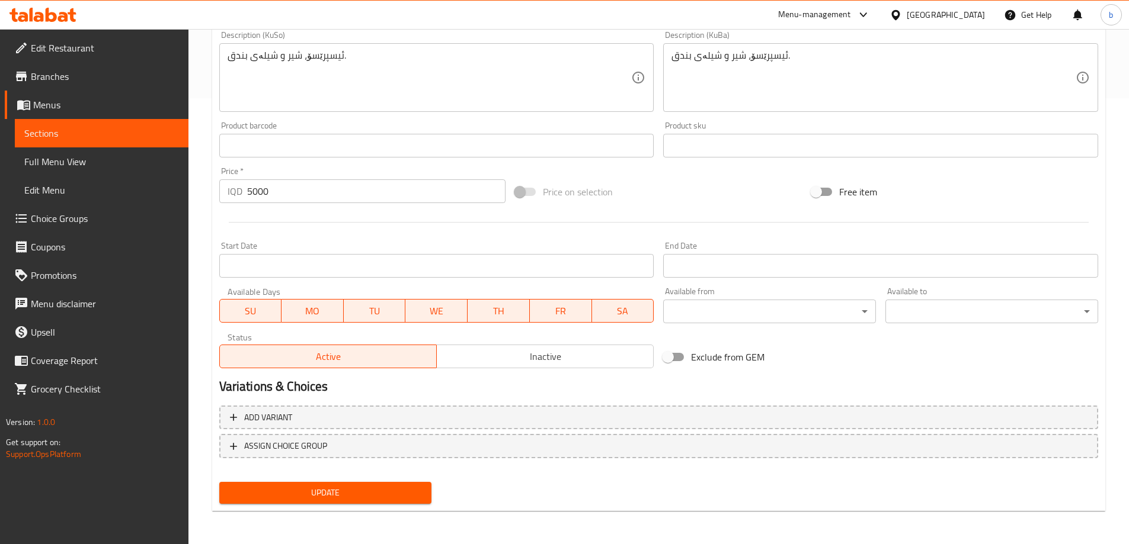
type textarea "Espresso, milk and hazelnut syrup."
click at [347, 485] on button "Update" at bounding box center [325, 493] width 213 height 22
click at [100, 127] on span "Sections" at bounding box center [101, 133] width 155 height 14
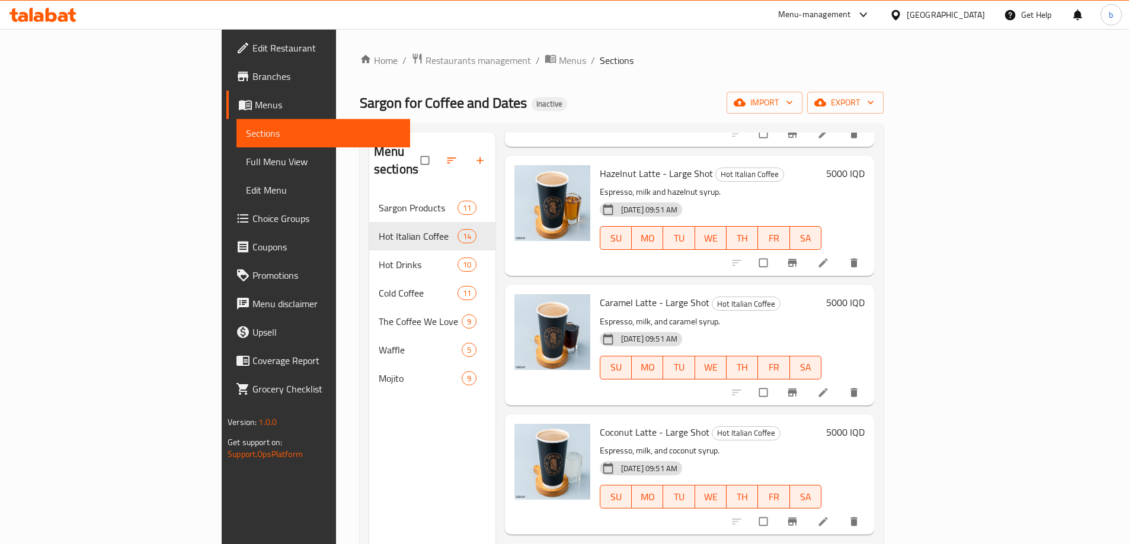
scroll to position [829, 0]
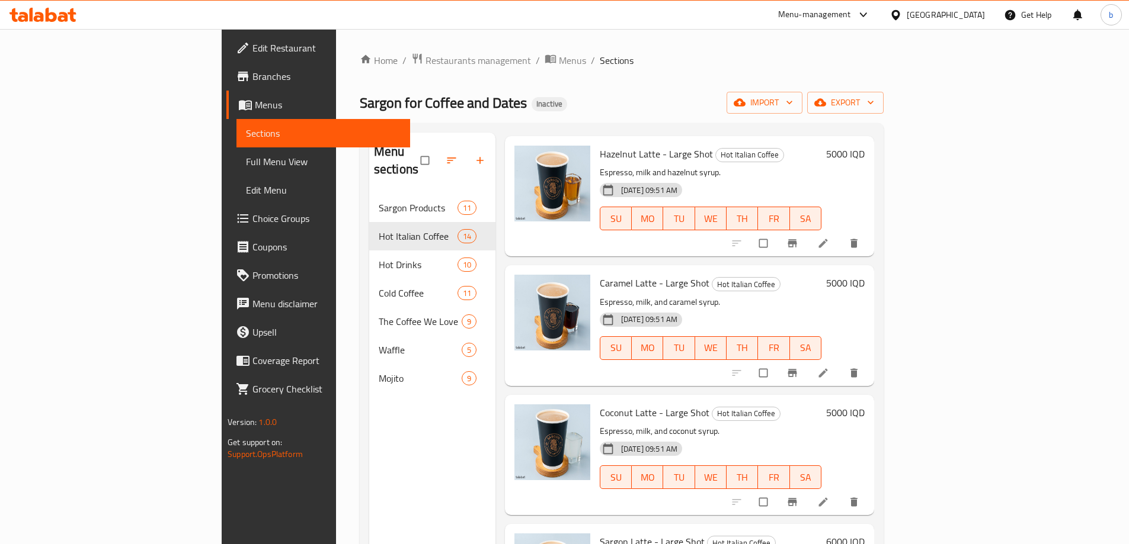
drag, startPoint x: 1026, startPoint y: 483, endPoint x: 1044, endPoint y: 483, distance: 18.4
drag, startPoint x: 1044, startPoint y: 483, endPoint x: 1097, endPoint y: 440, distance: 68.7
click at [907, 387] on div "Home / Restaurants management / Menus / Sections Sargon for Coffee and Dates In…" at bounding box center [621, 369] width 571 height 681
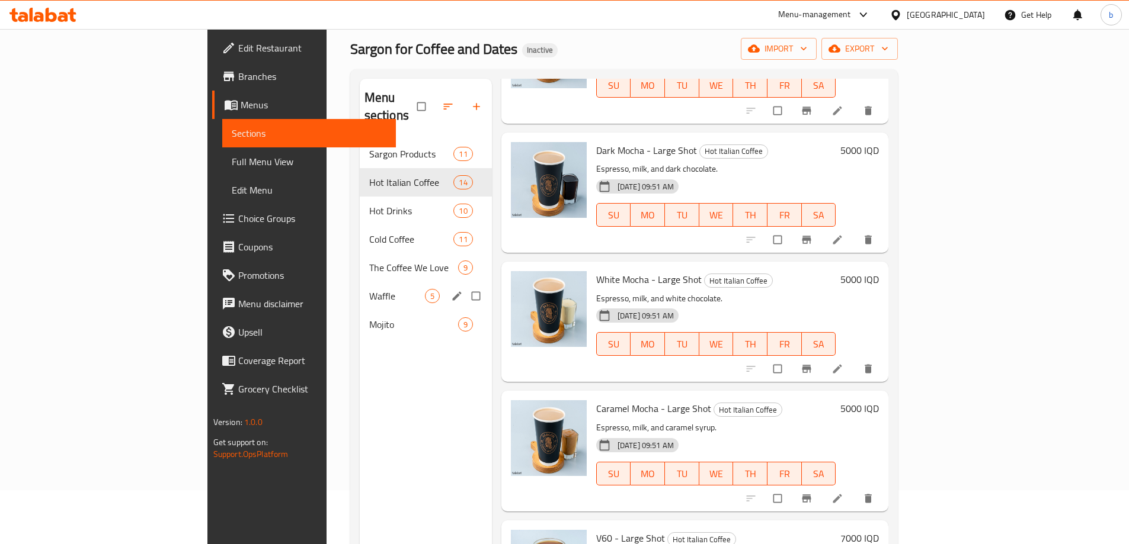
scroll to position [28, 0]
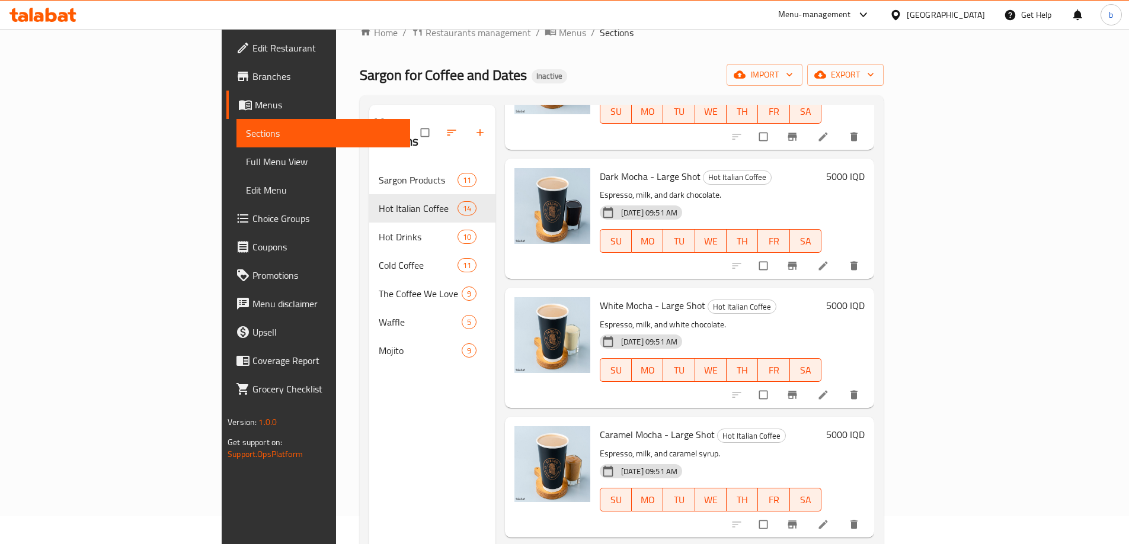
click at [246, 161] on span "Full Menu View" at bounding box center [323, 162] width 155 height 14
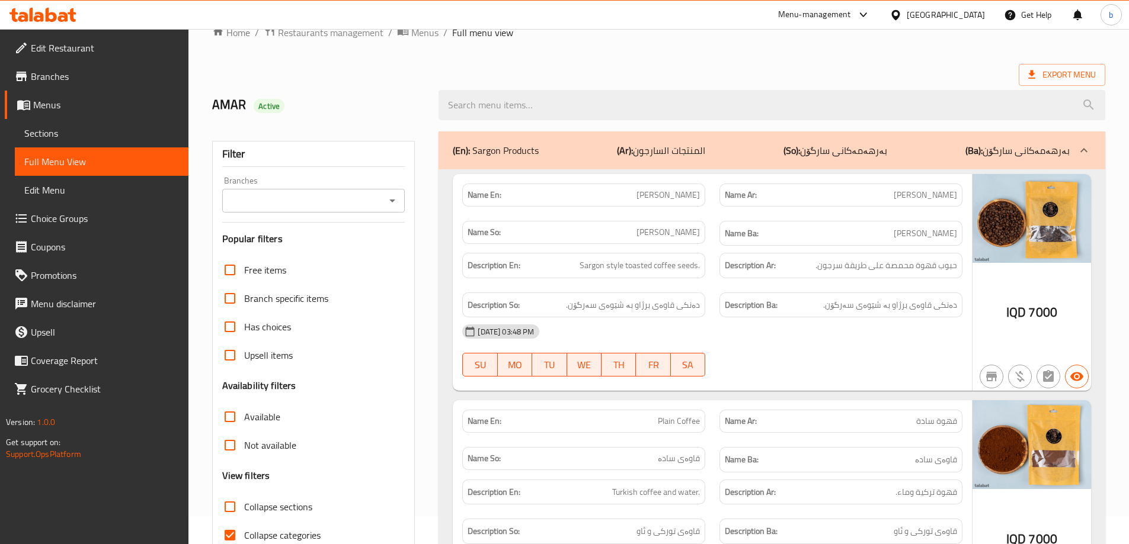
click at [393, 197] on icon "Open" at bounding box center [392, 201] width 14 height 14
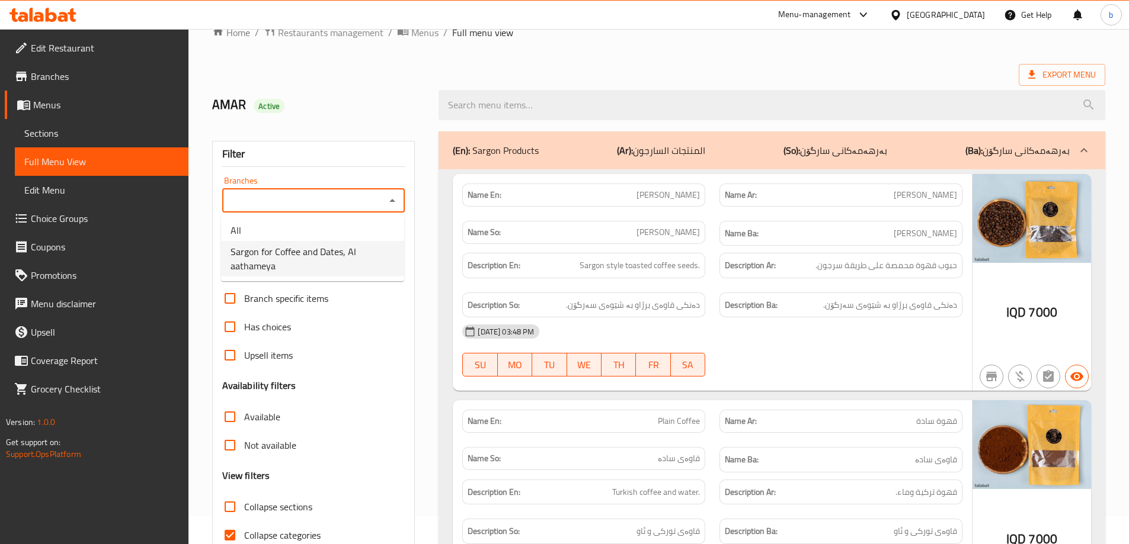
click at [378, 267] on span "Sargon for Coffee and Dates, Al aathameya" at bounding box center [312, 259] width 164 height 28
type input "Sargon for Coffee and Dates, Al aathameya"
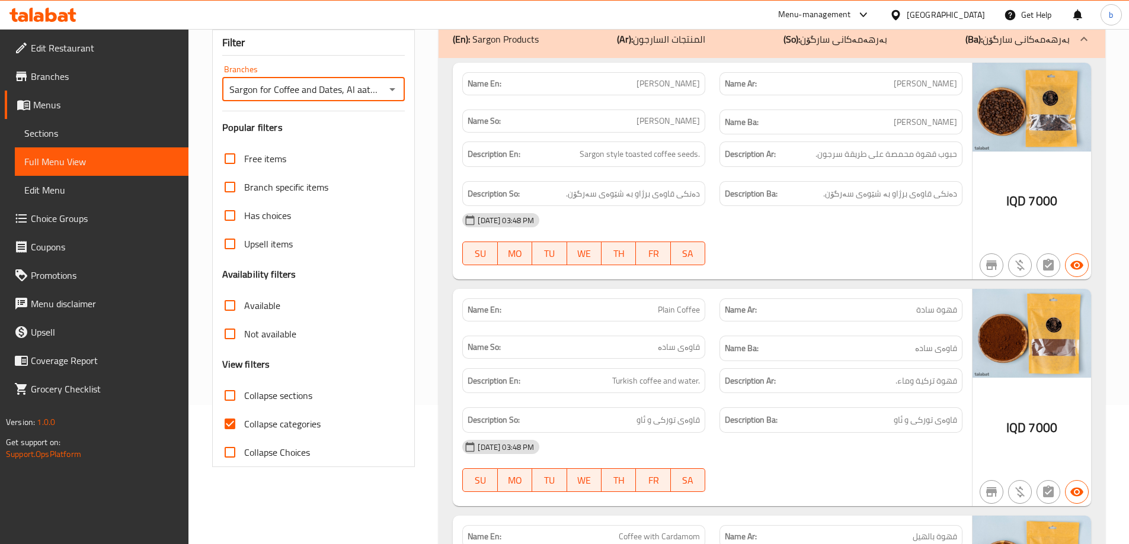
scroll to position [166, 0]
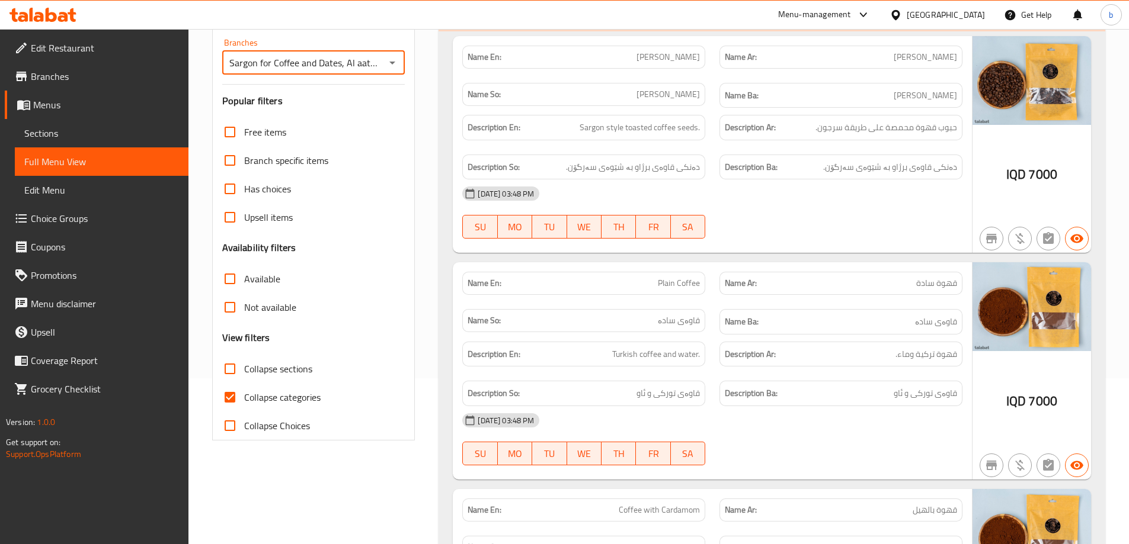
drag, startPoint x: 226, startPoint y: 395, endPoint x: 371, endPoint y: 345, distance: 153.8
click at [226, 394] on input "Collapse categories" at bounding box center [230, 397] width 28 height 28
checkbox input "false"
click at [229, 366] on input "Collapse sections" at bounding box center [230, 369] width 28 height 28
checkbox input "true"
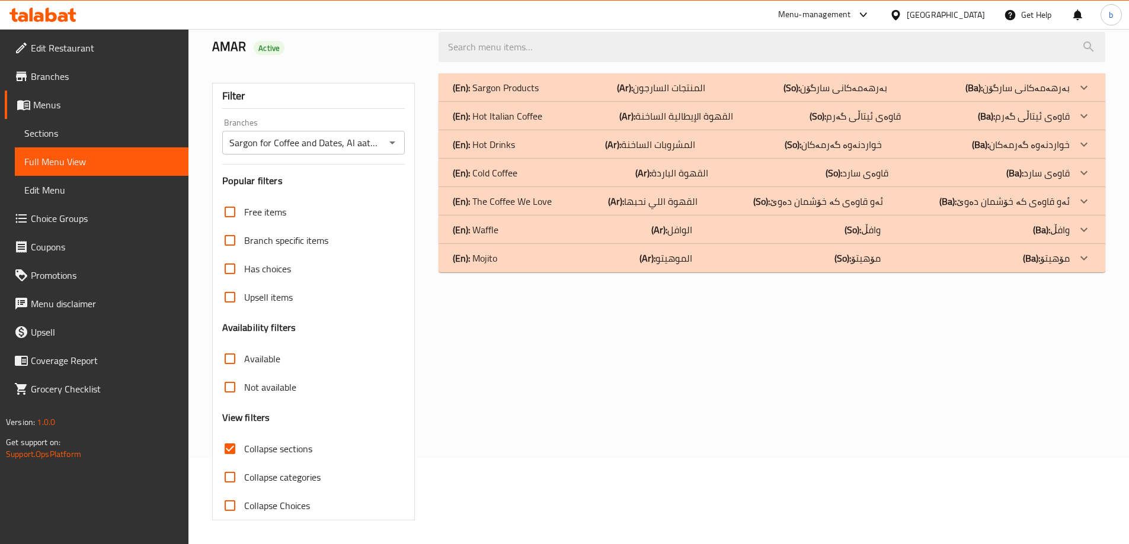
scroll to position [86, 0]
click at [1021, 95] on p "(Ba): قاوەی ئیتاڵی گەرم" at bounding box center [1017, 88] width 104 height 14
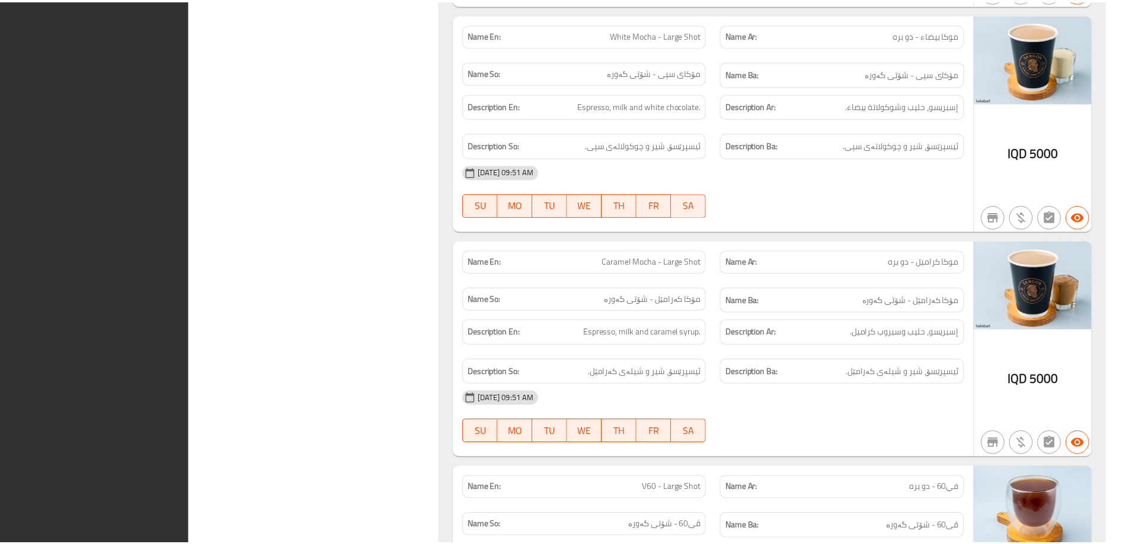
scroll to position [3288, 0]
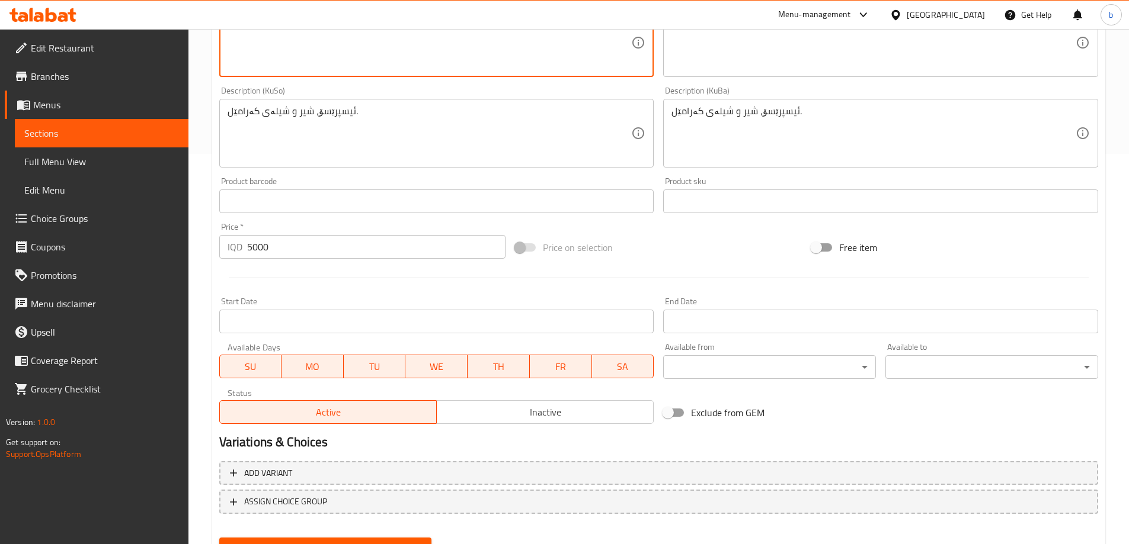
scroll to position [446, 0]
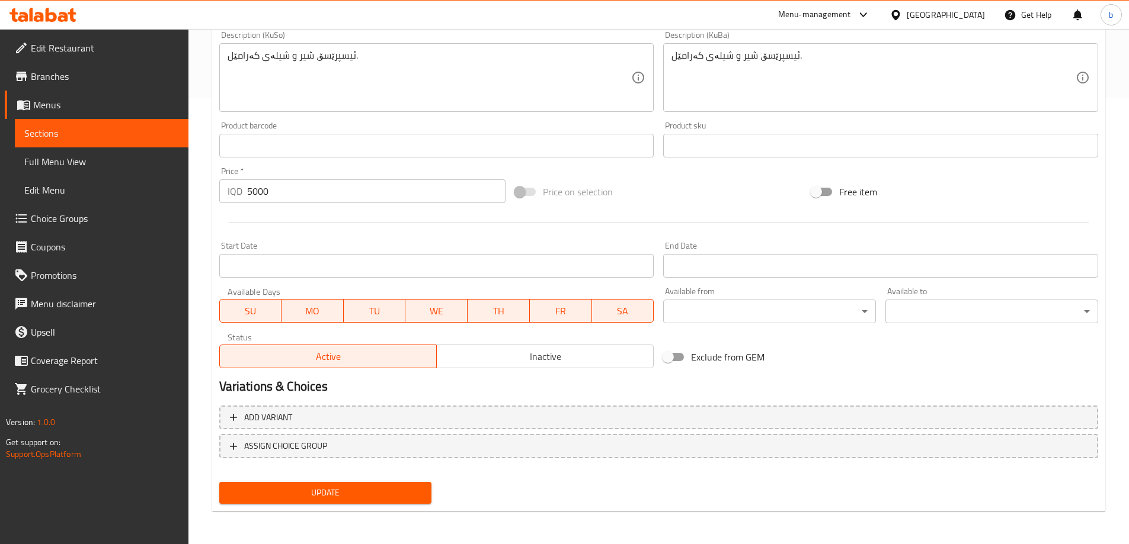
type textarea "Espresso, milk and caramel syrup."
click at [398, 490] on span "Update" at bounding box center [326, 493] width 194 height 15
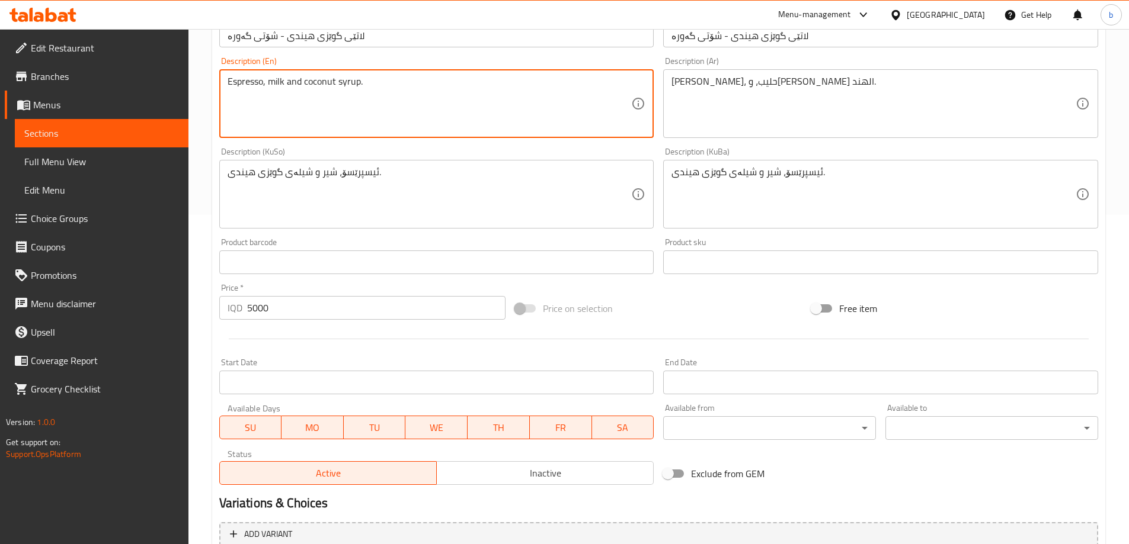
scroll to position [446, 0]
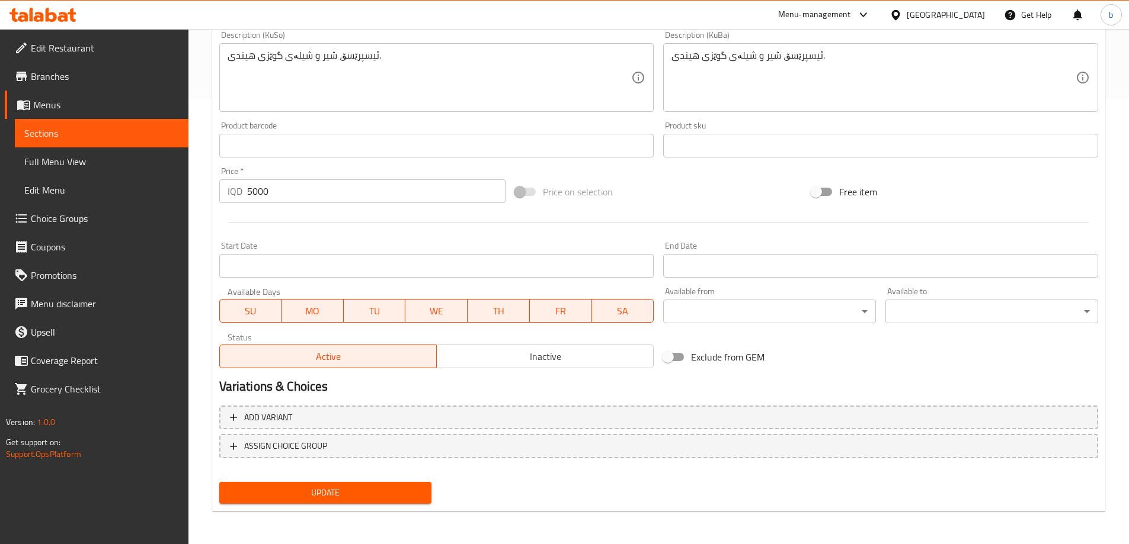
type textarea "Espresso, milk and coconut syrup."
click at [380, 495] on span "Update" at bounding box center [326, 493] width 194 height 15
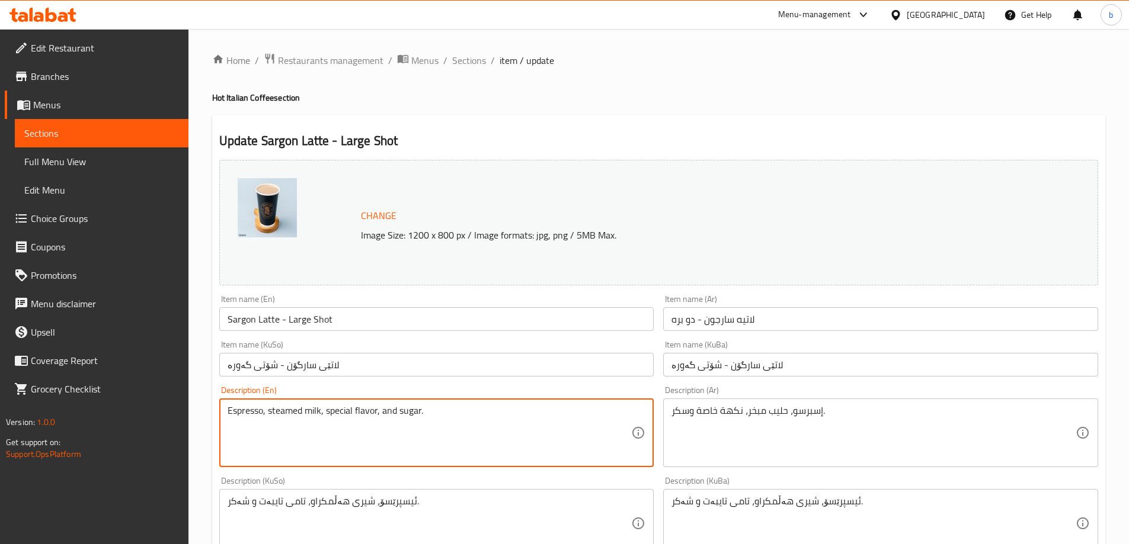
click at [378, 412] on textarea "Espresso, steamed milk, special flavor, and sugar." at bounding box center [430, 433] width 404 height 56
click at [381, 415] on textarea "Espresso, steamed milk, special flavor, and sugar." at bounding box center [430, 433] width 404 height 56
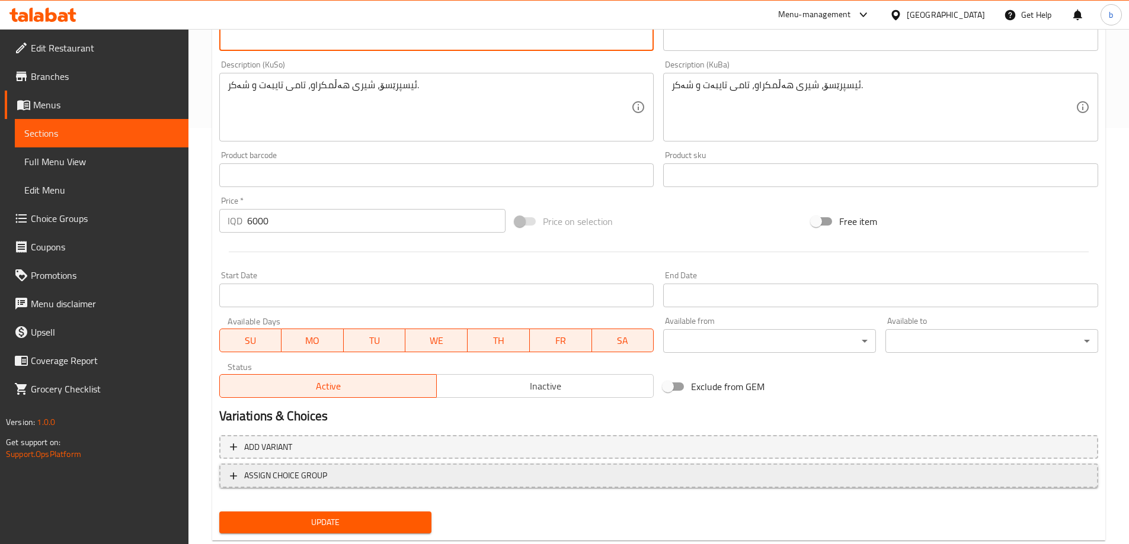
scroll to position [446, 0]
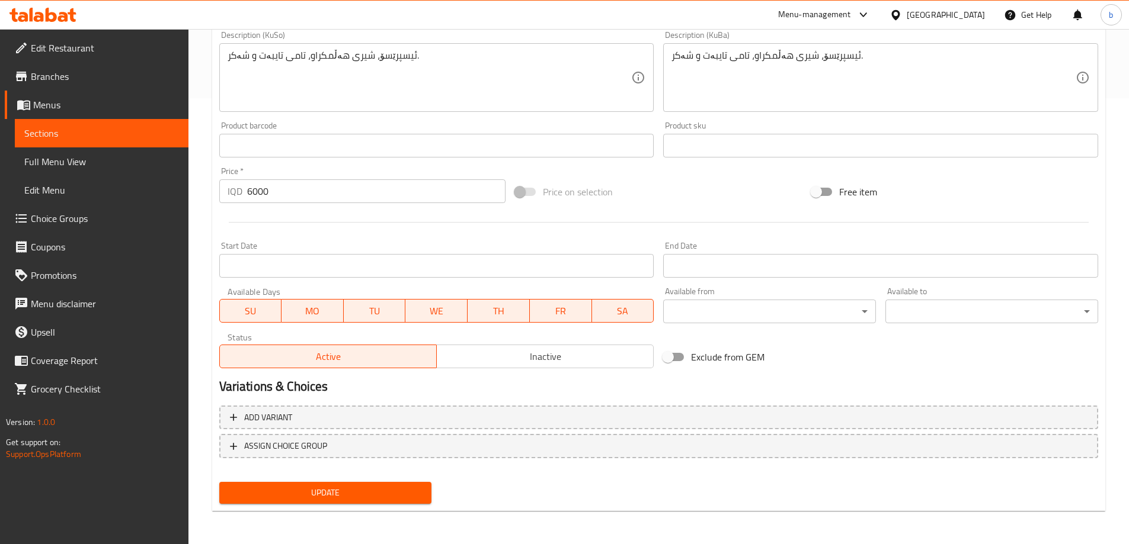
type textarea "Espresso, steamed milk, special flavor and sugar."
click at [358, 484] on button "Update" at bounding box center [325, 493] width 213 height 22
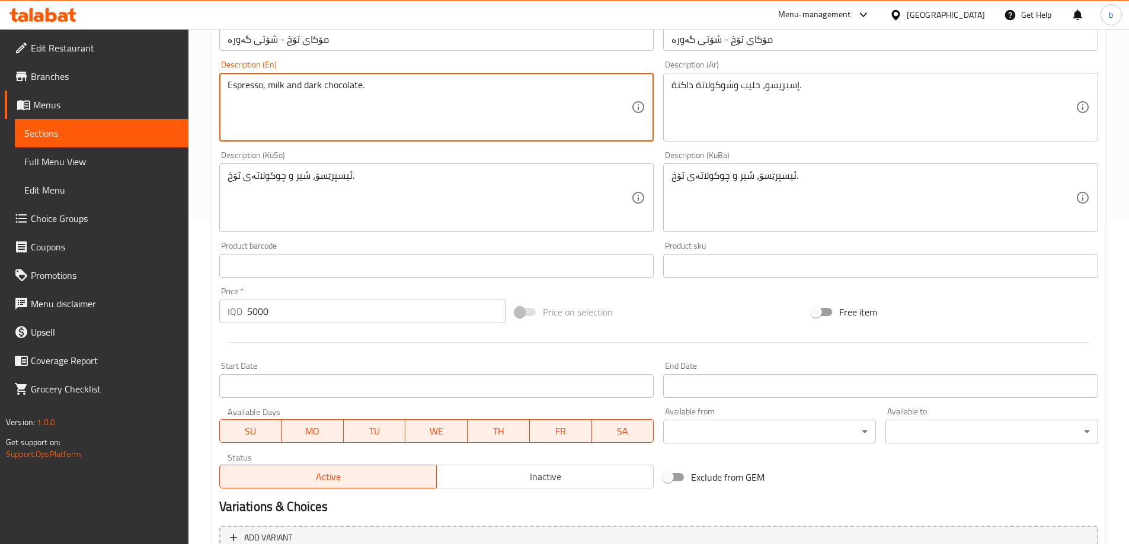
scroll to position [446, 0]
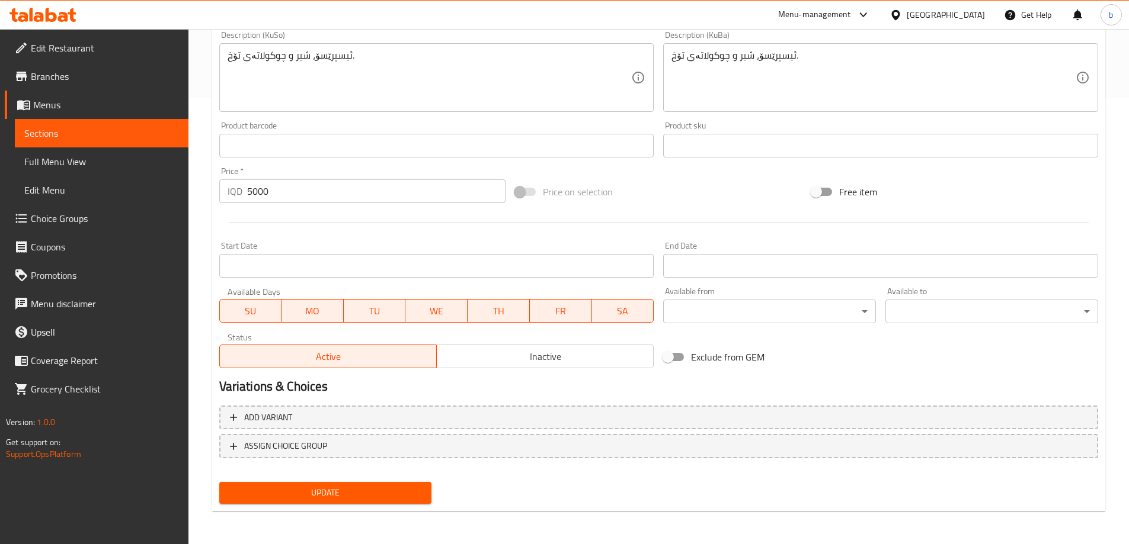
type textarea "Espresso, milk and dark chocolate."
click at [361, 483] on button "Update" at bounding box center [325, 493] width 213 height 22
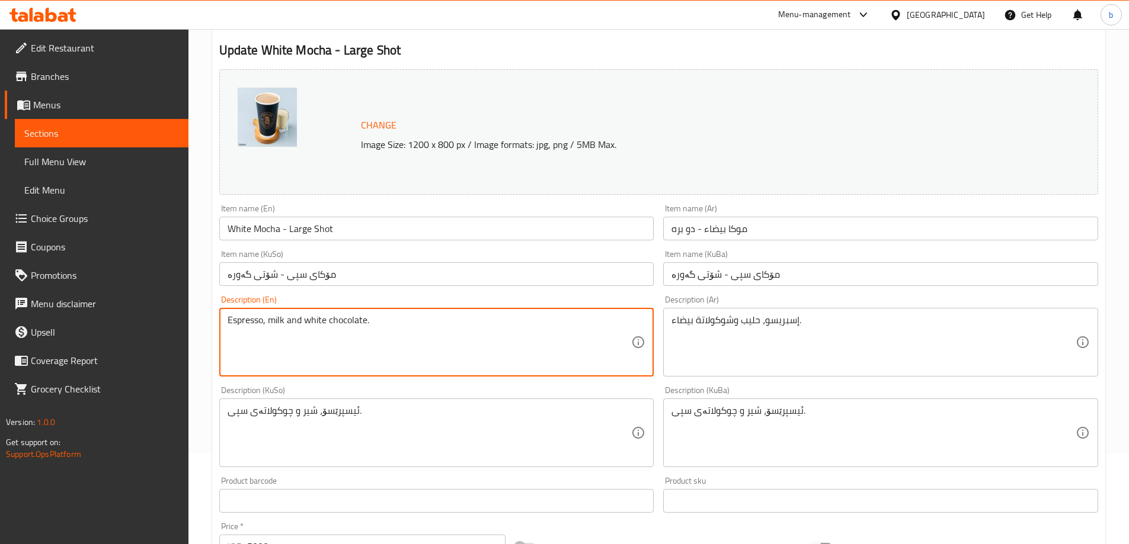
scroll to position [446, 0]
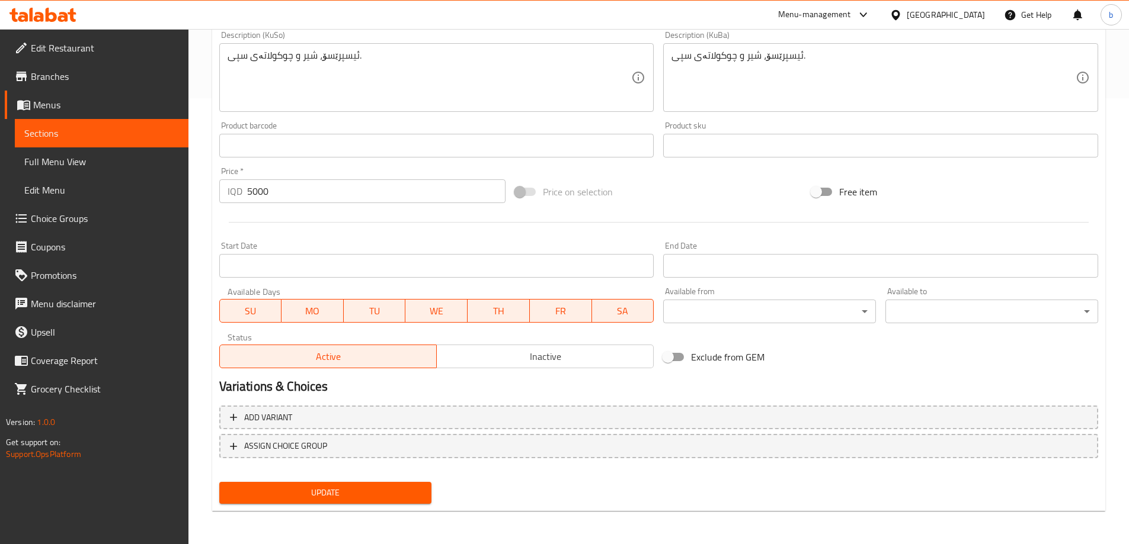
type textarea "Espresso, milk and white chocolate."
click at [333, 486] on span "Update" at bounding box center [326, 493] width 194 height 15
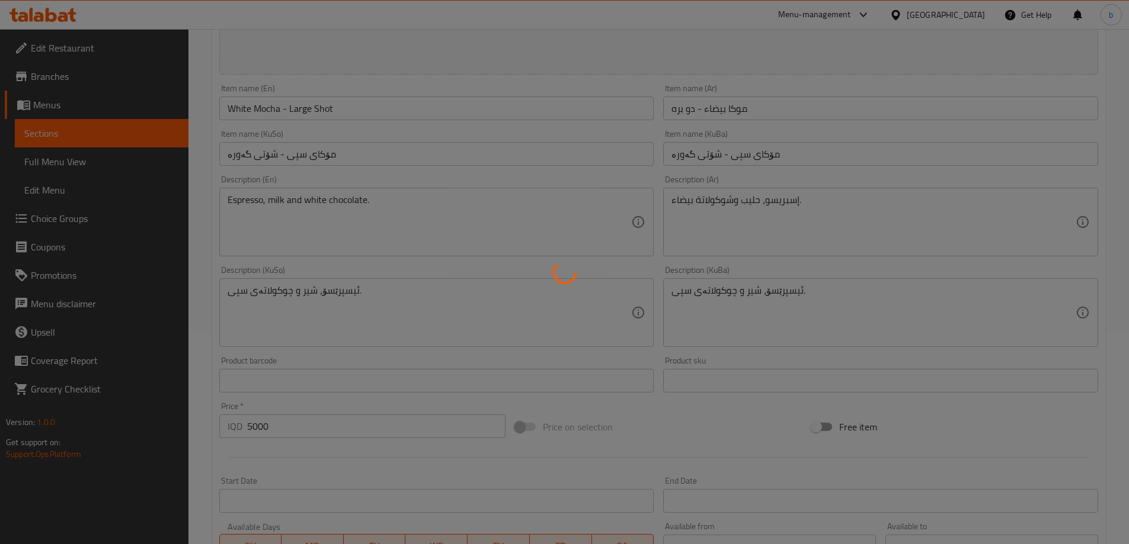
scroll to position [31, 0]
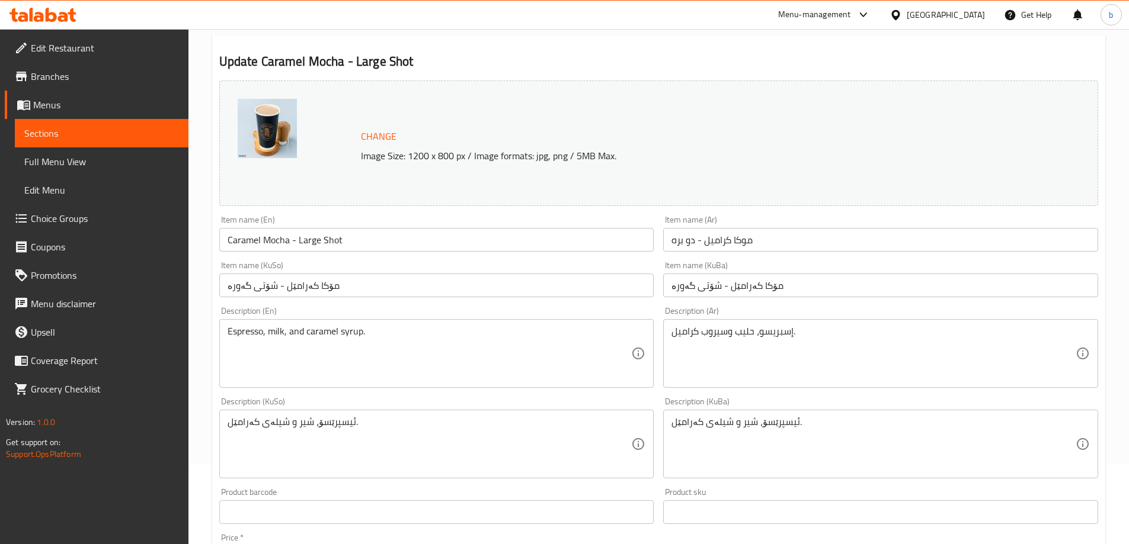
scroll to position [277, 0]
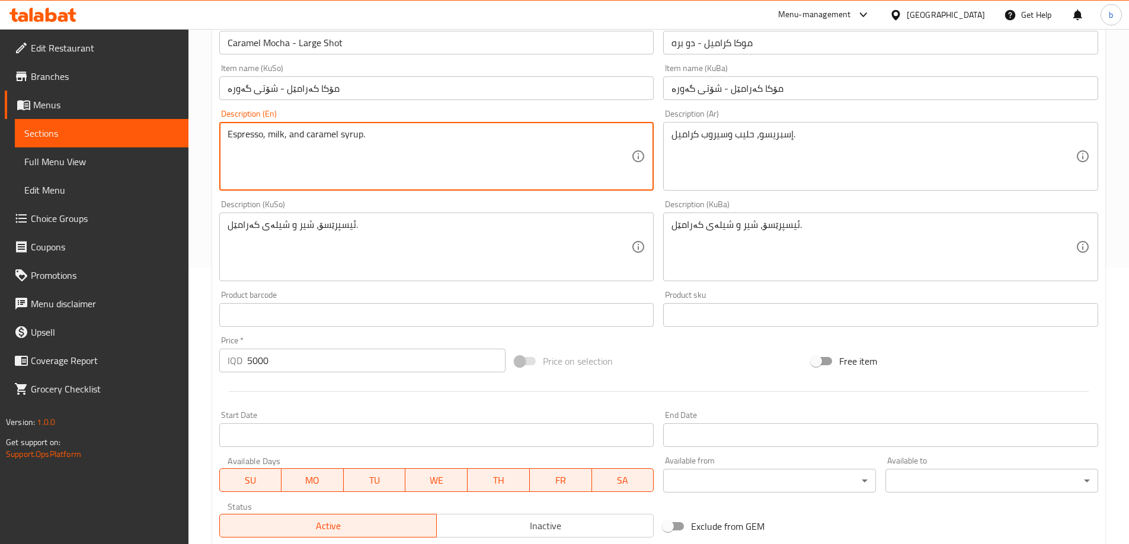
click at [288, 136] on textarea "Espresso, milk, and caramel syrup." at bounding box center [430, 157] width 404 height 56
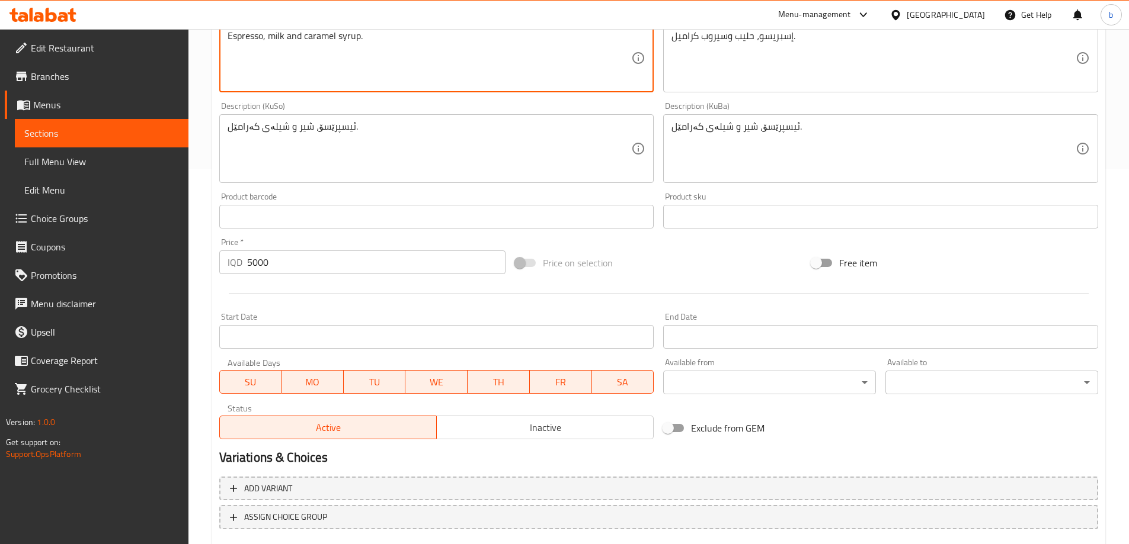
scroll to position [446, 0]
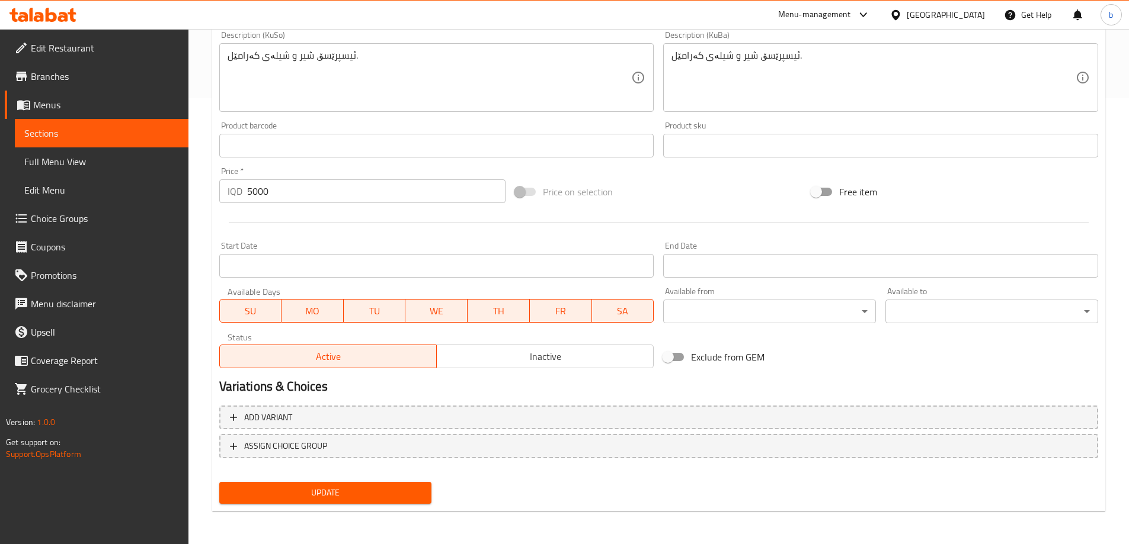
type textarea "Espresso, milk and caramel syrup."
click at [342, 490] on span "Update" at bounding box center [326, 493] width 194 height 15
